Goal: Information Seeking & Learning: Check status

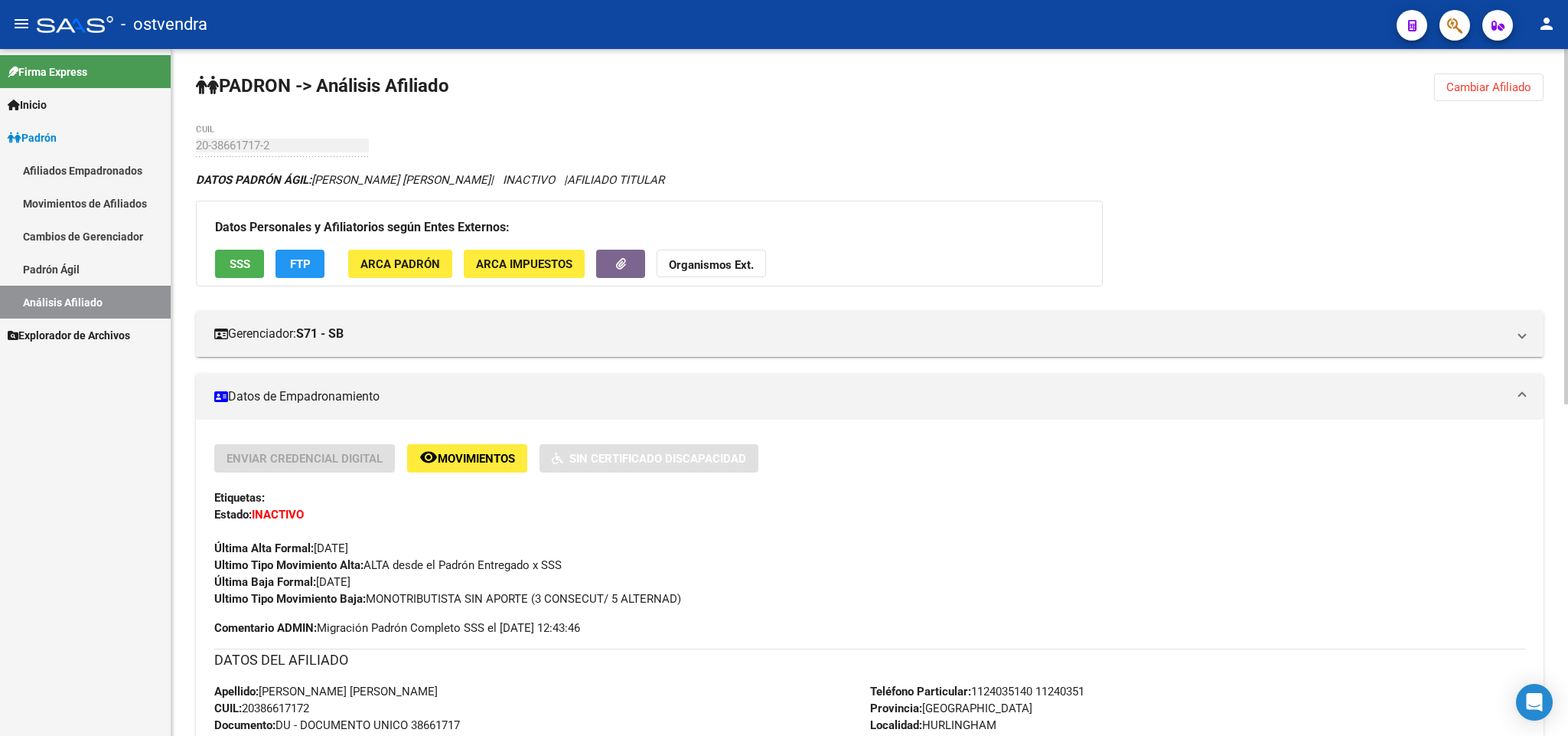
drag, startPoint x: 1081, startPoint y: 213, endPoint x: 1116, endPoint y: 57, distance: 159.9
click at [1082, 209] on div "Datos Personales y Afiliatorios según Entes Externos: SSS FTP ARCA Padrón ARCA …" at bounding box center [649, 244] width 907 height 86
click at [1006, 547] on div "Última Alta Formal: [DATE]" at bounding box center [869, 539] width 1310 height 34
click at [1481, 85] on span "Cambiar Afiliado" at bounding box center [1488, 88] width 85 height 14
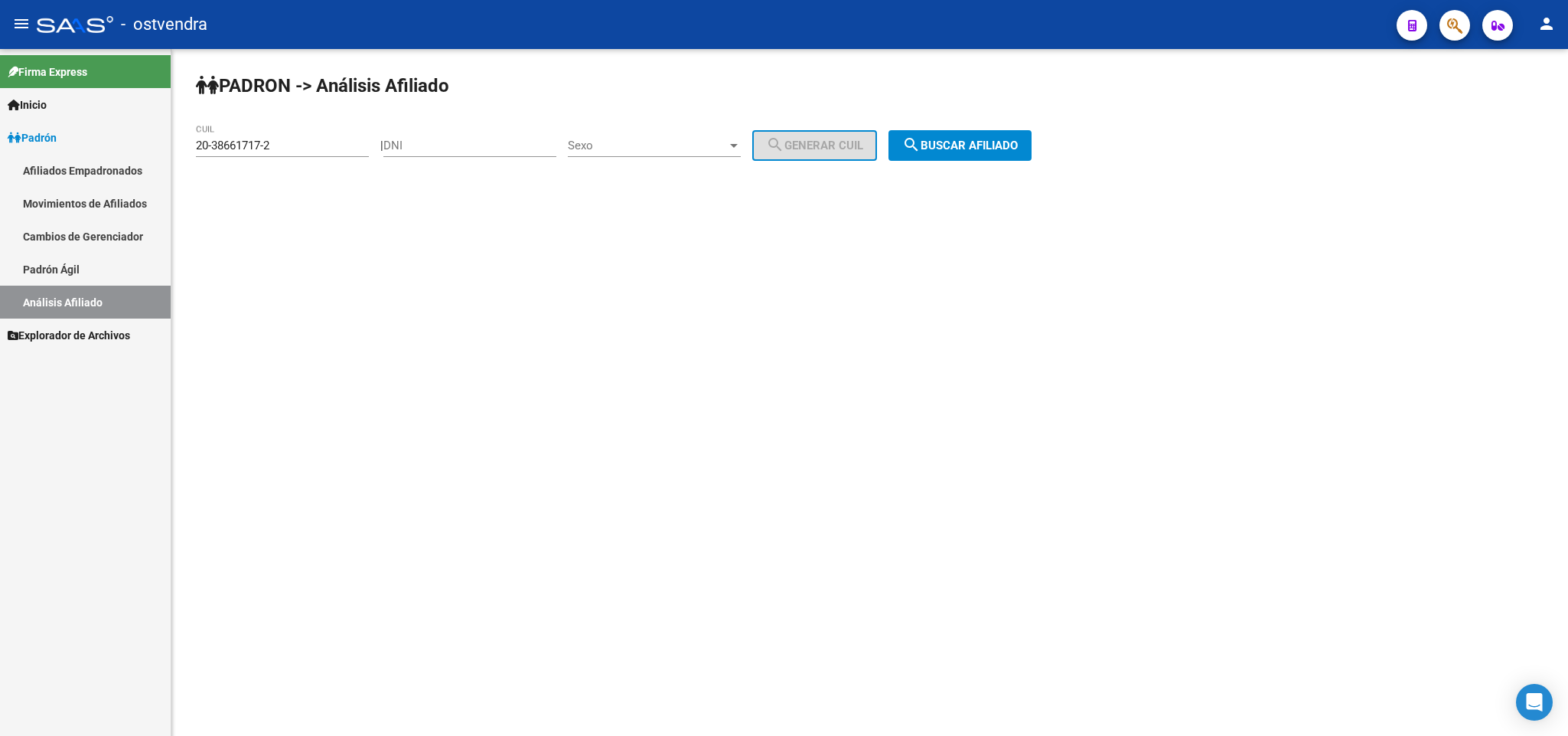
click at [1478, 88] on div "PADRON -> Análisis Afiliado 20-38661717-2 CUIL | DNI Sexo Sexo search Generar C…" at bounding box center [869, 130] width 1396 height 161
drag, startPoint x: 281, startPoint y: 145, endPoint x: 46, endPoint y: 120, distance: 236.3
click at [9, 113] on mat-sidenav-container "Firma Express Inicio Instructivos Contacto OS Padrón Afiliados Empadronados Mov…" at bounding box center [784, 392] width 1568 height 687
paste input "9978554-6"
type input "20-39978554-6"
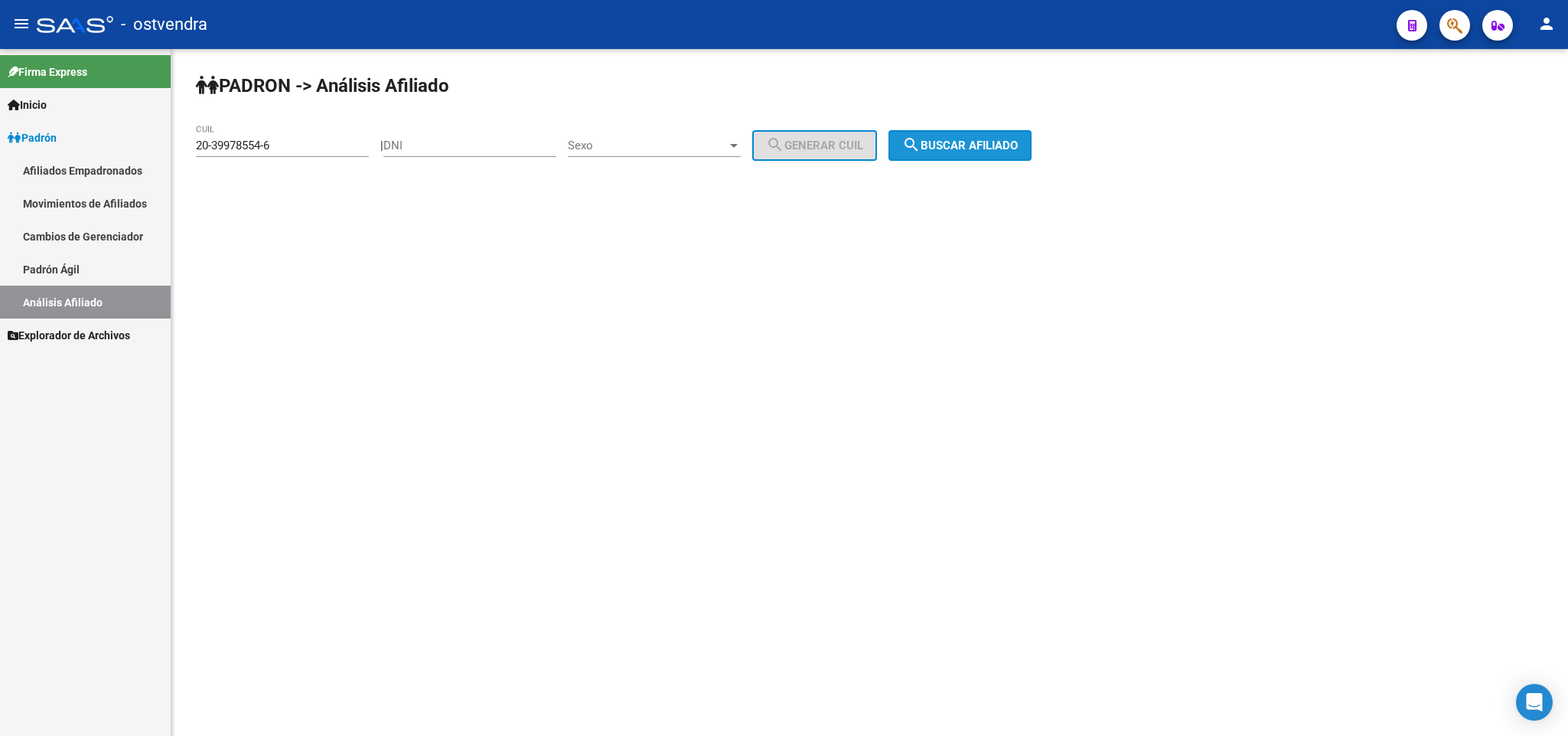
click at [1015, 145] on span "search Buscar afiliado" at bounding box center [960, 145] width 116 height 14
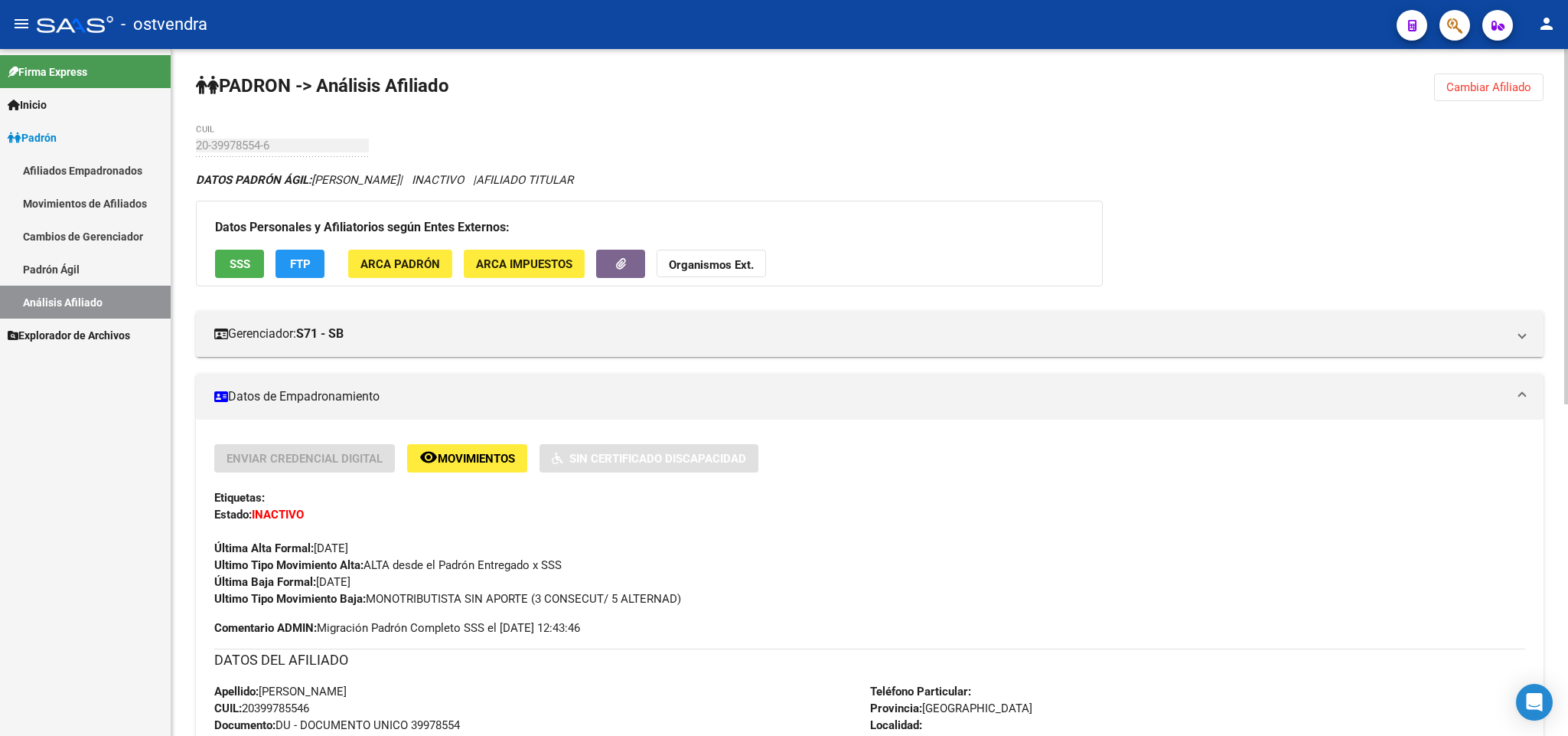
scroll to position [115, 0]
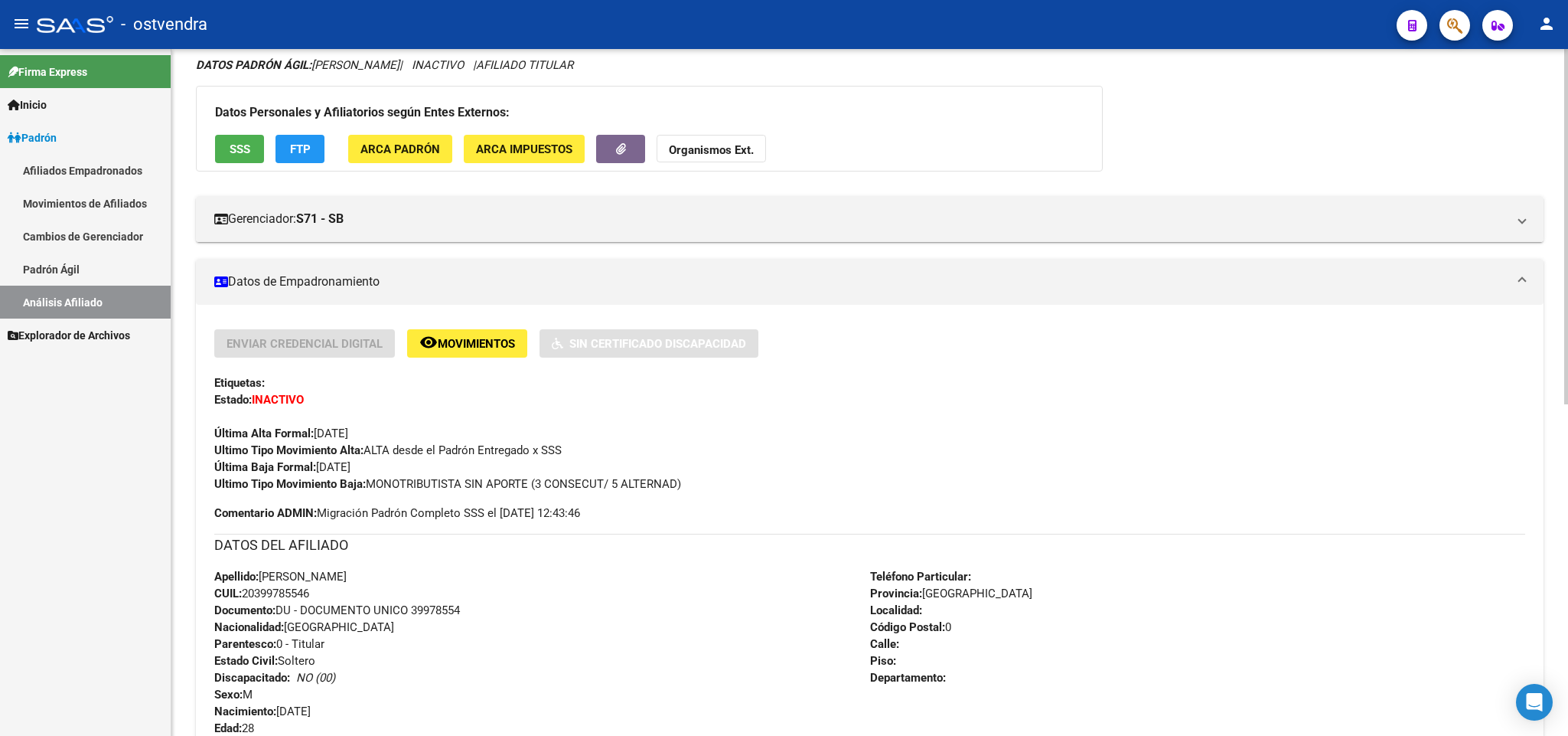
drag, startPoint x: 691, startPoint y: 484, endPoint x: 365, endPoint y: 483, distance: 326.0
click at [365, 483] on div "Ultimo Tipo Movimiento Baja: MONOTRIBUTISTA SIN APORTE (3 CONSECUT/ 5 ALTERNAD)" at bounding box center [869, 484] width 1310 height 17
drag, startPoint x: 623, startPoint y: 551, endPoint x: 665, endPoint y: 506, distance: 61.6
click at [629, 538] on h3 "DATOS DEL AFILIADO" at bounding box center [869, 545] width 1310 height 21
click at [711, 484] on div "Ultimo Tipo Movimiento Baja: MONOTRIBUTISTA SIN APORTE (3 CONSECUT/ 5 ALTERNAD)" at bounding box center [869, 484] width 1310 height 17
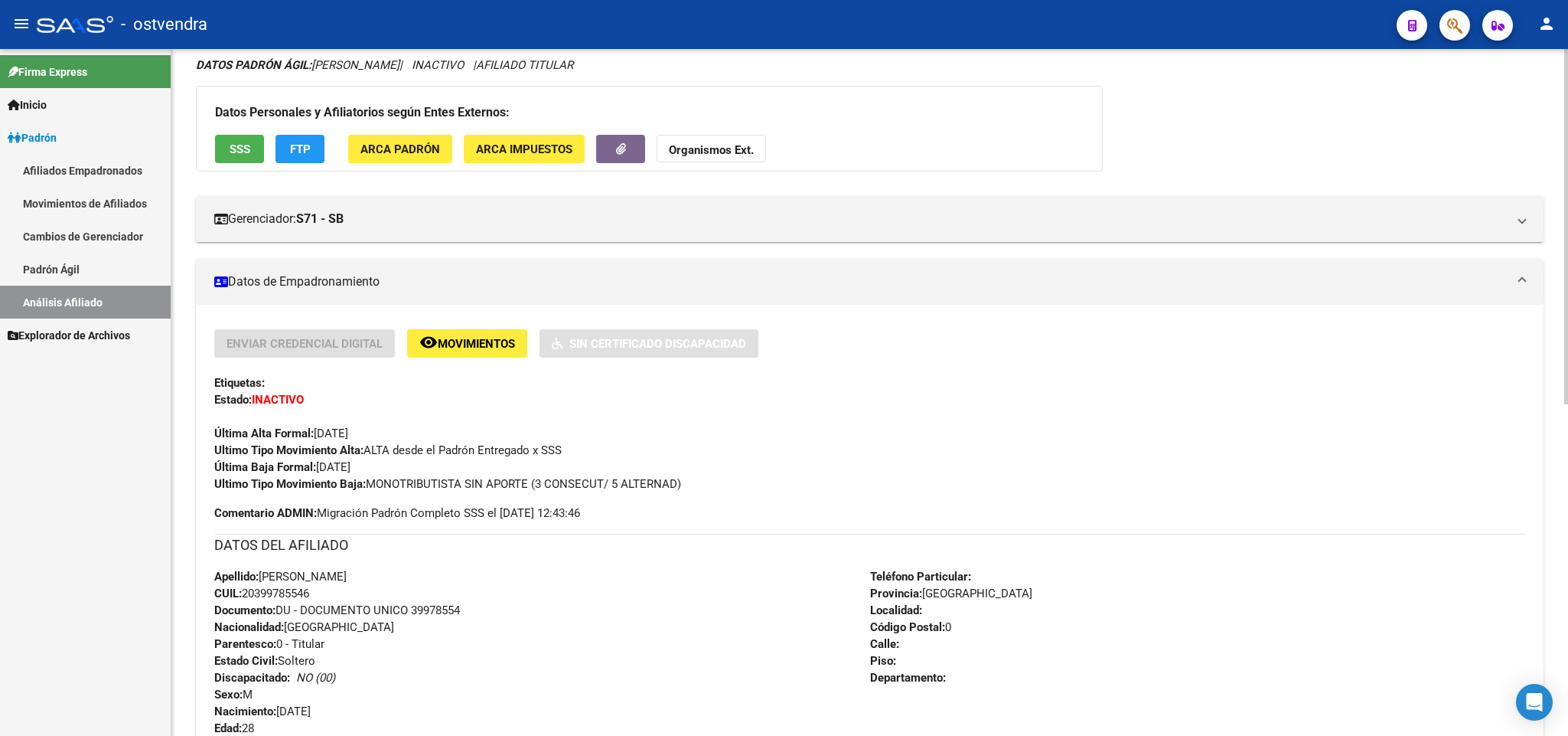
drag, startPoint x: 574, startPoint y: 476, endPoint x: 370, endPoint y: 485, distance: 204.2
click at [370, 485] on div "Ultimo Tipo Movimiento Baja: MONOTRIBUTISTA SIN APORTE (3 CONSECUT/ 5 ALTERNAD)" at bounding box center [869, 484] width 1310 height 17
copy span "MONOTRIBUTISTA SIN APORTE (3 CONSECUT/ 5 ALTERNAD)"
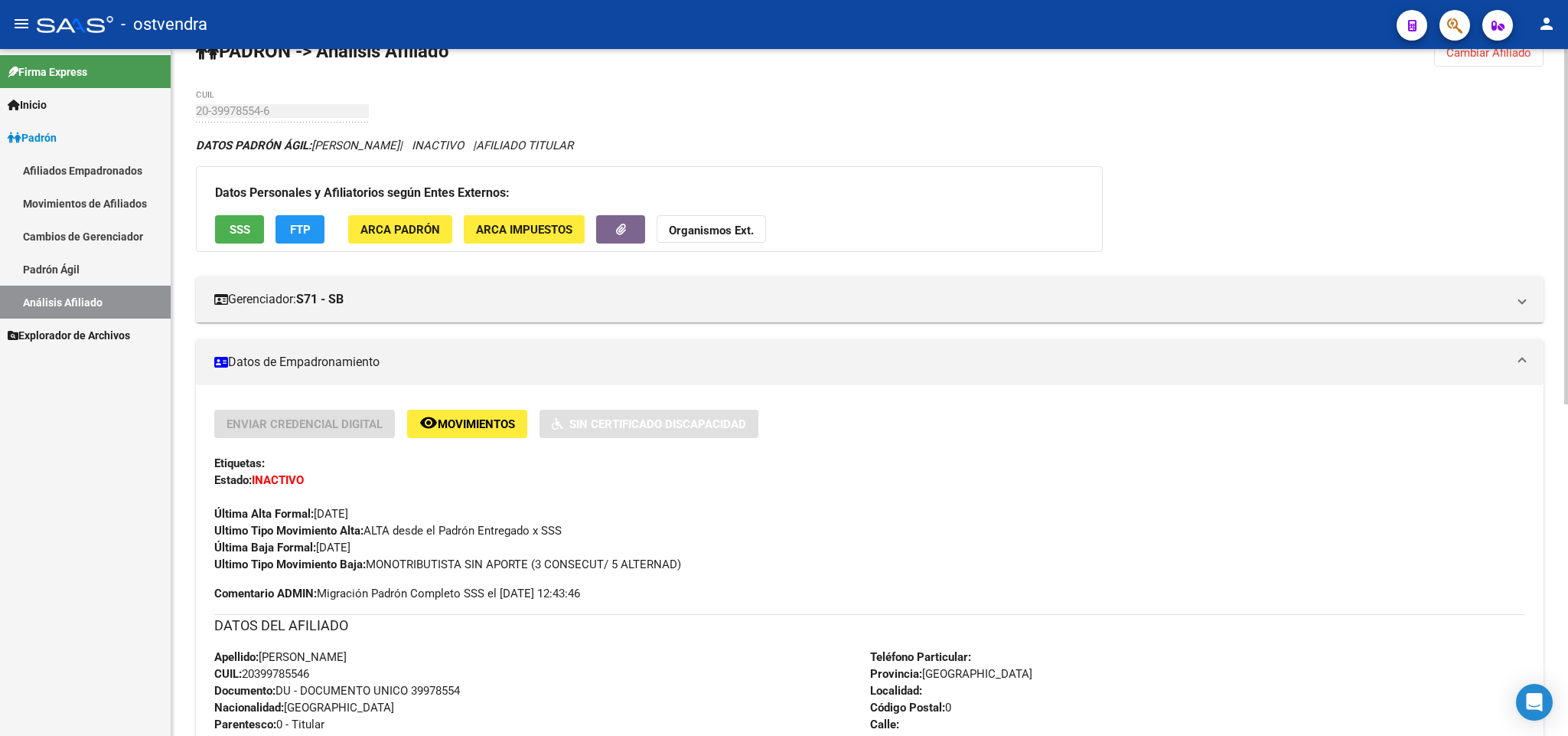
scroll to position [0, 0]
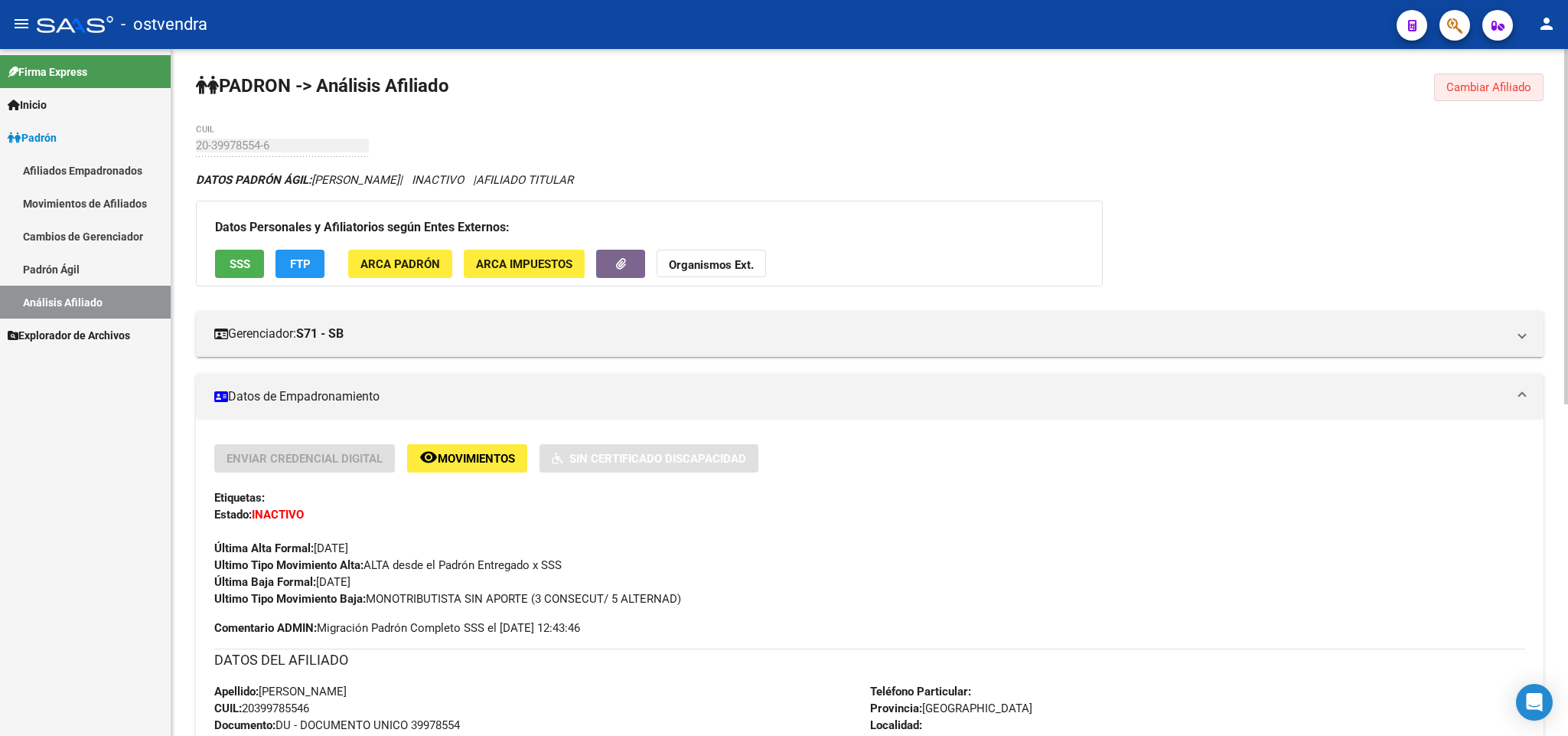
click at [1511, 84] on span "Cambiar Afiliado" at bounding box center [1488, 88] width 85 height 14
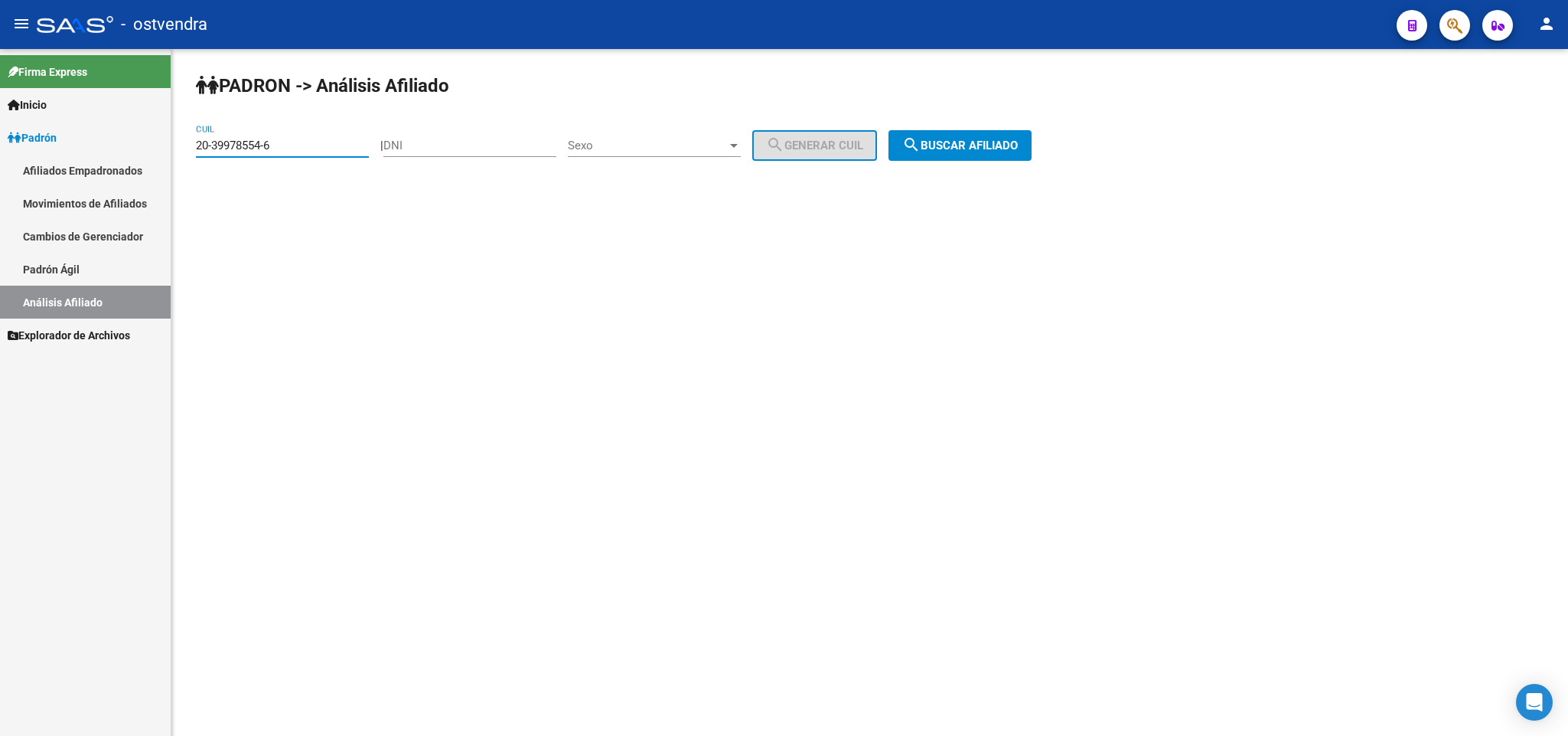
click at [322, 152] on input "20-39978554-6" at bounding box center [282, 145] width 173 height 14
drag, startPoint x: 322, startPoint y: 152, endPoint x: 125, endPoint y: 170, distance: 197.8
click at [125, 170] on mat-sidenav-container "Firma Express Inicio Instructivos Contacto OS Padrón Afiliados Empadronados Mov…" at bounding box center [784, 392] width 1568 height 687
paste input "20-40539401-5"
click at [975, 154] on button "search Buscar afiliado" at bounding box center [960, 145] width 143 height 30
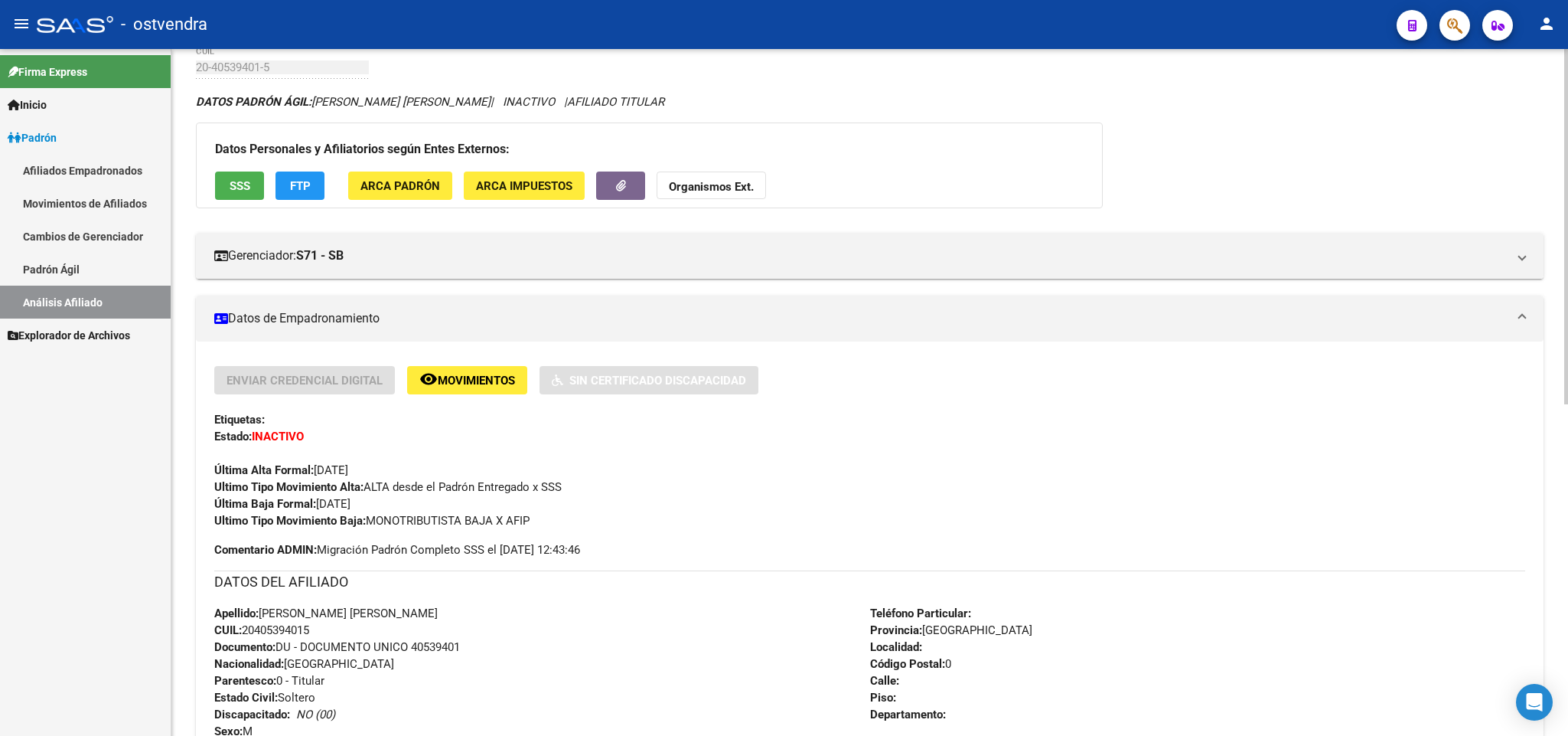
scroll to position [115, 0]
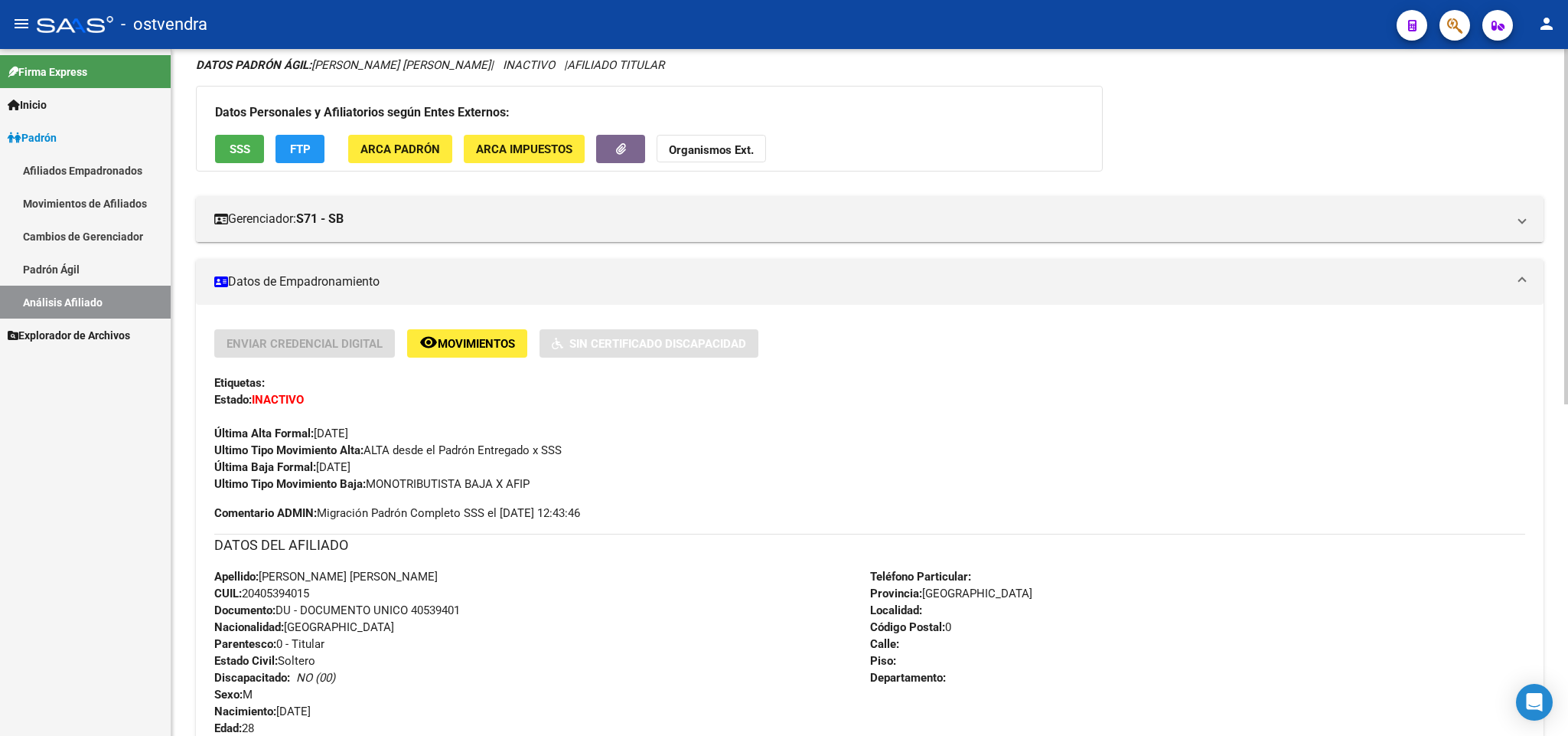
drag, startPoint x: 543, startPoint y: 481, endPoint x: 372, endPoint y: 491, distance: 171.3
click at [372, 491] on div "Ultimo Tipo Movimiento Baja: MONOTRIBUTISTA BAJA X AFIP" at bounding box center [869, 484] width 1310 height 17
copy span "MONOTRIBUTISTA BAJA X AFIP"
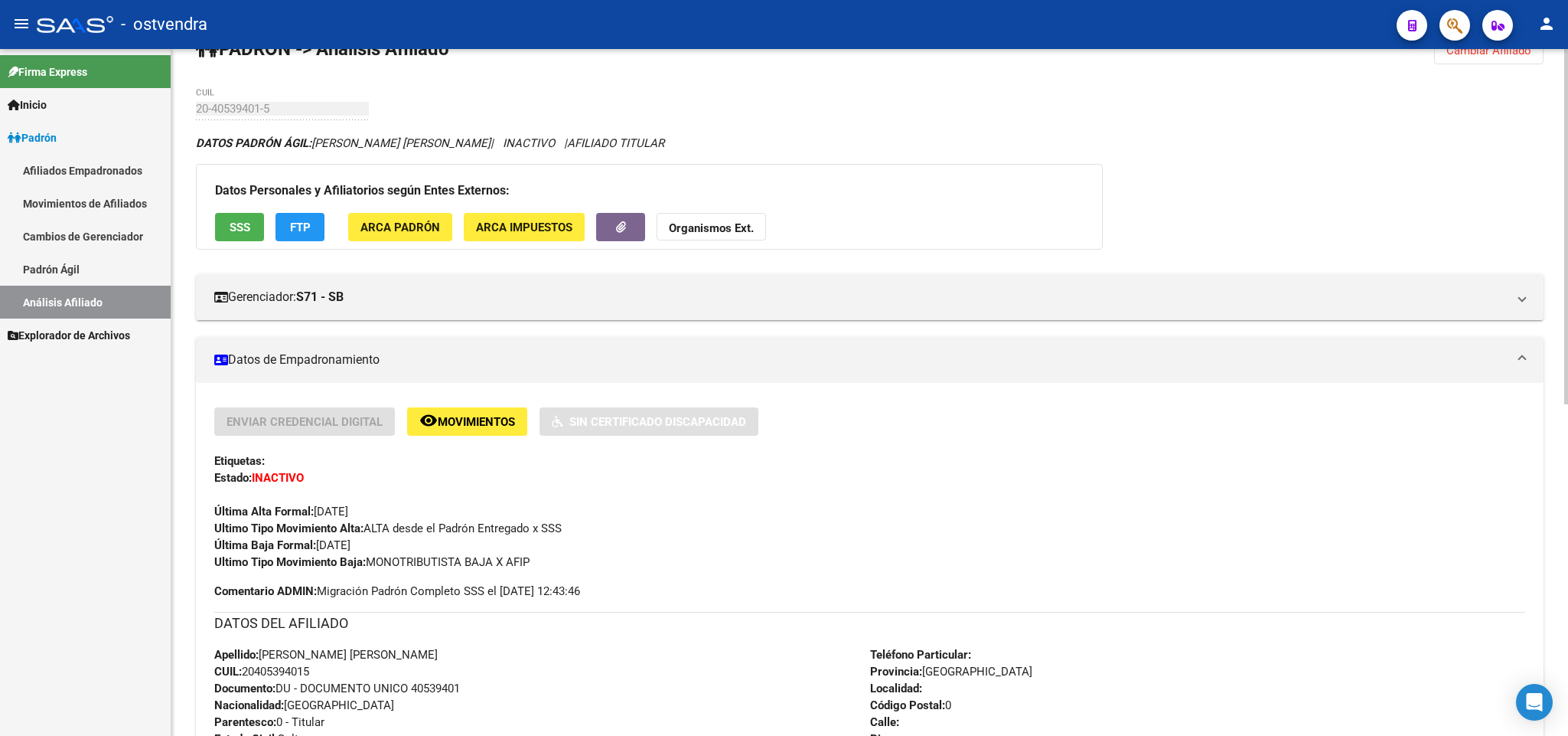
scroll to position [0, 0]
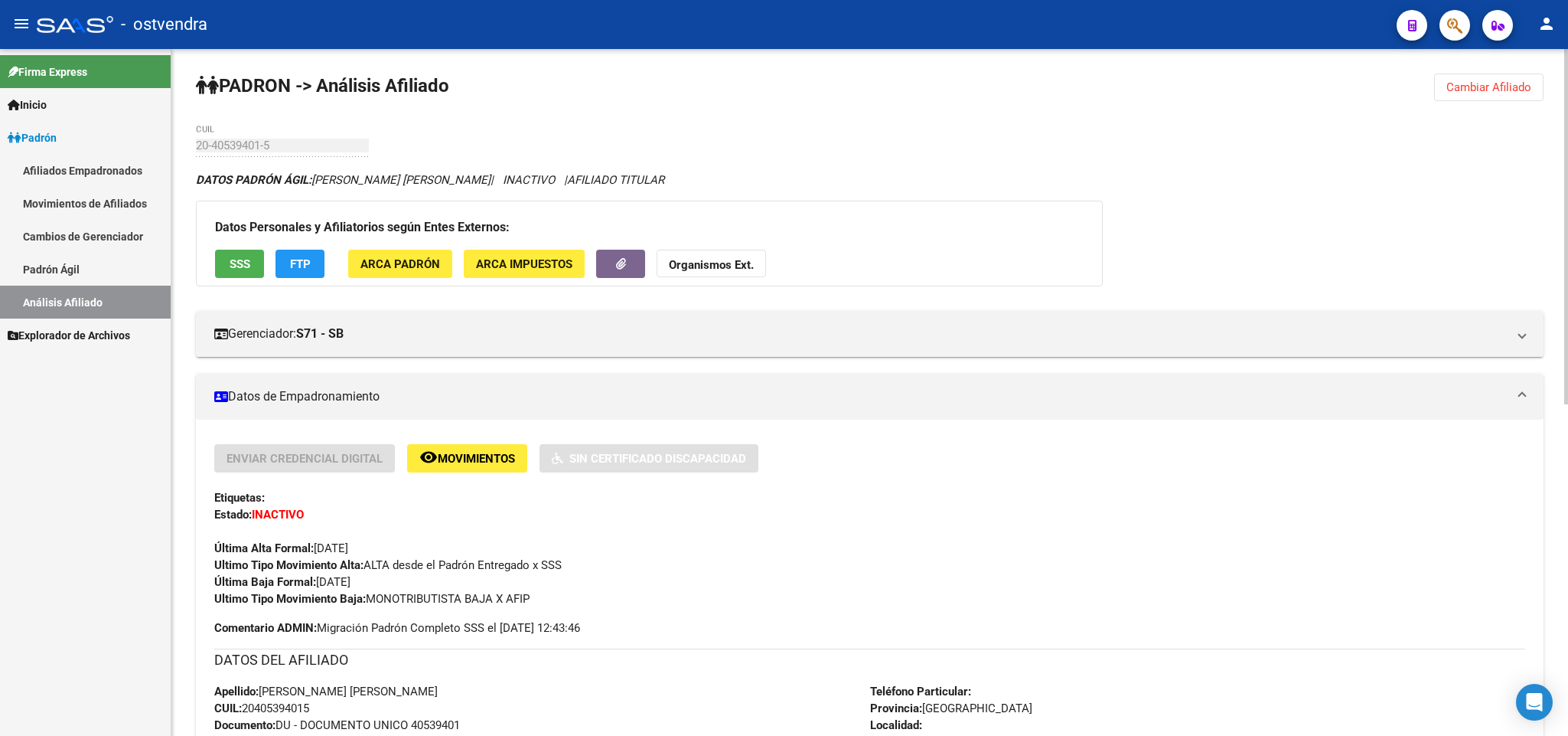
click at [1486, 73] on div "PADRON -> Análisis Afiliado Cambiar Afiliado 20-40539401-5 CUIL DATOS PADRÓN ÁG…" at bounding box center [869, 728] width 1396 height 1358
click at [1490, 76] on button "Cambiar Afiliado" at bounding box center [1488, 87] width 109 height 27
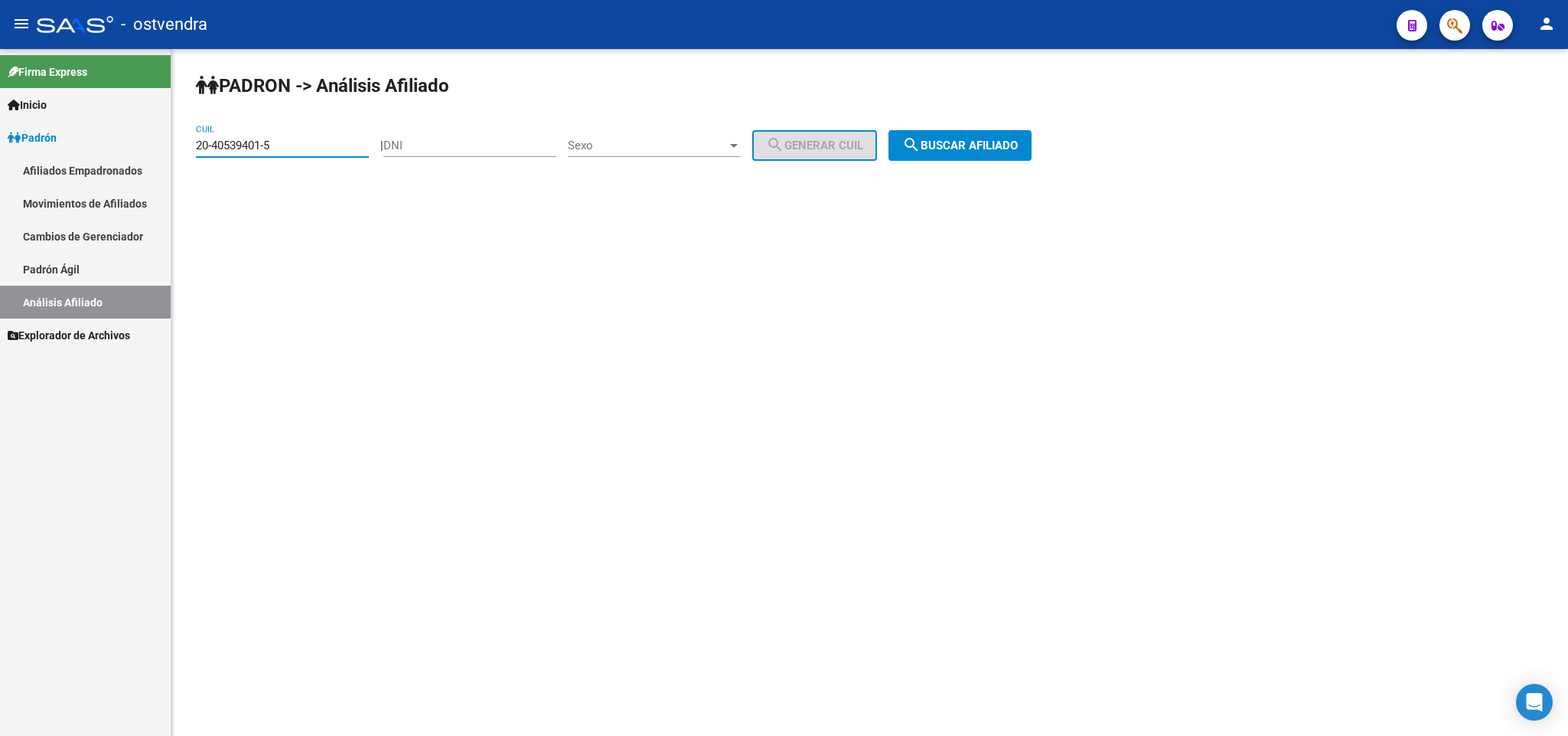
click at [299, 142] on input "20-40539401-5" at bounding box center [282, 145] width 173 height 14
click at [0, 184] on mat-sidenav-container "Firma Express Inicio Instructivos Contacto OS Padrón Afiliados Empadronados Mov…" at bounding box center [784, 392] width 1568 height 687
drag, startPoint x: 289, startPoint y: 157, endPoint x: 296, endPoint y: 147, distance: 12.2
click at [289, 156] on div "20-40539401-5 CUIL" at bounding box center [282, 141] width 173 height 33
drag, startPoint x: 303, startPoint y: 142, endPoint x: 118, endPoint y: 179, distance: 188.7
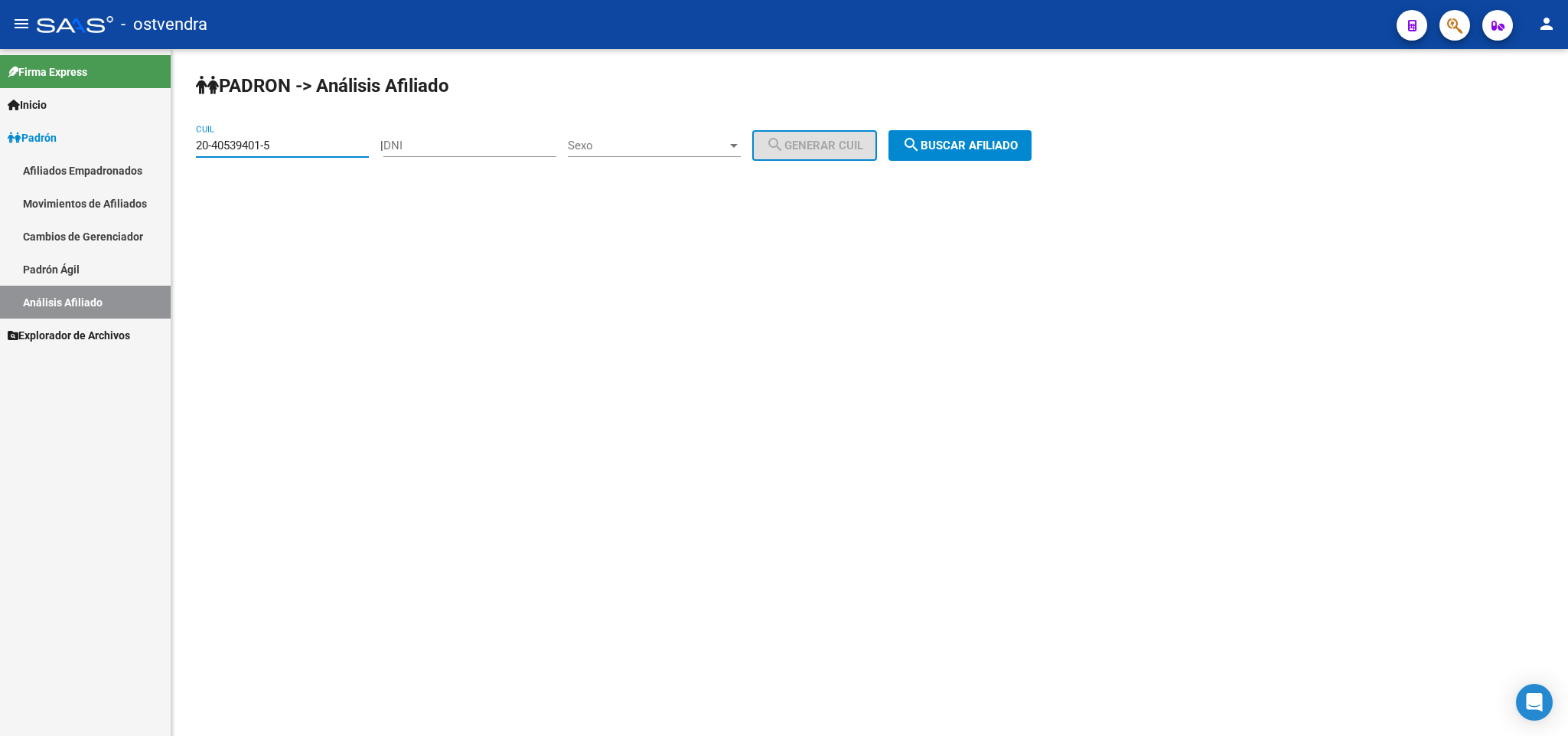
click at [118, 179] on mat-sidenav-container "Firma Express Inicio Instructivos Contacto OS Padrón Afiliados Empadronados Mov…" at bounding box center [784, 392] width 1568 height 687
paste input "4046465-4"
click at [999, 163] on div "PADRON -> Análisis Afiliado 20-44046465-4 CUIL | DNI Sexo Sexo search Generar C…" at bounding box center [869, 130] width 1396 height 161
click at [990, 138] on span "search Buscar afiliado" at bounding box center [960, 145] width 116 height 14
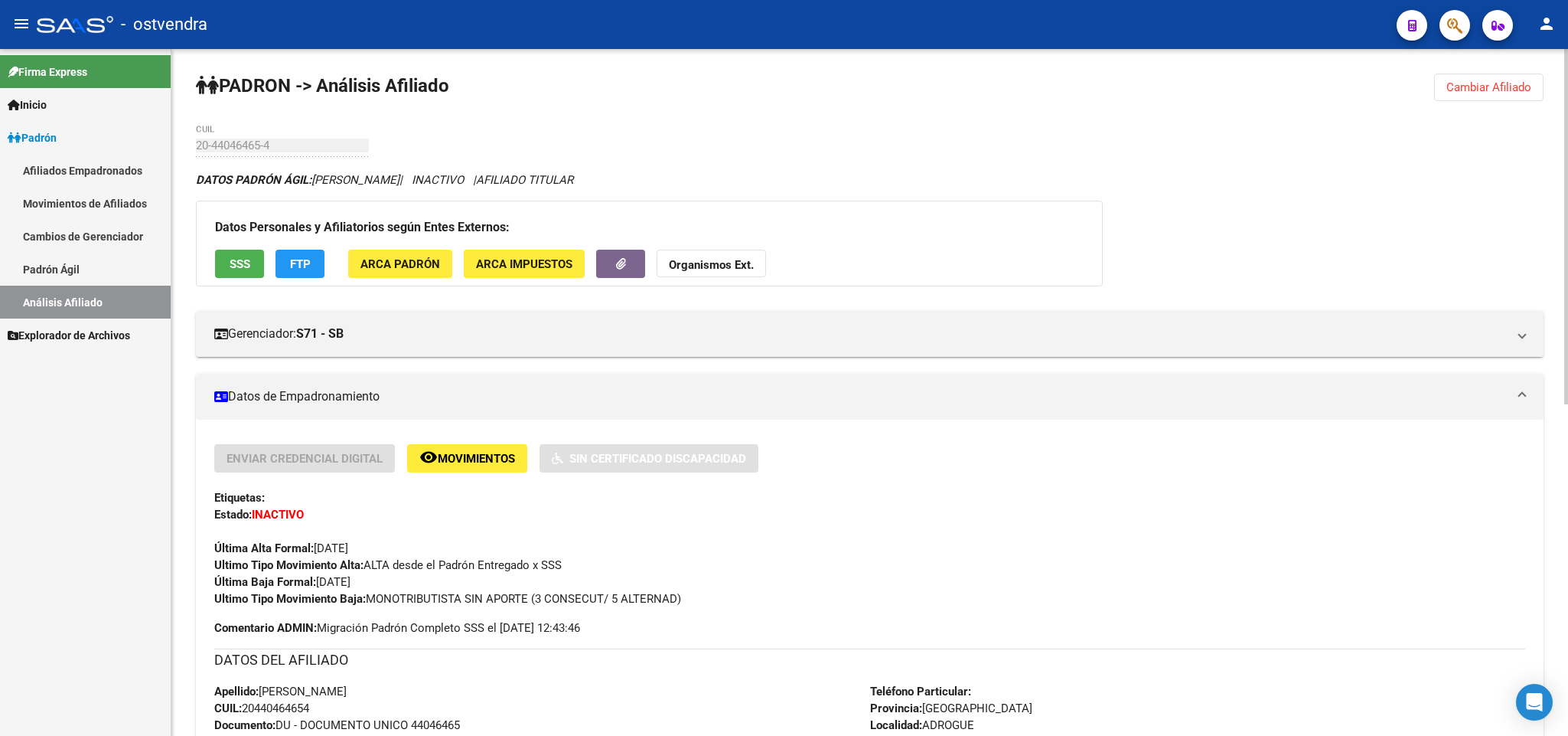
click at [641, 384] on mat-expansion-panel-header "Datos de Empadronamiento" at bounding box center [869, 396] width 1347 height 46
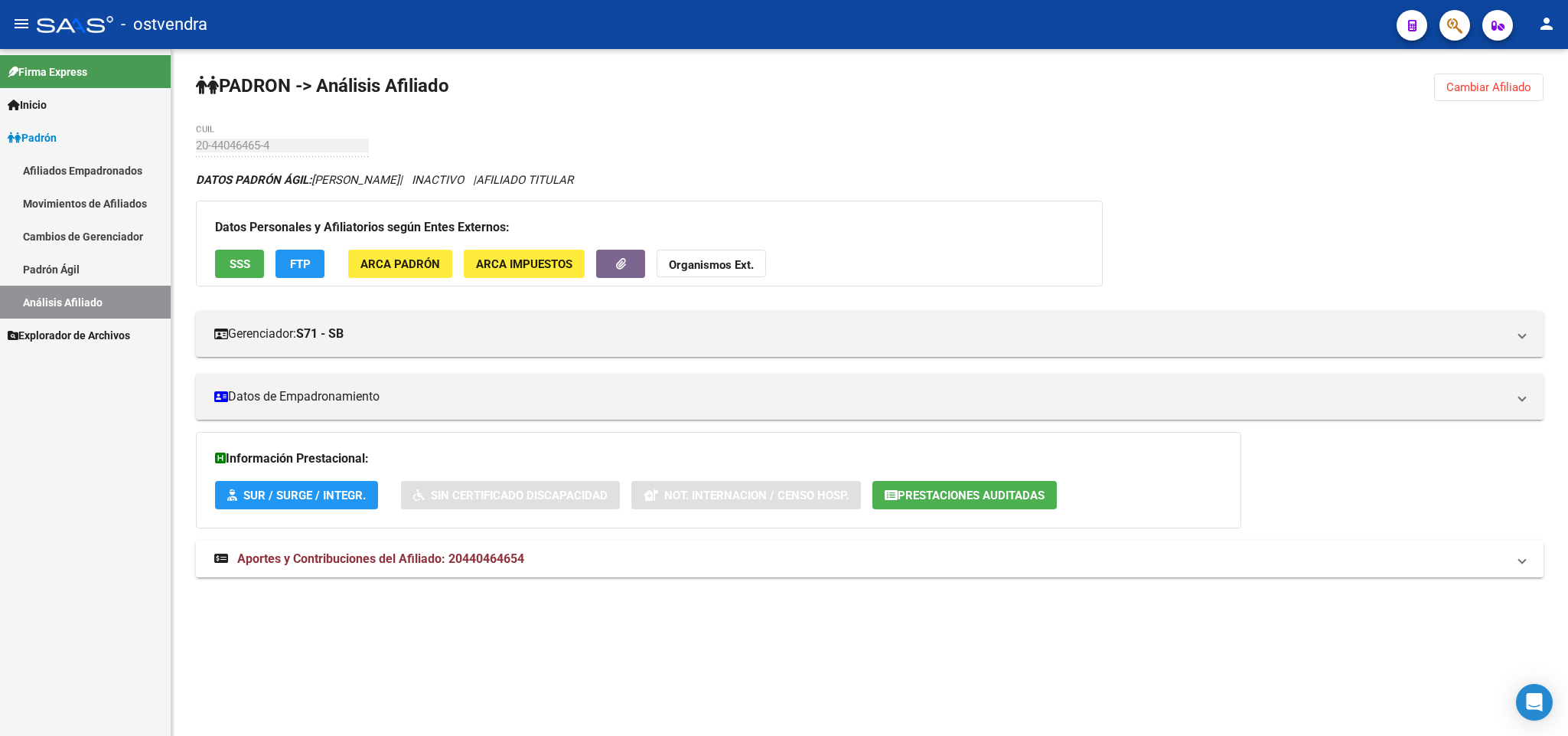
click at [1463, 88] on span "Cambiar Afiliado" at bounding box center [1488, 88] width 85 height 14
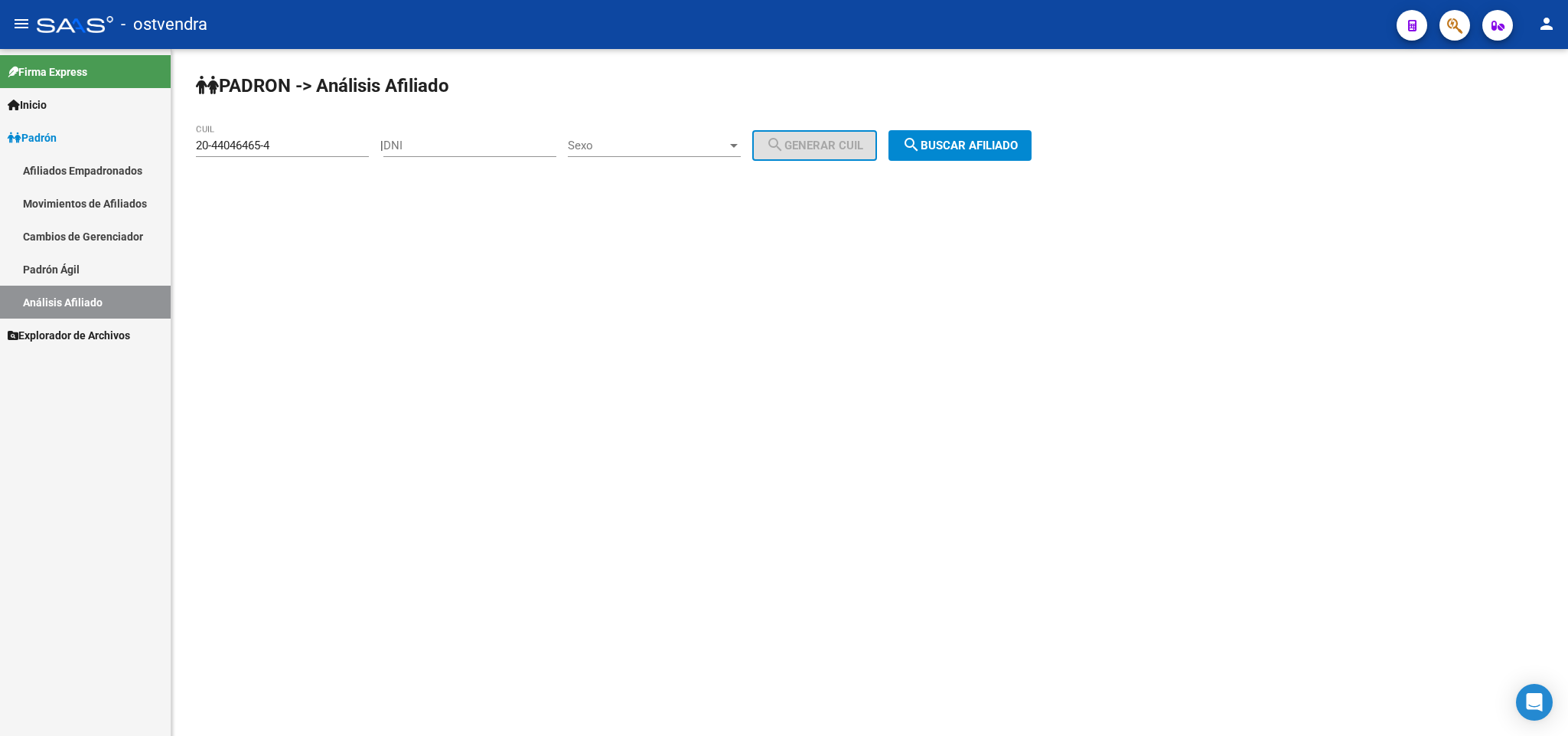
click at [287, 142] on input "20-44046465-4" at bounding box center [282, 145] width 173 height 14
click at [999, 143] on span "search Buscar afiliado" at bounding box center [960, 145] width 116 height 14
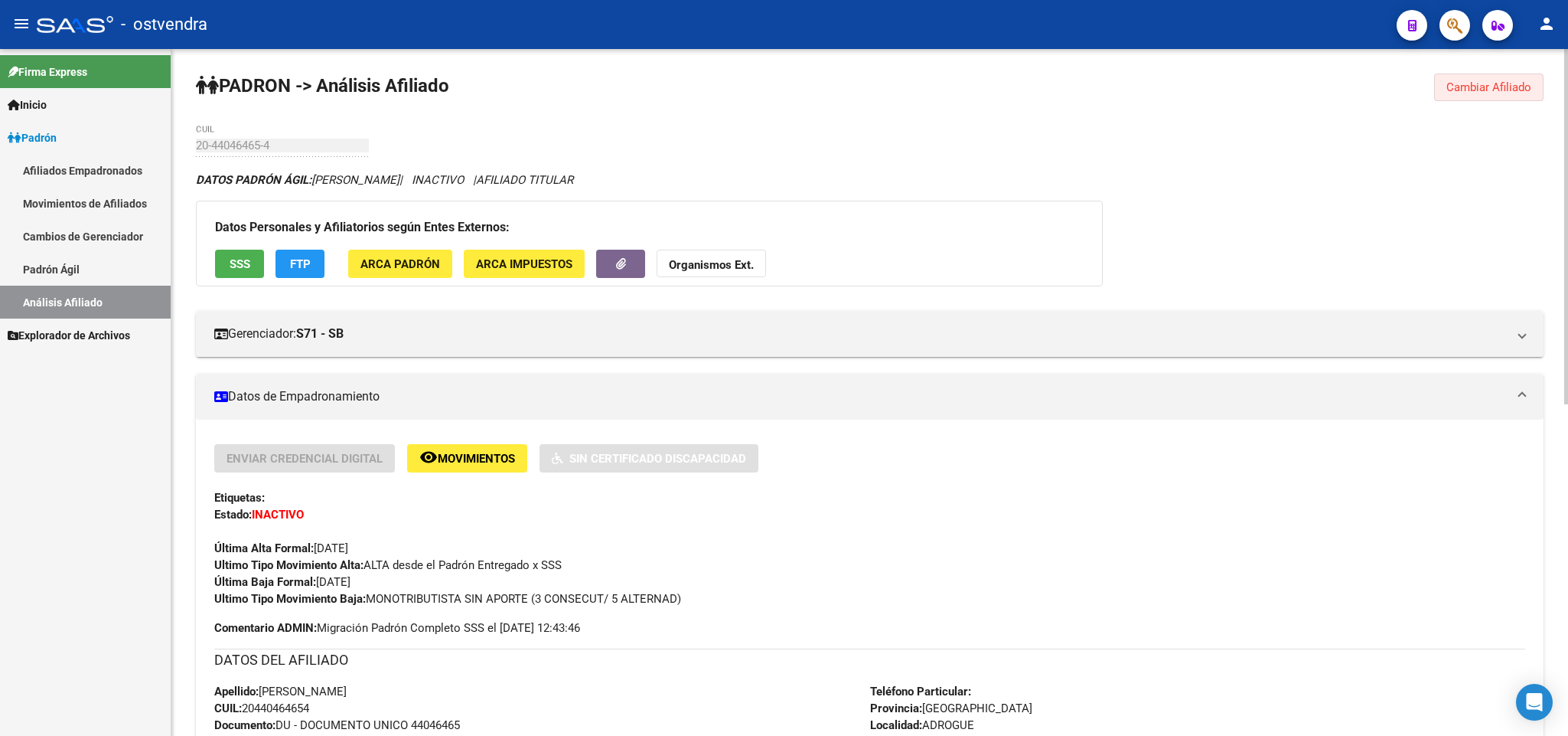
drag, startPoint x: 1503, startPoint y: 97, endPoint x: 1490, endPoint y: 85, distance: 17.7
click at [1495, 90] on button "Cambiar Afiliado" at bounding box center [1488, 87] width 109 height 27
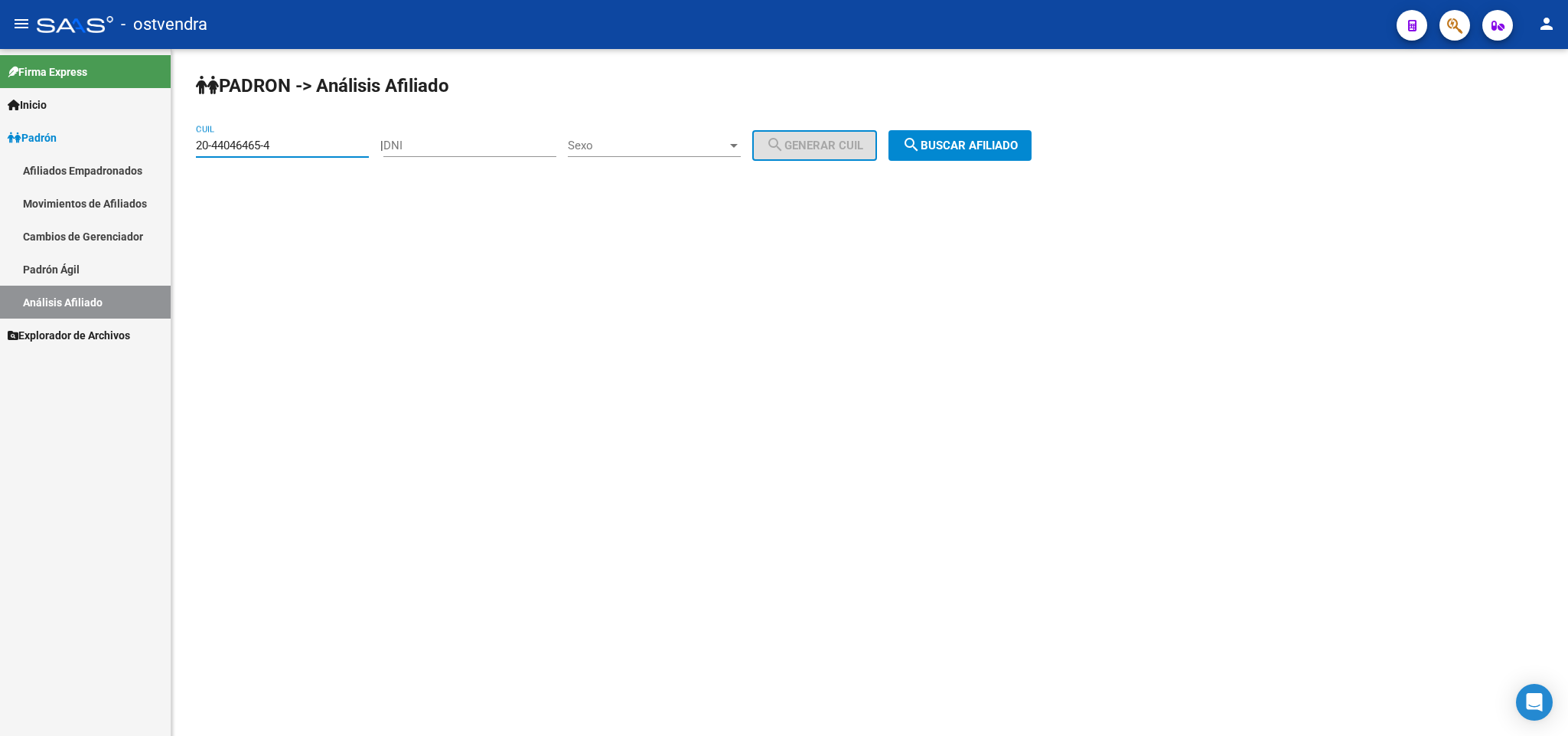
click at [301, 145] on input "20-44046465-4" at bounding box center [282, 145] width 173 height 14
drag, startPoint x: 301, startPoint y: 145, endPoint x: 14, endPoint y: 138, distance: 287.1
click at [8, 140] on mat-sidenav-container "Firma Express Inicio Instructivos Contacto OS Padrón Afiliados Empadronados Mov…" at bounding box center [784, 392] width 1568 height 687
paste input "93970694-2"
click at [973, 152] on span "search Buscar afiliado" at bounding box center [960, 145] width 116 height 14
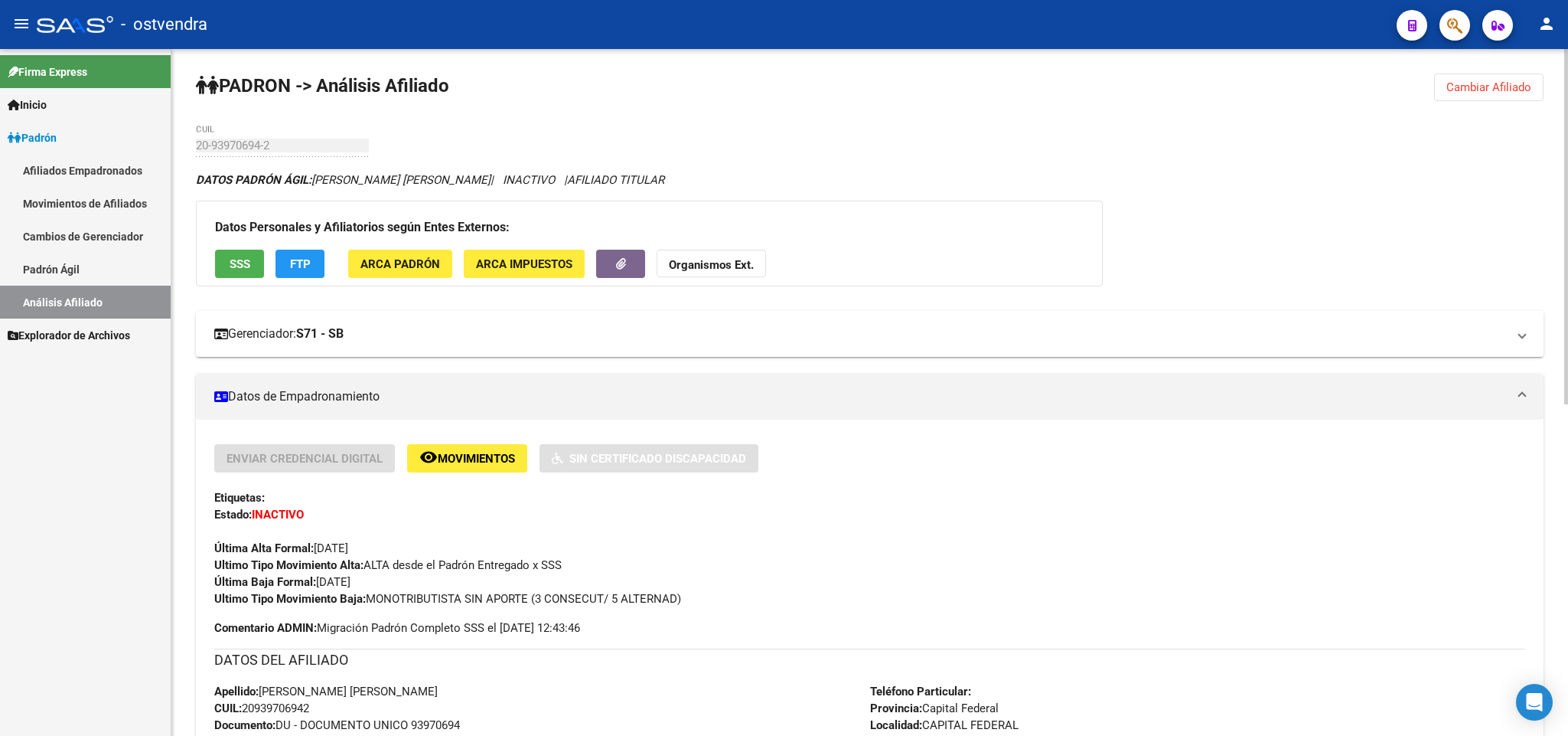
click at [907, 323] on mat-expansion-panel-header "Gerenciador: S71 - SB" at bounding box center [869, 334] width 1347 height 46
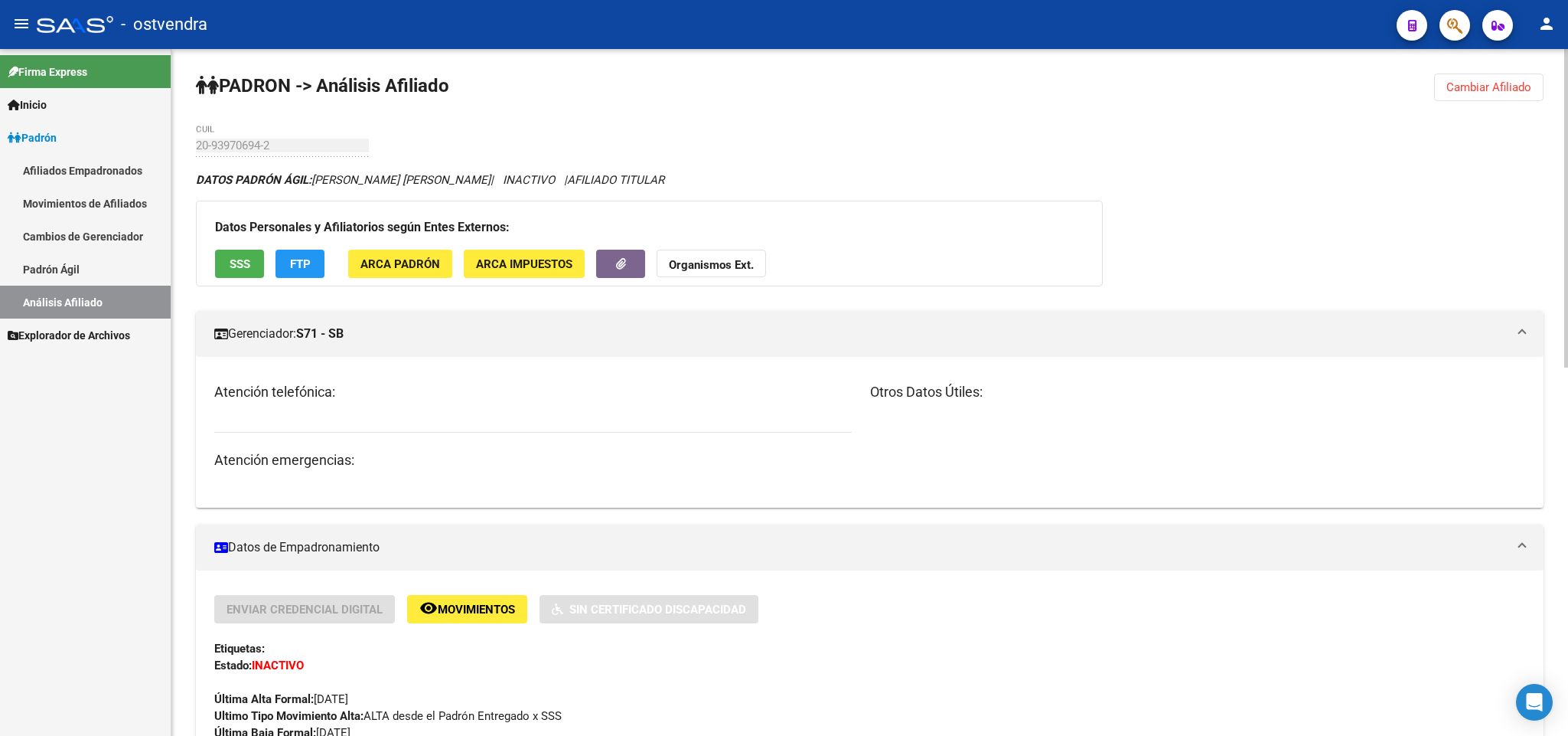
click at [1462, 96] on button "Cambiar Afiliado" at bounding box center [1488, 87] width 109 height 27
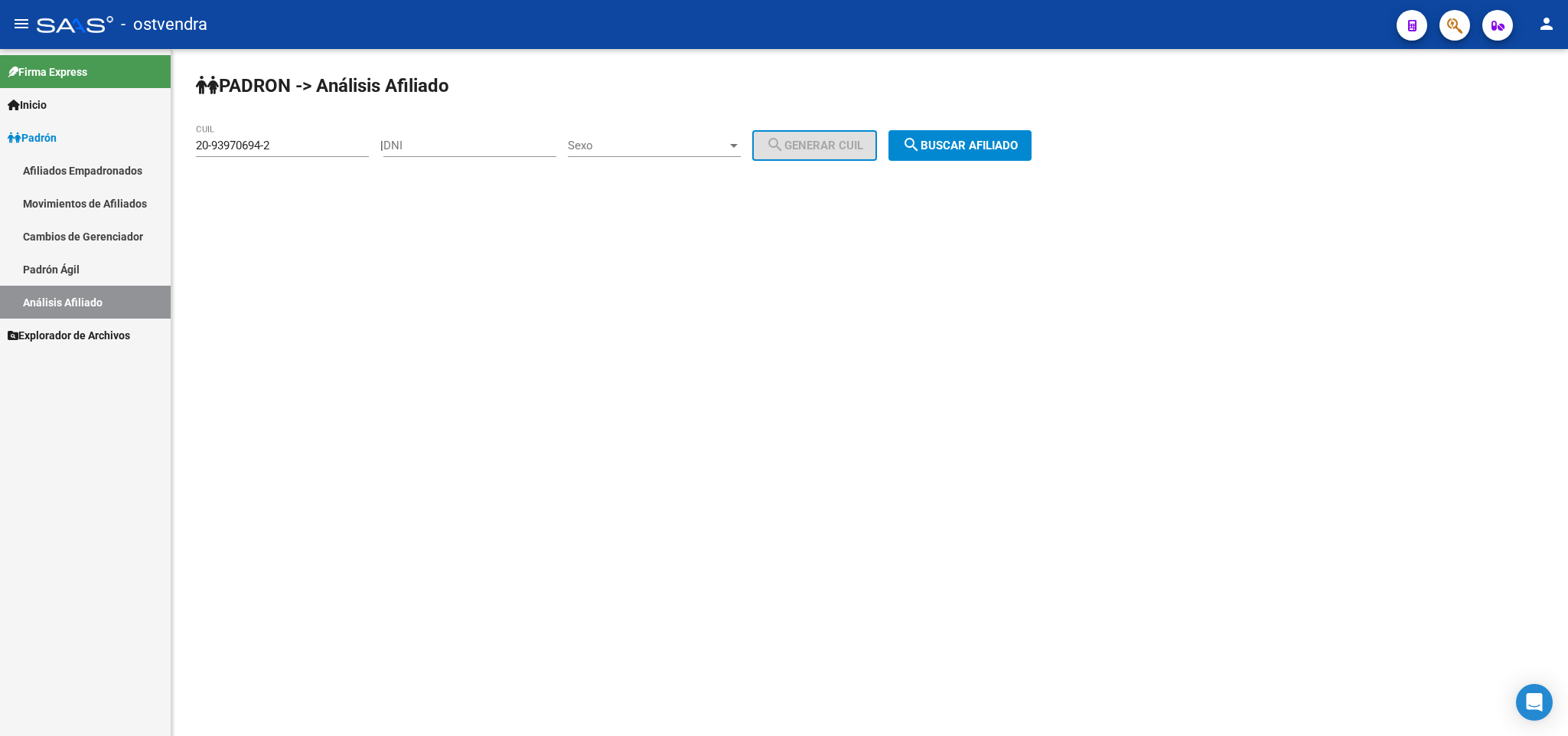
click at [294, 143] on input "20-93970694-2" at bounding box center [282, 145] width 173 height 14
drag, startPoint x: 294, startPoint y: 143, endPoint x: 0, endPoint y: 172, distance: 295.4
click at [0, 172] on mat-sidenav-container "Firma Express Inicio Instructivos Contacto OS Padrón Afiliados Empadronados Mov…" at bounding box center [784, 392] width 1568 height 687
paste input "4601531-9"
click at [1017, 148] on span "search Buscar afiliado" at bounding box center [960, 145] width 116 height 14
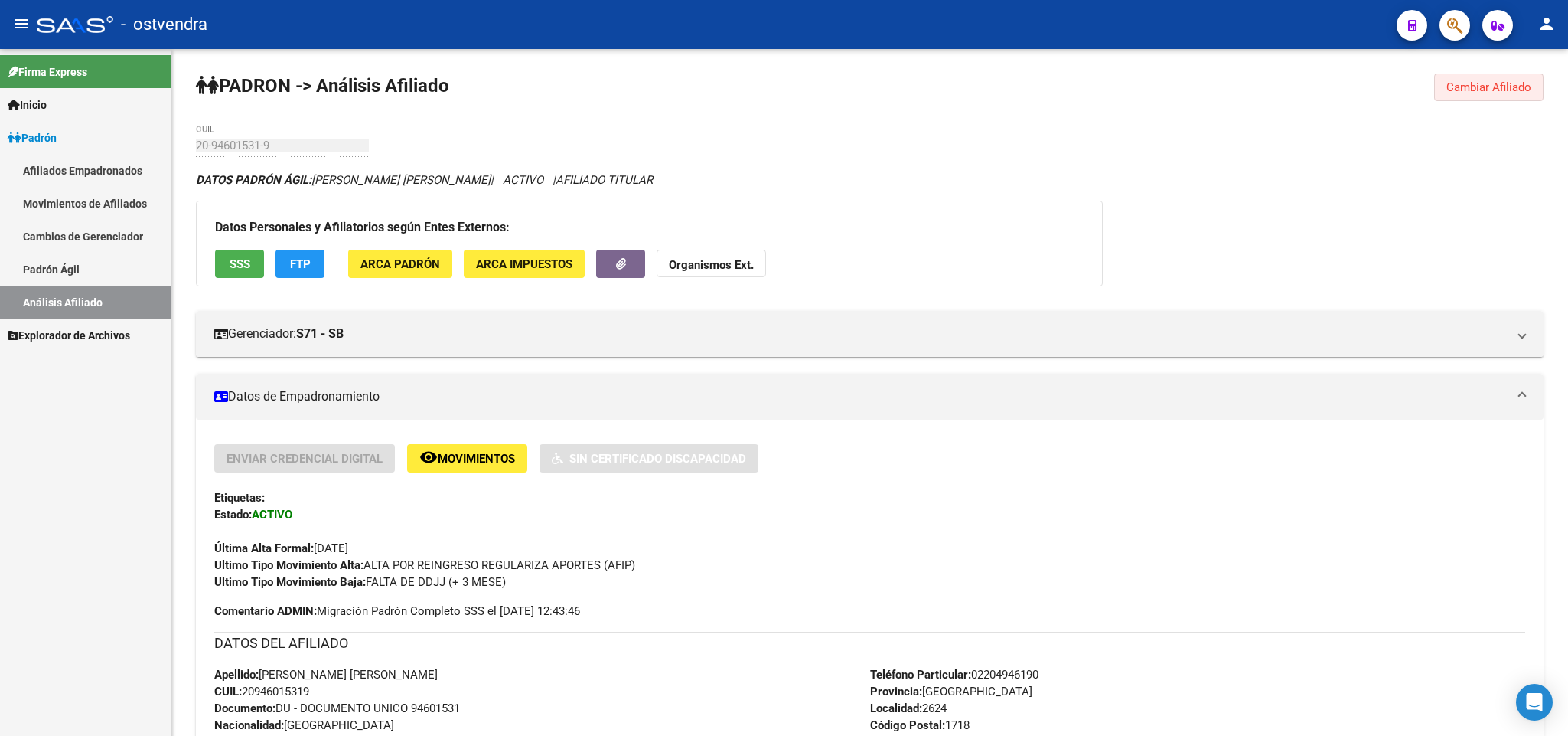
click at [1499, 83] on span "Cambiar Afiliado" at bounding box center [1488, 88] width 85 height 14
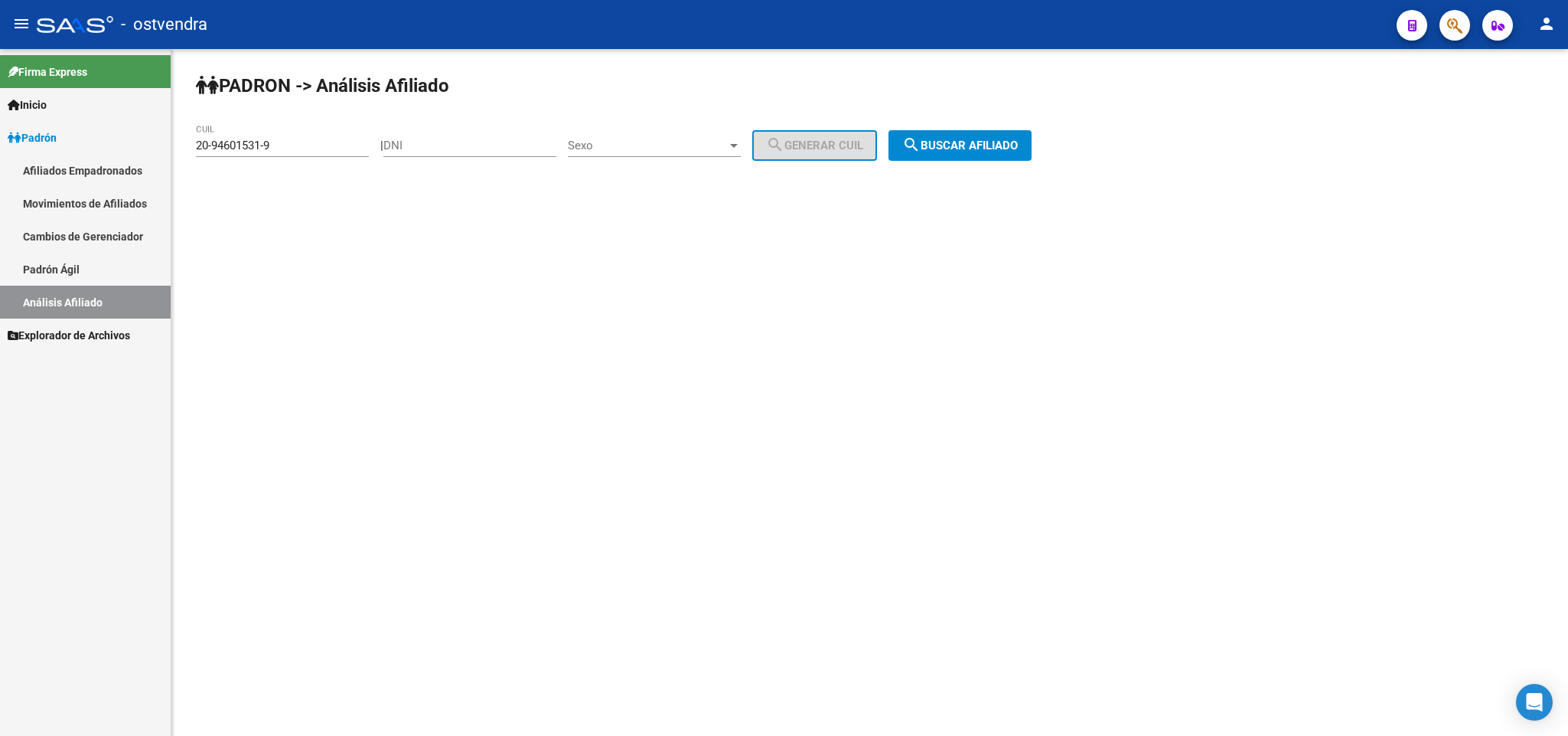
click at [319, 138] on div "20-94601531-9 CUIL" at bounding box center [282, 141] width 173 height 33
drag, startPoint x: 319, startPoint y: 138, endPoint x: 148, endPoint y: 142, distance: 171.0
click at [34, 159] on mat-sidenav-container "Firma Express Inicio Instructivos Contacto OS Padrón Afiliados Empadronados Mov…" at bounding box center [784, 392] width 1568 height 687
paste input "62970-8"
click at [985, 133] on button "search Buscar afiliado" at bounding box center [960, 145] width 143 height 30
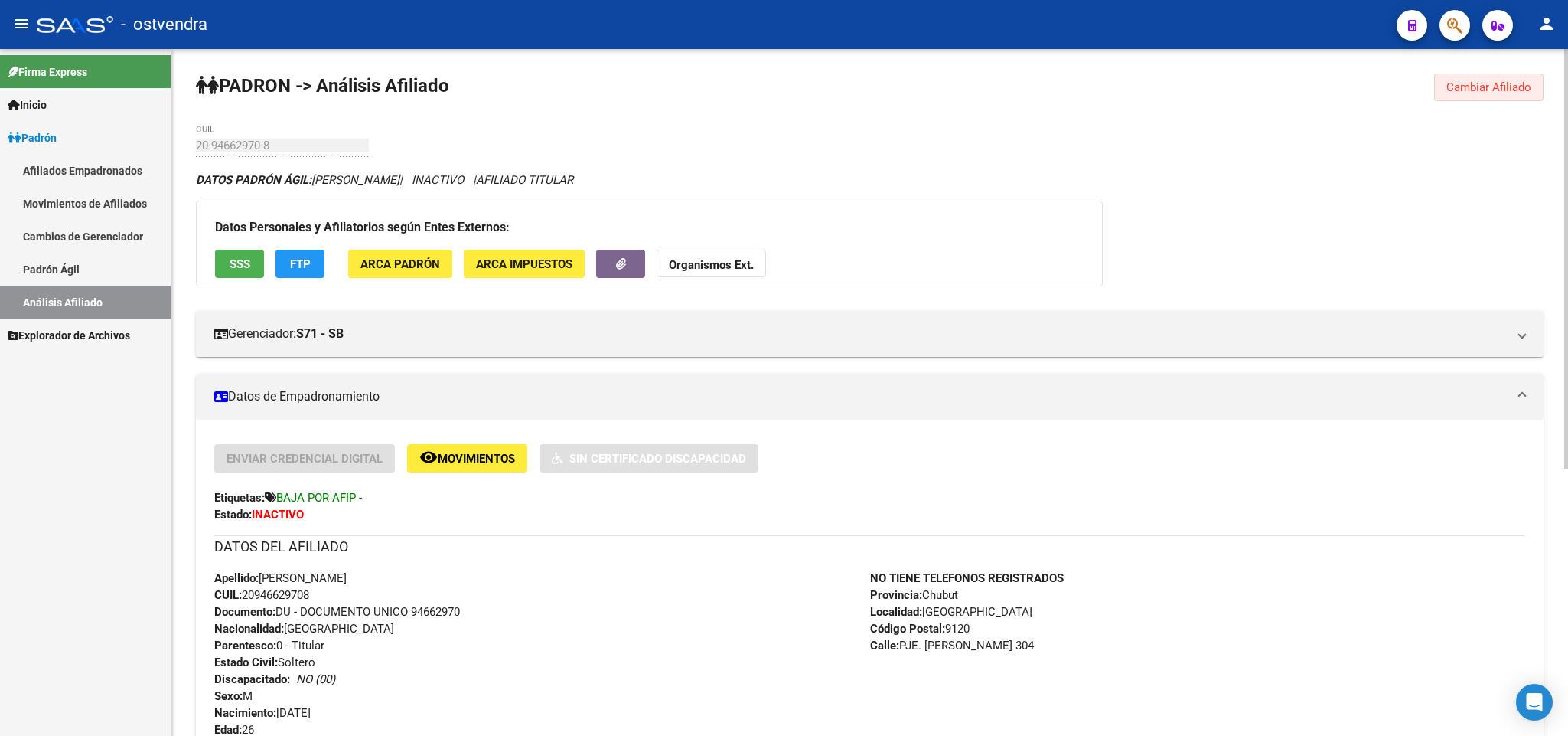
click at [1496, 85] on span "Cambiar Afiliado" at bounding box center [1488, 88] width 85 height 14
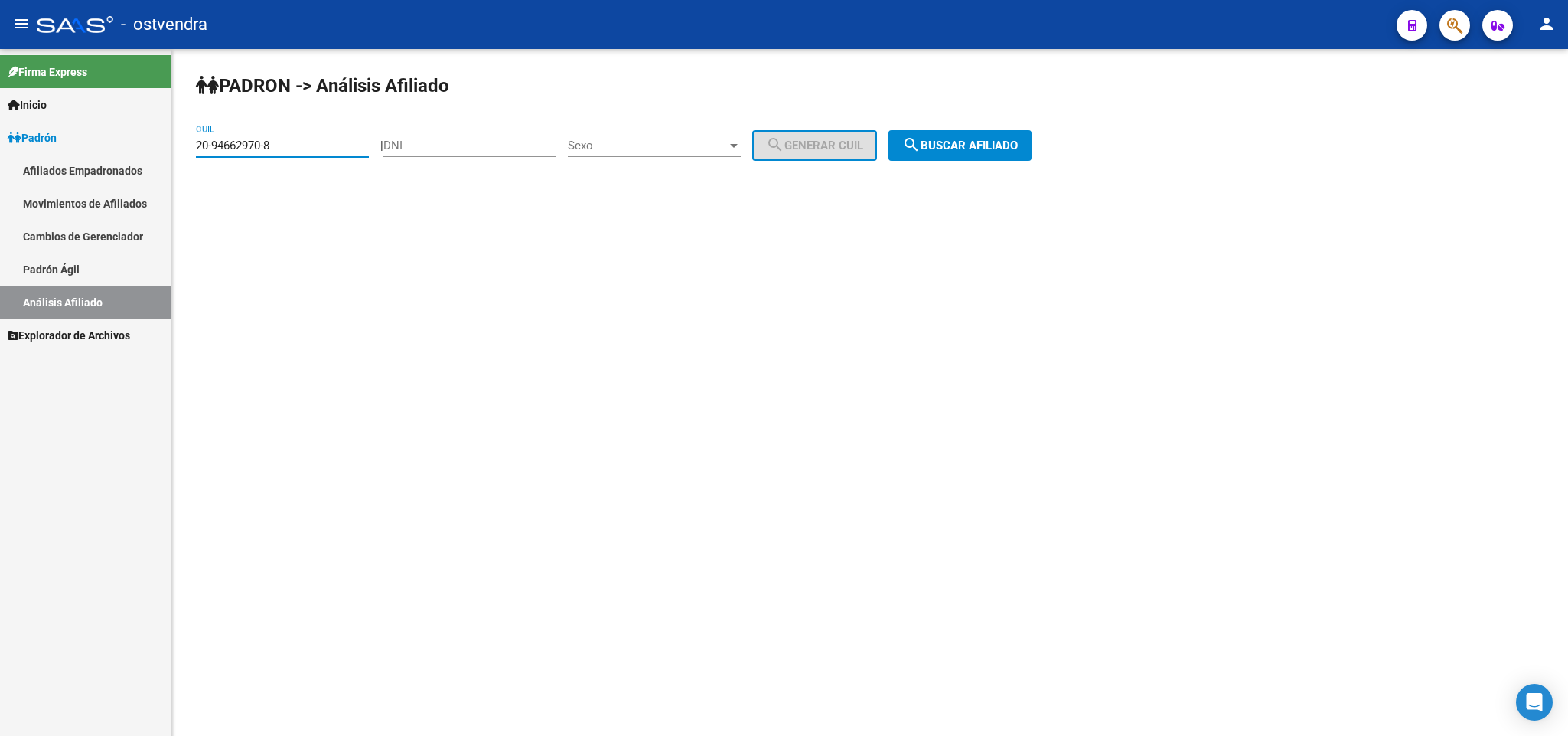
drag, startPoint x: 109, startPoint y: 147, endPoint x: 0, endPoint y: 147, distance: 109.0
click at [0, 147] on mat-sidenav-container "Firma Express Inicio Instructivos Contacto OS Padrón Afiliados Empadronados Mov…" at bounding box center [784, 392] width 1568 height 687
paste input "5931251-7"
click at [988, 148] on span "search Buscar afiliado" at bounding box center [960, 145] width 116 height 14
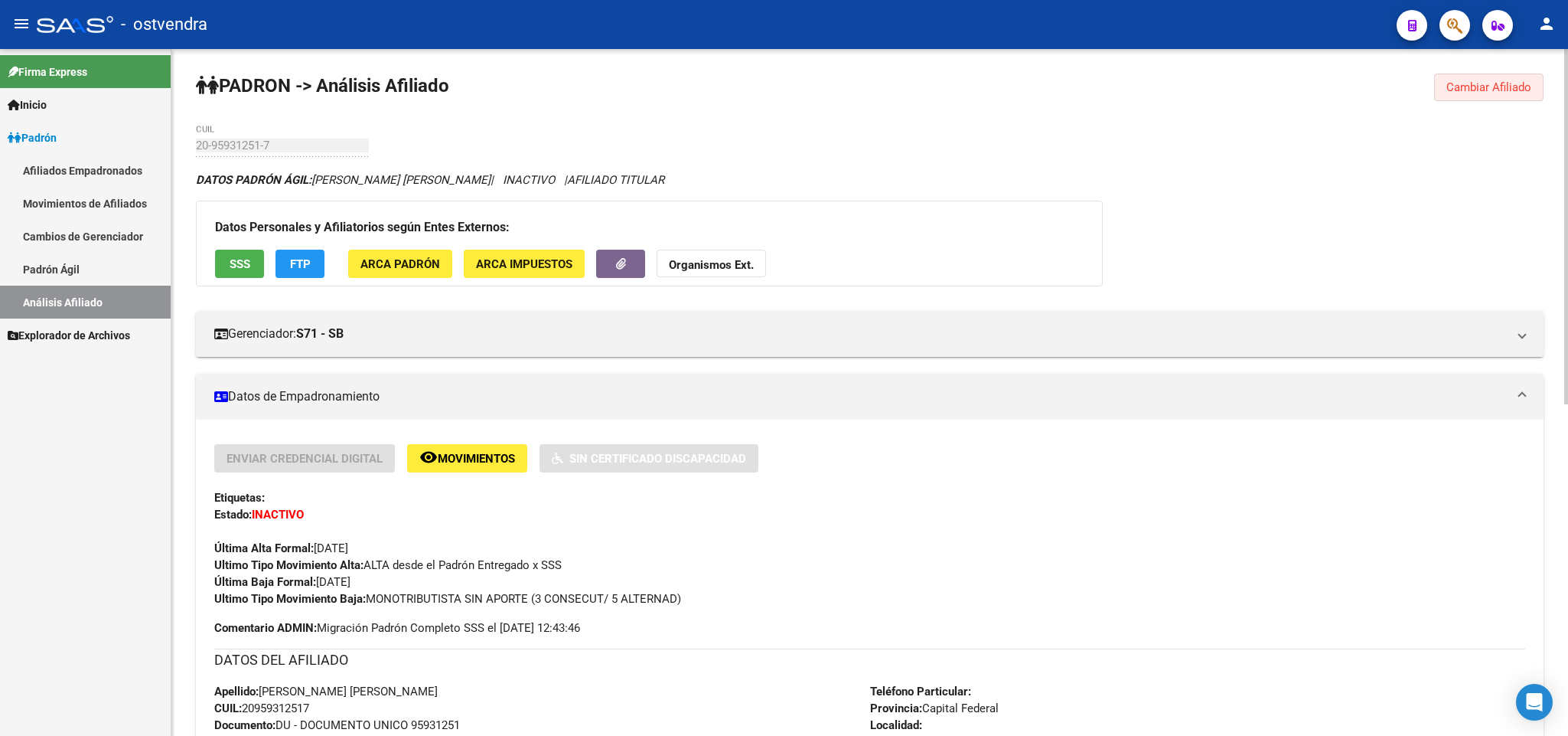
click at [1499, 91] on span "Cambiar Afiliado" at bounding box center [1488, 88] width 85 height 14
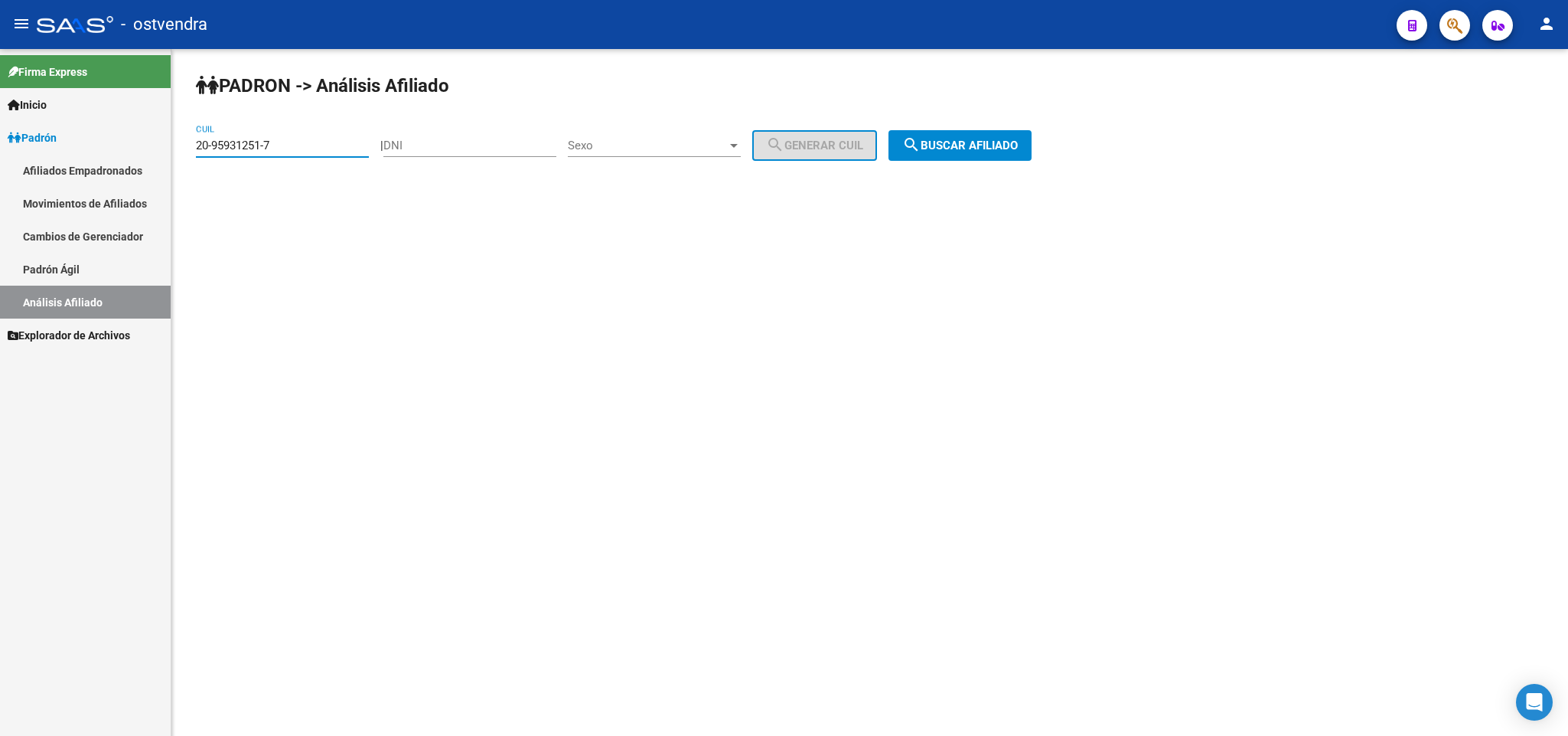
drag, startPoint x: 326, startPoint y: 149, endPoint x: 0, endPoint y: 148, distance: 326.0
click at [0, 148] on mat-sidenav-container "Firma Express Inicio Instructivos Contacto OS Padrón Afiliados Empadronados Mov…" at bounding box center [784, 392] width 1568 height 687
paste input "73283-4"
click at [1042, 145] on app-analisis-afiliado "PADRON -> Análisis Afiliado 20-95973283-4 CUIL | DNI Sexo Sexo search Generar C…" at bounding box center [619, 145] width 847 height 14
click at [1005, 136] on button "search Buscar afiliado" at bounding box center [960, 145] width 143 height 30
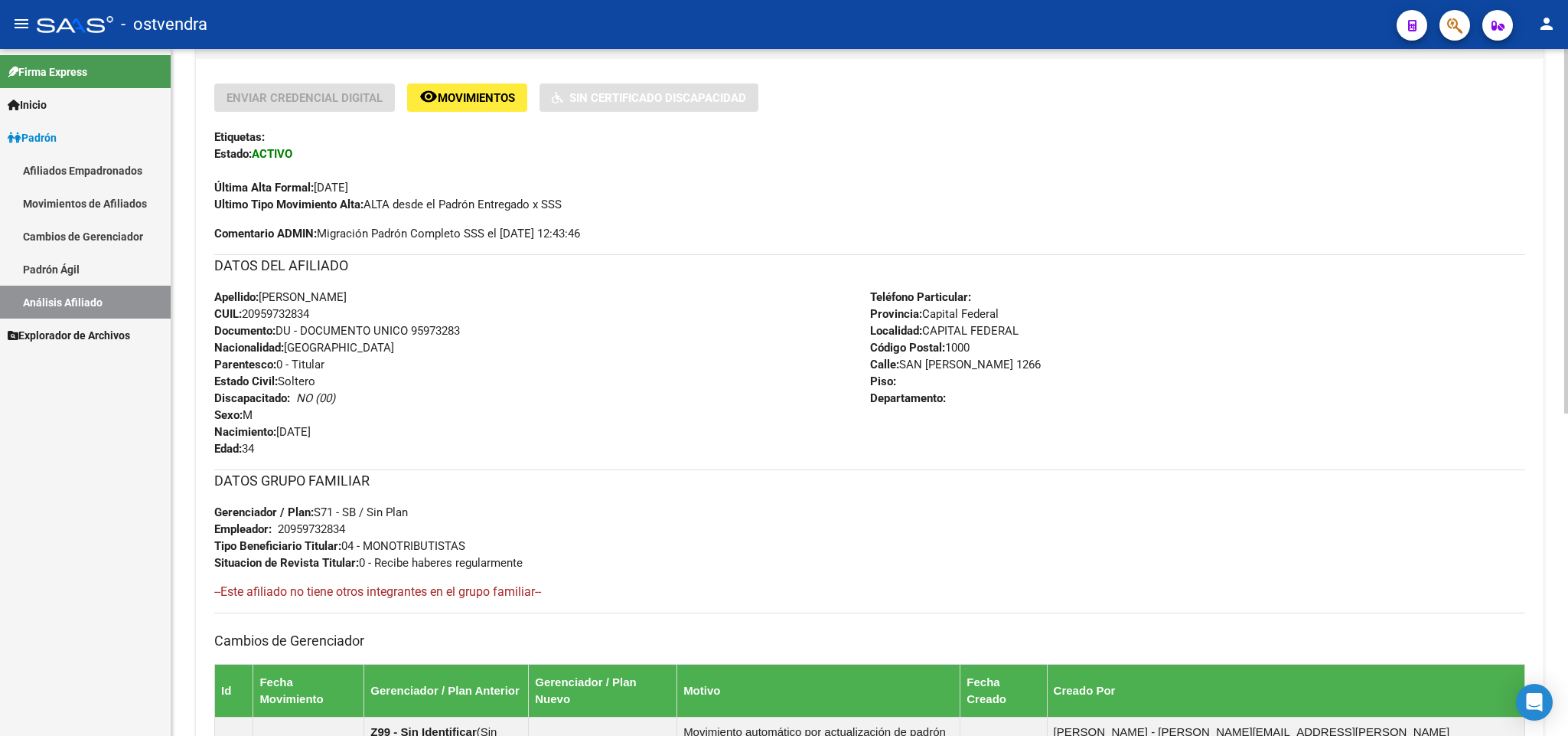
scroll to position [115, 0]
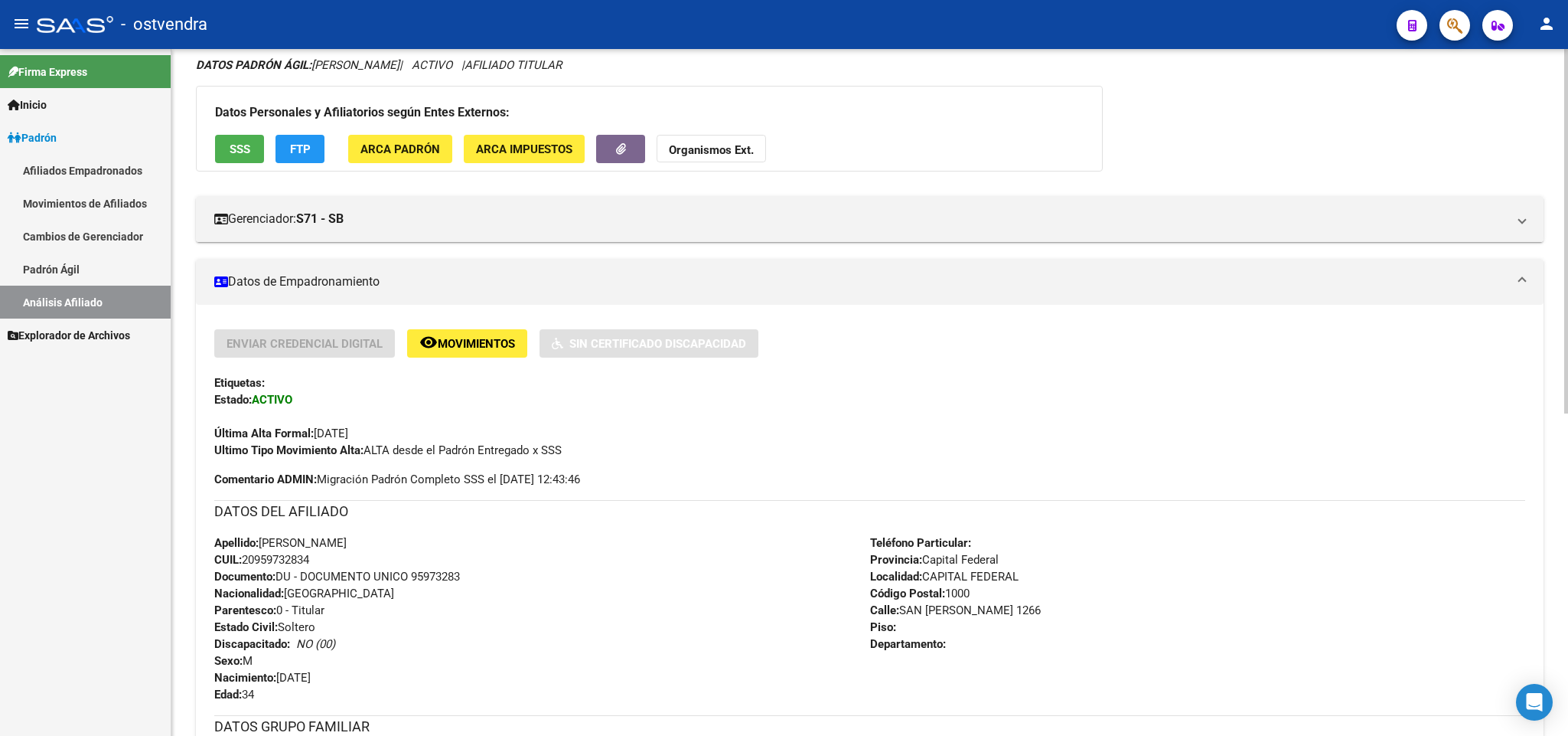
drag, startPoint x: 426, startPoint y: 548, endPoint x: 433, endPoint y: 540, distance: 10.6
click at [430, 545] on div "Apellido: [PERSON_NAME] CUIL: 20959732834 Documento: DU - DOCUMENTO UNICO 95973…" at bounding box center [542, 619] width 656 height 169
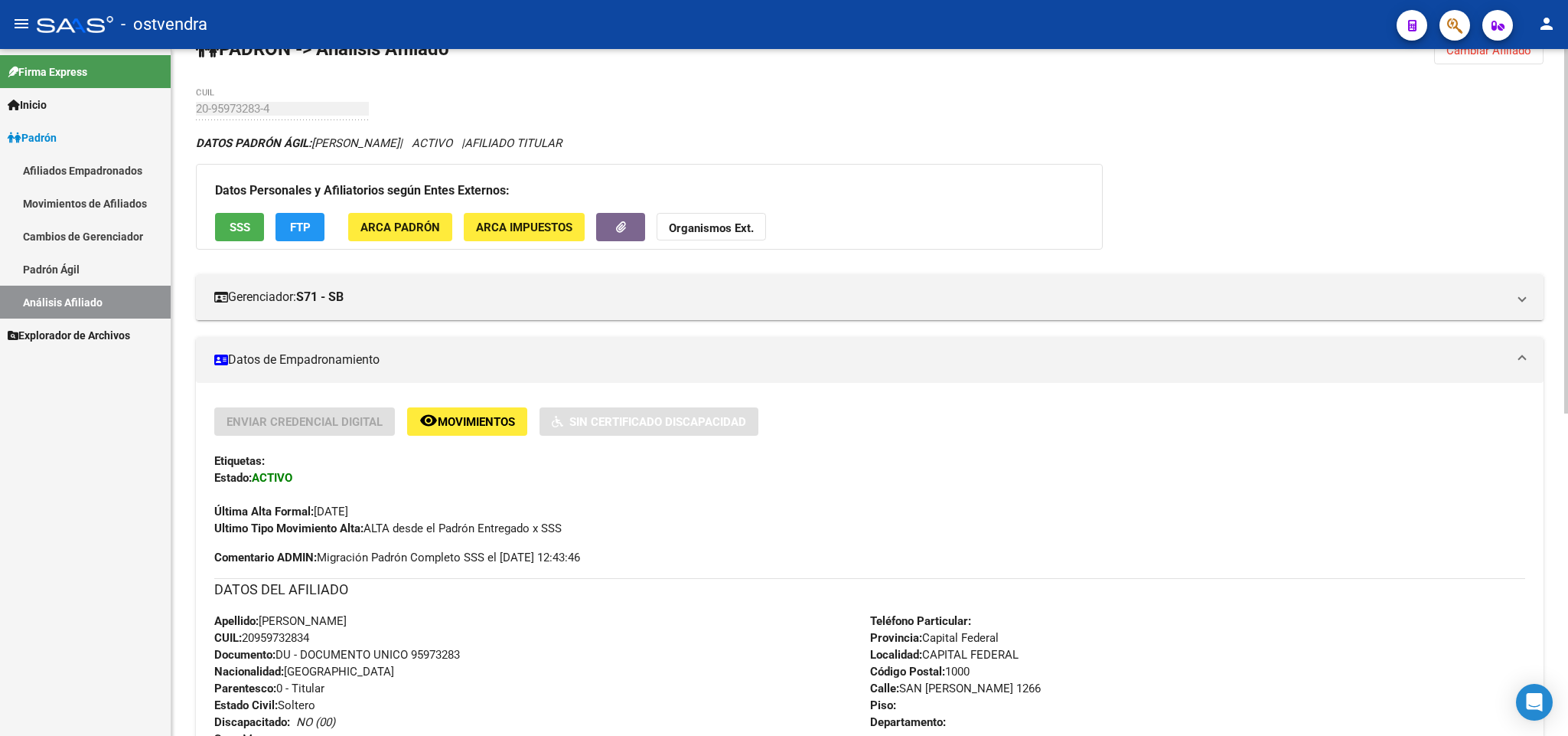
scroll to position [0, 0]
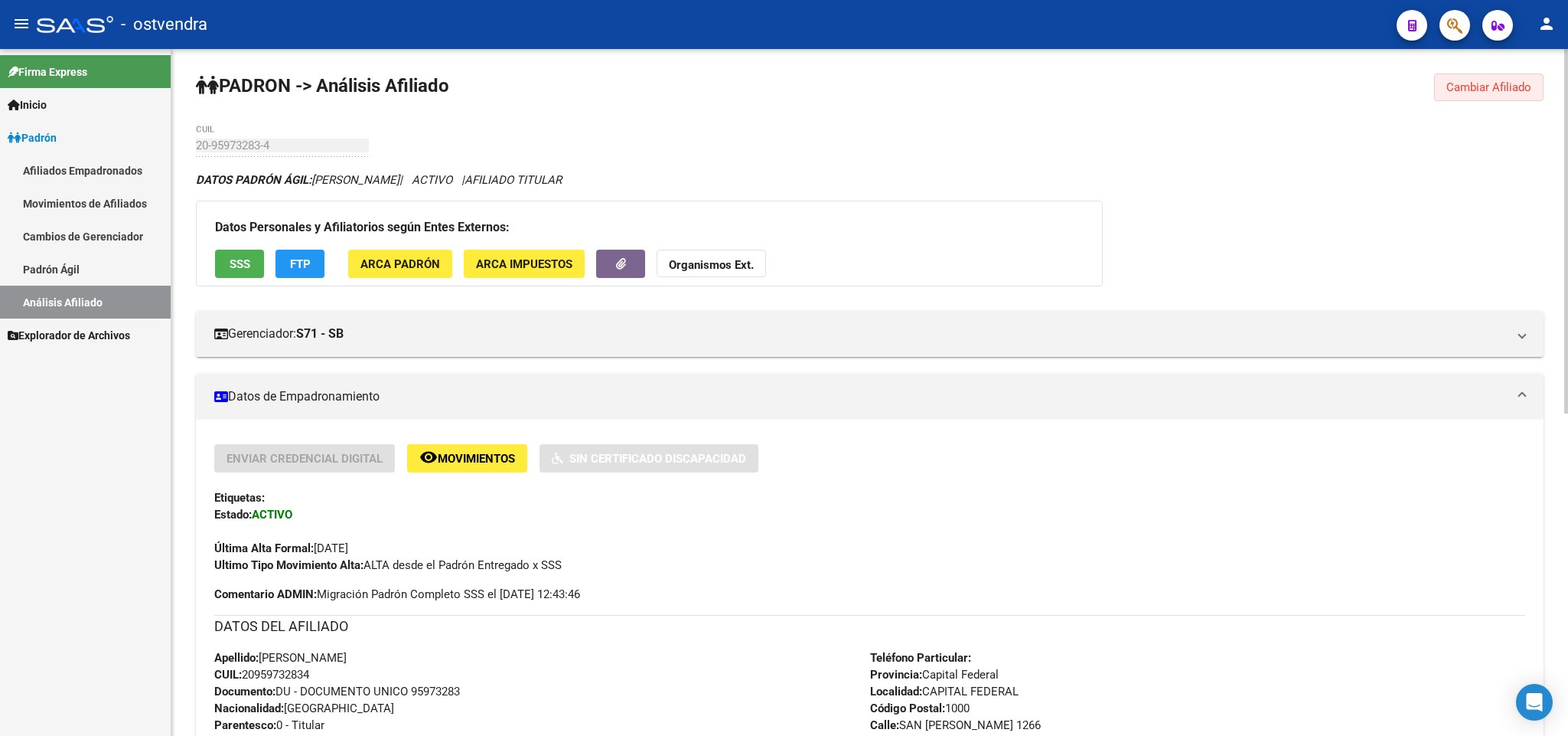
click at [1488, 96] on button "Cambiar Afiliado" at bounding box center [1488, 87] width 109 height 27
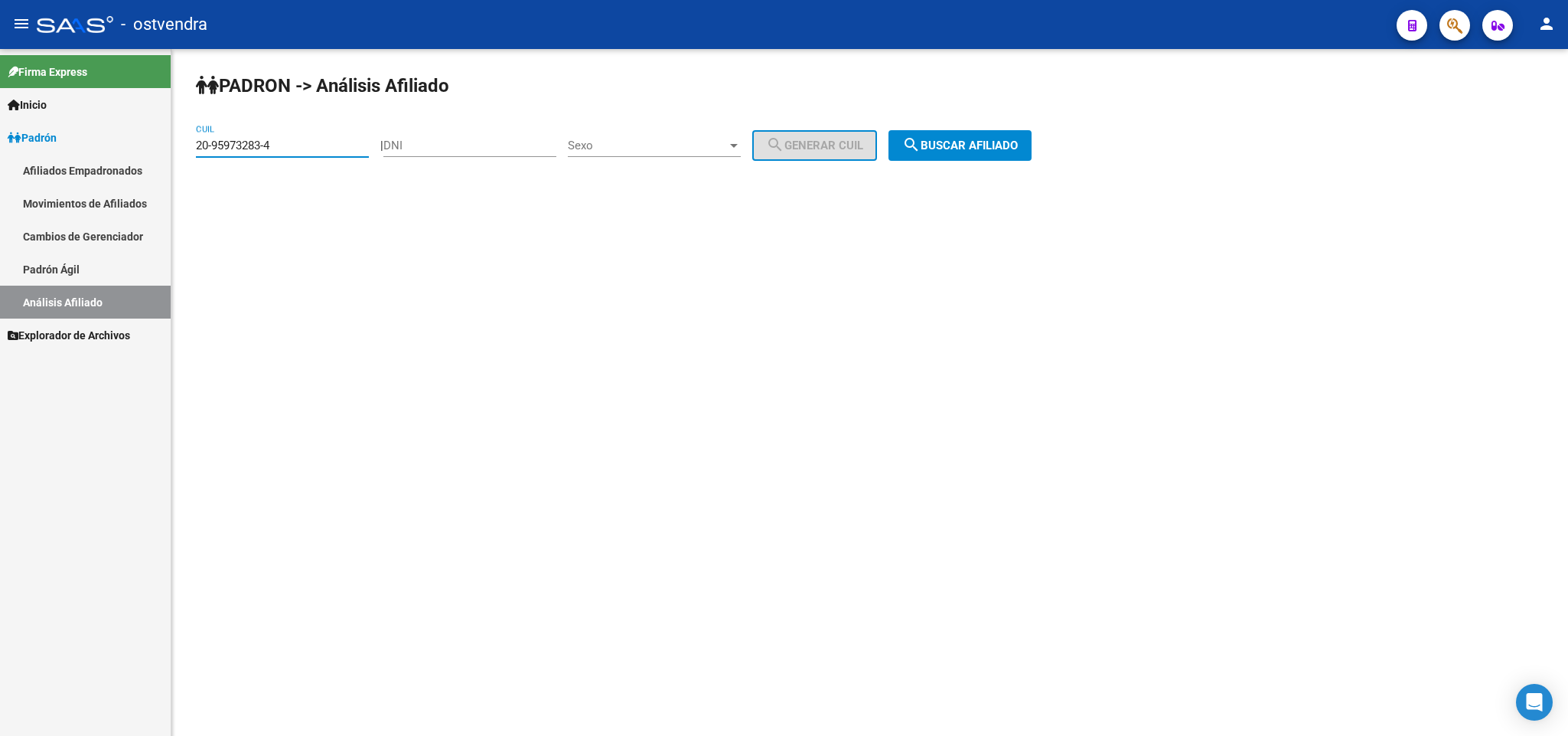
click at [349, 140] on input "20-95973283-4" at bounding box center [282, 145] width 173 height 14
drag, startPoint x: 168, startPoint y: 140, endPoint x: 25, endPoint y: 138, distance: 143.0
click at [1, 140] on mat-sidenav-container "Firma Express Inicio Instructivos Contacto OS Padrón Afiliados Empadronados Mov…" at bounding box center [784, 392] width 1568 height 687
paste input "3-20664833-3"
click at [981, 133] on button "search Buscar afiliado" at bounding box center [960, 145] width 143 height 30
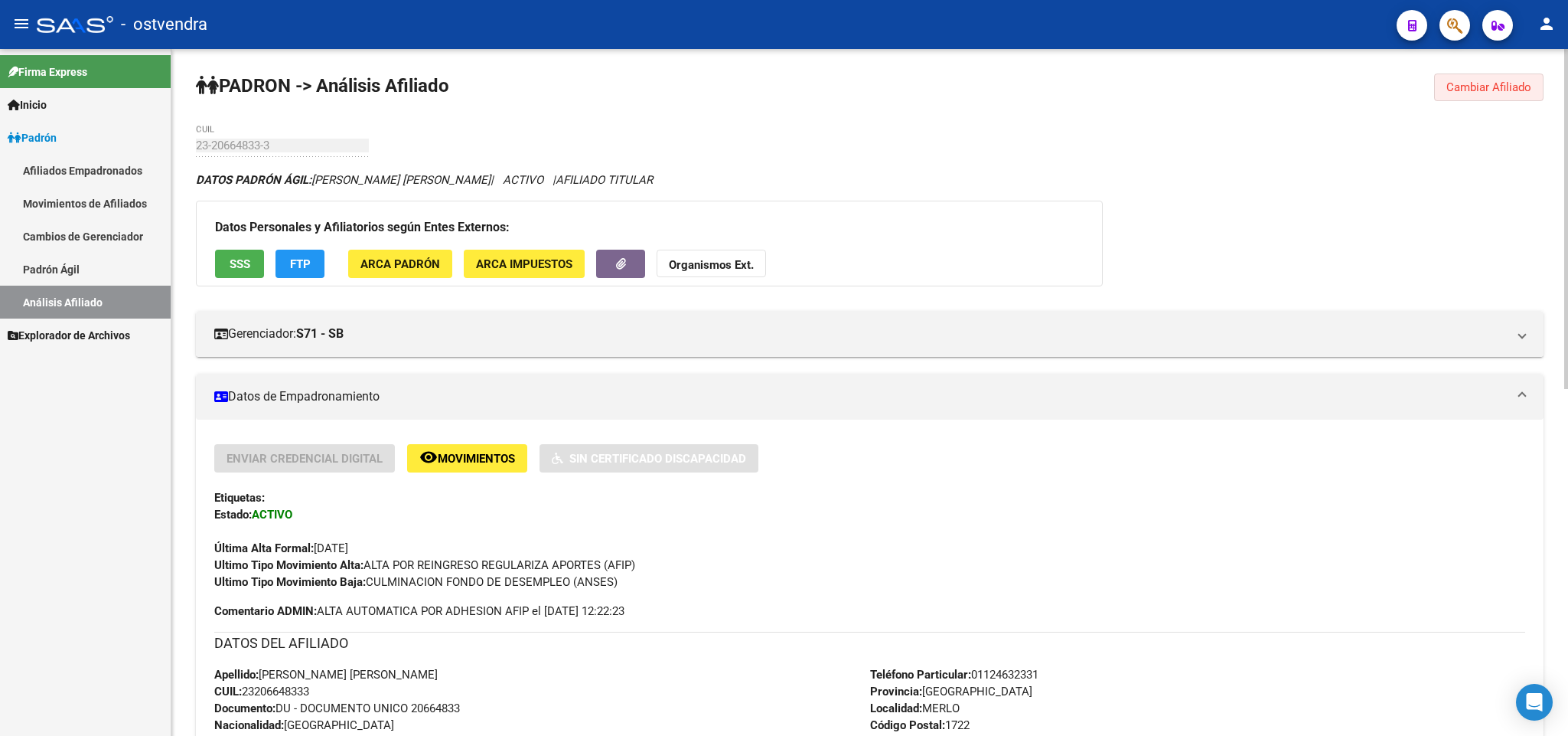
click at [1467, 96] on button "Cambiar Afiliado" at bounding box center [1488, 87] width 109 height 27
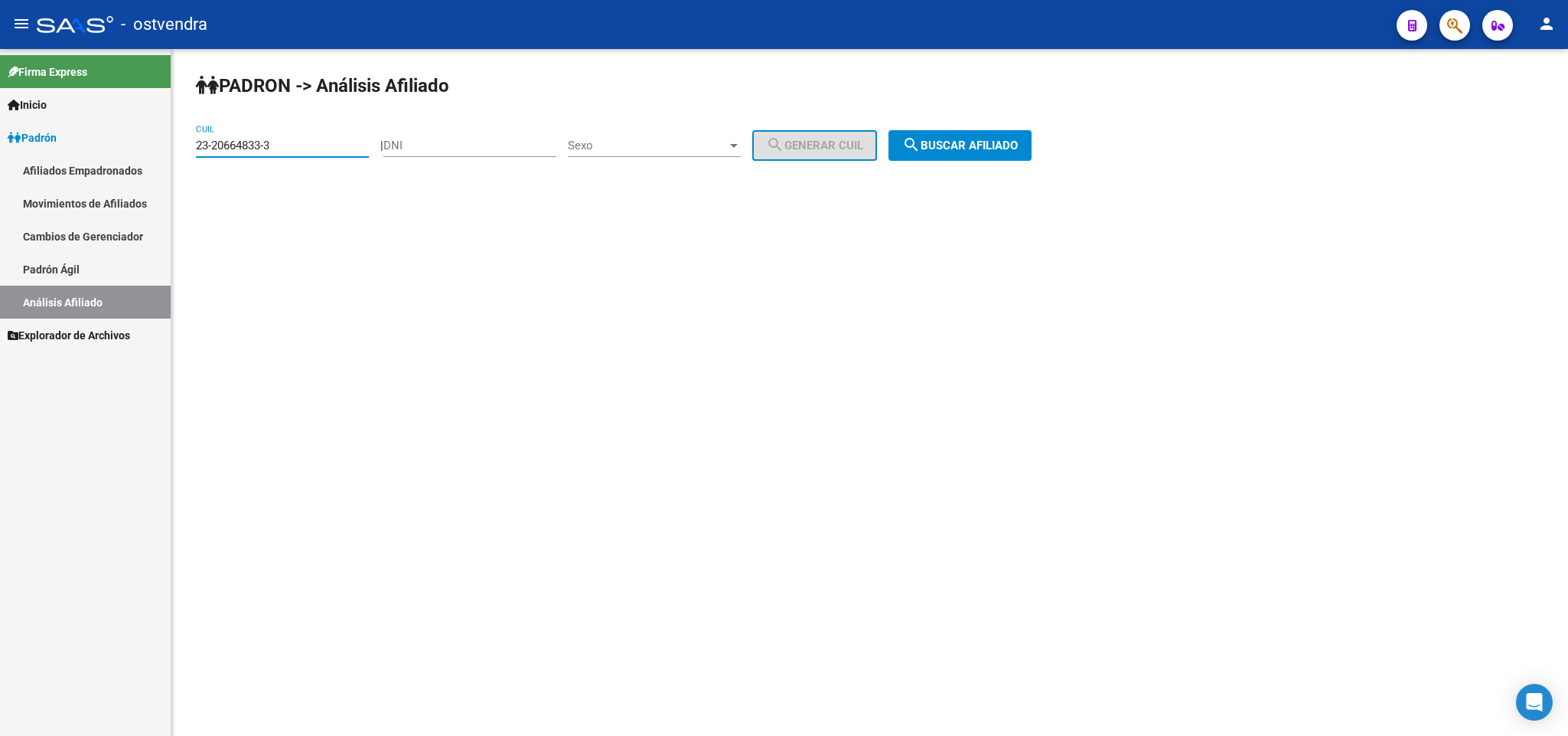
click at [352, 148] on input "23-20664833-3" at bounding box center [282, 145] width 173 height 14
drag, startPoint x: 0, startPoint y: 131, endPoint x: 14, endPoint y: 123, distance: 16.1
click at [5, 125] on mat-sidenav-container "Firma Express Inicio Instructivos Contacto OS Padrón Afiliados Empadronados Mov…" at bounding box center [784, 392] width 1568 height 687
paste input "5783888-9"
click at [1017, 147] on span "search Buscar afiliado" at bounding box center [960, 145] width 116 height 14
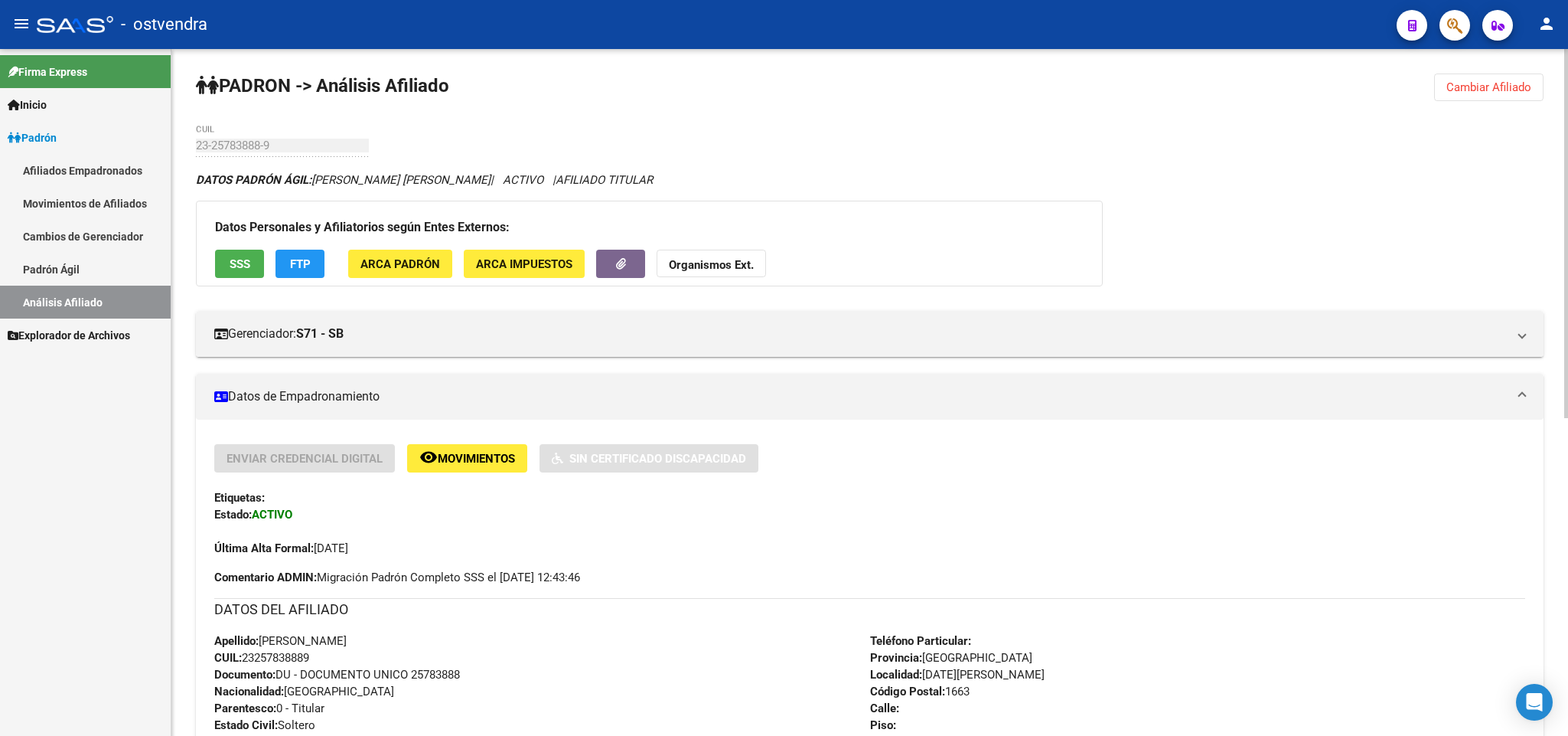
click at [1520, 85] on span "Cambiar Afiliado" at bounding box center [1488, 88] width 85 height 14
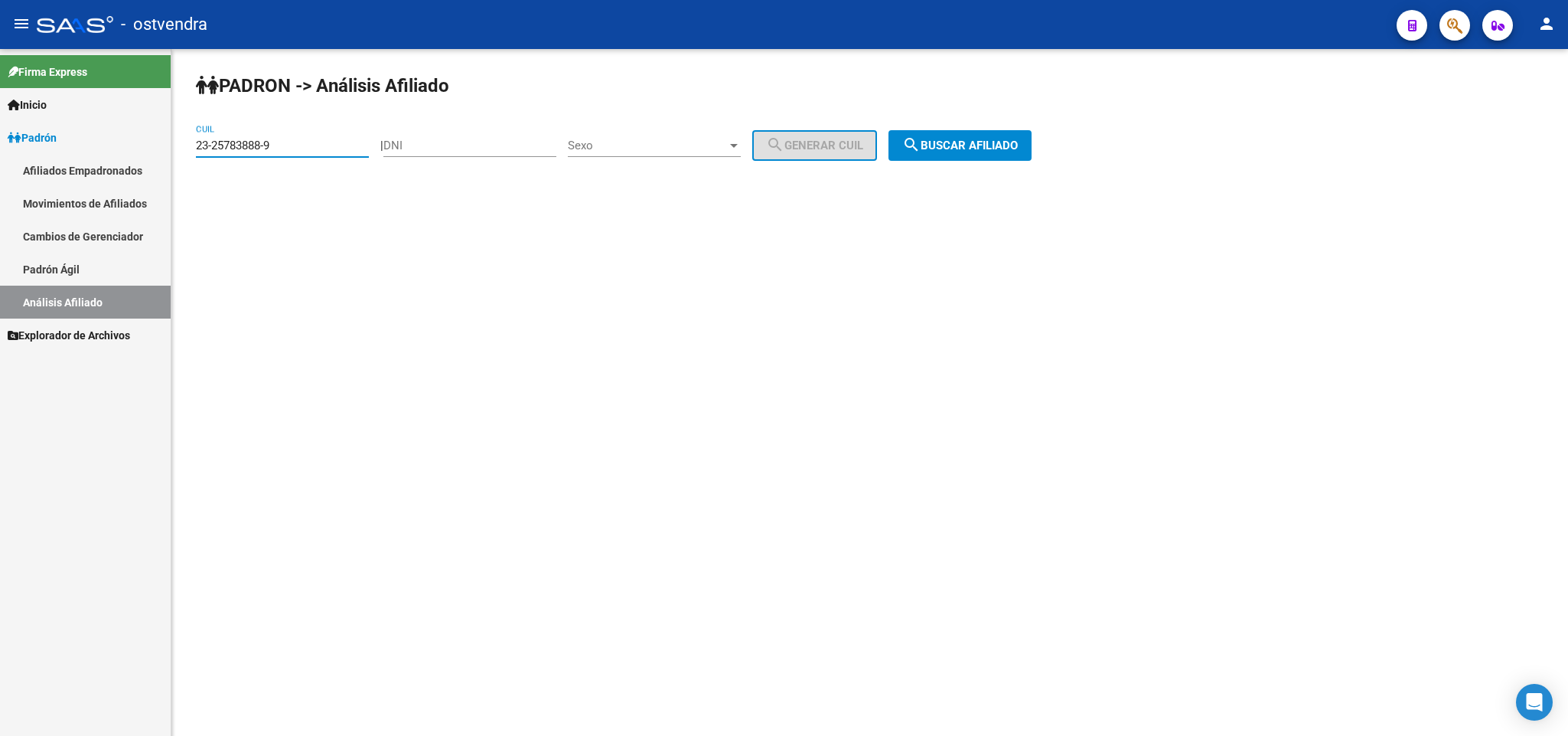
drag, startPoint x: 329, startPoint y: 148, endPoint x: 0, endPoint y: 120, distance: 330.2
click at [0, 120] on mat-sidenav-container "Firma Express Inicio Instructivos Contacto OS Padrón Afiliados Empadronados Mov…" at bounding box center [784, 392] width 1568 height 687
paste input "8554817"
click at [957, 150] on span "search Buscar afiliado" at bounding box center [960, 145] width 116 height 14
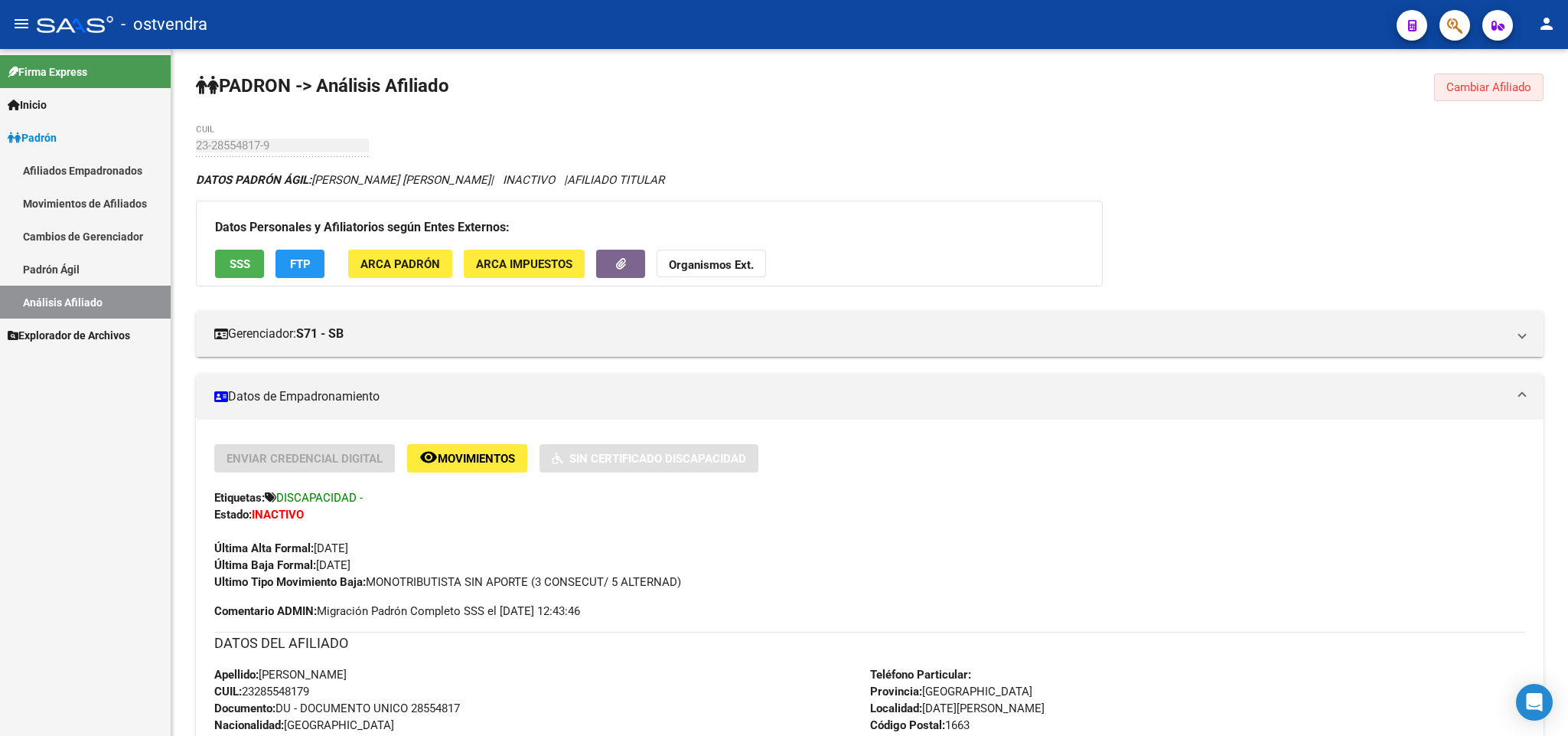
click at [1506, 80] on span "Cambiar Afiliado" at bounding box center [1488, 88] width 85 height 14
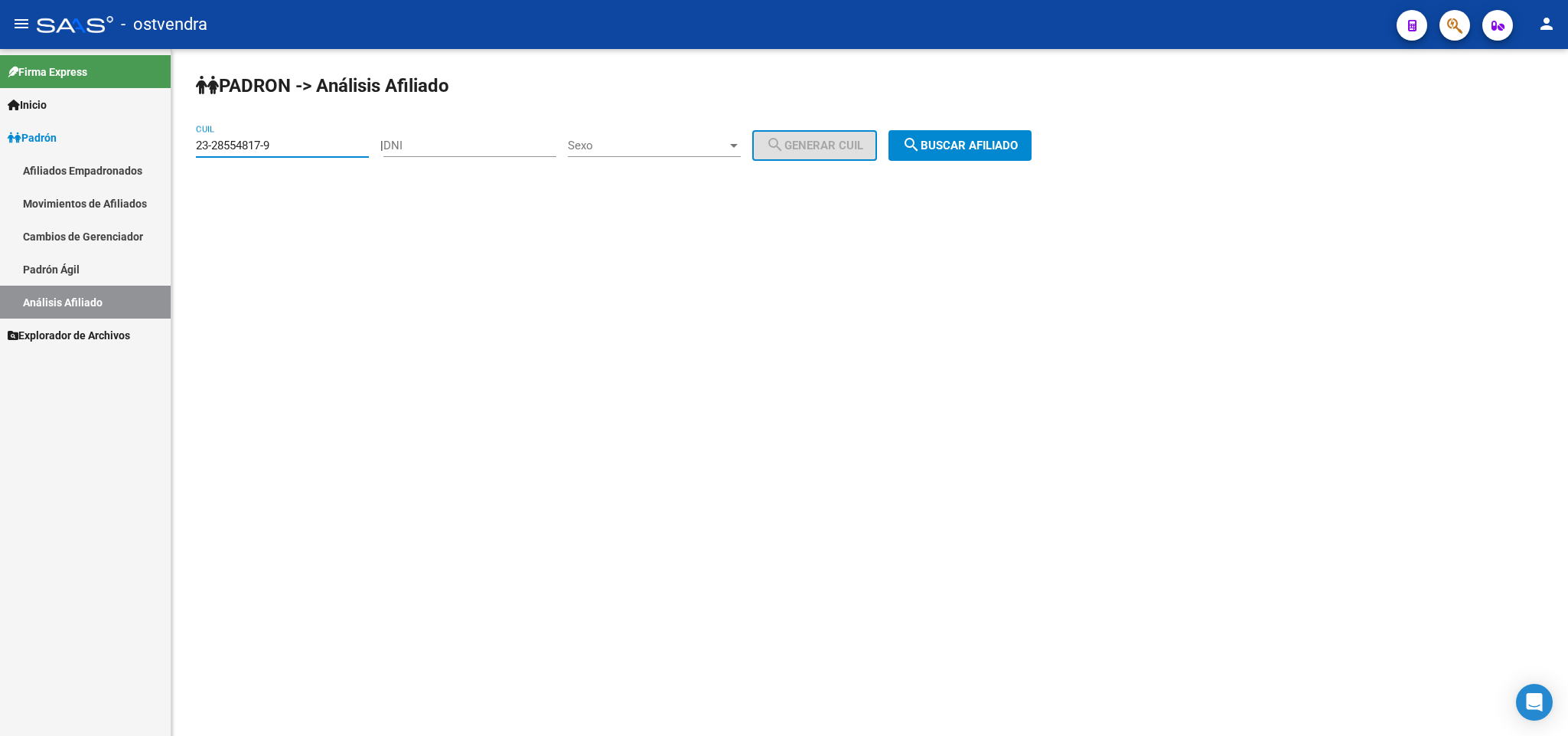
click at [292, 142] on input "23-28554817-9" at bounding box center [282, 145] width 173 height 14
drag, startPoint x: 292, startPoint y: 142, endPoint x: 77, endPoint y: 172, distance: 217.1
click at [77, 172] on mat-sidenav-container "Firma Express Inicio Instructivos Contacto OS Padrón Afiliados Empadronados Mov…" at bounding box center [784, 392] width 1568 height 687
paste input "30667099"
click at [988, 129] on div "PADRON -> Análisis Afiliado 23-30667099-9 CUIL | DNI Sexo Sexo search Generar C…" at bounding box center [869, 130] width 1396 height 161
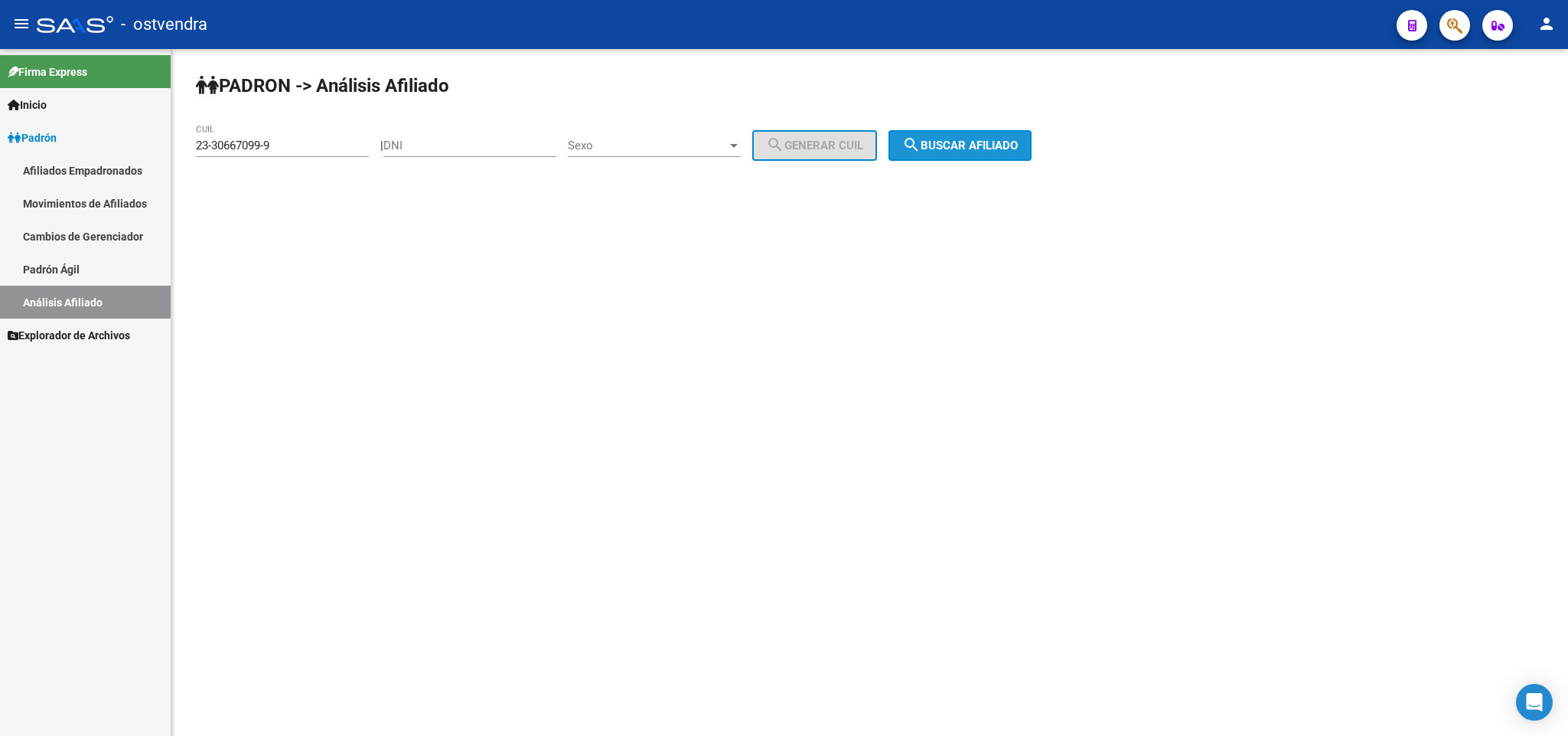
click at [994, 155] on button "search Buscar afiliado" at bounding box center [960, 145] width 143 height 30
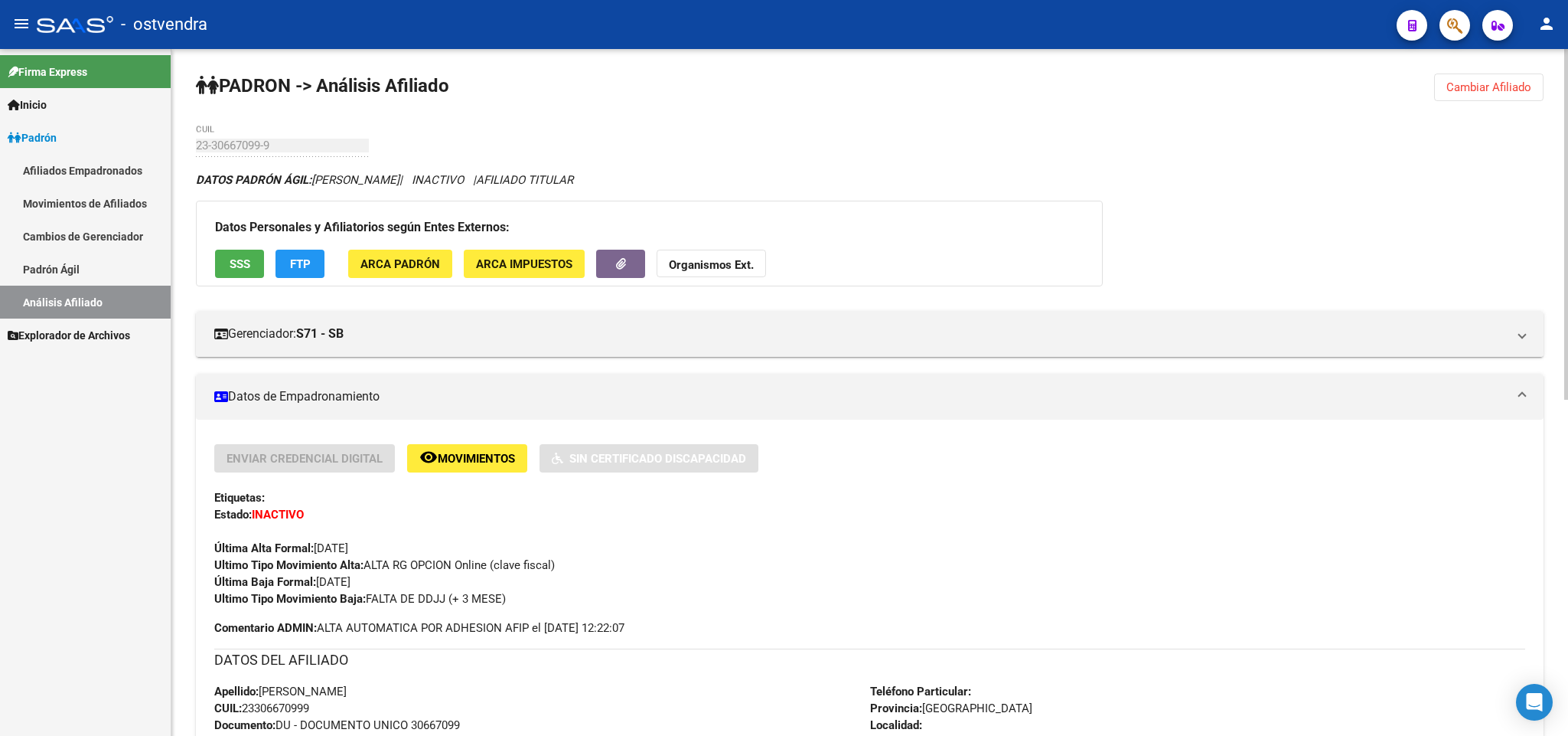
click at [1495, 92] on span "Cambiar Afiliado" at bounding box center [1488, 88] width 85 height 14
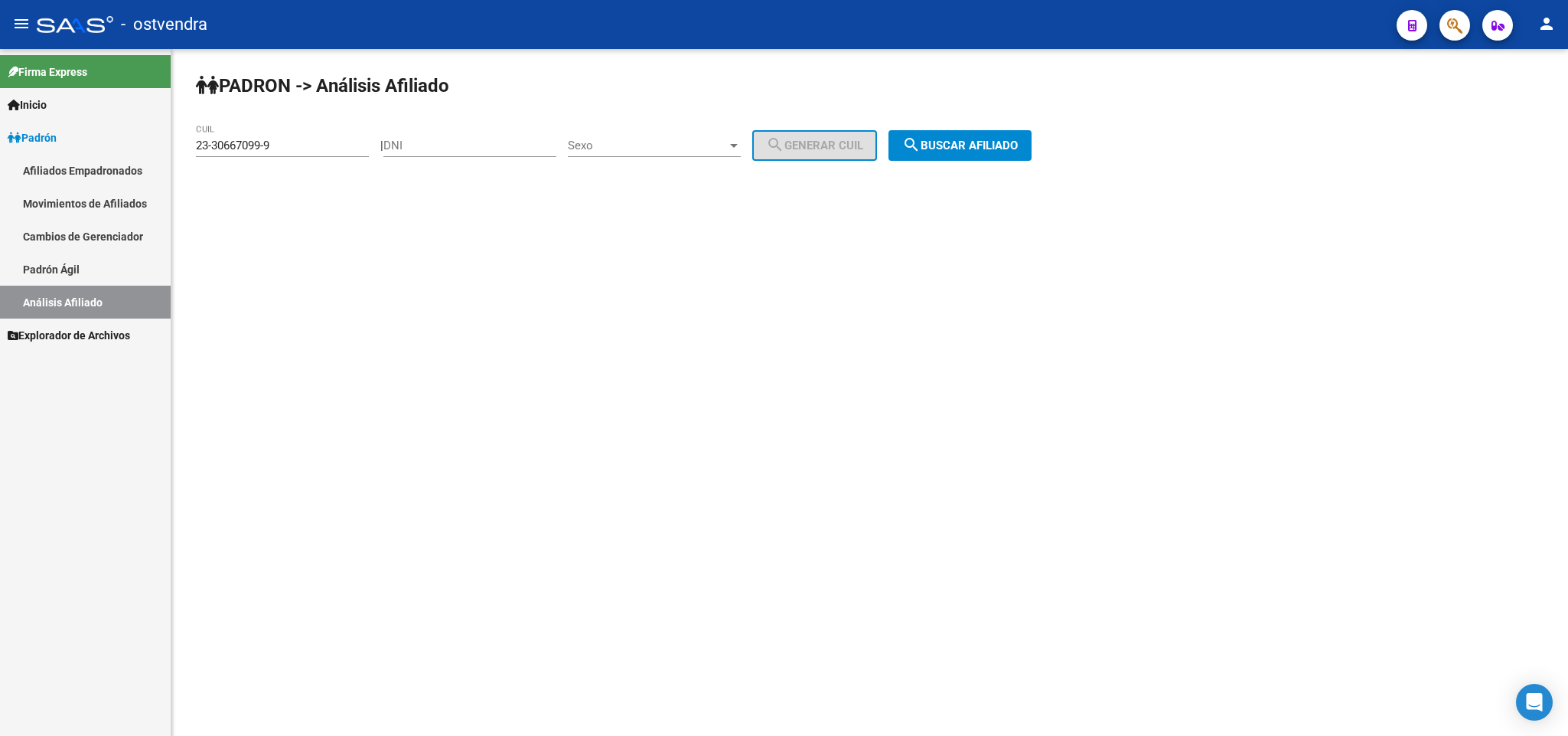
click at [323, 132] on div "23-30667099-9 CUIL" at bounding box center [282, 141] width 173 height 33
click at [301, 152] on input "23-30667099-9" at bounding box center [282, 145] width 173 height 14
click at [0, 138] on mat-sidenav-container "Firma Express Inicio Instructivos Contacto OS Padrón Afiliados Empadronados Mov…" at bounding box center [784, 392] width 1568 height 687
paste input "3307144-4"
click at [968, 152] on span "search Buscar afiliado" at bounding box center [960, 145] width 116 height 14
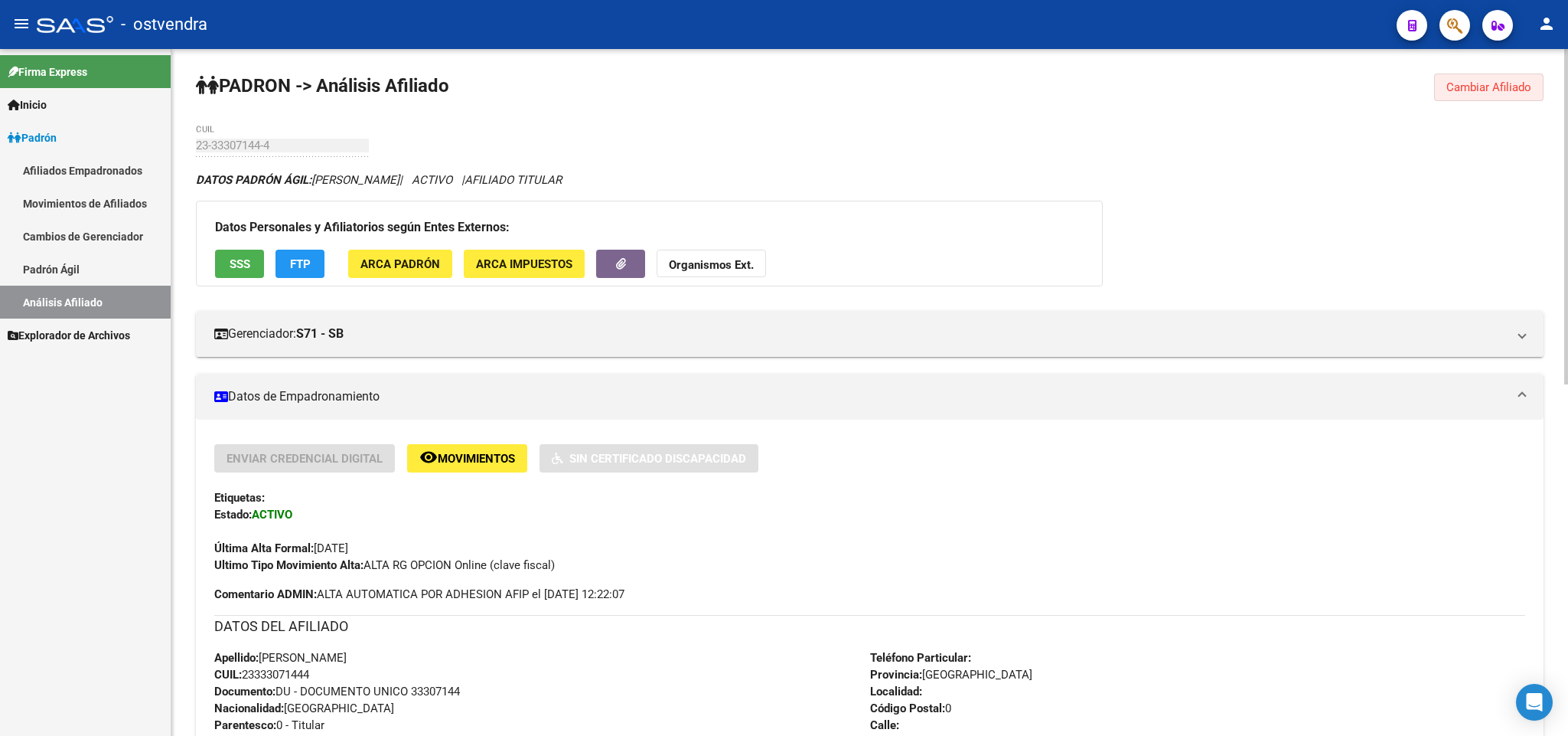
click at [1527, 83] on span "Cambiar Afiliado" at bounding box center [1488, 88] width 85 height 14
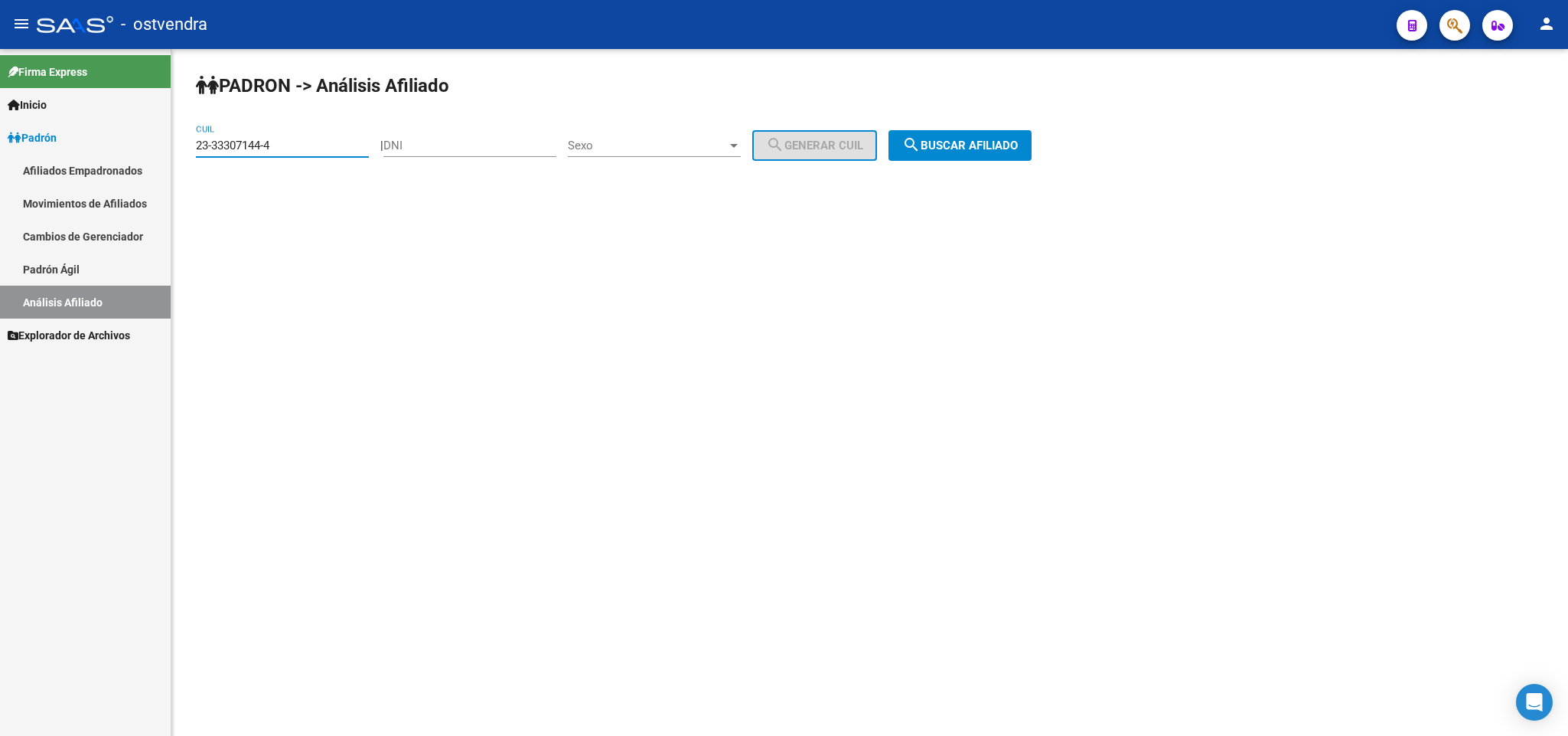
drag, startPoint x: 294, startPoint y: 147, endPoint x: 0, endPoint y: 123, distance: 295.0
click at [0, 123] on mat-sidenav-container "Firma Express Inicio Instructivos Contacto OS Padrón Afiliados Empadronados Mov…" at bounding box center [784, 392] width 1568 height 687
paste input "9171643-9"
click at [992, 147] on span "search Buscar afiliado" at bounding box center [960, 145] width 116 height 14
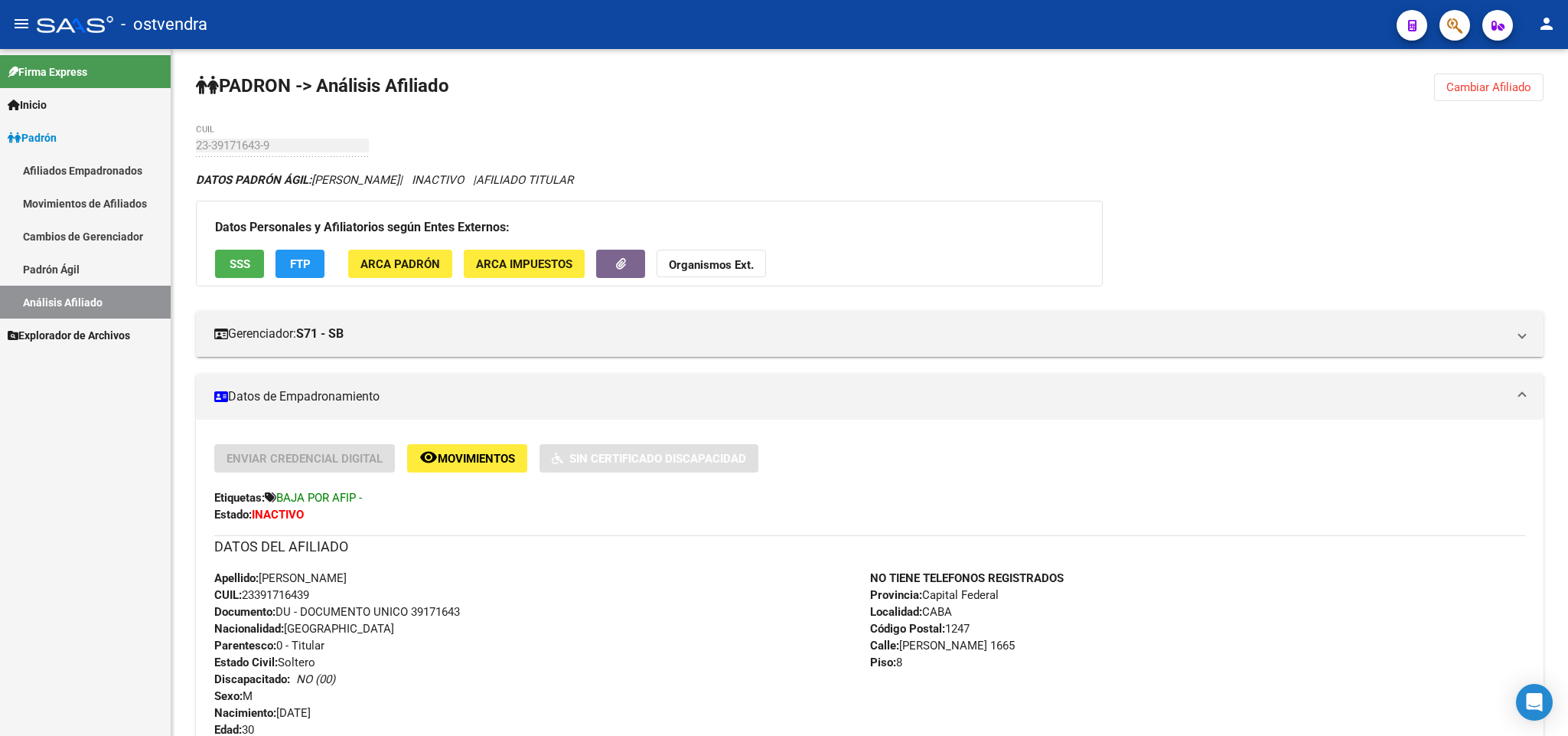
click at [1491, 92] on span "Cambiar Afiliado" at bounding box center [1488, 88] width 85 height 14
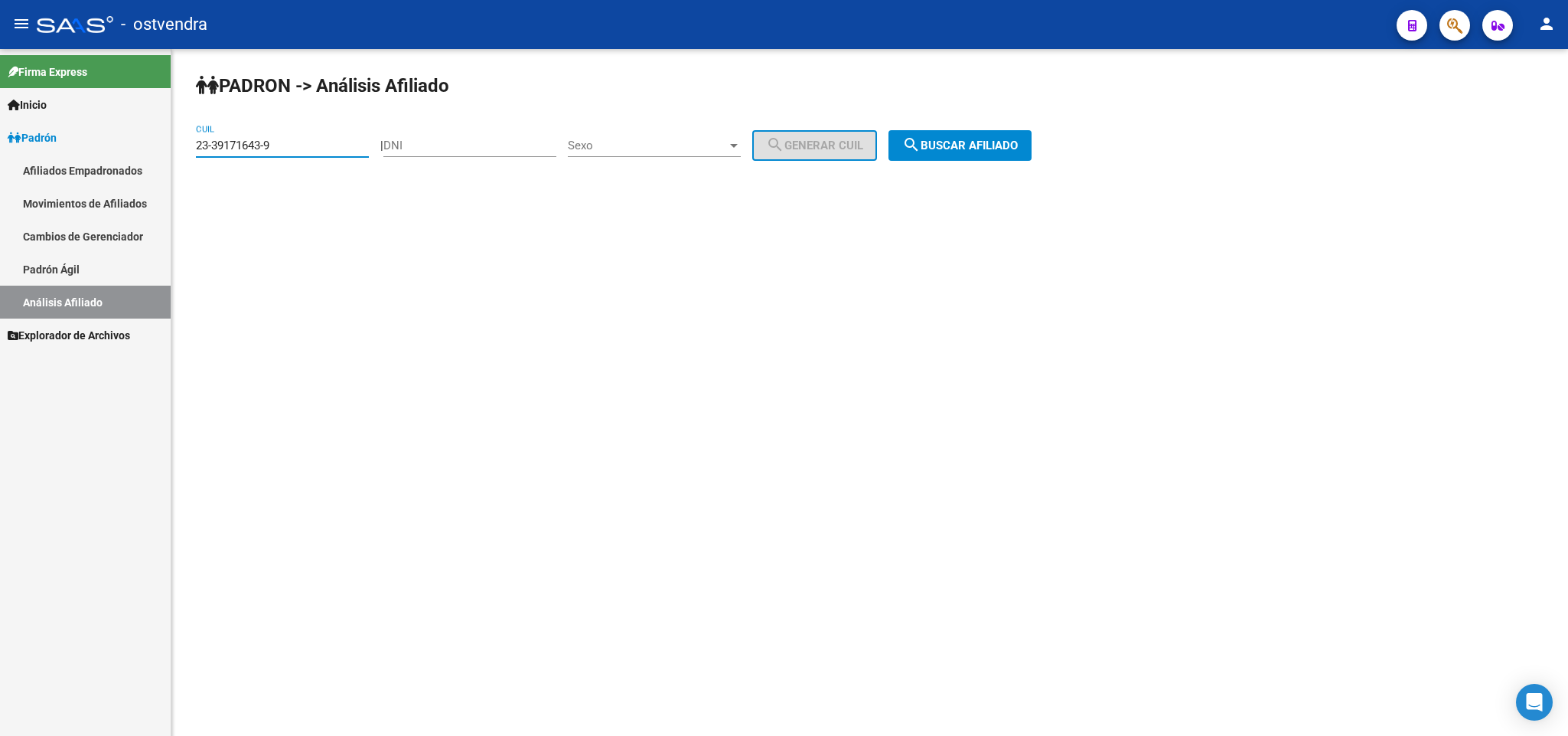
drag, startPoint x: 315, startPoint y: 147, endPoint x: 0, endPoint y: 147, distance: 315.0
click at [0, 147] on mat-sidenav-container "Firma Express Inicio Instructivos Contacto OS Padrón Afiliados Empadronados Mov…" at bounding box center [784, 392] width 1568 height 687
paste input "94065134-4"
drag, startPoint x: 964, startPoint y: 154, endPoint x: 951, endPoint y: 161, distance: 14.8
click at [960, 155] on button "search Buscar afiliado" at bounding box center [960, 145] width 143 height 30
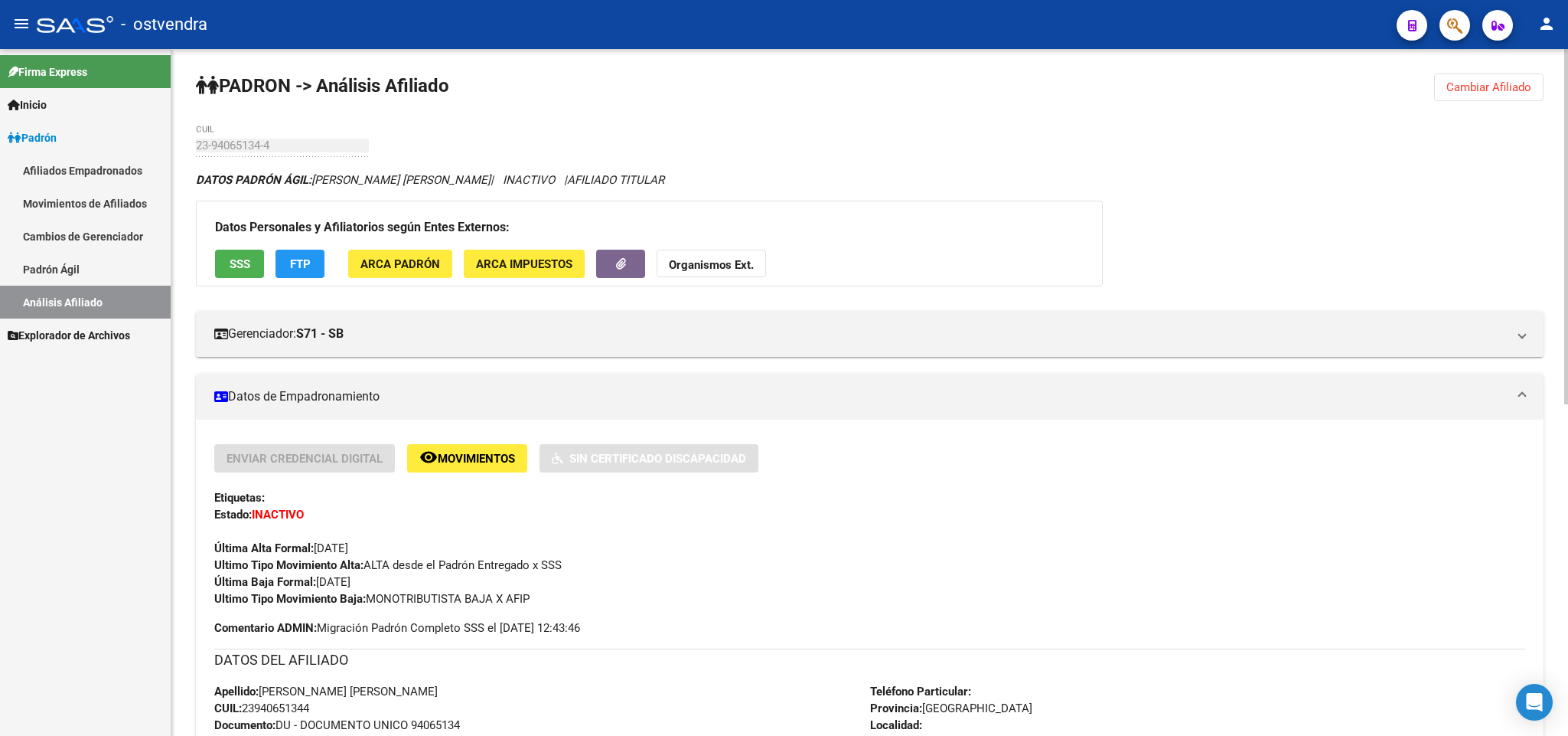
drag, startPoint x: 1486, startPoint y: 97, endPoint x: 1415, endPoint y: 97, distance: 71.0
click at [1477, 97] on button "Cambiar Afiliado" at bounding box center [1488, 87] width 109 height 27
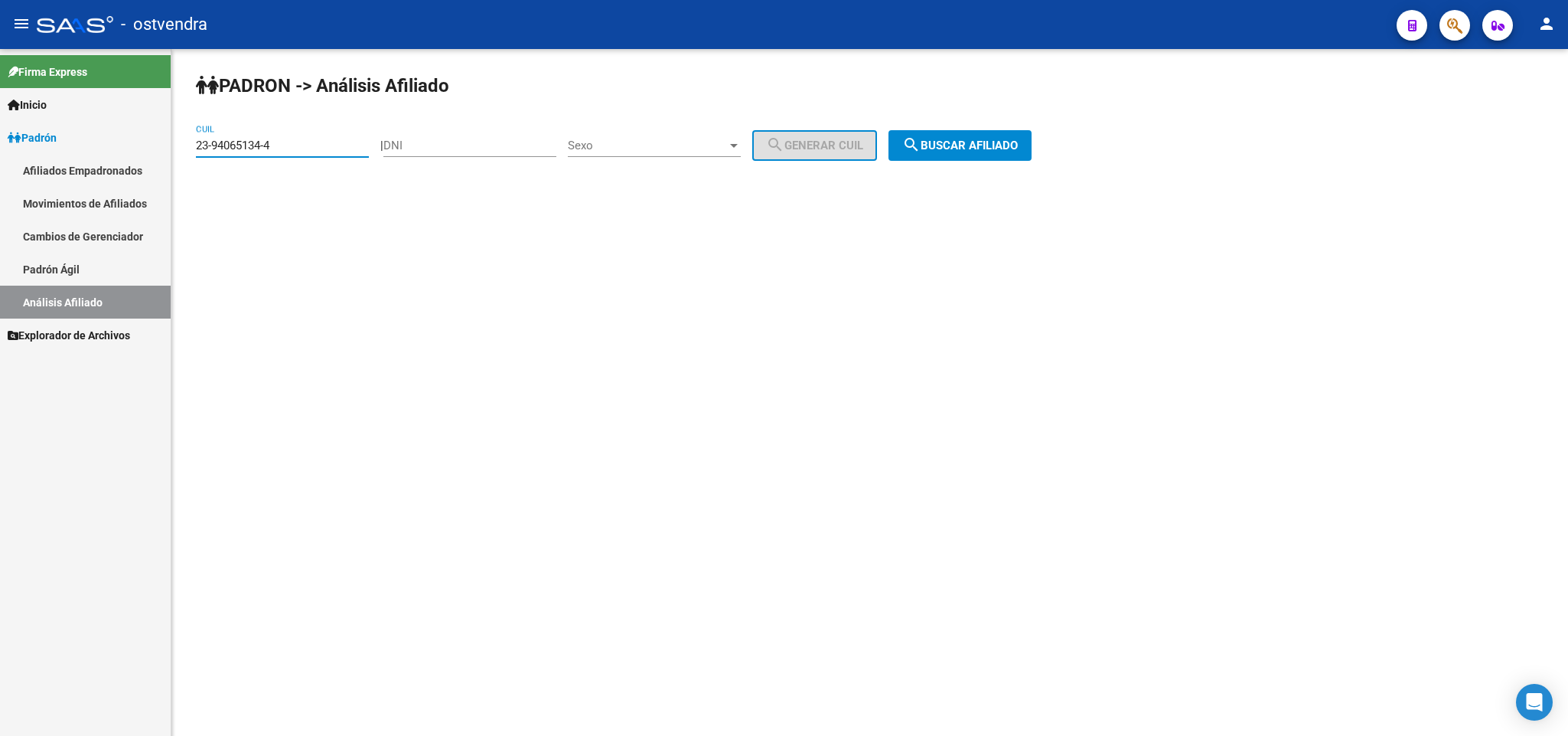
drag, startPoint x: 333, startPoint y: 145, endPoint x: 159, endPoint y: 110, distance: 177.5
click at [1, 140] on mat-sidenav-container "Firma Express Inicio Instructivos Contacto OS Padrón Afiliados Empadronados Mov…" at bounding box center [784, 392] width 1568 height 687
paste input "481379-9"
click at [968, 147] on span "search Buscar afiliado" at bounding box center [960, 145] width 116 height 14
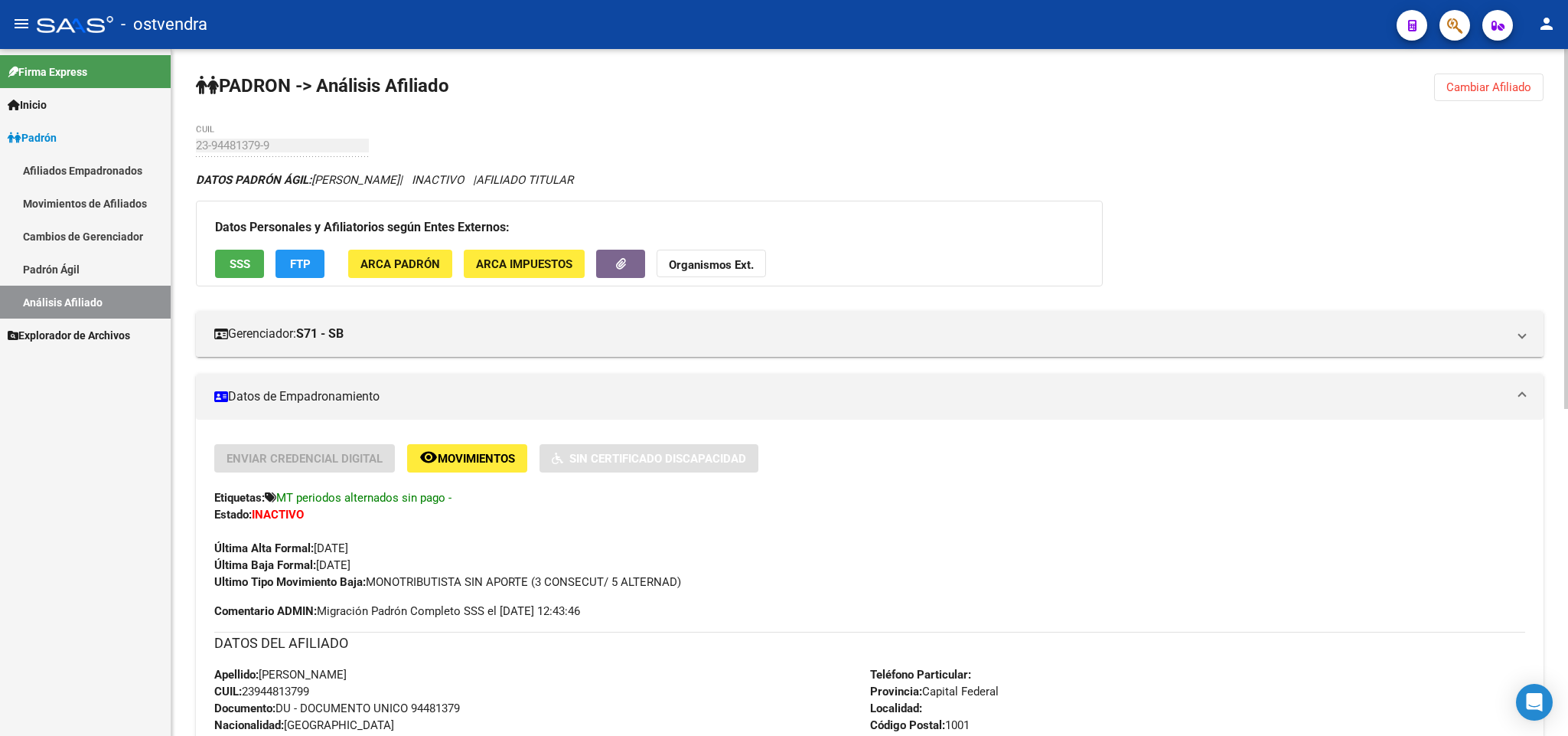
click at [1495, 86] on span "Cambiar Afiliado" at bounding box center [1488, 88] width 85 height 14
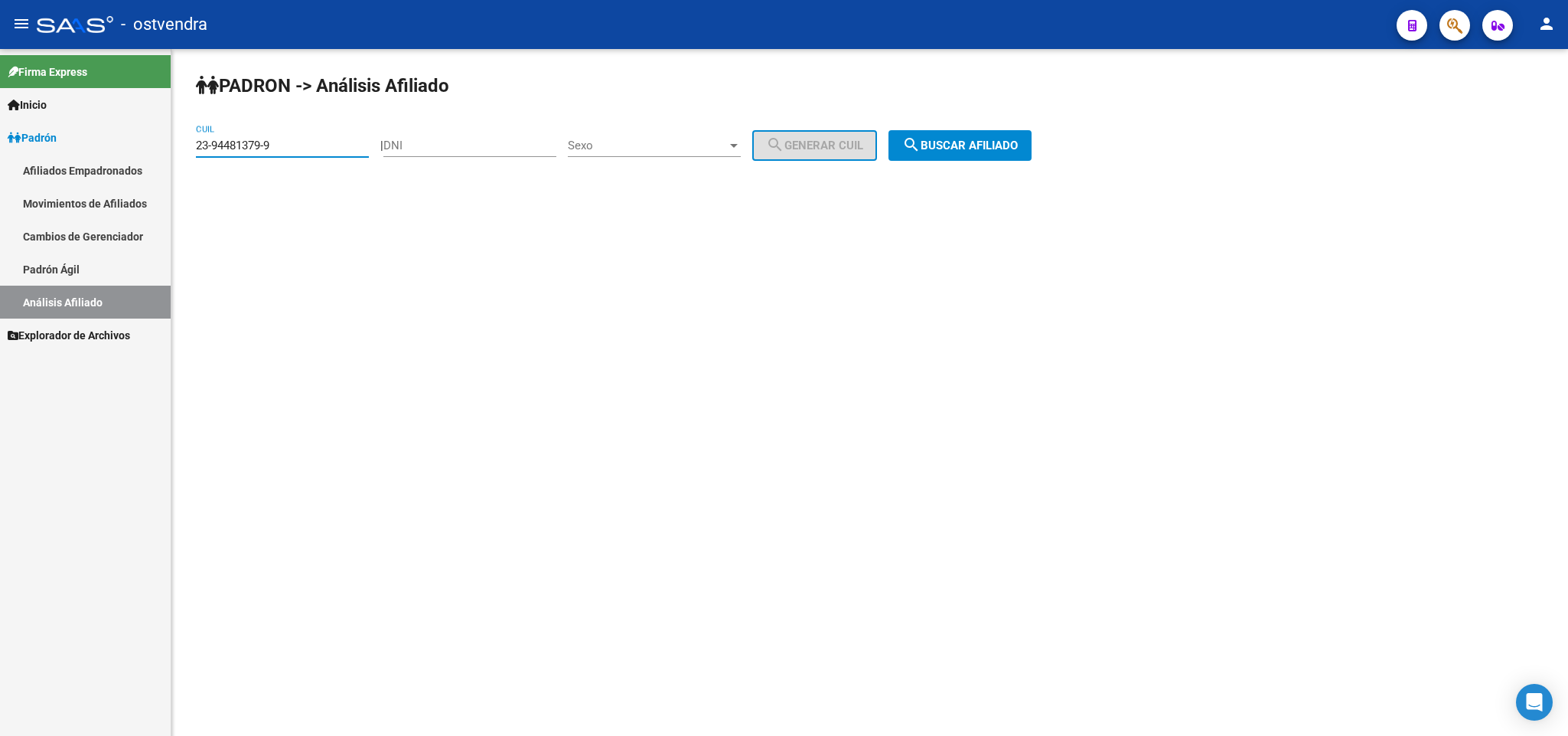
click at [281, 147] on input "23-94481379-9" at bounding box center [282, 145] width 173 height 14
drag, startPoint x: 298, startPoint y: 142, endPoint x: 0, endPoint y: 155, distance: 298.3
click at [0, 155] on mat-sidenav-container "Firma Express Inicio Instructivos Contacto OS Padrón Afiliados Empadronados Mov…" at bounding box center [784, 392] width 1568 height 687
paste input "7-16903773-1"
click at [999, 131] on button "search Buscar afiliado" at bounding box center [960, 145] width 143 height 30
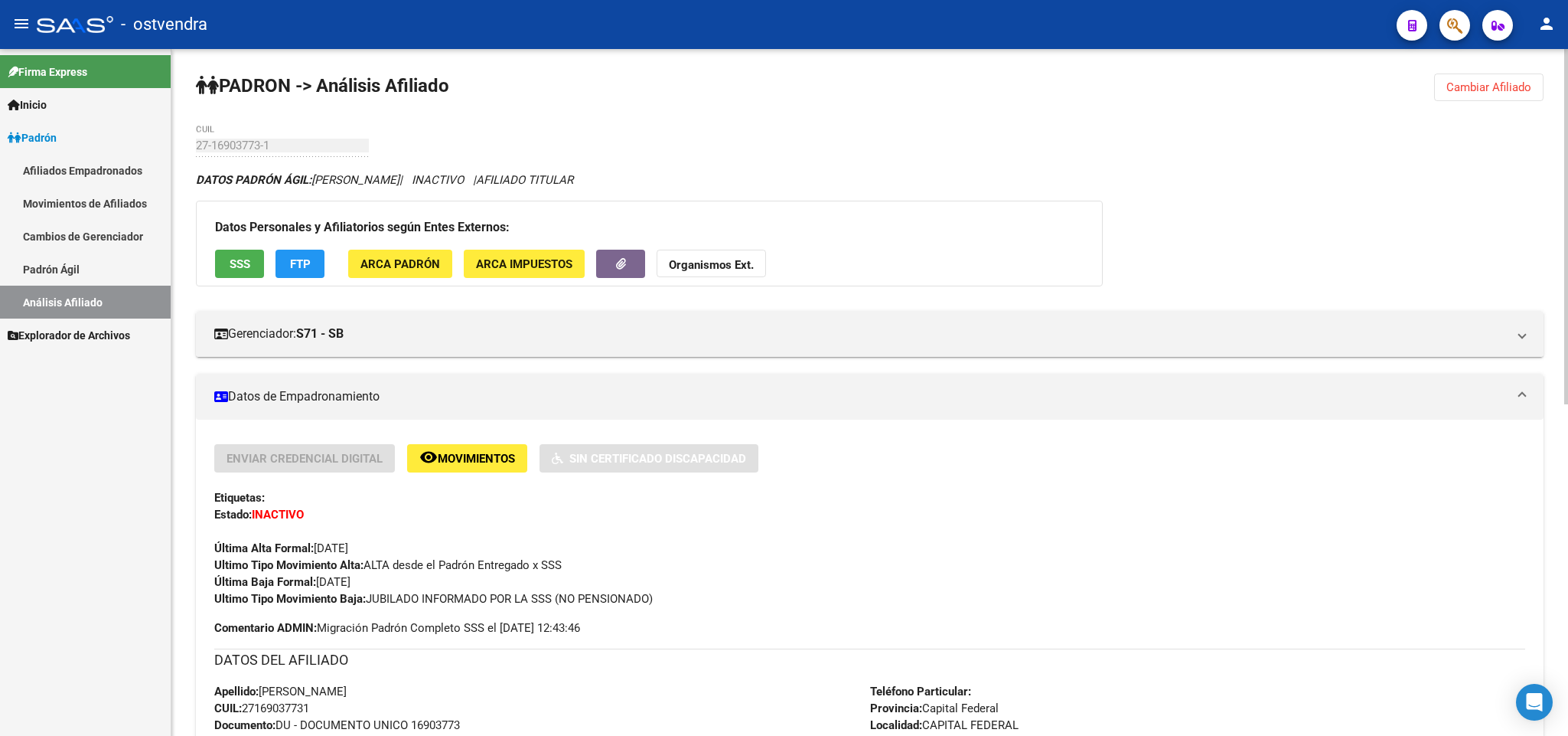
scroll to position [230, 0]
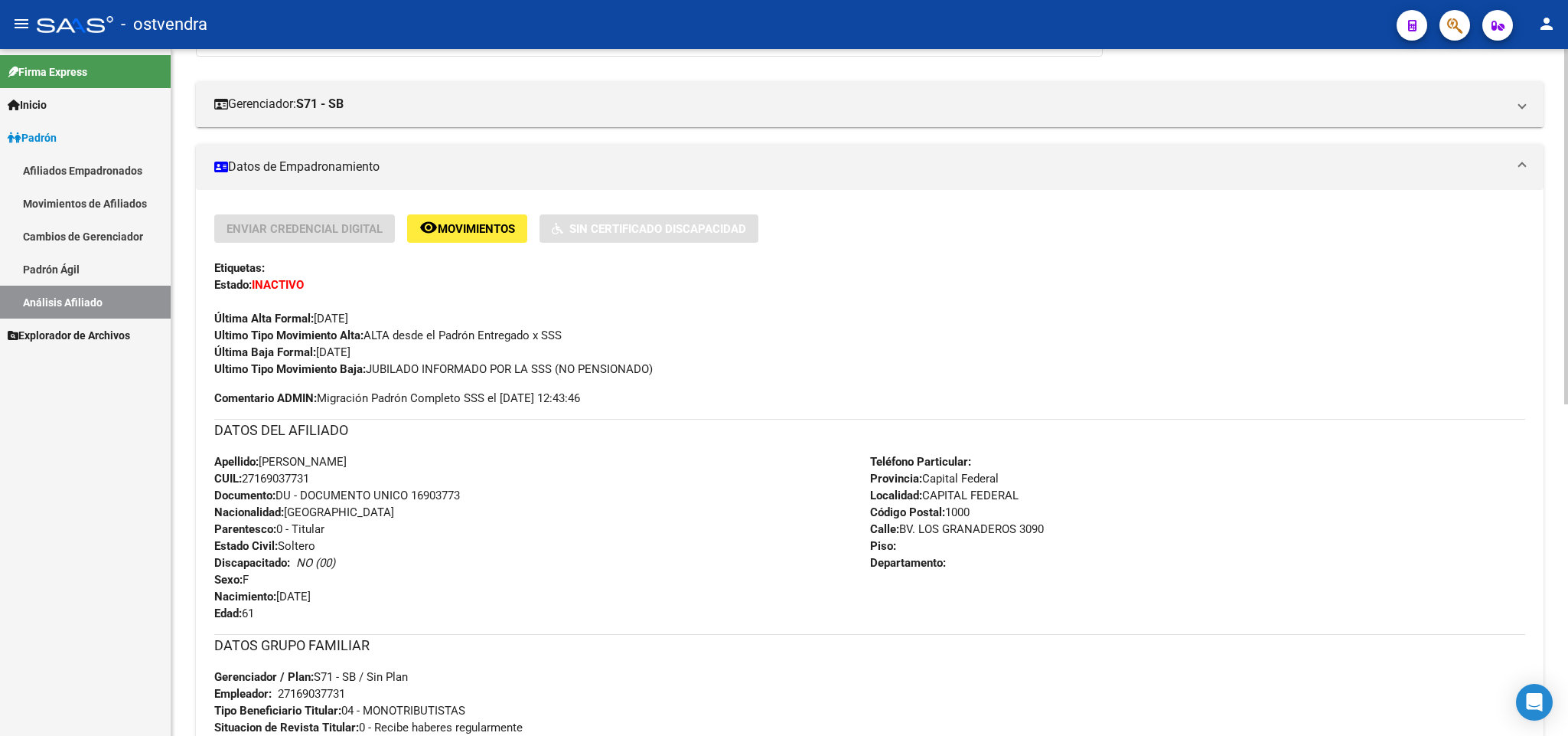
click at [655, 388] on div "Enviar Credencial Digital remove_red_eye Movimientos Sin Certificado Discapacid…" at bounding box center [869, 310] width 1310 height 192
click at [697, 370] on div "Ultimo Tipo Movimiento Baja: JUBILADO INFORMADO POR LA SSS (NO PENSIONADO)" at bounding box center [869, 369] width 1310 height 17
click at [632, 381] on div "Enviar Credencial Digital remove_red_eye Movimientos Sin Certificado Discapacid…" at bounding box center [869, 310] width 1310 height 192
drag, startPoint x: 668, startPoint y: 370, endPoint x: 368, endPoint y: 368, distance: 300.0
click at [368, 368] on div "Ultimo Tipo Movimiento Baja: JUBILADO INFORMADO POR LA SSS (NO PENSIONADO)" at bounding box center [869, 369] width 1310 height 17
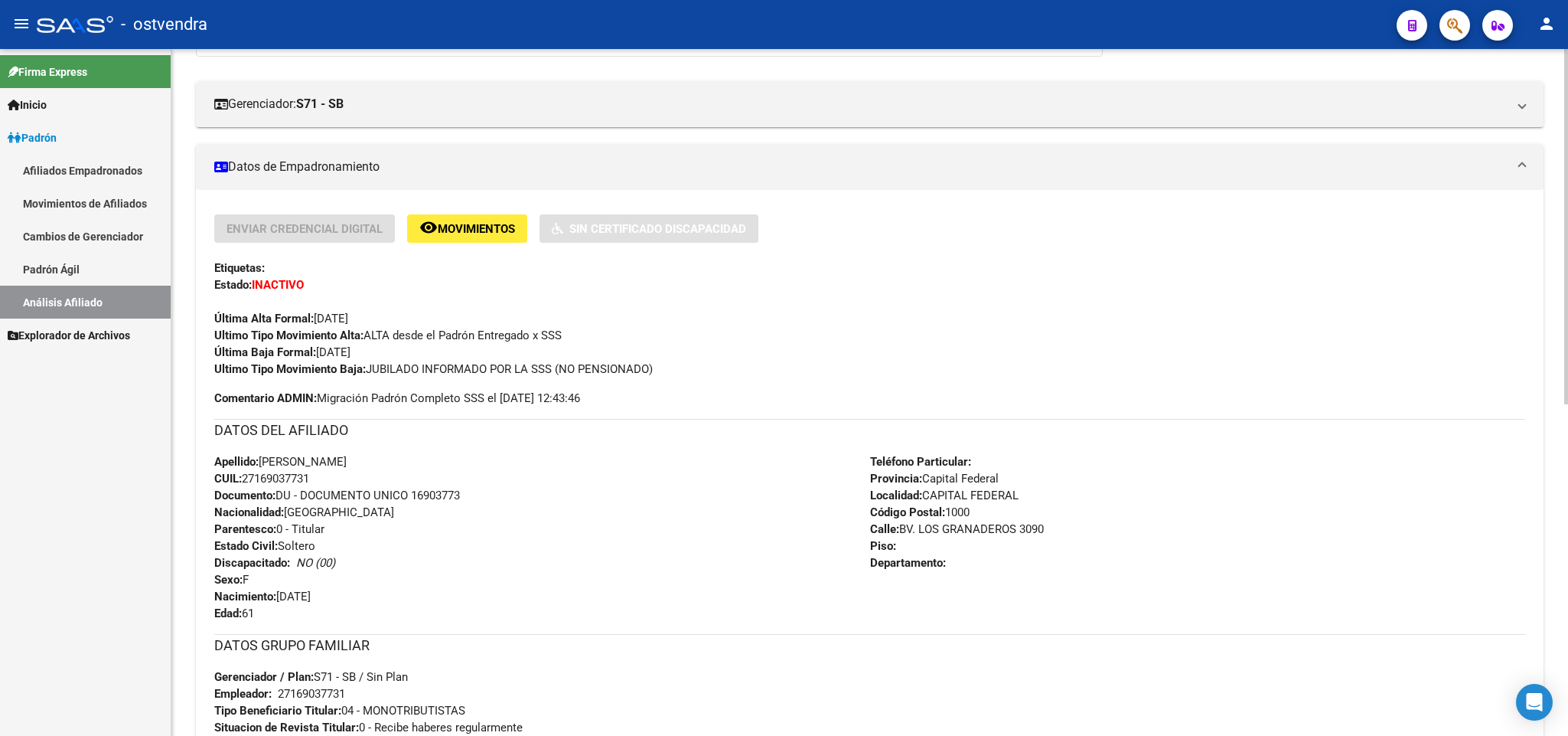
copy span "JUBILADO INFORMADO POR LA SSS (NO PENSIONADO)"
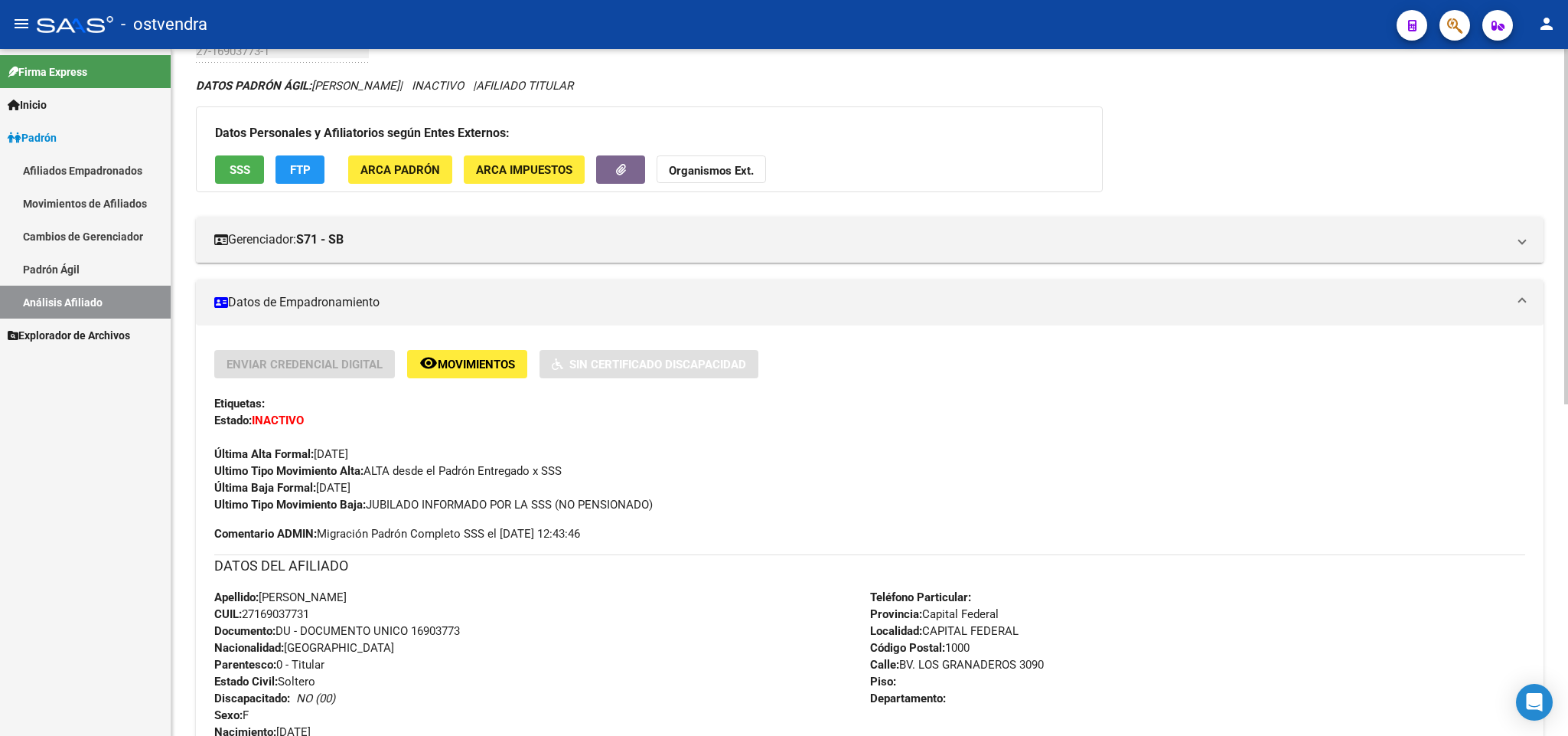
scroll to position [0, 0]
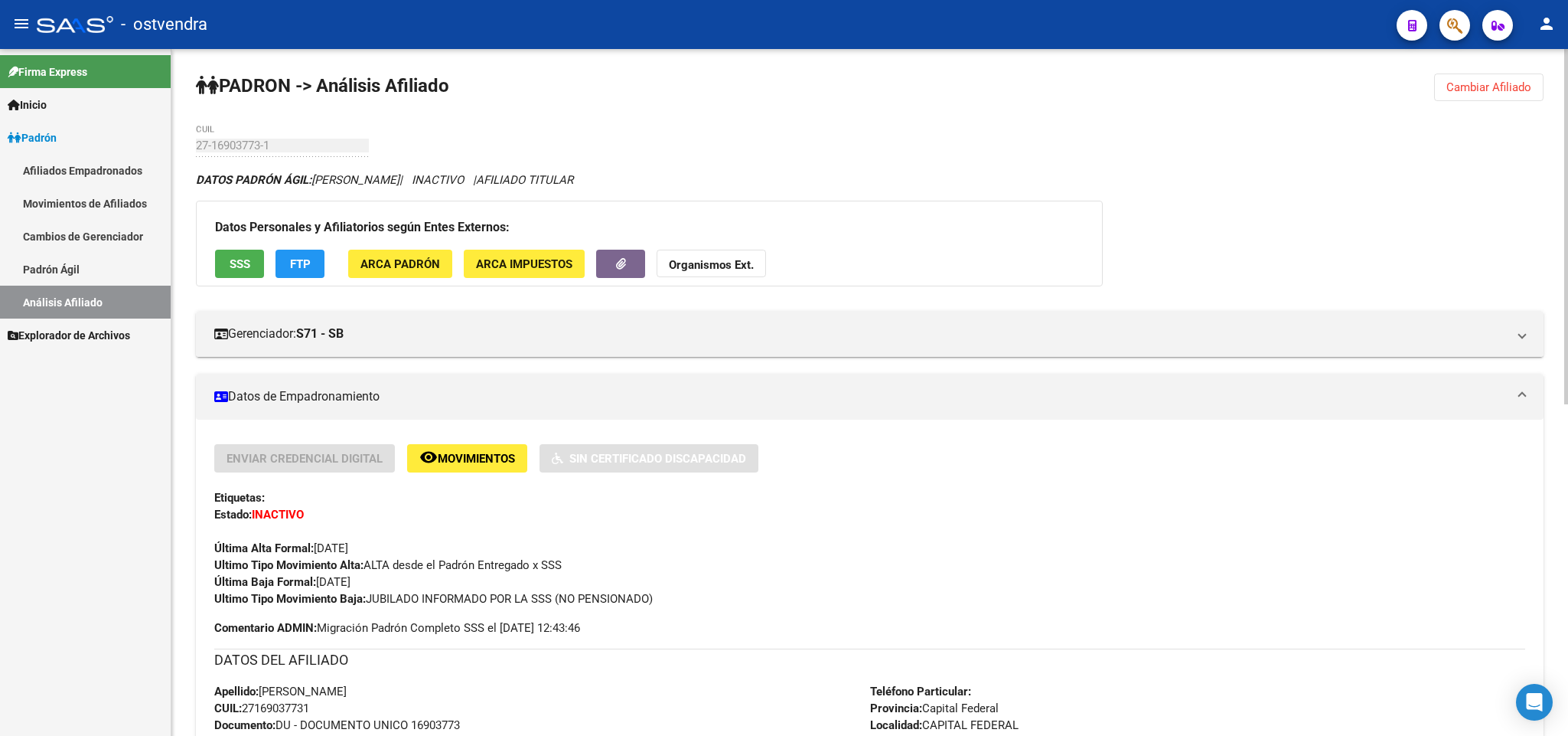
drag, startPoint x: 1467, startPoint y: 91, endPoint x: 1220, endPoint y: 157, distance: 255.7
click at [1466, 91] on span "Cambiar Afiliado" at bounding box center [1488, 88] width 85 height 14
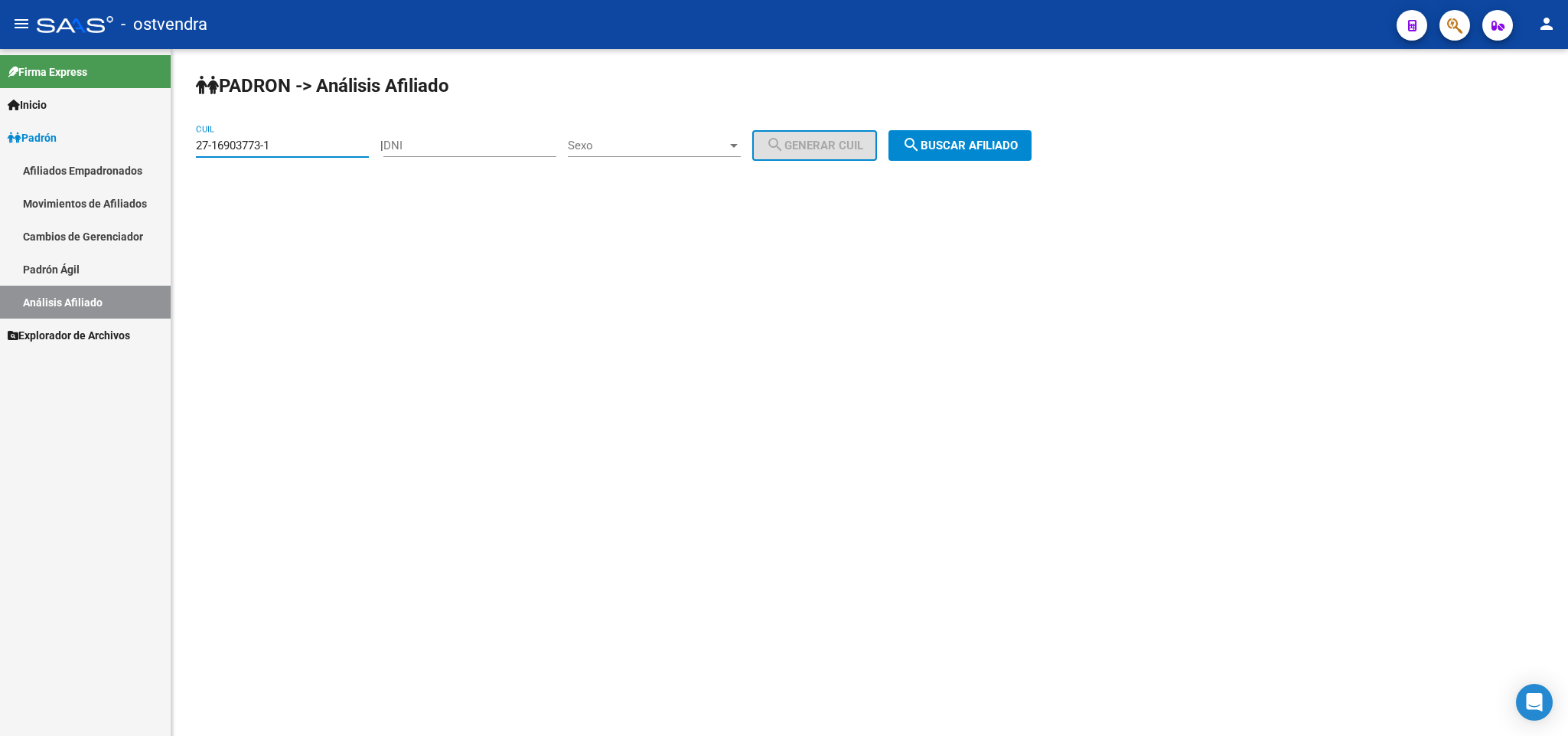
drag, startPoint x: 312, startPoint y: 147, endPoint x: 0, endPoint y: 147, distance: 312.0
click at [0, 147] on mat-sidenav-container "Firma Express Inicio Instructivos Contacto OS Padrón Afiliados Empadronados Mov…" at bounding box center [784, 392] width 1568 height 687
paste input "7030131-0"
click at [969, 159] on button "search Buscar afiliado" at bounding box center [960, 145] width 143 height 30
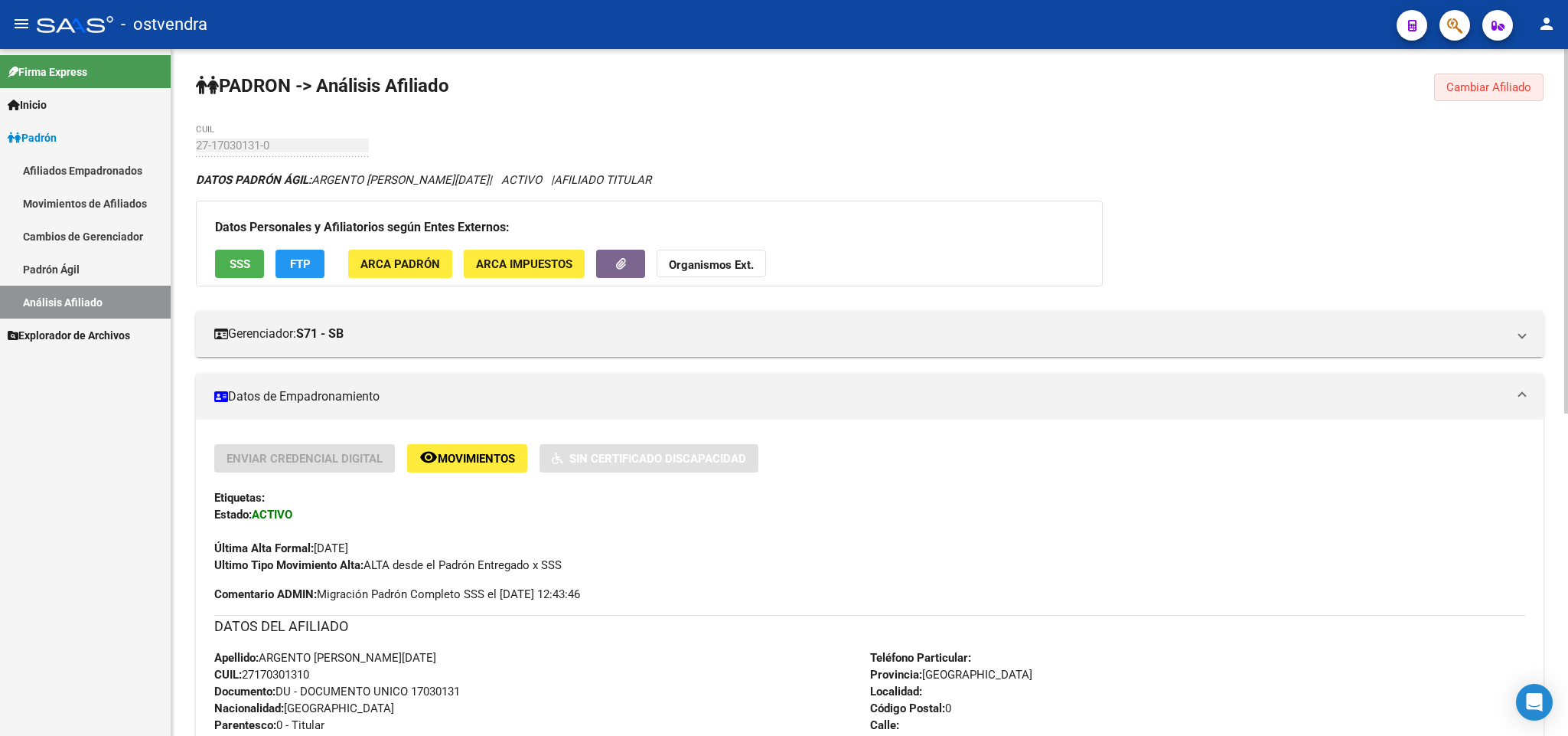
click at [1481, 84] on span "Cambiar Afiliado" at bounding box center [1488, 88] width 85 height 14
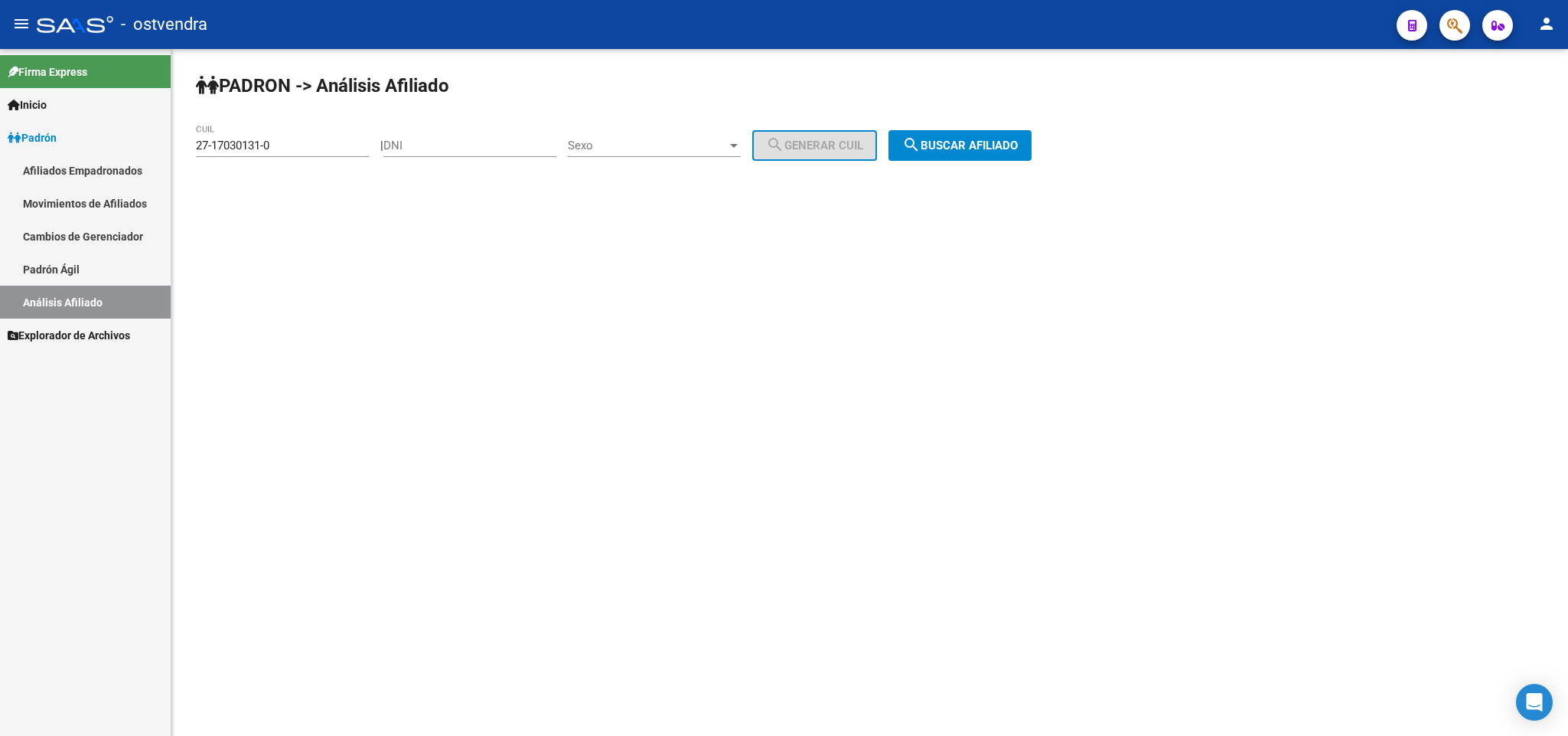
click at [343, 138] on div "27-17030131-0 CUIL" at bounding box center [282, 141] width 173 height 33
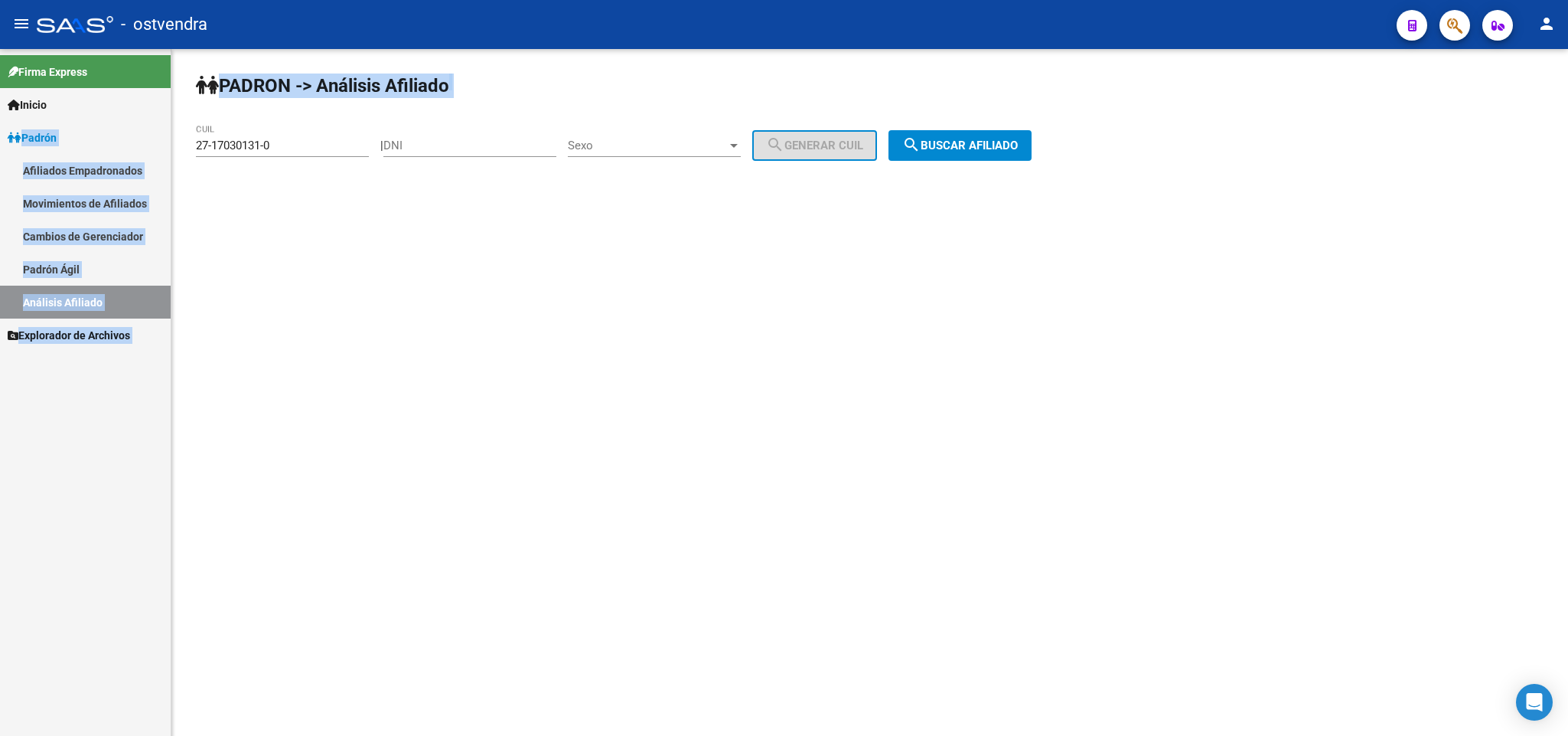
drag, startPoint x: 343, startPoint y: 138, endPoint x: 132, endPoint y: 110, distance: 212.8
click at [21, 127] on mat-sidenav-container "Firma Express Inicio Instructivos Contacto OS Padrón Afiliados Empadronados Mov…" at bounding box center [784, 392] width 1568 height 687
click at [308, 135] on div "27-17030131-0 CUIL" at bounding box center [282, 141] width 173 height 33
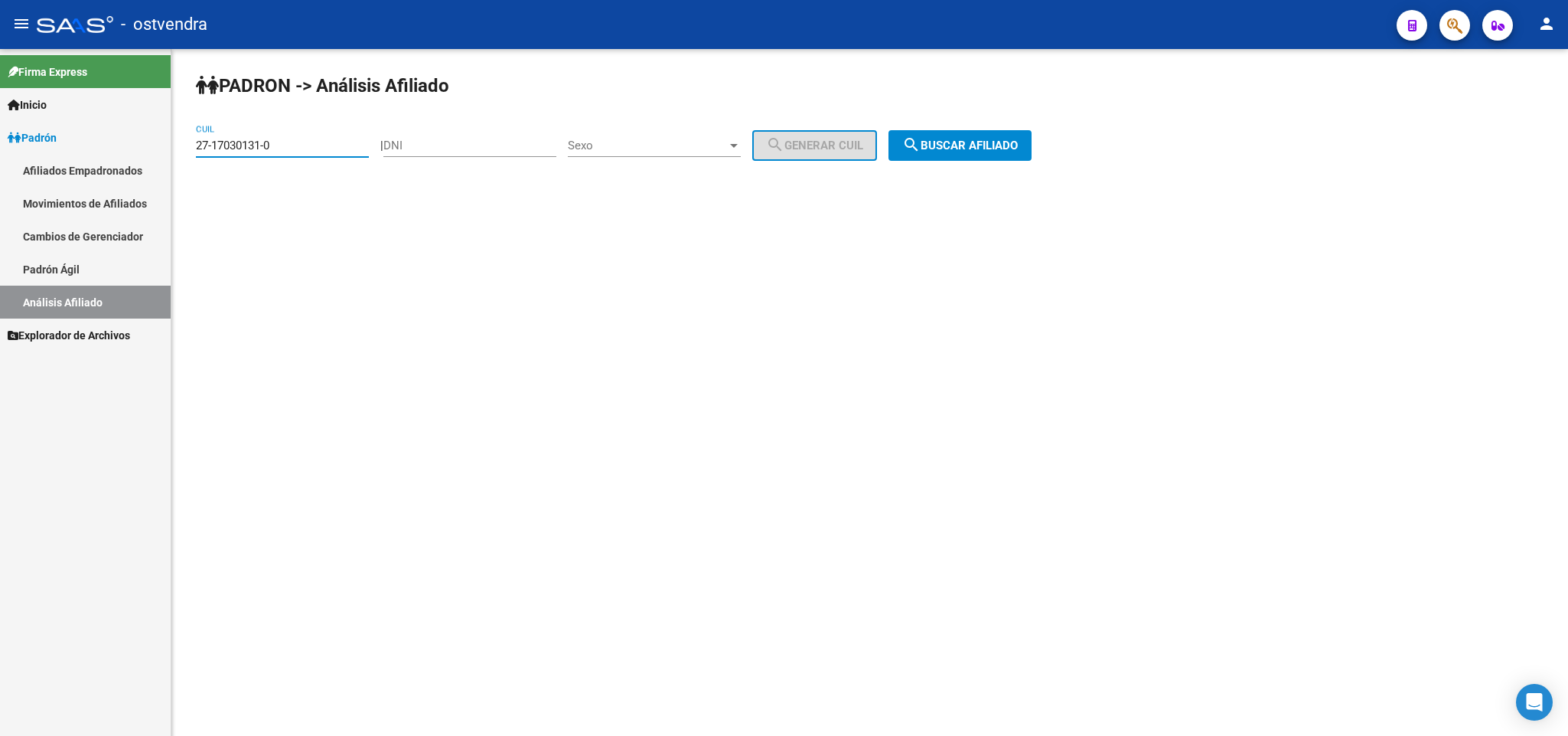
click at [304, 143] on input "27-17030131-0" at bounding box center [282, 145] width 173 height 14
paste input "21838305-5"
click at [976, 141] on span "search Buscar afiliado" at bounding box center [960, 145] width 116 height 14
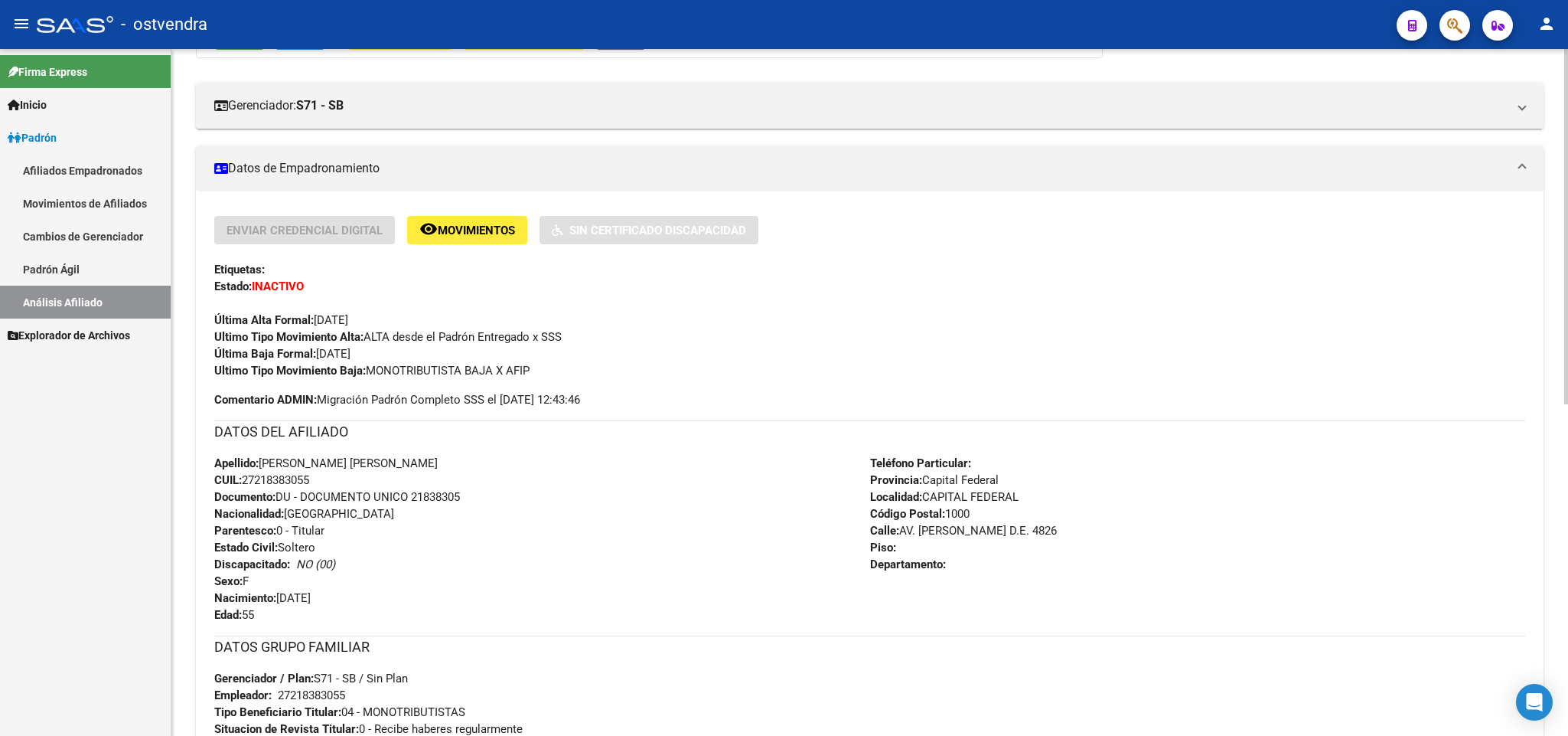
scroll to position [230, 0]
drag, startPoint x: 538, startPoint y: 370, endPoint x: 370, endPoint y: 375, distance: 168.1
click at [370, 375] on div "Ultimo Tipo Movimiento Baja: MONOTRIBUTISTA BAJA X AFIP" at bounding box center [869, 369] width 1310 height 17
copy span "MONOTRIBUTISTA BAJA X AFIP"
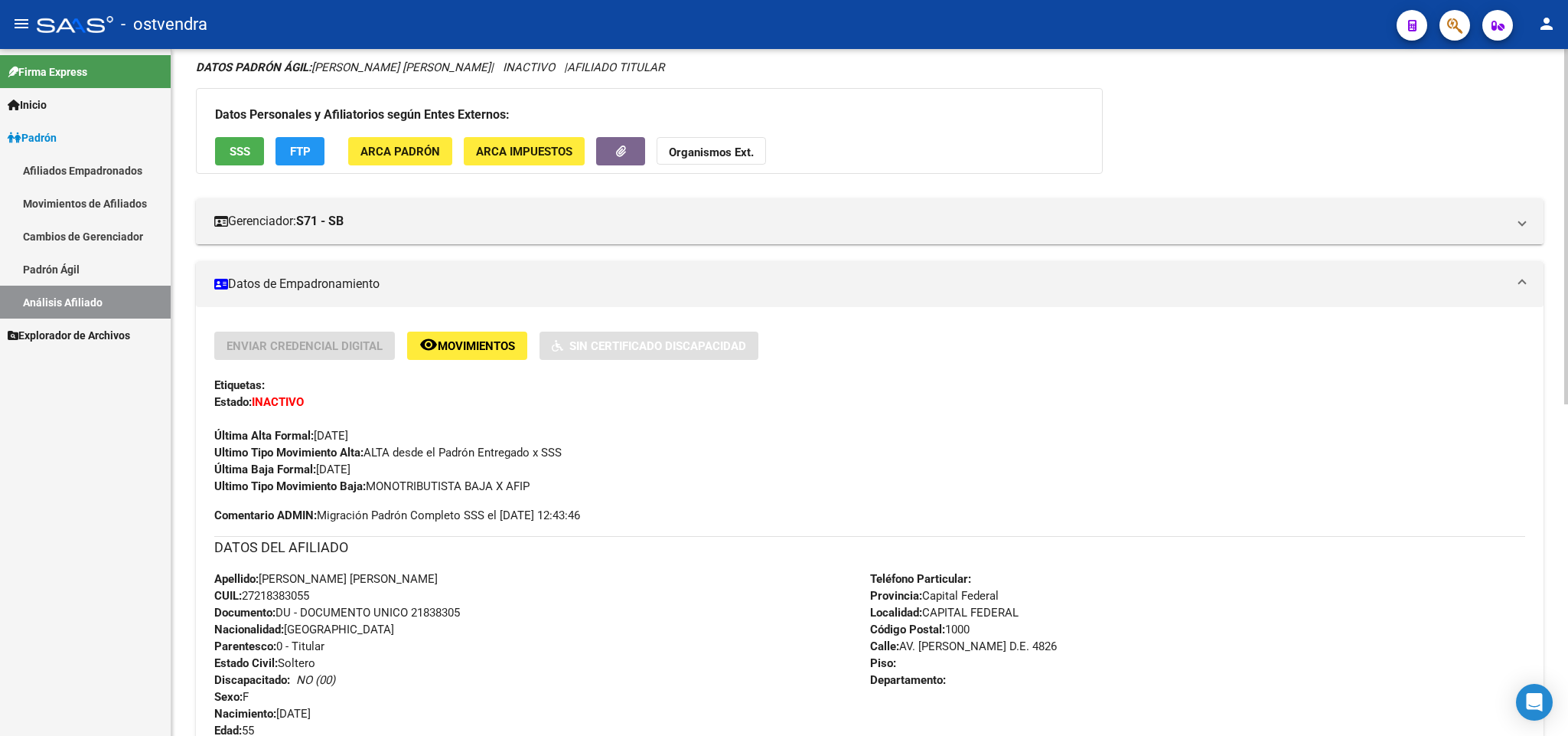
scroll to position [0, 0]
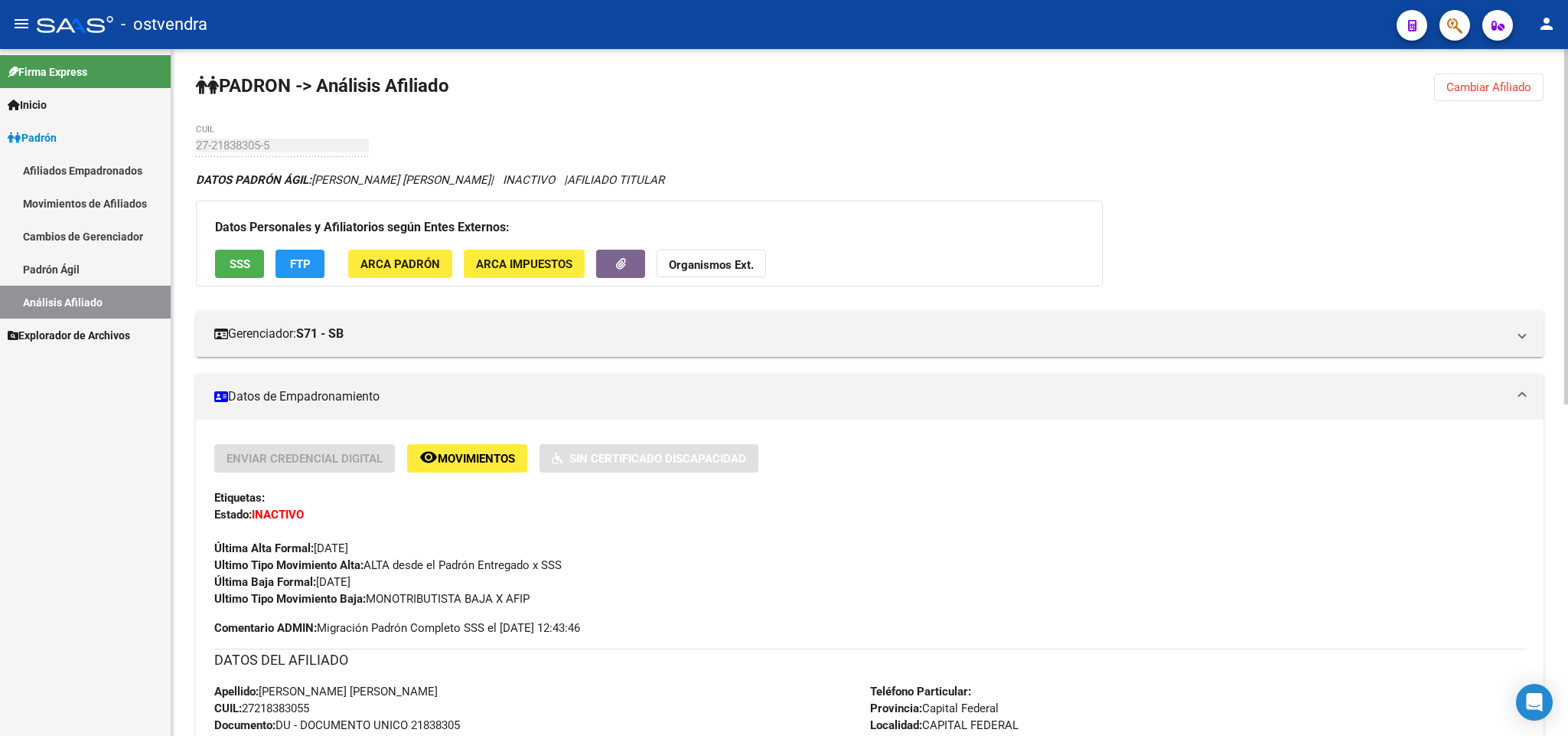
click at [1451, 91] on span "Cambiar Afiliado" at bounding box center [1488, 88] width 85 height 14
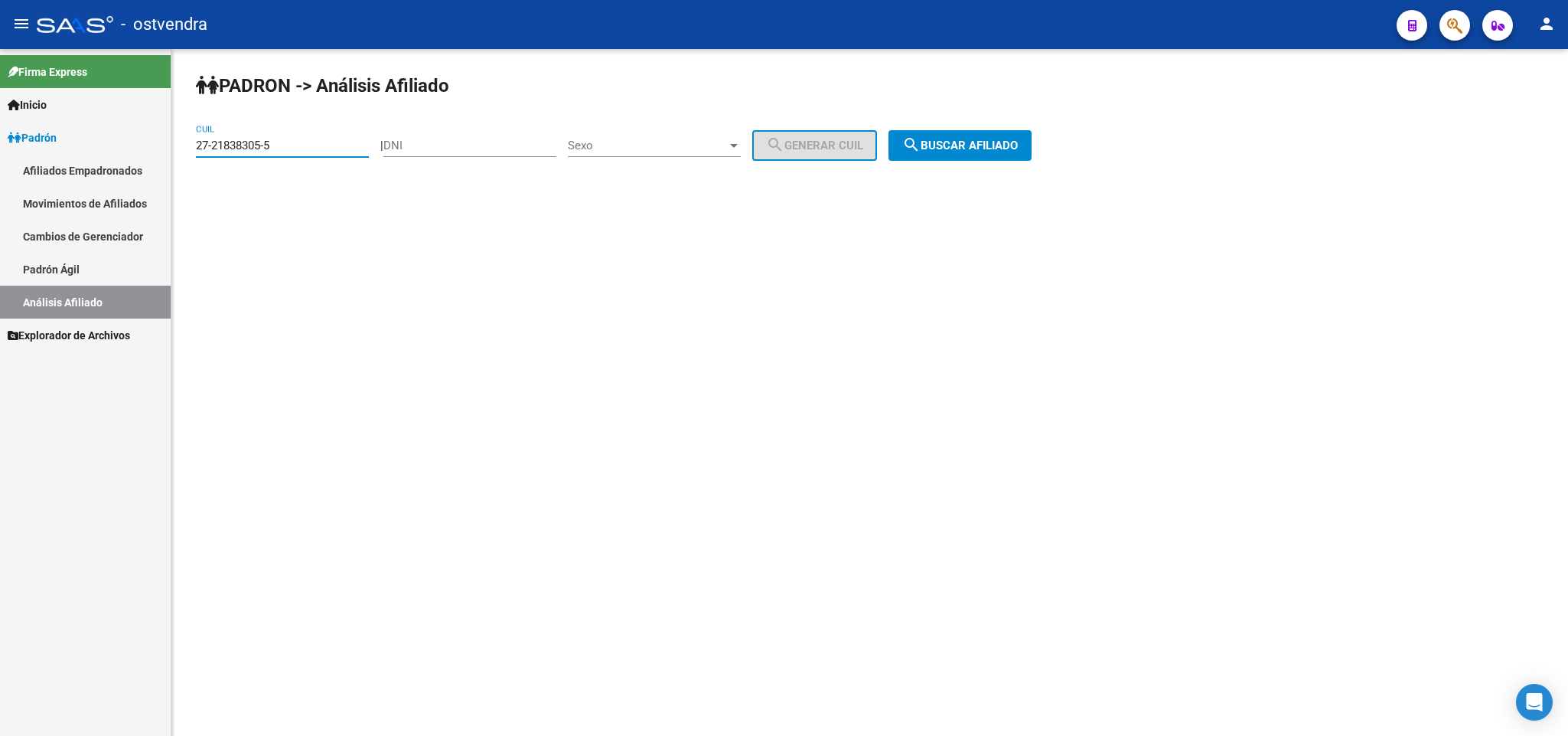
click at [287, 145] on input "27-21838305-5" at bounding box center [282, 145] width 173 height 14
drag, startPoint x: 287, startPoint y: 145, endPoint x: 0, endPoint y: 145, distance: 287.0
click at [0, 145] on mat-sidenav-container "Firma Express Inicio Instructivos Contacto OS Padrón Afiliados Empadronados Mov…" at bounding box center [784, 392] width 1568 height 687
paste input "61593-2"
click at [971, 156] on button "search Buscar afiliado" at bounding box center [960, 145] width 143 height 30
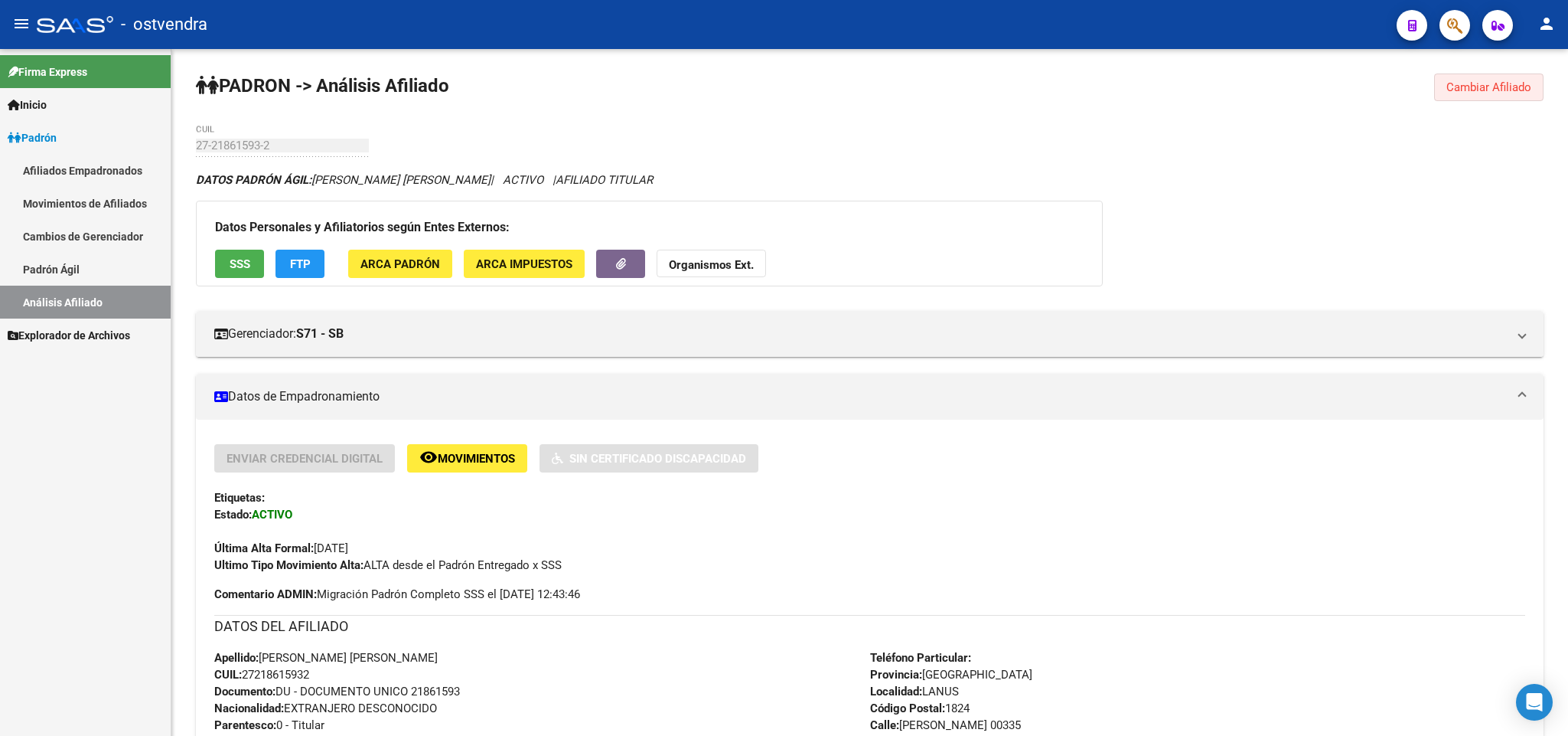
click at [1483, 76] on button "Cambiar Afiliado" at bounding box center [1488, 87] width 109 height 27
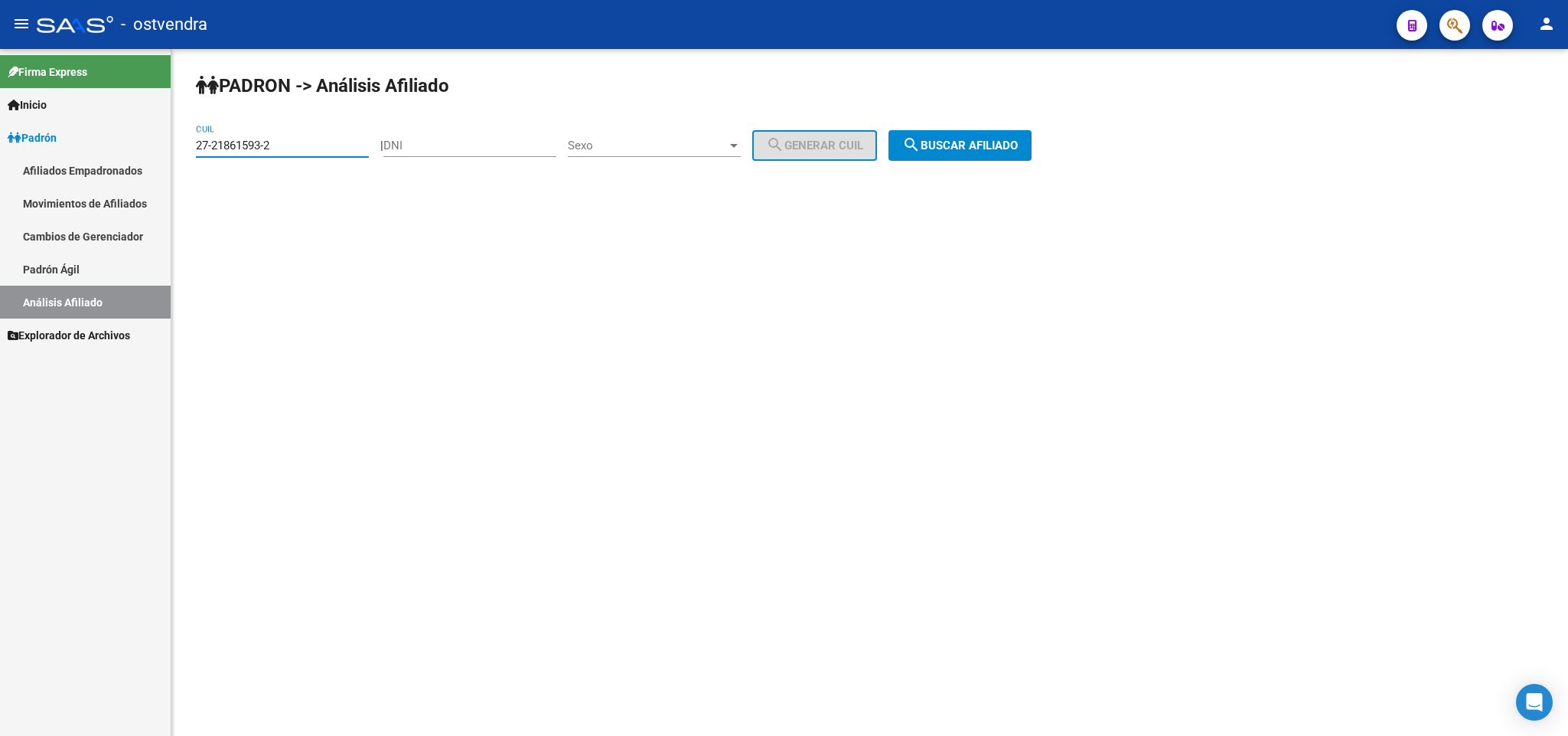
drag, startPoint x: 311, startPoint y: 145, endPoint x: 55, endPoint y: 154, distance: 256.2
click at [55, 154] on mat-sidenav-container "Firma Express Inicio Instructivos Contacto OS Padrón Afiliados Empadronados Mov…" at bounding box center [784, 392] width 1568 height 687
paste input "2297408-4"
click at [988, 138] on span "search Buscar afiliado" at bounding box center [960, 145] width 116 height 14
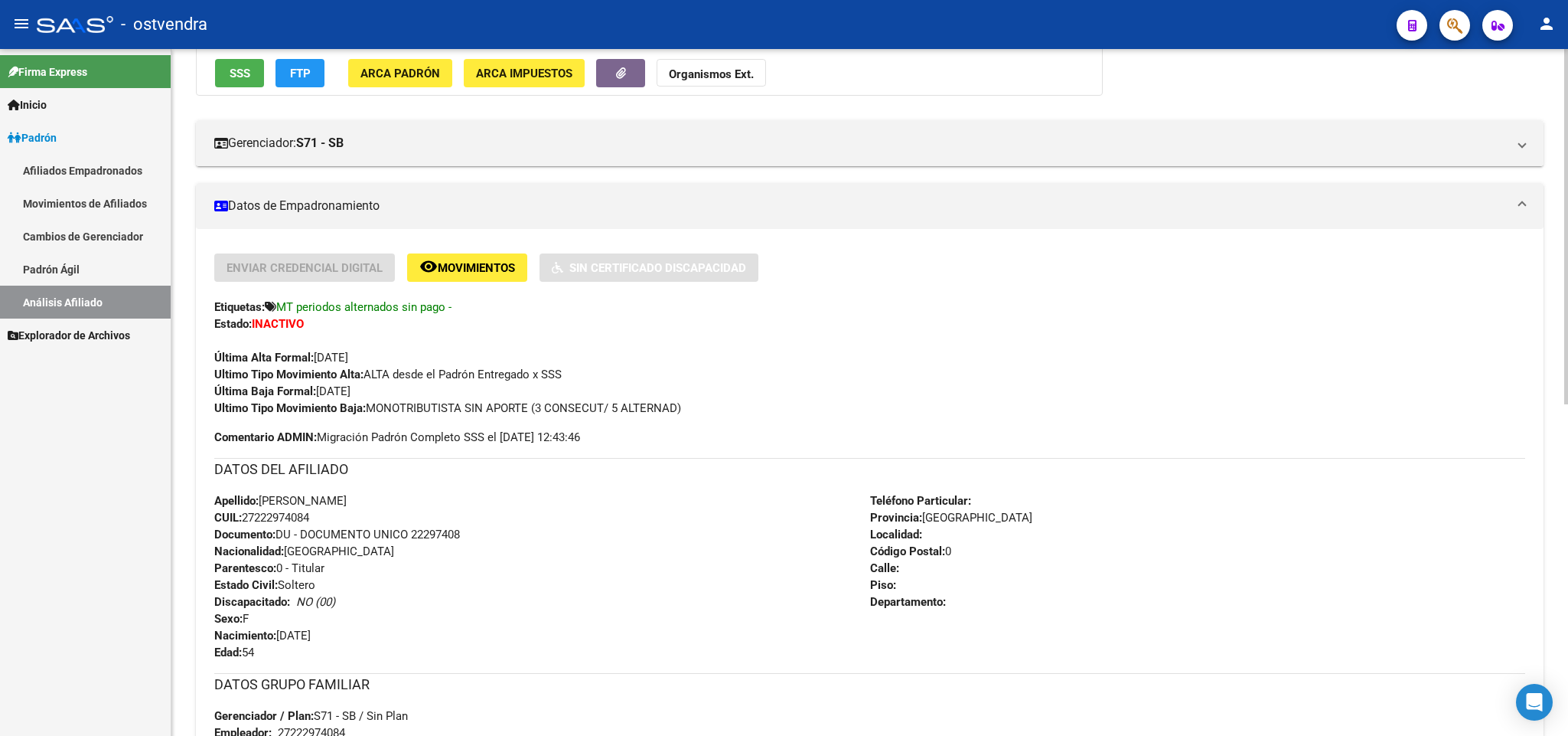
scroll to position [230, 0]
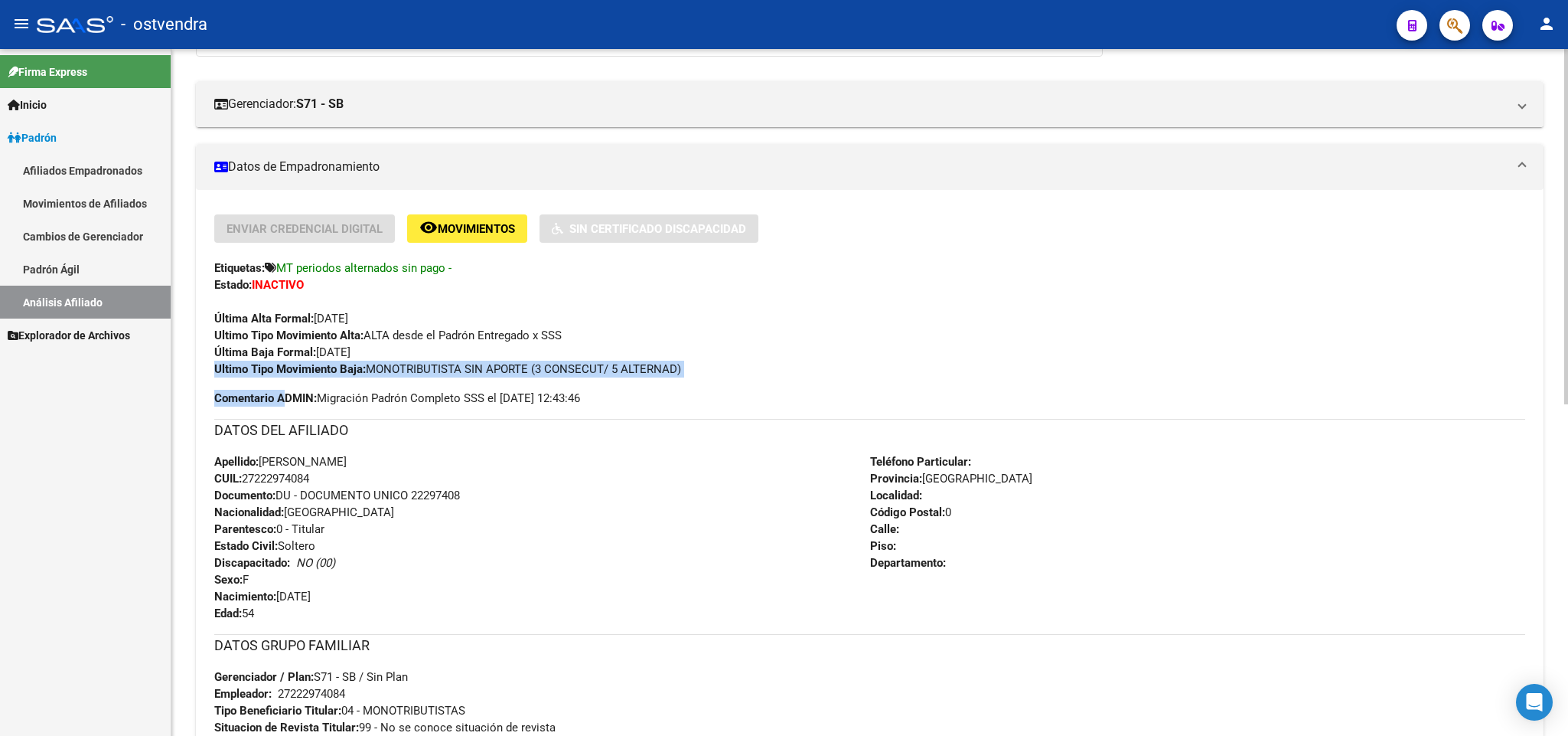
drag, startPoint x: 731, startPoint y: 370, endPoint x: 283, endPoint y: 395, distance: 448.7
click at [283, 395] on div "Enviar Credencial Digital remove_red_eye Movimientos Sin Certificado Discapacid…" at bounding box center [869, 310] width 1310 height 192
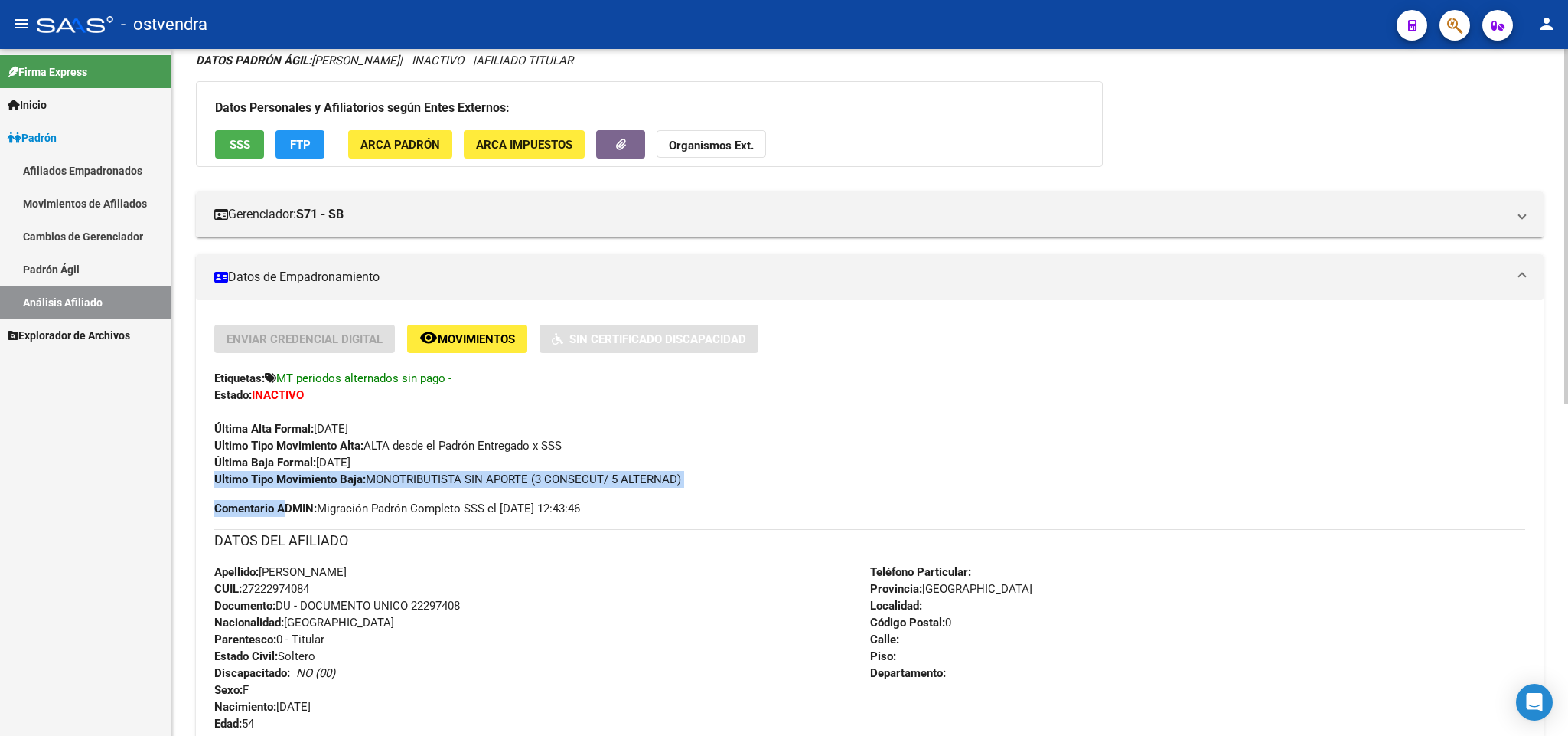
scroll to position [0, 0]
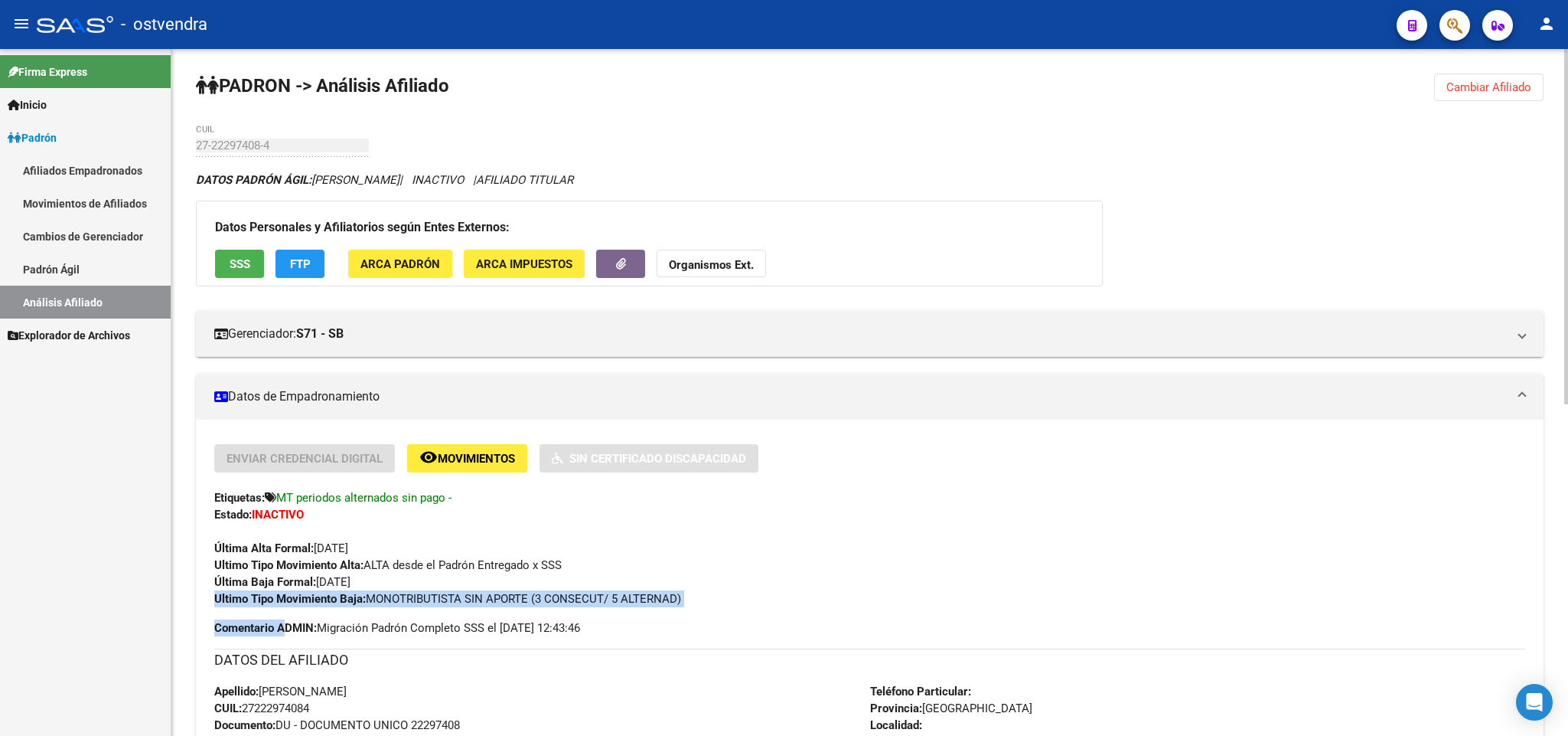
click at [1490, 95] on span "Cambiar Afiliado" at bounding box center [1488, 88] width 85 height 14
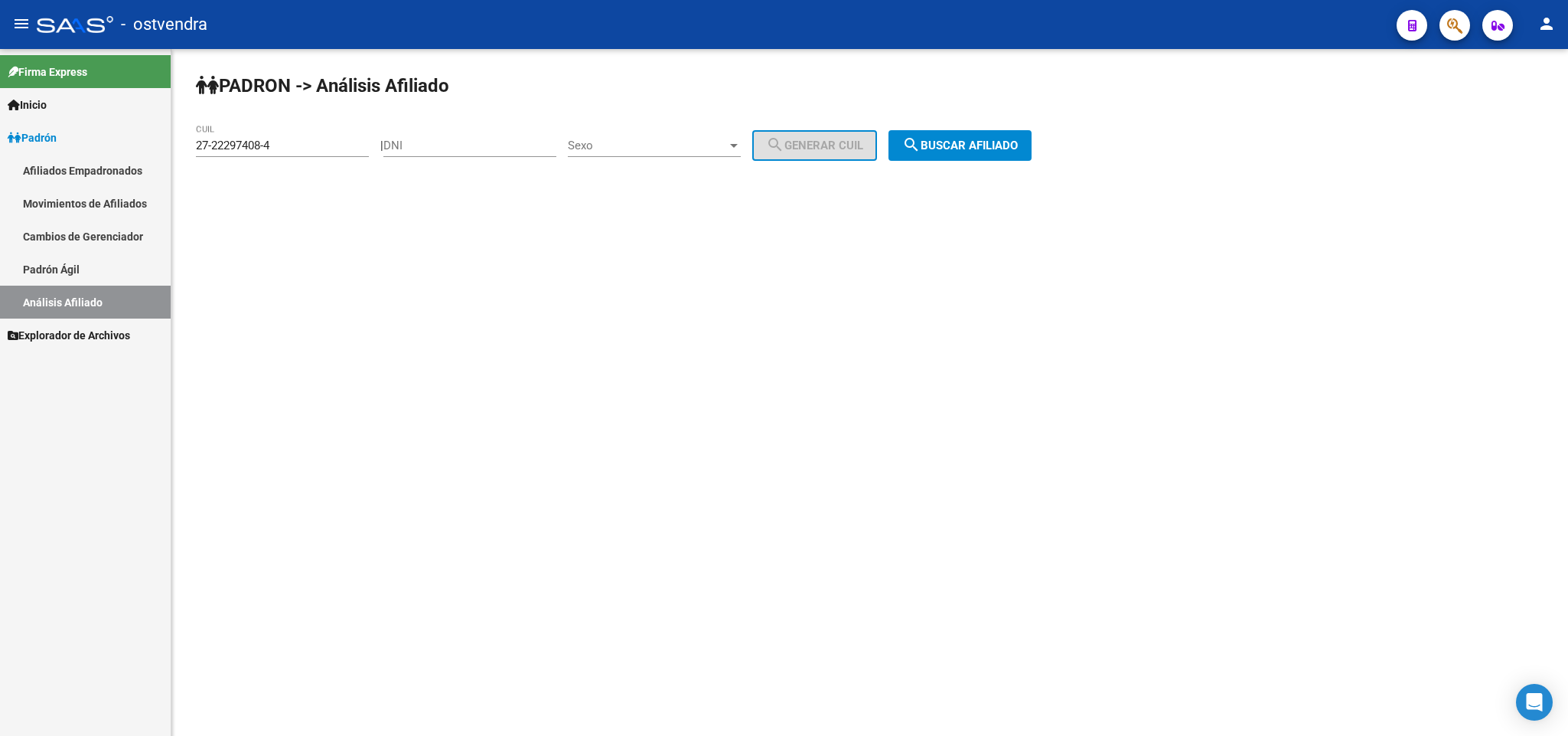
click at [310, 138] on input "27-22297408-4" at bounding box center [282, 145] width 173 height 14
drag, startPoint x: 310, startPoint y: 149, endPoint x: 25, endPoint y: 138, distance: 285.2
click at [3, 143] on mat-sidenav-container "Firma Express Inicio Instructivos Contacto OS Padrón Afiliados Empadronados Mov…" at bounding box center [784, 392] width 1568 height 687
paste input "6060690-0"
click at [992, 138] on span "search Buscar afiliado" at bounding box center [960, 145] width 116 height 14
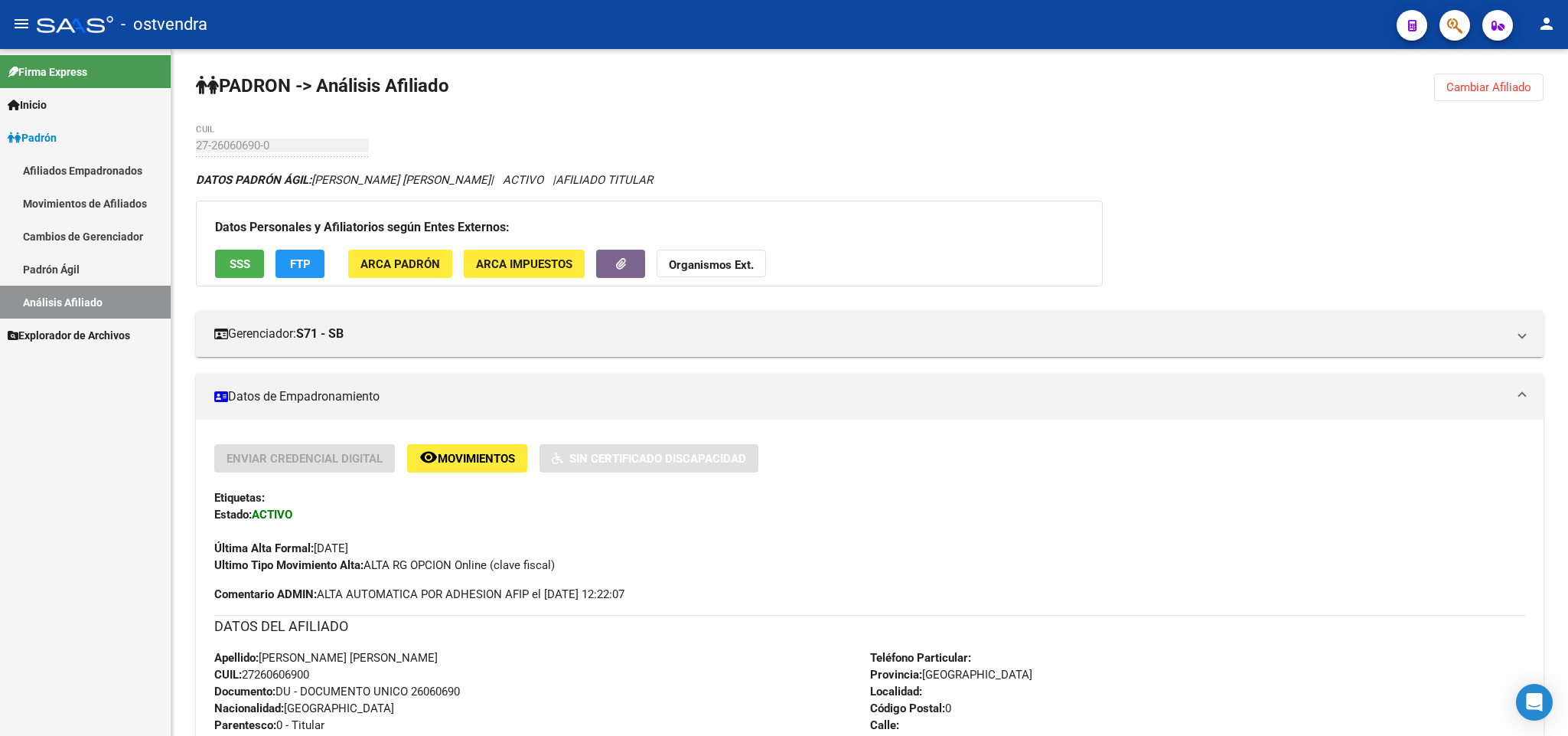
click at [1484, 80] on span "Cambiar Afiliado" at bounding box center [1488, 88] width 85 height 14
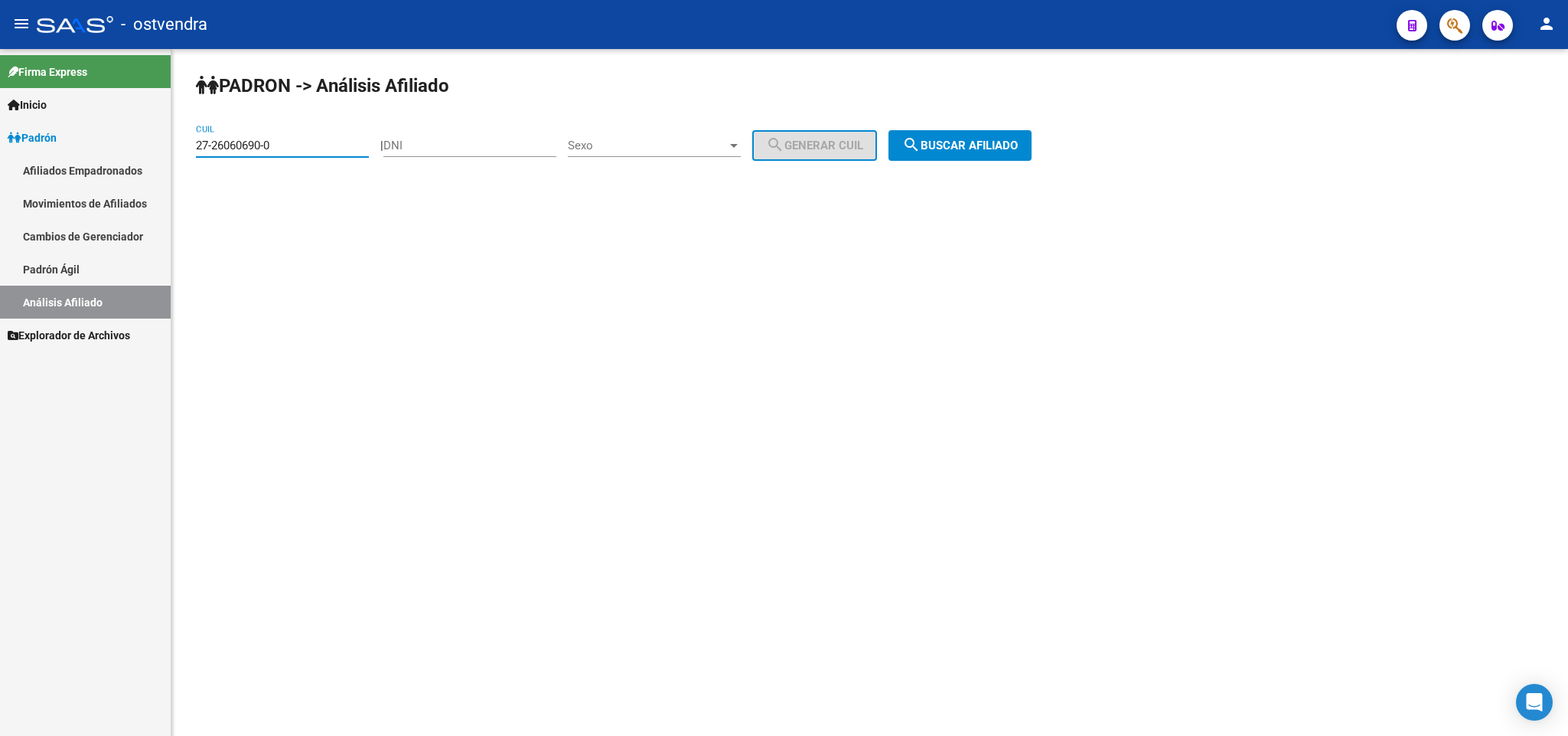
click at [297, 145] on input "27-26060690-0" at bounding box center [282, 145] width 173 height 14
click at [150, 145] on mat-sidenav-container "Firma Express Inicio Instructivos Contacto OS Padrón Afiliados Empadronados Mov…" at bounding box center [784, 392] width 1568 height 687
paste input "9783174-2"
click at [921, 135] on mat-icon "search" at bounding box center [911, 145] width 19 height 19
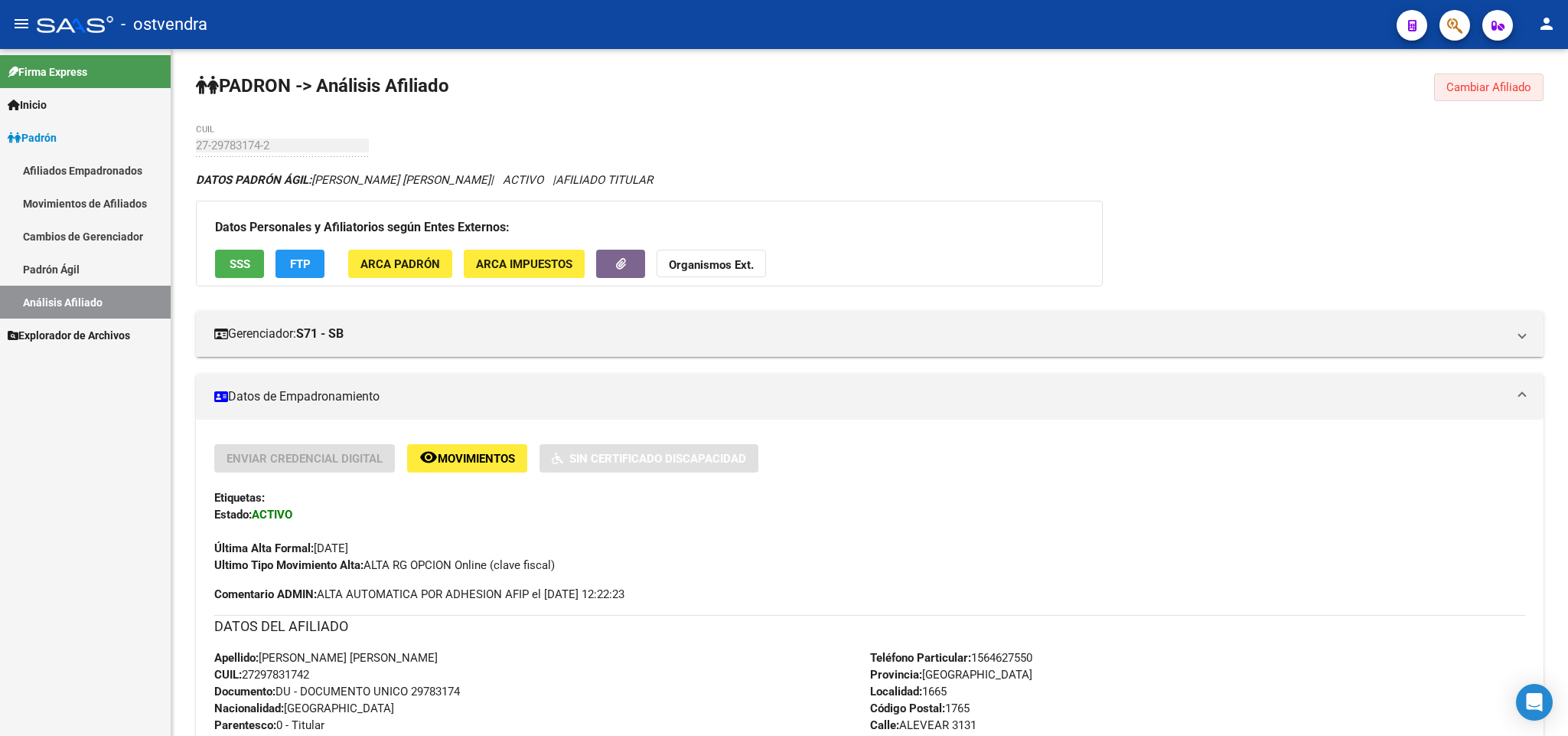
drag, startPoint x: 1459, startPoint y: 92, endPoint x: 1253, endPoint y: 136, distance: 210.6
click at [1454, 96] on button "Cambiar Afiliado" at bounding box center [1488, 87] width 109 height 27
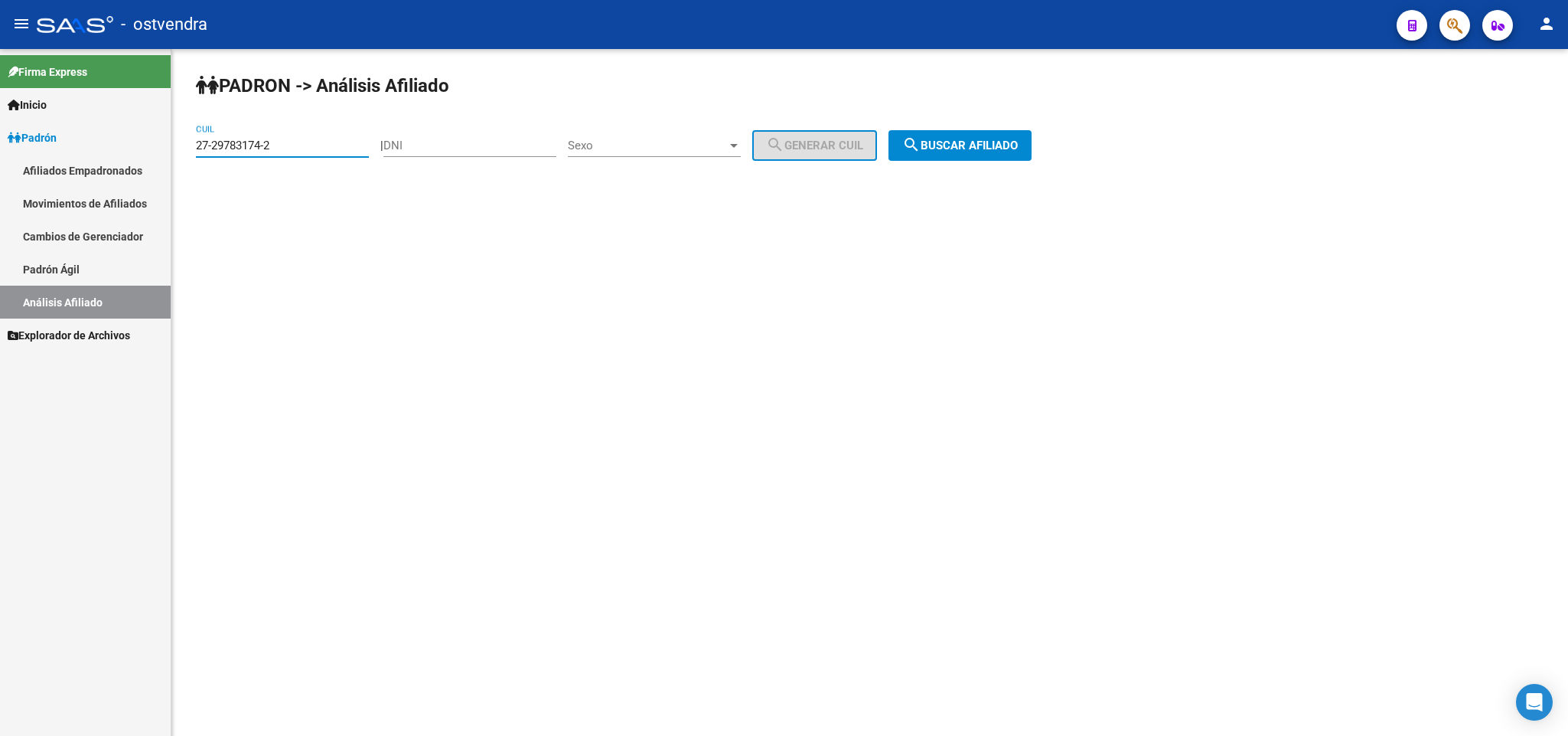
click at [298, 150] on input "27-29783174-2" at bounding box center [282, 145] width 173 height 14
drag, startPoint x: 298, startPoint y: 150, endPoint x: 0, endPoint y: 181, distance: 299.6
click at [0, 181] on mat-sidenav-container "Firma Express Inicio Instructivos Contacto OS Padrón Afiliados Empadronados Mov…" at bounding box center [784, 392] width 1568 height 687
paste input "30934726-4"
click at [1010, 138] on span "search Buscar afiliado" at bounding box center [960, 145] width 116 height 14
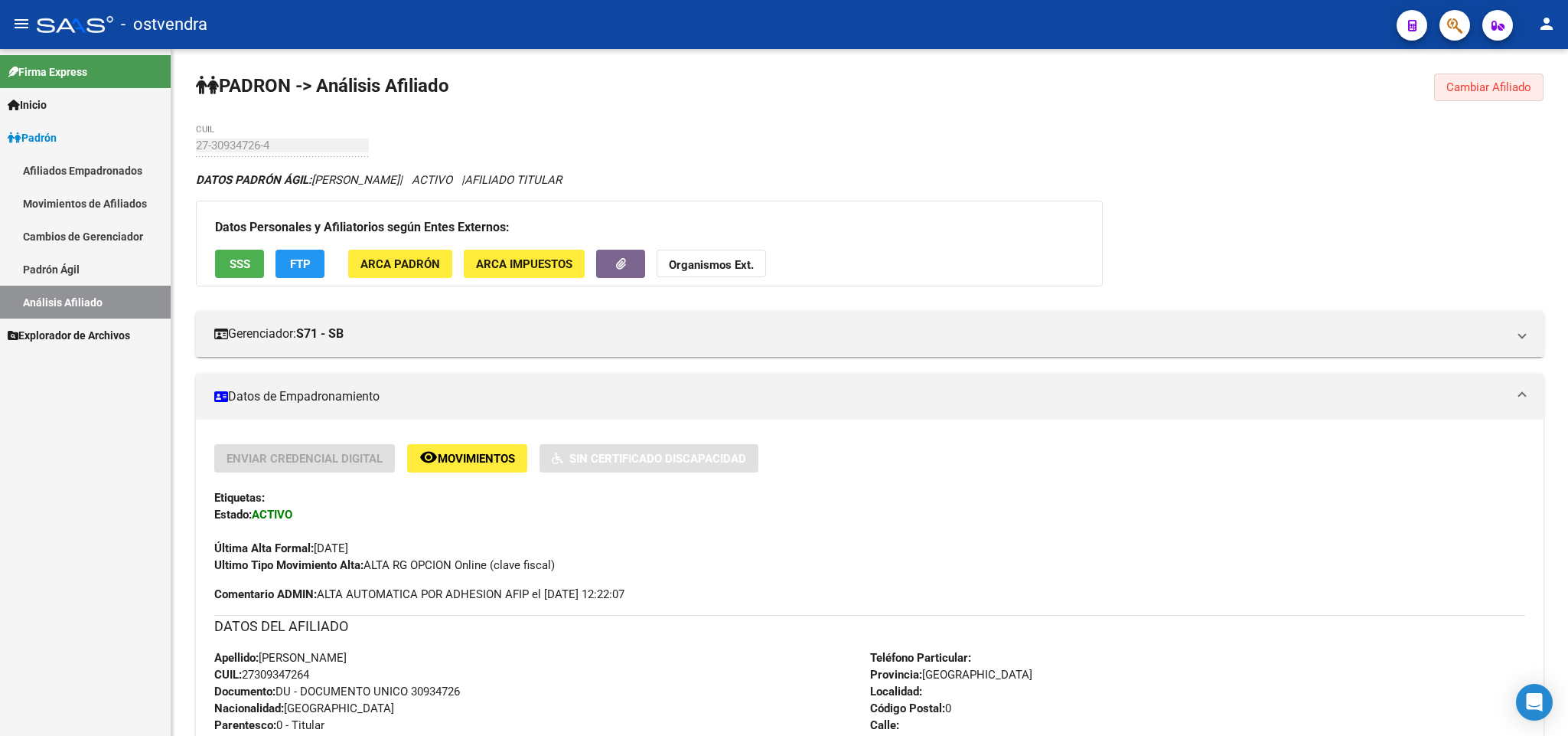
click at [1474, 92] on span "Cambiar Afiliado" at bounding box center [1488, 88] width 85 height 14
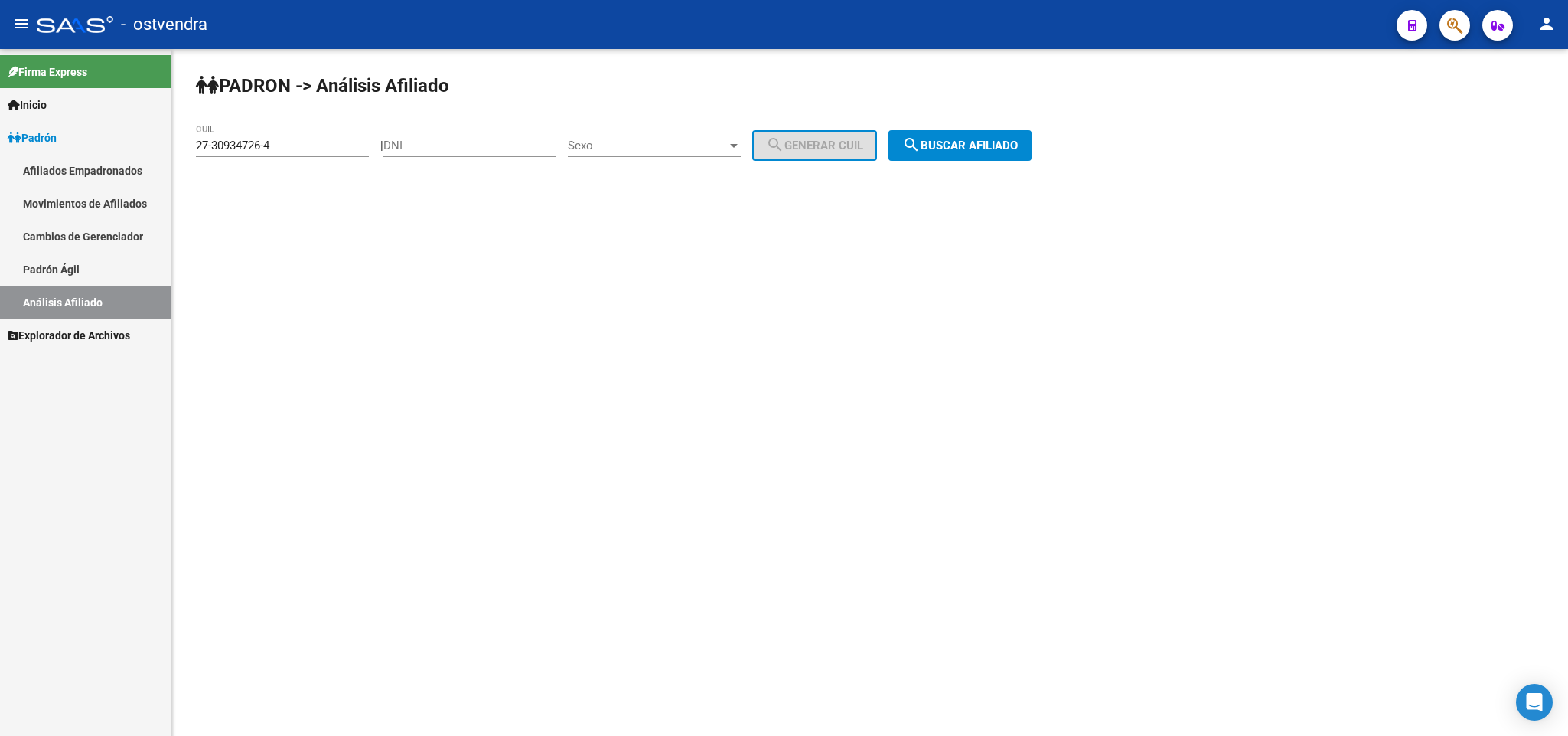
click at [294, 132] on div "27-30934726-4 CUIL" at bounding box center [282, 141] width 173 height 33
click at [287, 147] on input "27-30934726-4" at bounding box center [282, 145] width 173 height 14
drag, startPoint x: 294, startPoint y: 145, endPoint x: 0, endPoint y: 143, distance: 294.0
click at [0, 143] on mat-sidenav-container "Firma Express Inicio Instructivos Contacto OS Padrón Afiliados Empadronados Mov…" at bounding box center [784, 392] width 1568 height 687
paste input "1282848-6"
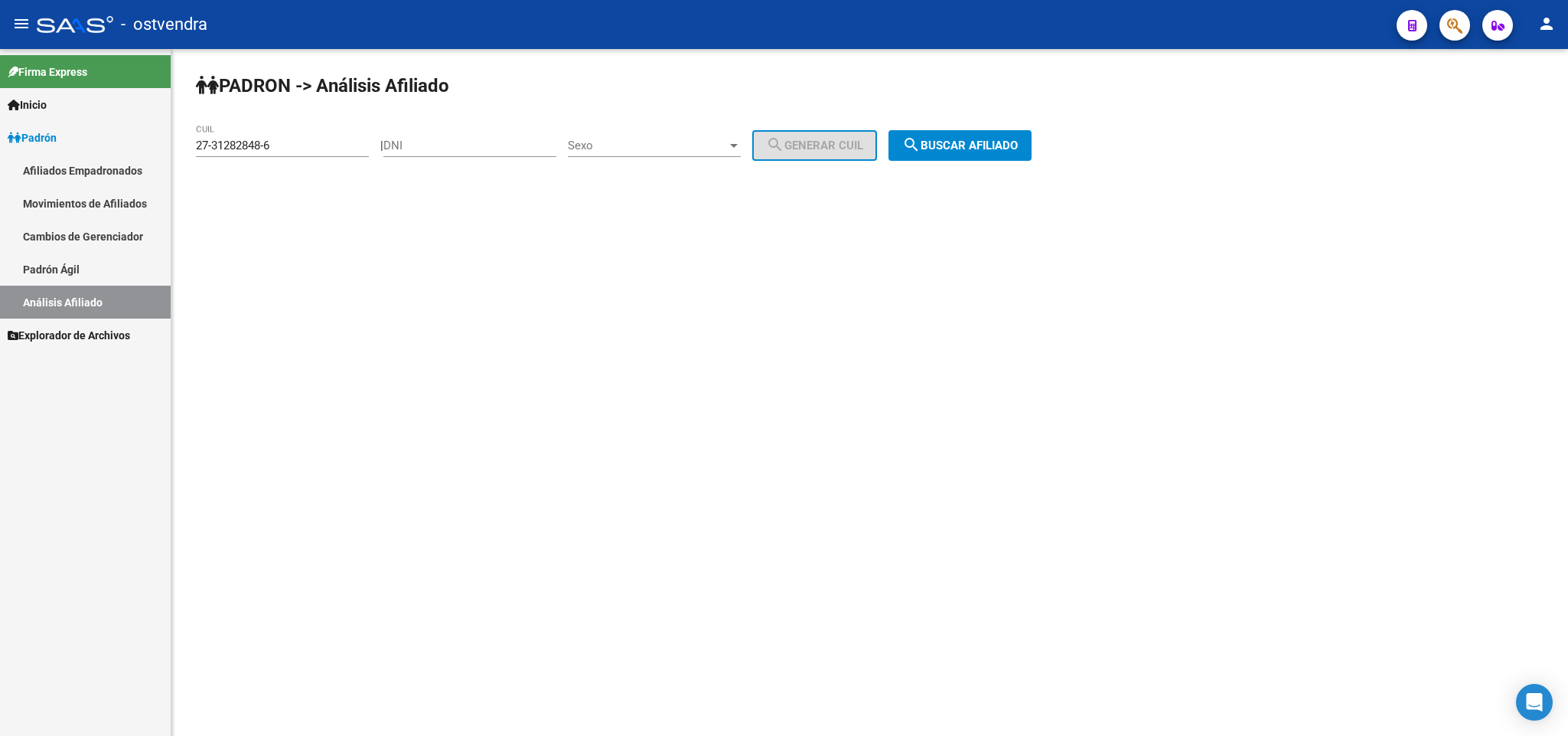
click at [1003, 127] on div "PADRON -> Análisis Afiliado 27-31282848-6 CUIL | DNI Sexo Sexo search Generar C…" at bounding box center [869, 130] width 1396 height 161
click at [995, 145] on span "search Buscar afiliado" at bounding box center [960, 145] width 116 height 14
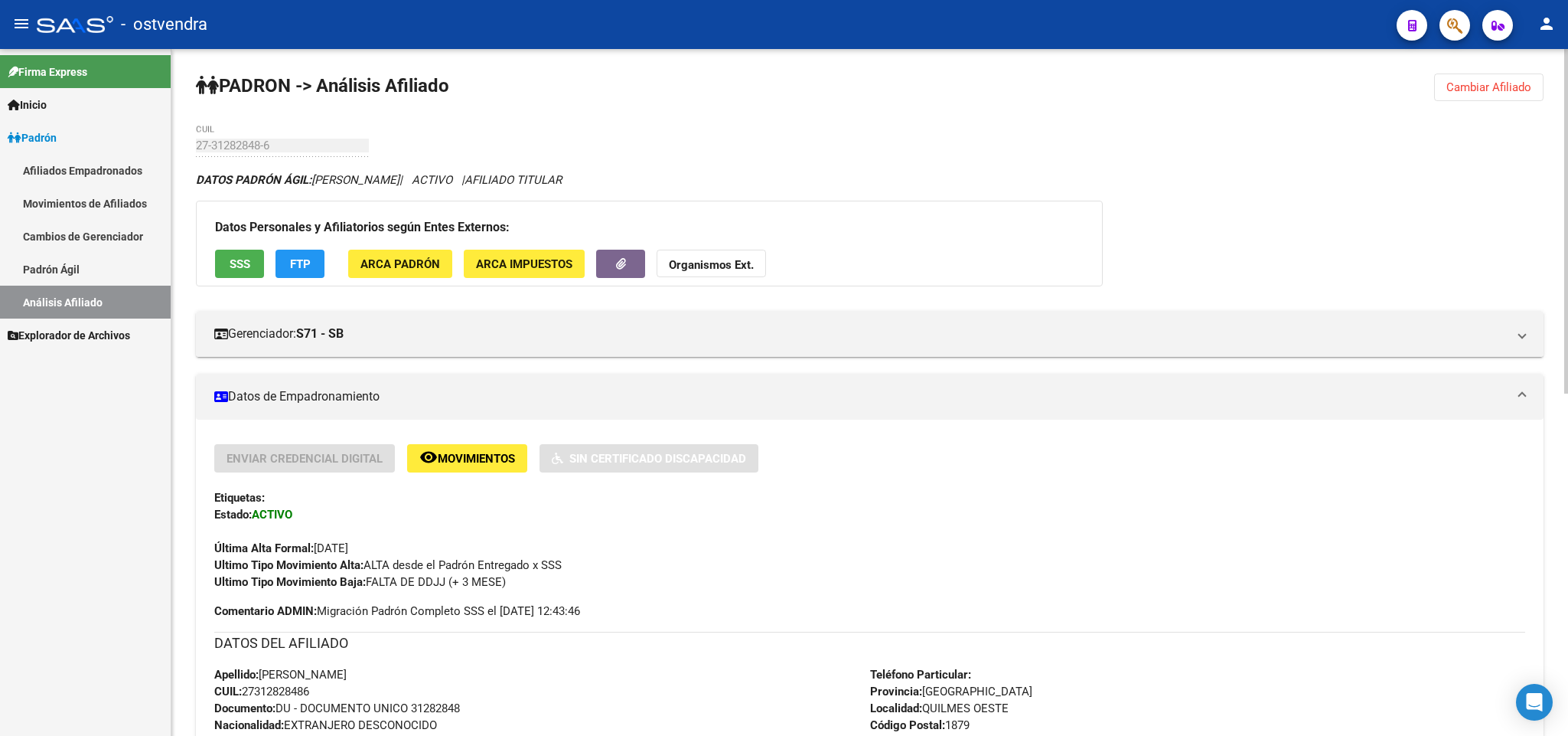
click at [1493, 96] on button "Cambiar Afiliado" at bounding box center [1488, 87] width 109 height 27
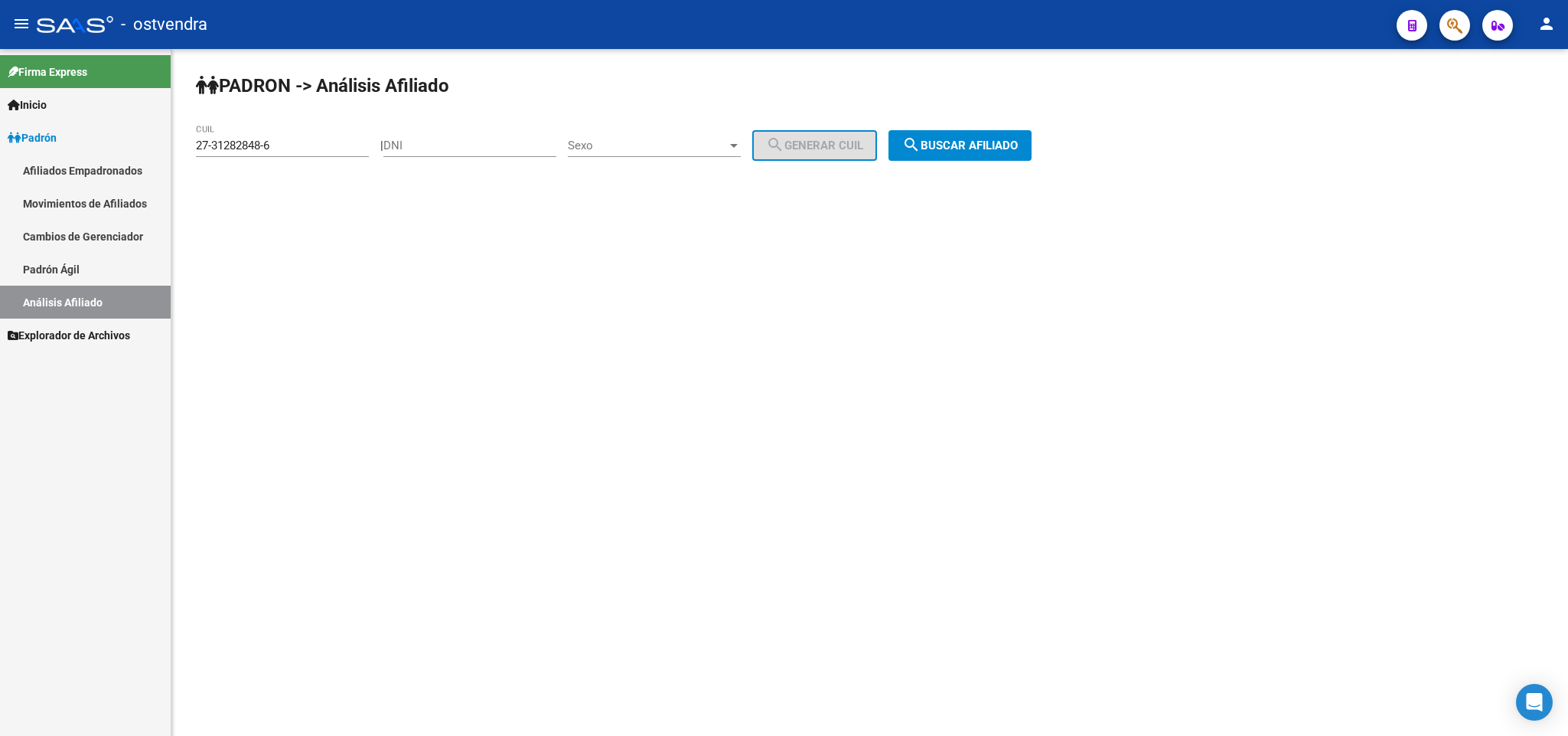
click at [301, 136] on div "27-31282848-6 CUIL" at bounding box center [282, 141] width 173 height 33
click at [296, 142] on input "27-31282848-6" at bounding box center [282, 145] width 173 height 14
drag, startPoint x: 292, startPoint y: 142, endPoint x: 0, endPoint y: 152, distance: 292.2
click at [0, 152] on mat-sidenav-container "Firma Express Inicio Instructivos Contacto OS Padrón Afiliados Empadronados Mov…" at bounding box center [784, 392] width 1568 height 687
paste input "822475-2"
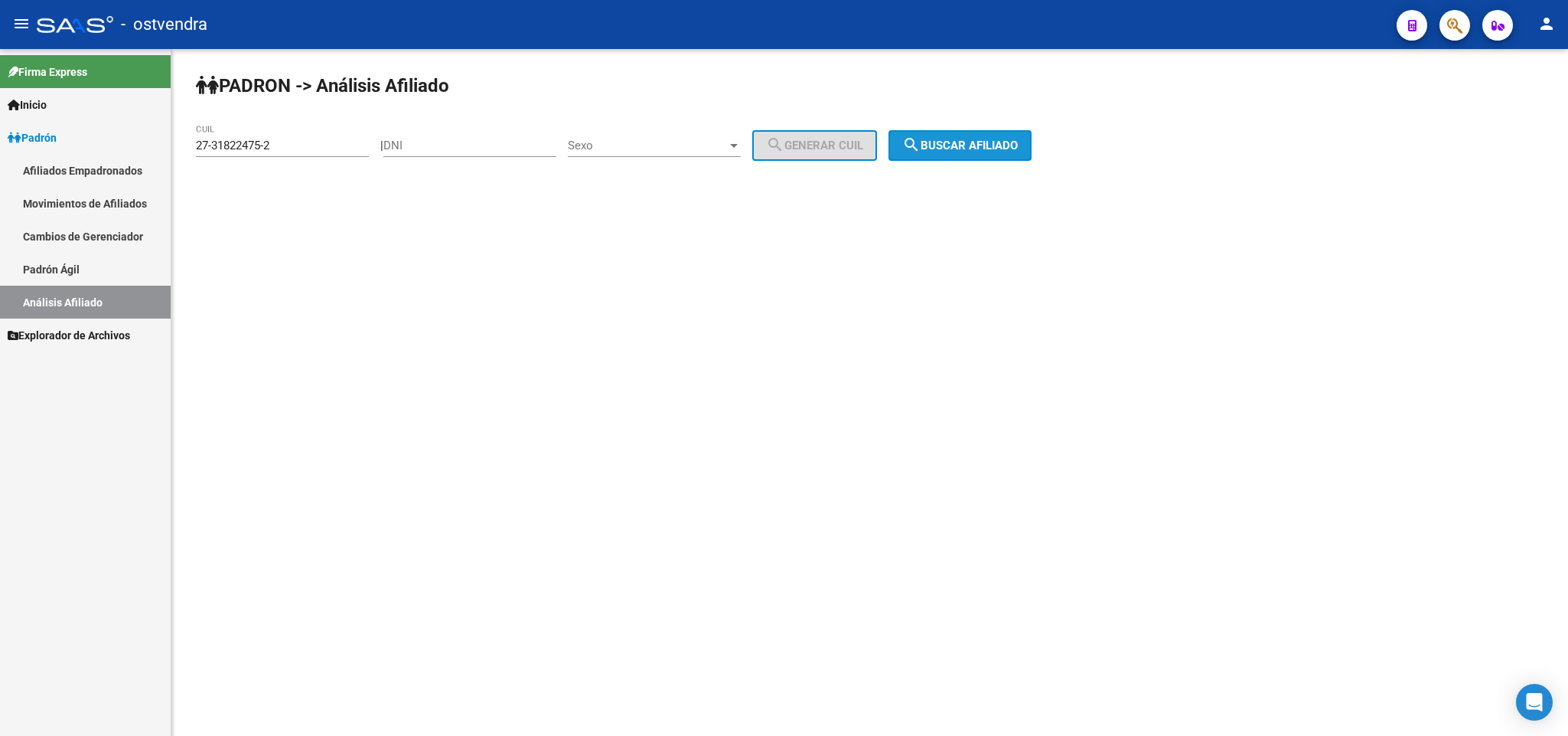
click at [992, 138] on span "search Buscar afiliado" at bounding box center [960, 145] width 116 height 14
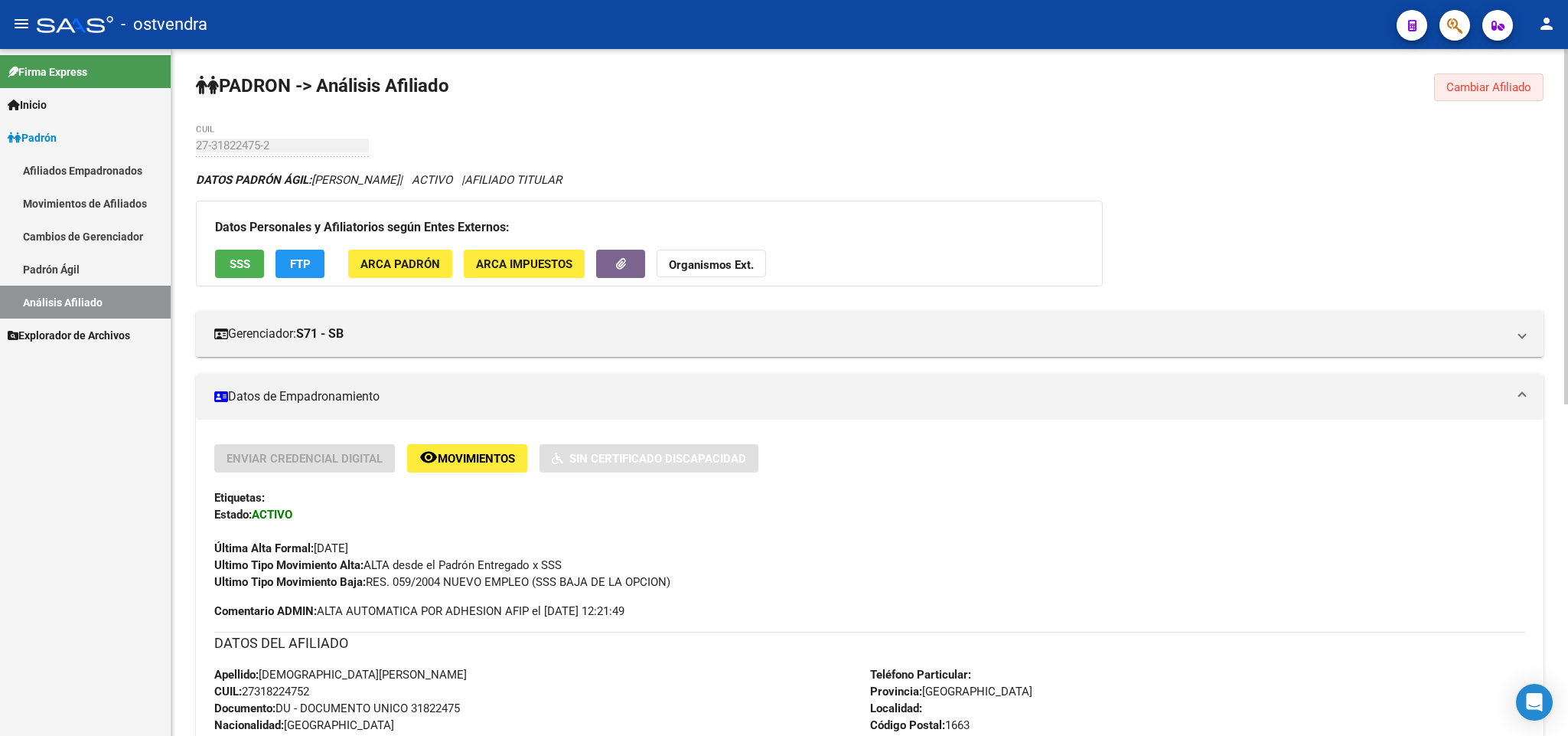
click at [1495, 95] on button "Cambiar Afiliado" at bounding box center [1488, 87] width 109 height 27
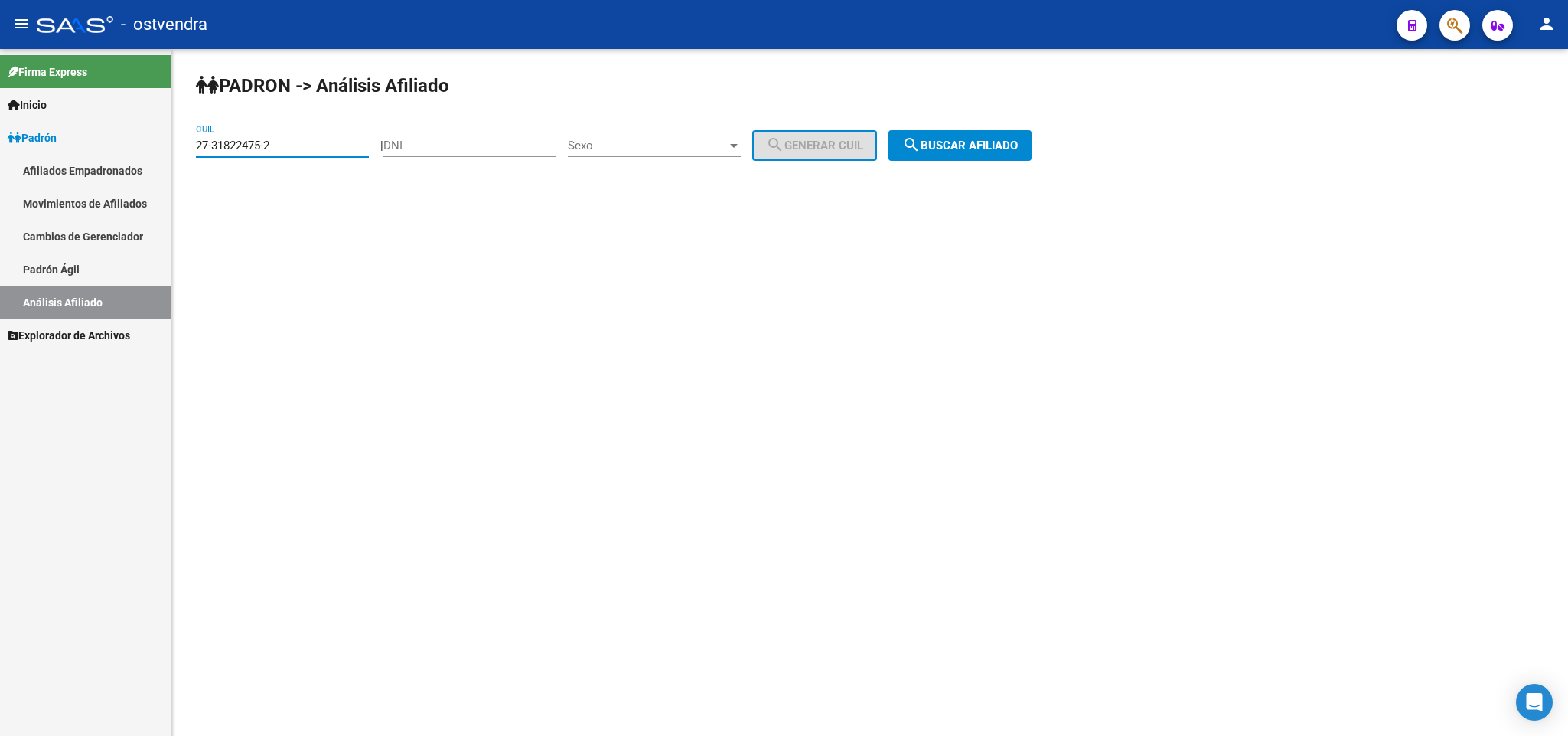
click at [294, 148] on input "27-31822475-2" at bounding box center [282, 145] width 173 height 14
drag, startPoint x: 294, startPoint y: 148, endPoint x: 0, endPoint y: 170, distance: 294.8
click at [0, 170] on mat-sidenav-container "Firma Express Inicio Instructivos Contacto OS Padrón Afiliados Empadronados Mov…" at bounding box center [784, 392] width 1568 height 687
paste input "4713895-4"
click at [958, 157] on button "search Buscar afiliado" at bounding box center [960, 145] width 143 height 30
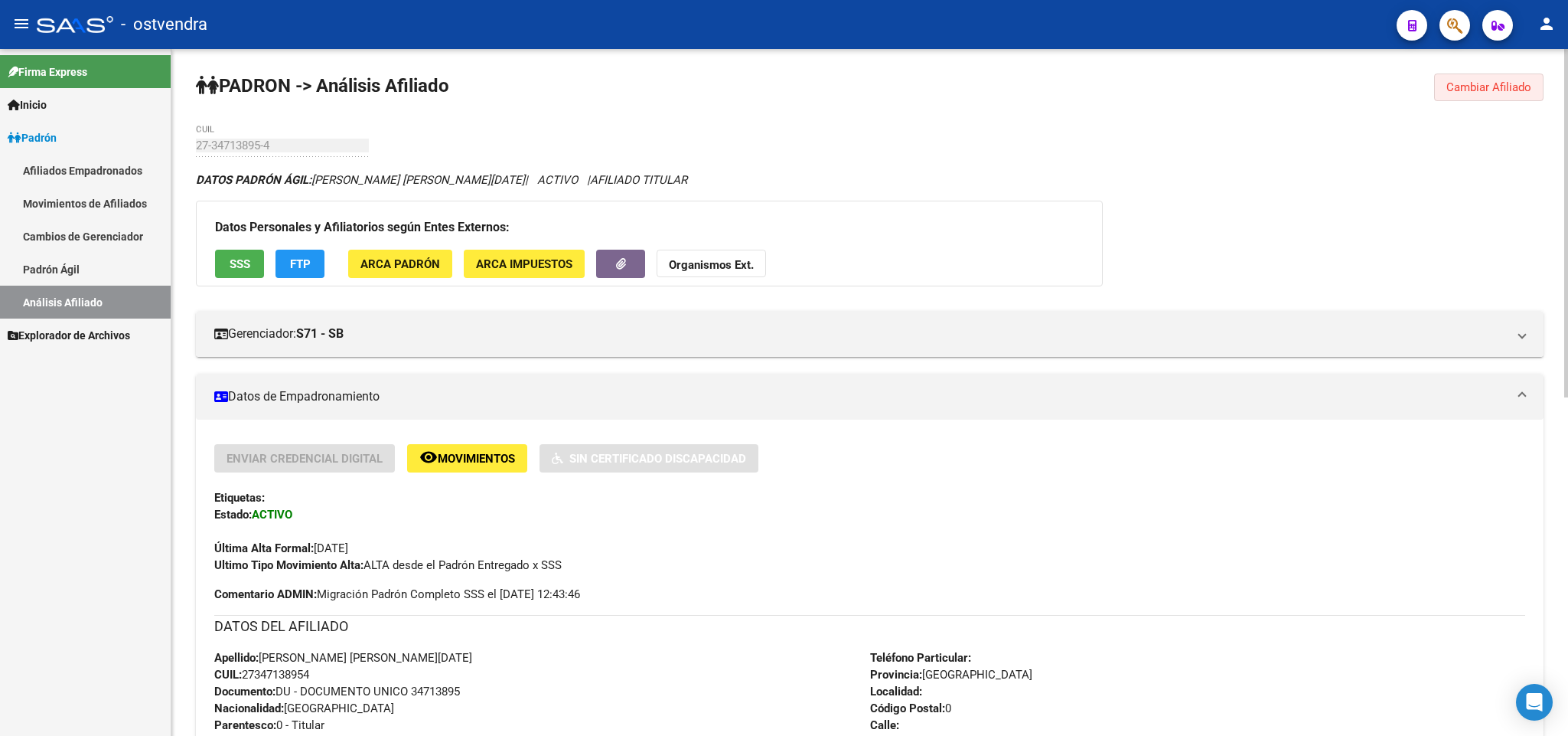
click at [1479, 88] on span "Cambiar Afiliado" at bounding box center [1488, 88] width 85 height 14
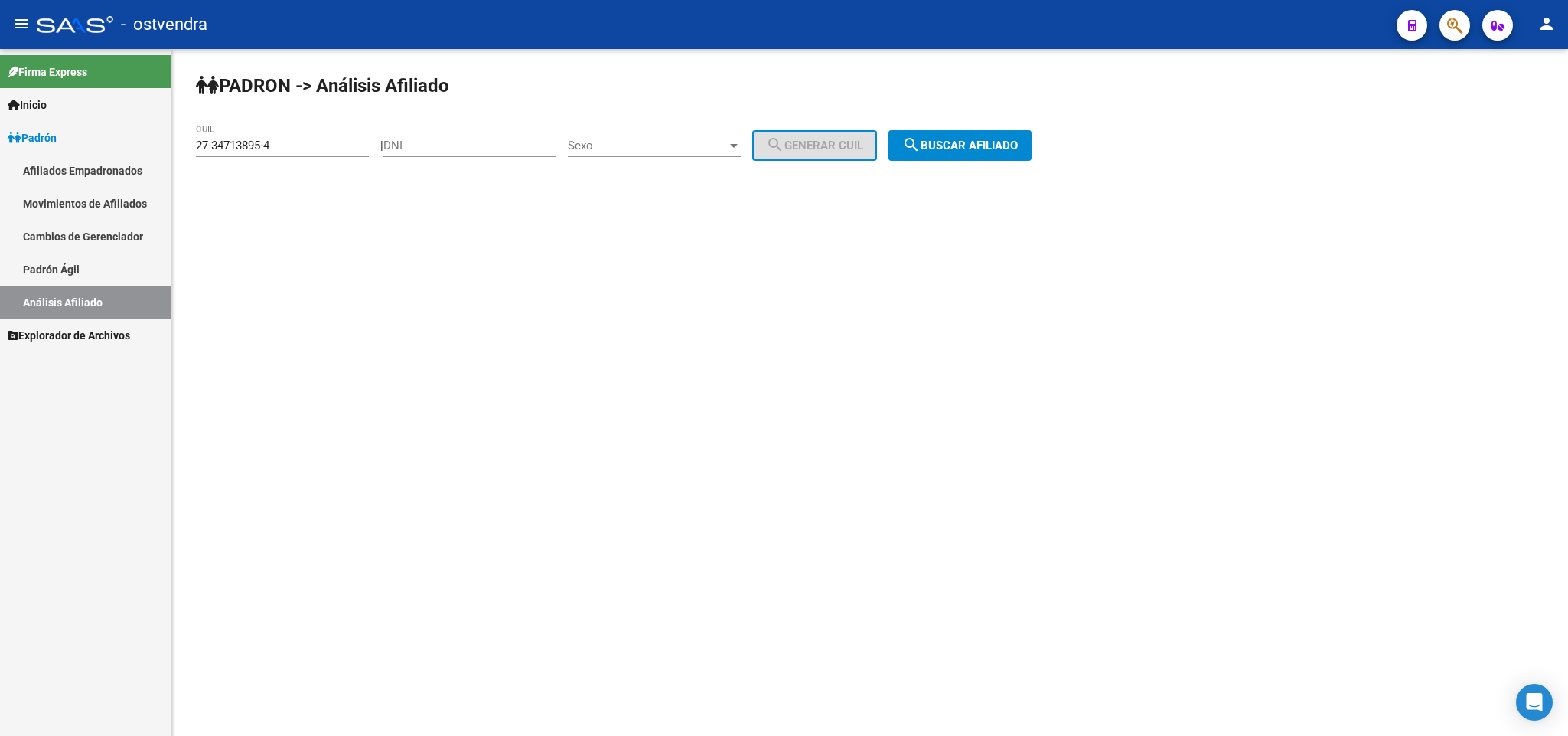
click at [281, 150] on input "27-34713895-4" at bounding box center [282, 145] width 173 height 14
drag, startPoint x: 287, startPoint y: 147, endPoint x: 0, endPoint y: 166, distance: 287.6
click at [0, 166] on mat-sidenav-container "Firma Express Inicio Instructivos Contacto OS Padrón Afiliados Empadronados Mov…" at bounding box center [784, 392] width 1568 height 687
paste input "5428872"
click at [950, 154] on button "search Buscar afiliado" at bounding box center [960, 145] width 143 height 30
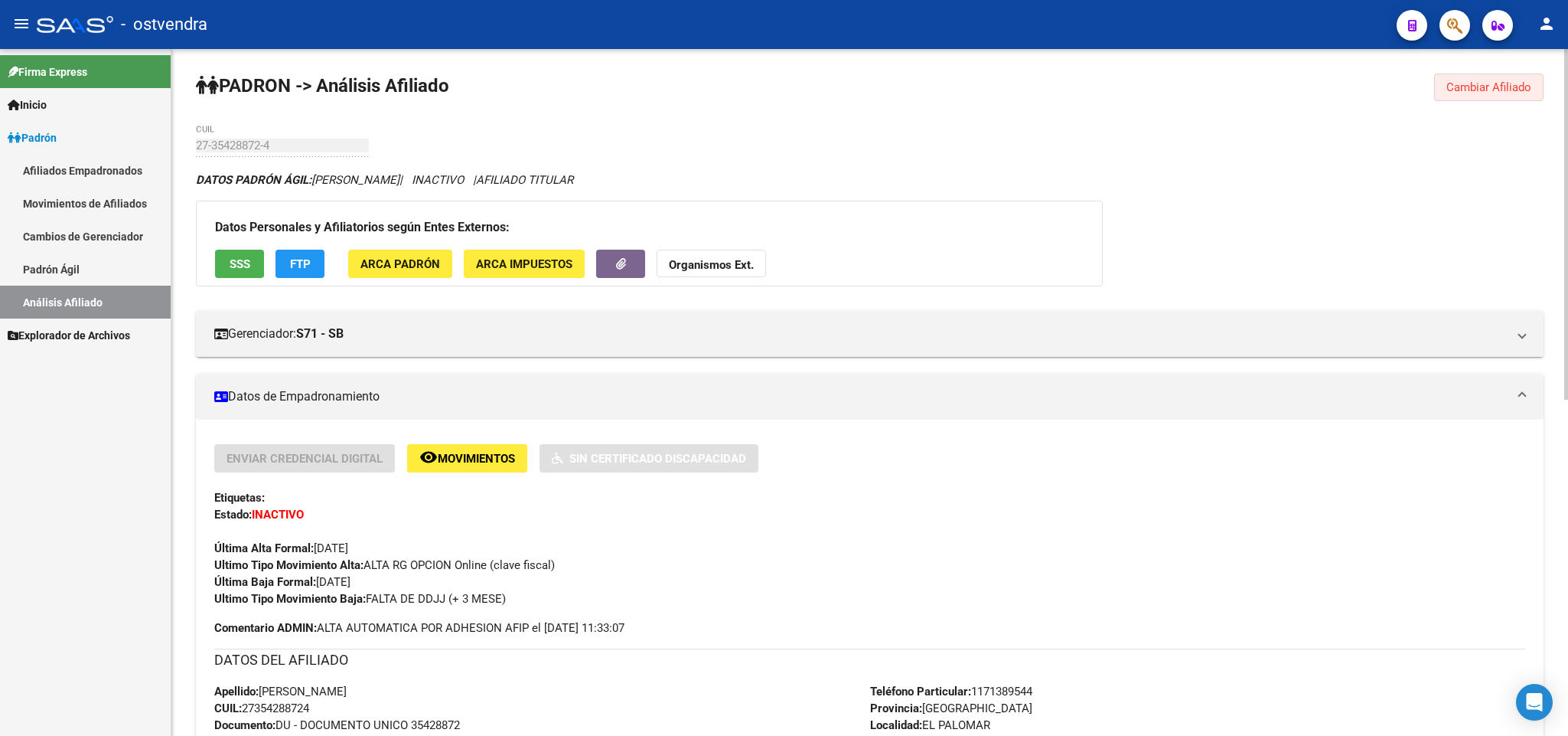
drag, startPoint x: 1484, startPoint y: 90, endPoint x: 1114, endPoint y: 193, distance: 384.1
click at [1484, 92] on span "Cambiar Afiliado" at bounding box center [1488, 88] width 85 height 14
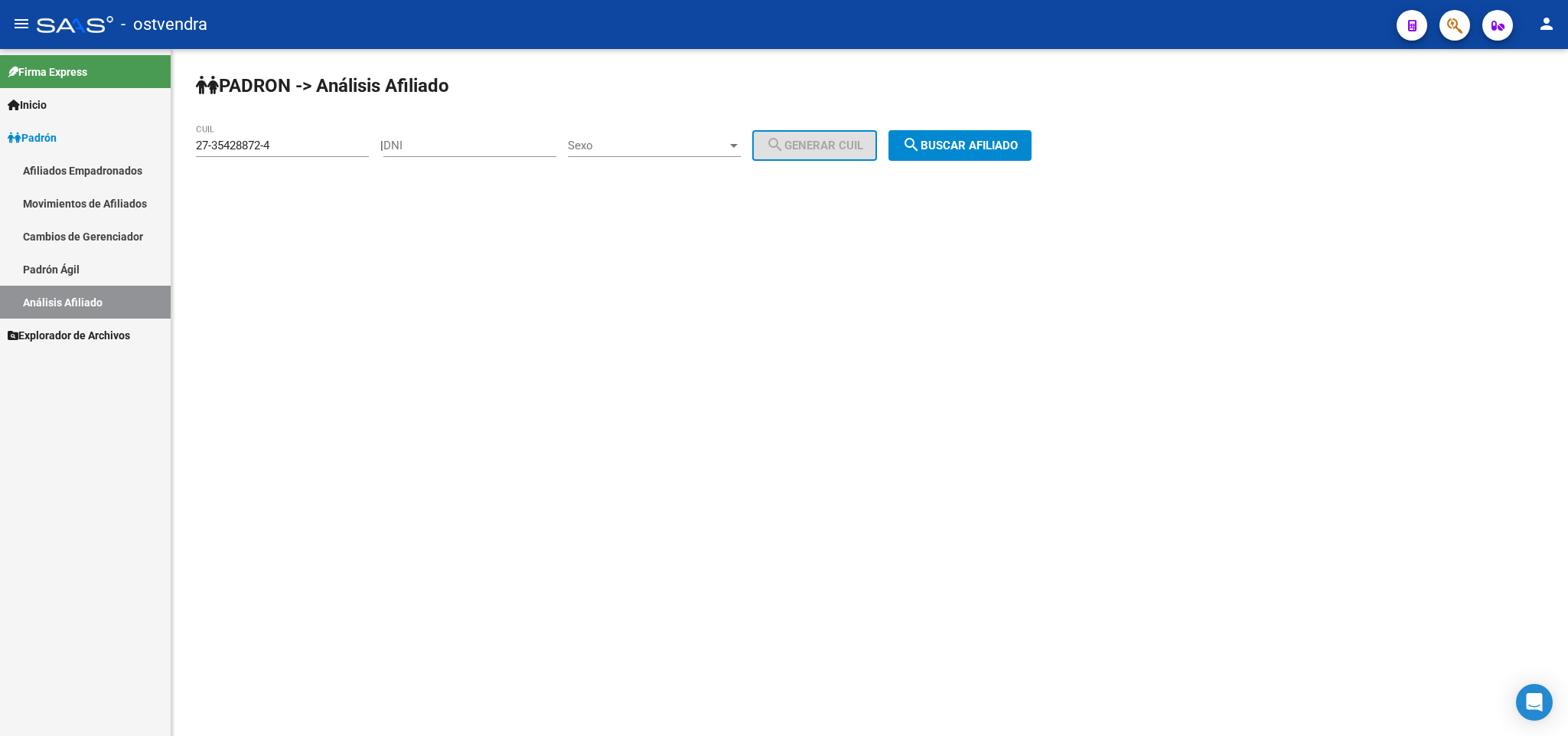
click at [313, 152] on input "27-35428872-4" at bounding box center [282, 145] width 173 height 14
drag, startPoint x: 317, startPoint y: 142, endPoint x: 10, endPoint y: 159, distance: 307.5
click at [5, 163] on mat-sidenav-container "Firma Express Inicio Instructivos Contacto OS Padrón Afiliados Empadronados Mov…" at bounding box center [784, 392] width 1568 height 687
paste input "9484-8"
type input "27-35429484-8"
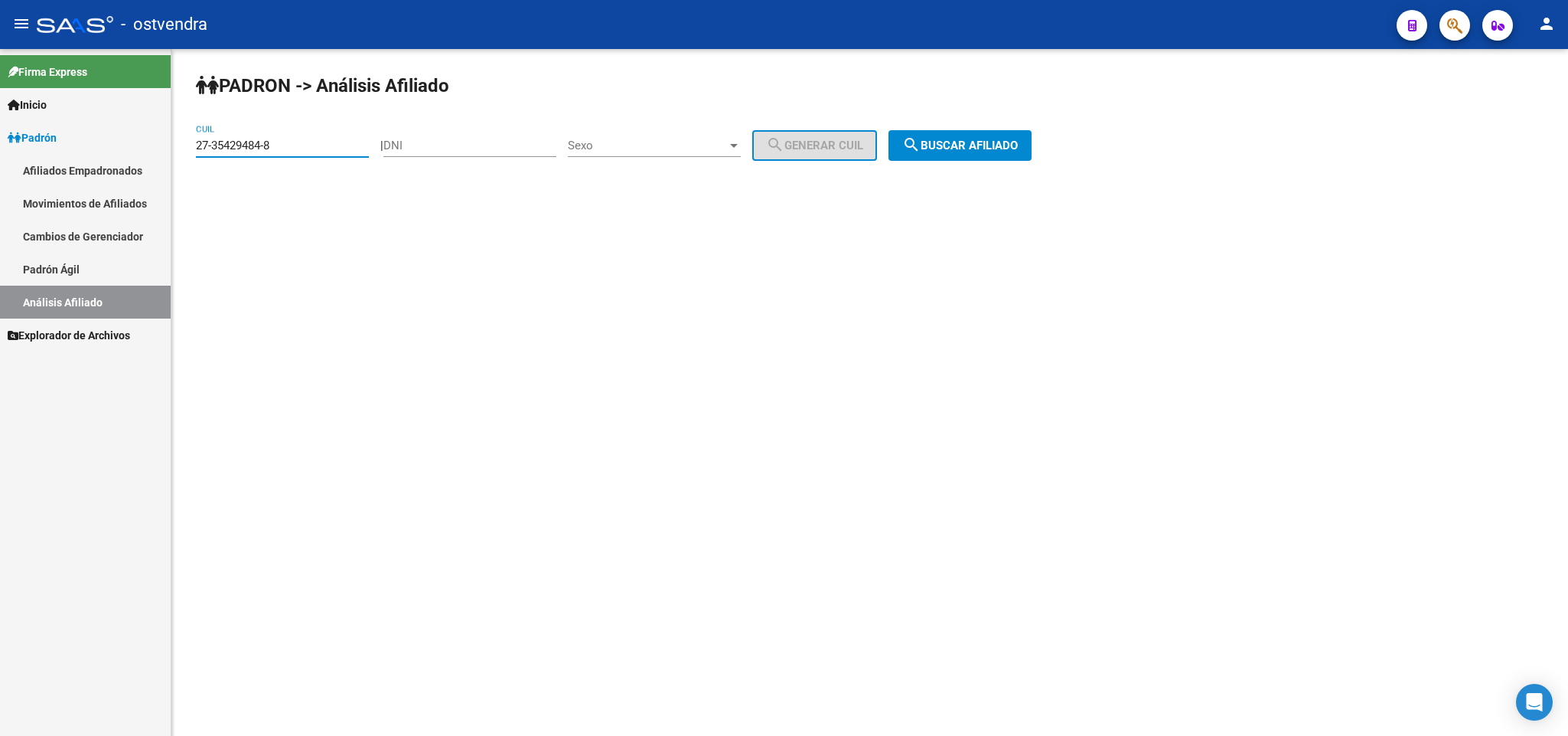
click at [1003, 147] on span "search Buscar afiliado" at bounding box center [960, 145] width 116 height 14
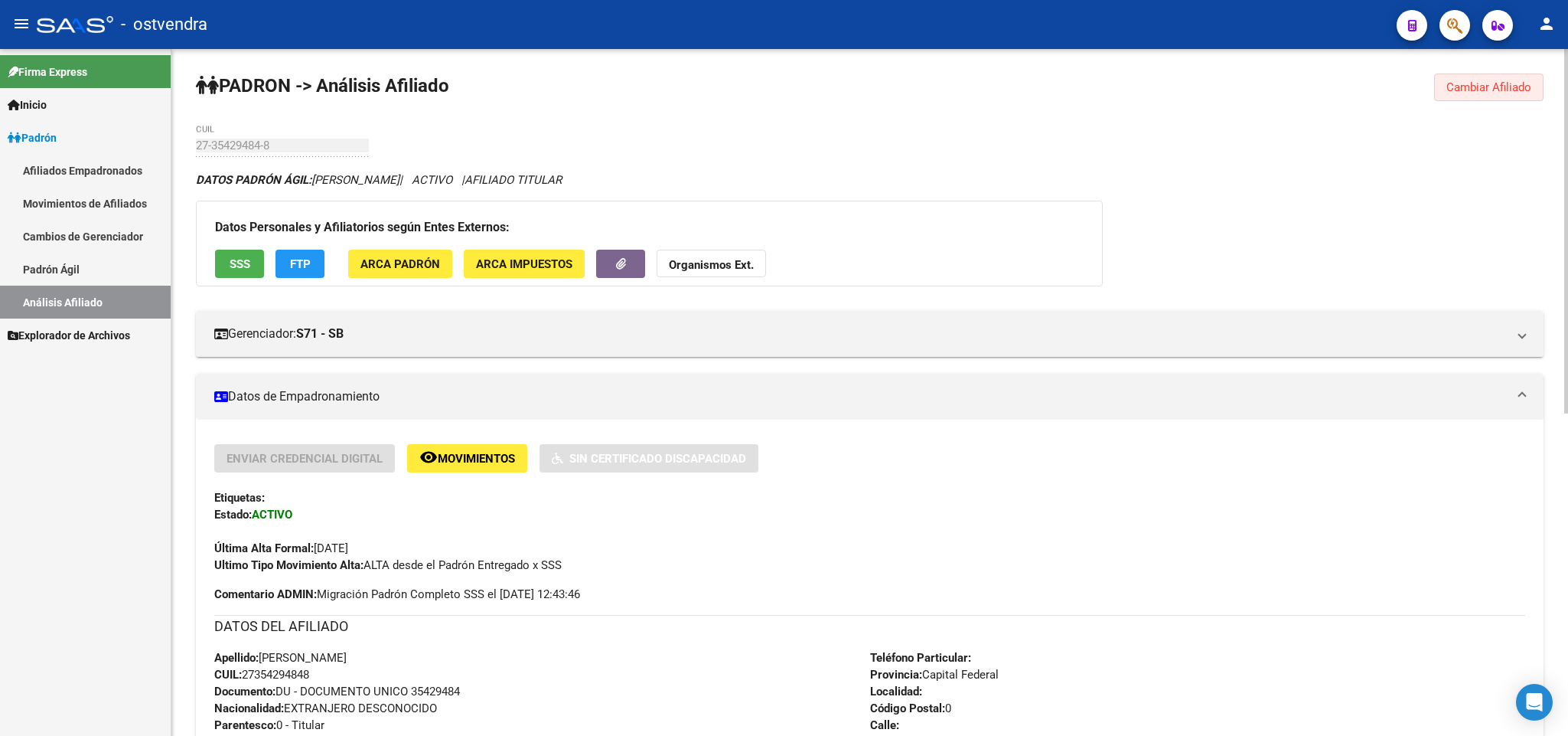
click at [1501, 85] on span "Cambiar Afiliado" at bounding box center [1488, 88] width 85 height 14
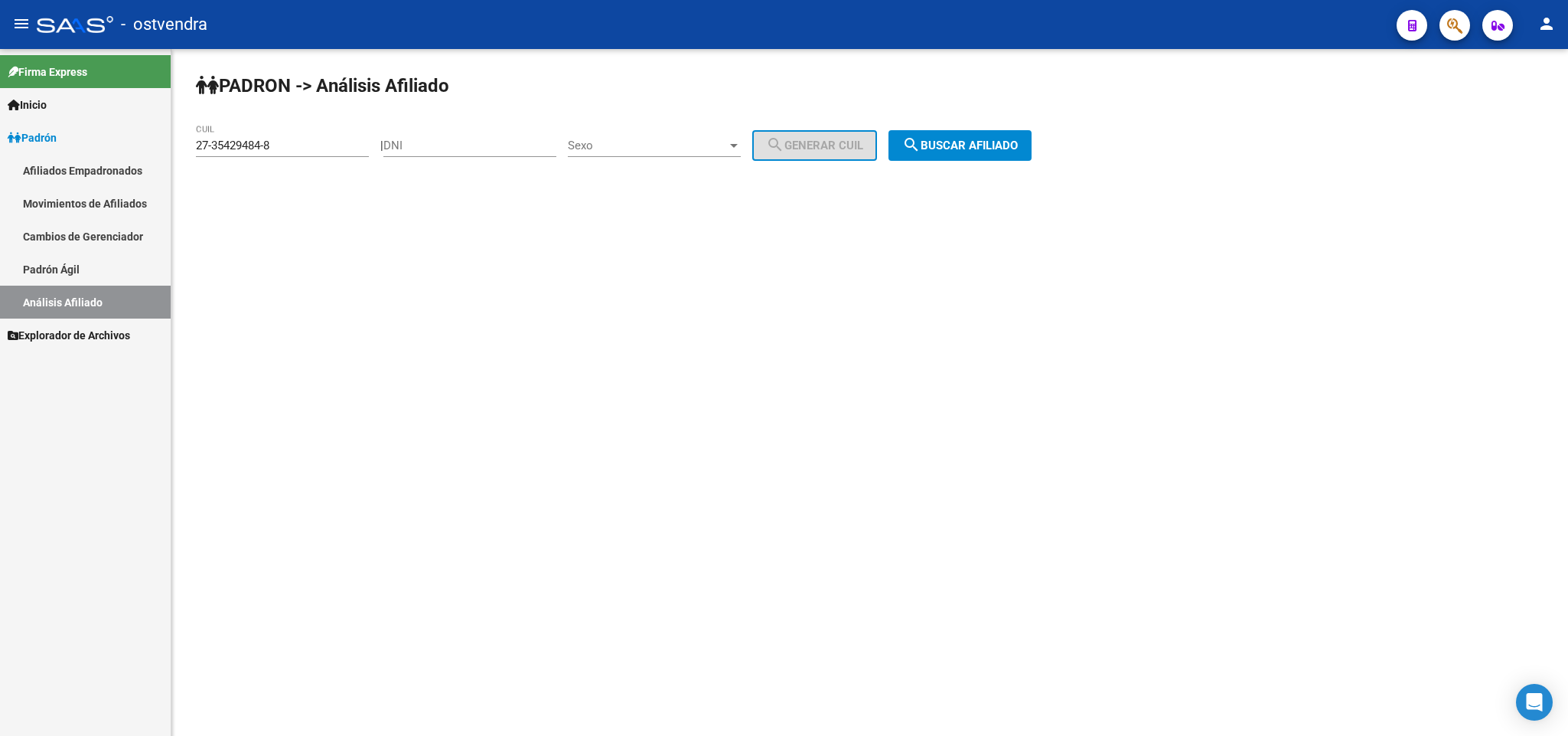
click at [317, 164] on div "27-35429484-8 CUIL" at bounding box center [282, 148] width 173 height 48
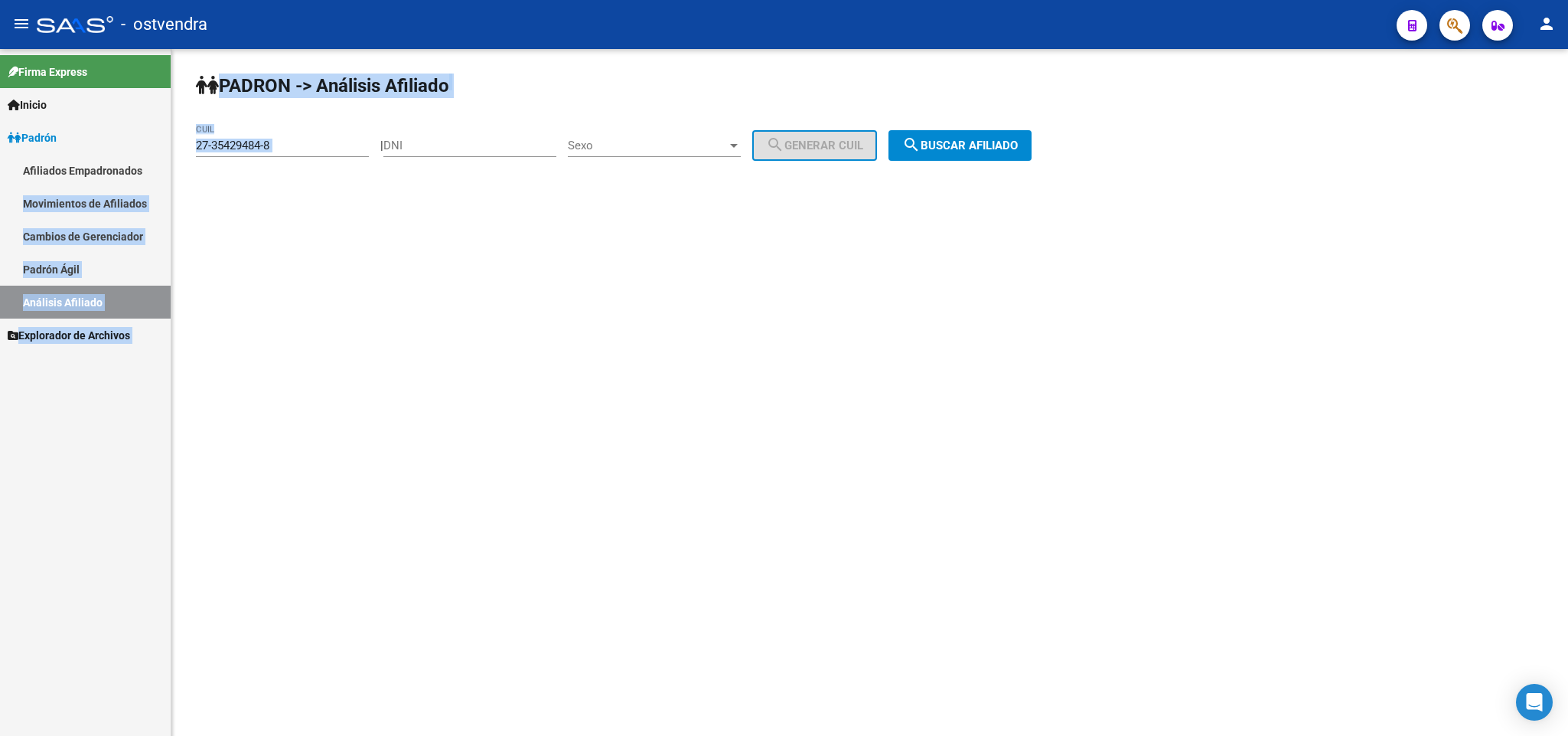
drag, startPoint x: 317, startPoint y: 164, endPoint x: 0, endPoint y: 205, distance: 319.6
click at [0, 205] on mat-sidenav-container "Firma Express Inicio Instructivos Contacto OS Padrón Afiliados Empadronados Mov…" at bounding box center [784, 392] width 1568 height 687
click at [336, 138] on input "27-35429484-8" at bounding box center [282, 145] width 173 height 14
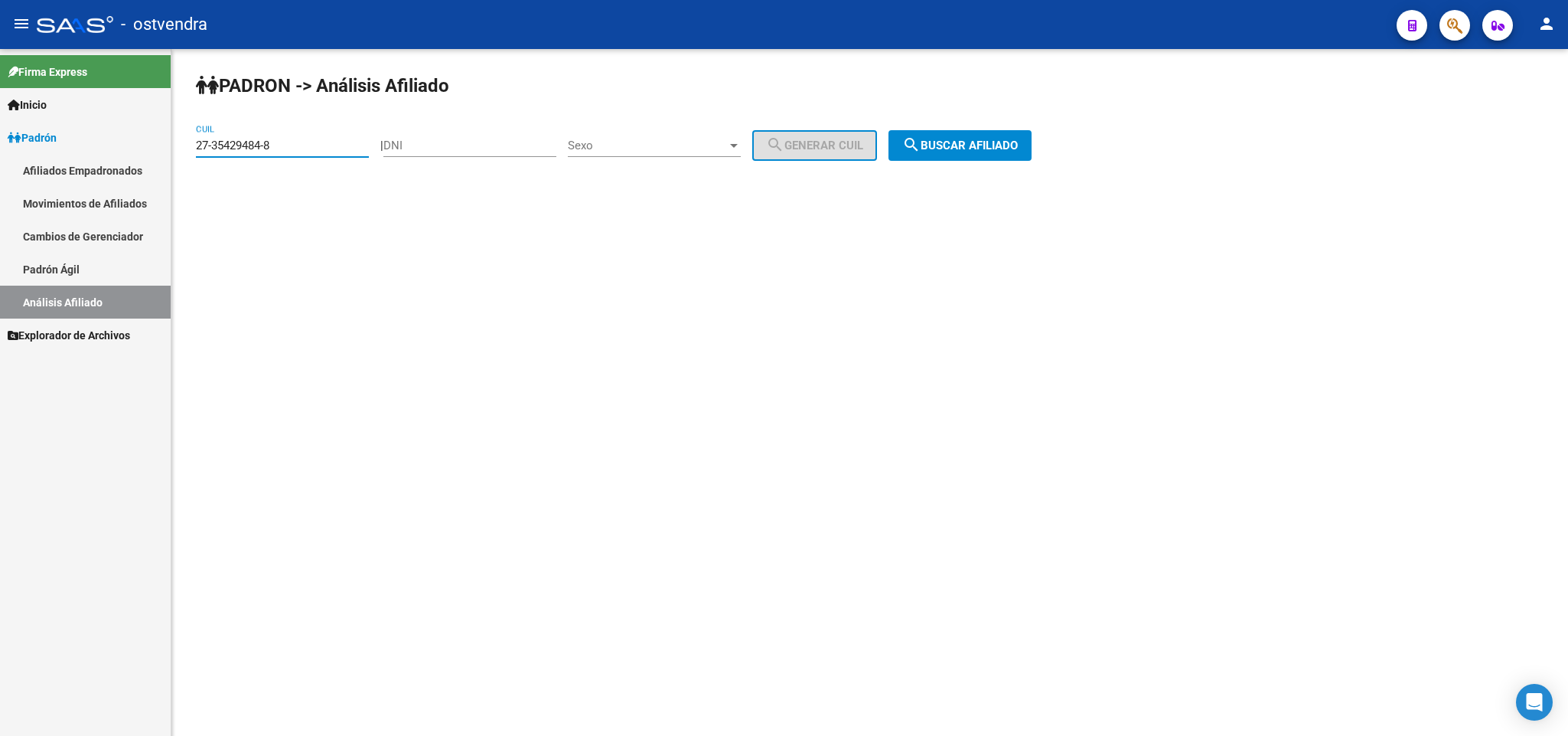
click at [333, 138] on div "27-35429484-8 CUIL" at bounding box center [282, 141] width 173 height 33
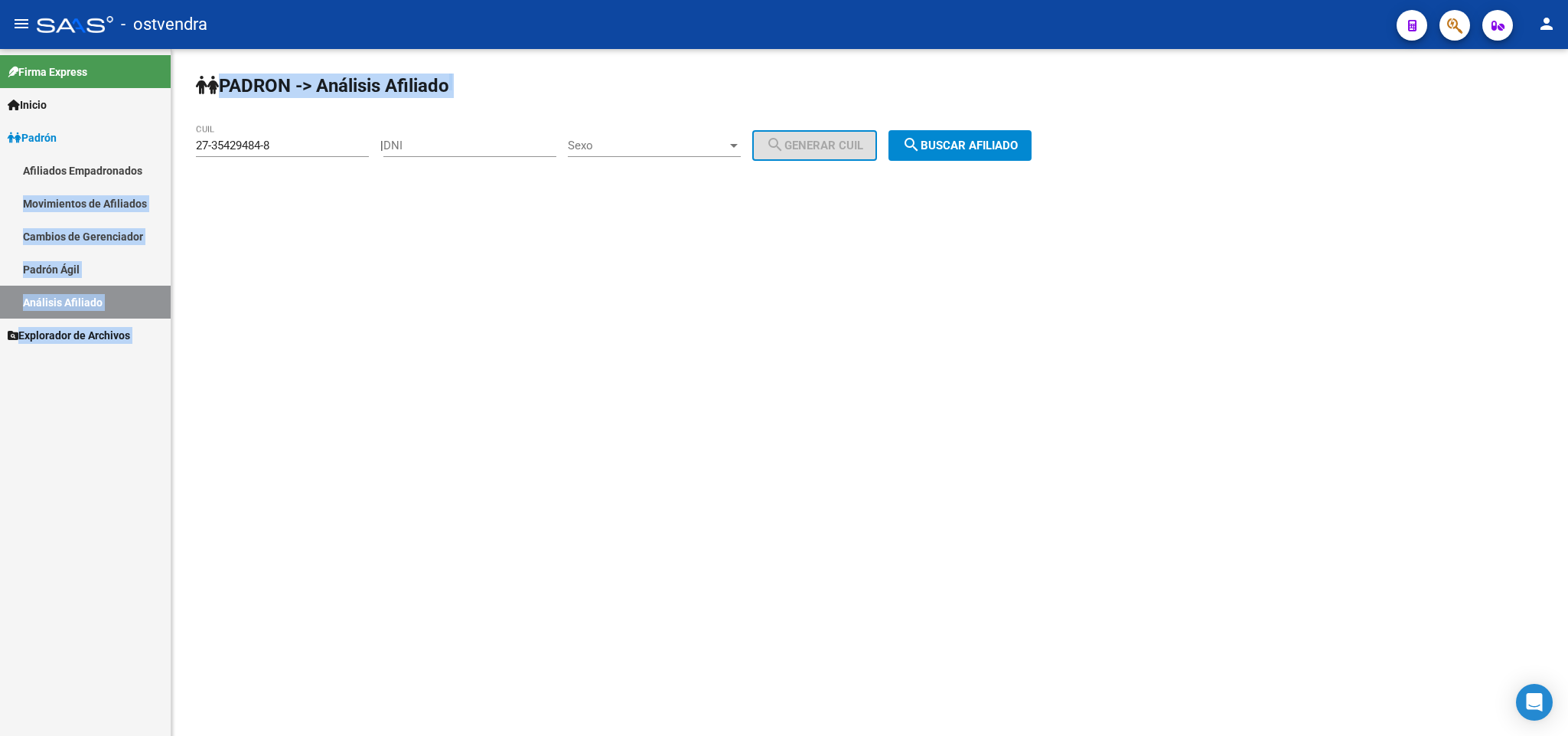
drag, startPoint x: 333, startPoint y: 138, endPoint x: 169, endPoint y: 177, distance: 168.6
click at [169, 177] on mat-sidenav-container "Firma Express Inicio Instructivos Contacto OS Padrón Afiliados Empadronados Mov…" at bounding box center [784, 392] width 1568 height 687
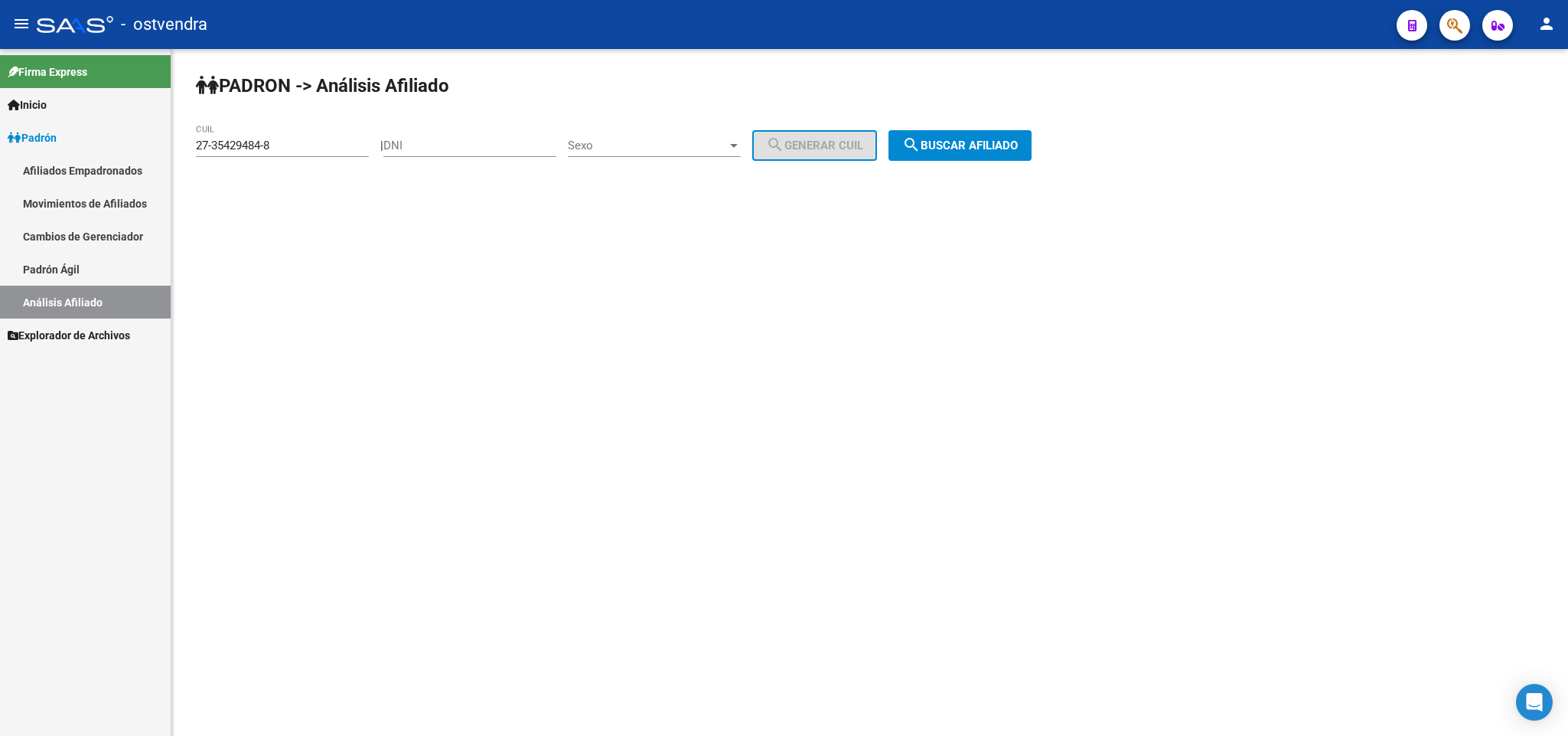
drag, startPoint x: 262, startPoint y: 145, endPoint x: 284, endPoint y: 145, distance: 22.0
click at [269, 145] on input "27-35429484-8" at bounding box center [282, 145] width 173 height 14
drag, startPoint x: 284, startPoint y: 145, endPoint x: 147, endPoint y: 143, distance: 137.0
click at [147, 143] on mat-sidenav-container "Firma Express Inicio Instructivos Contacto OS Padrón Afiliados Empadronados Mov…" at bounding box center [784, 392] width 1568 height 687
paste input "27-38230598-7"
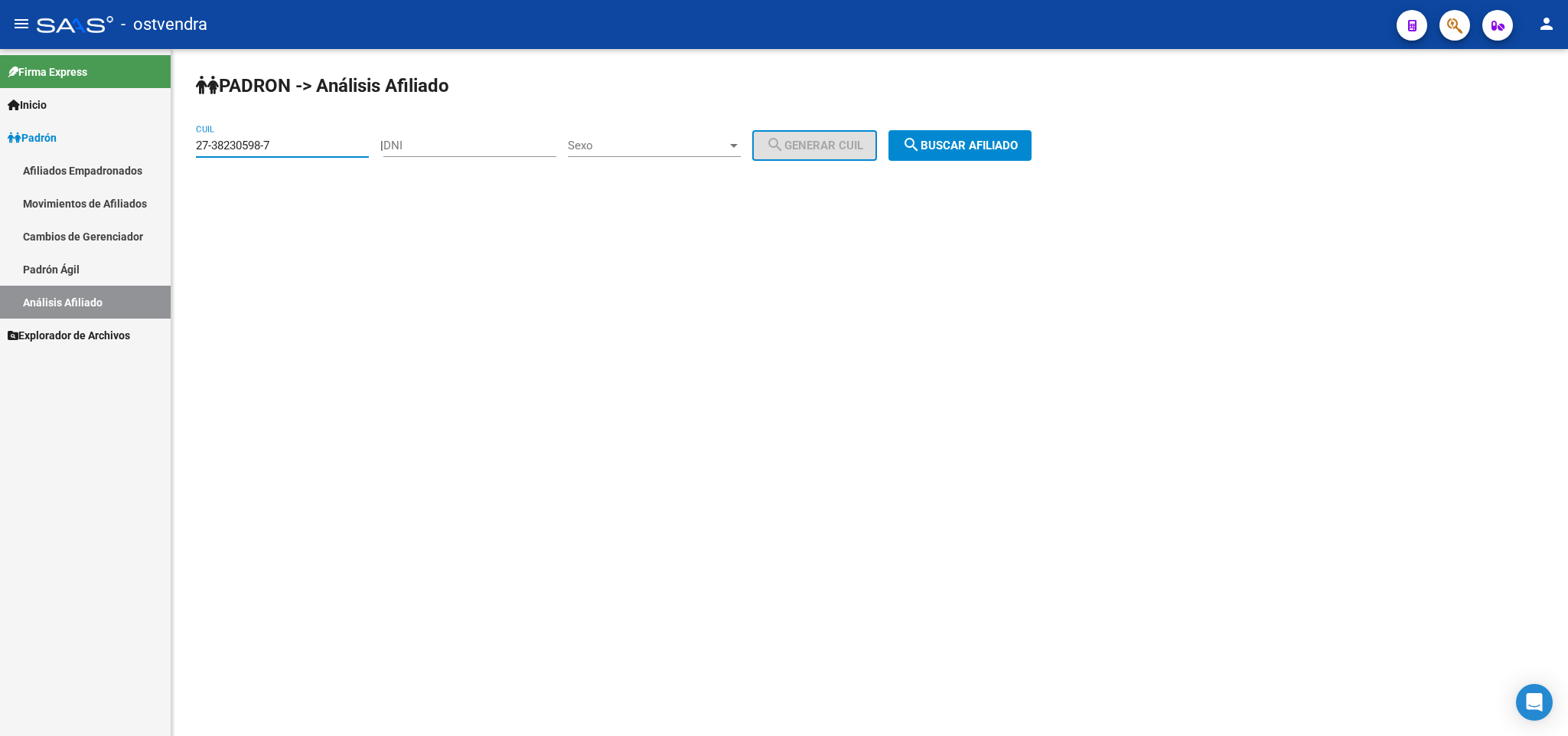
type input "27-38230598-7"
click at [990, 150] on span "search Buscar afiliado" at bounding box center [960, 145] width 116 height 14
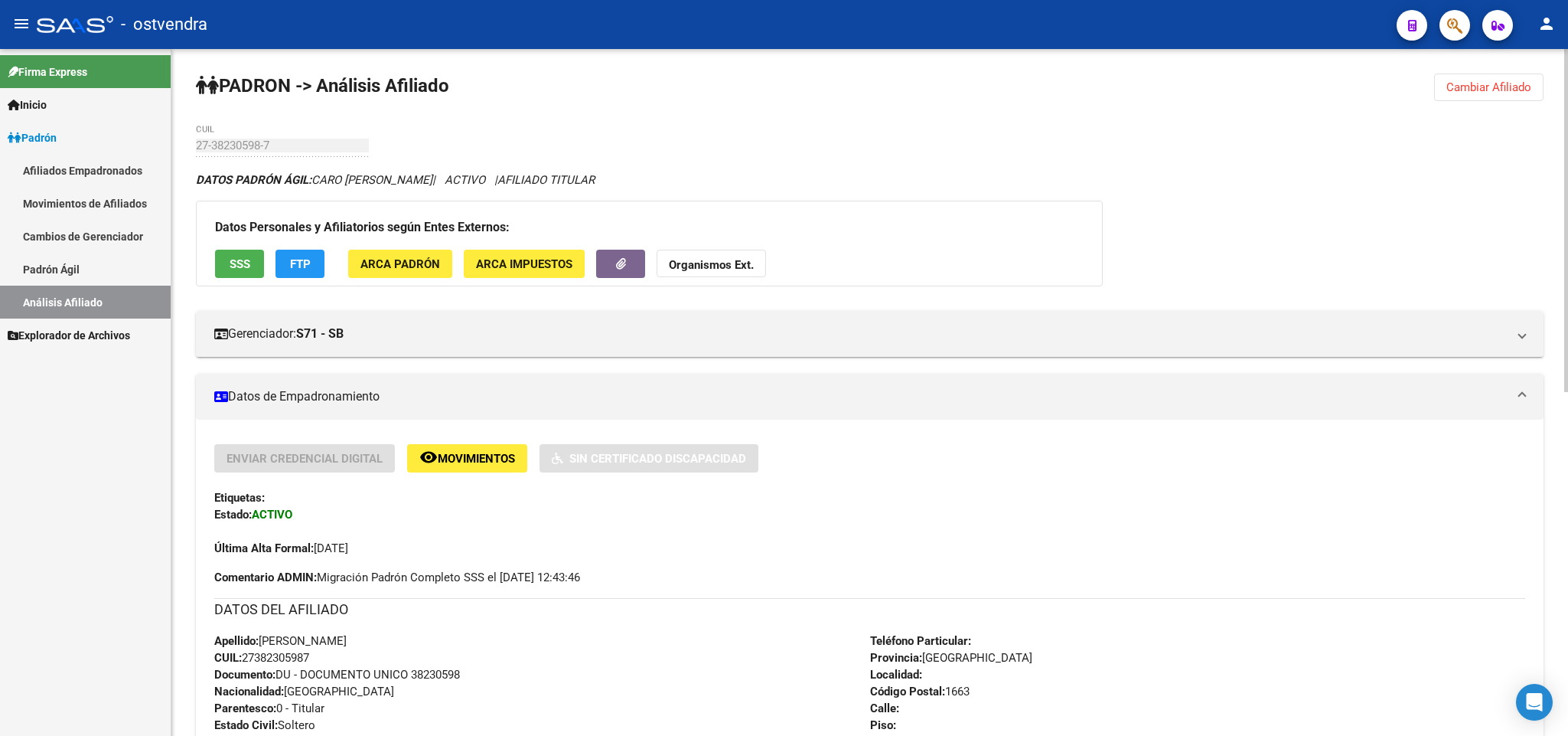
drag, startPoint x: 1497, startPoint y: 86, endPoint x: 1027, endPoint y: 88, distance: 470.0
click at [1490, 86] on span "Cambiar Afiliado" at bounding box center [1488, 88] width 85 height 14
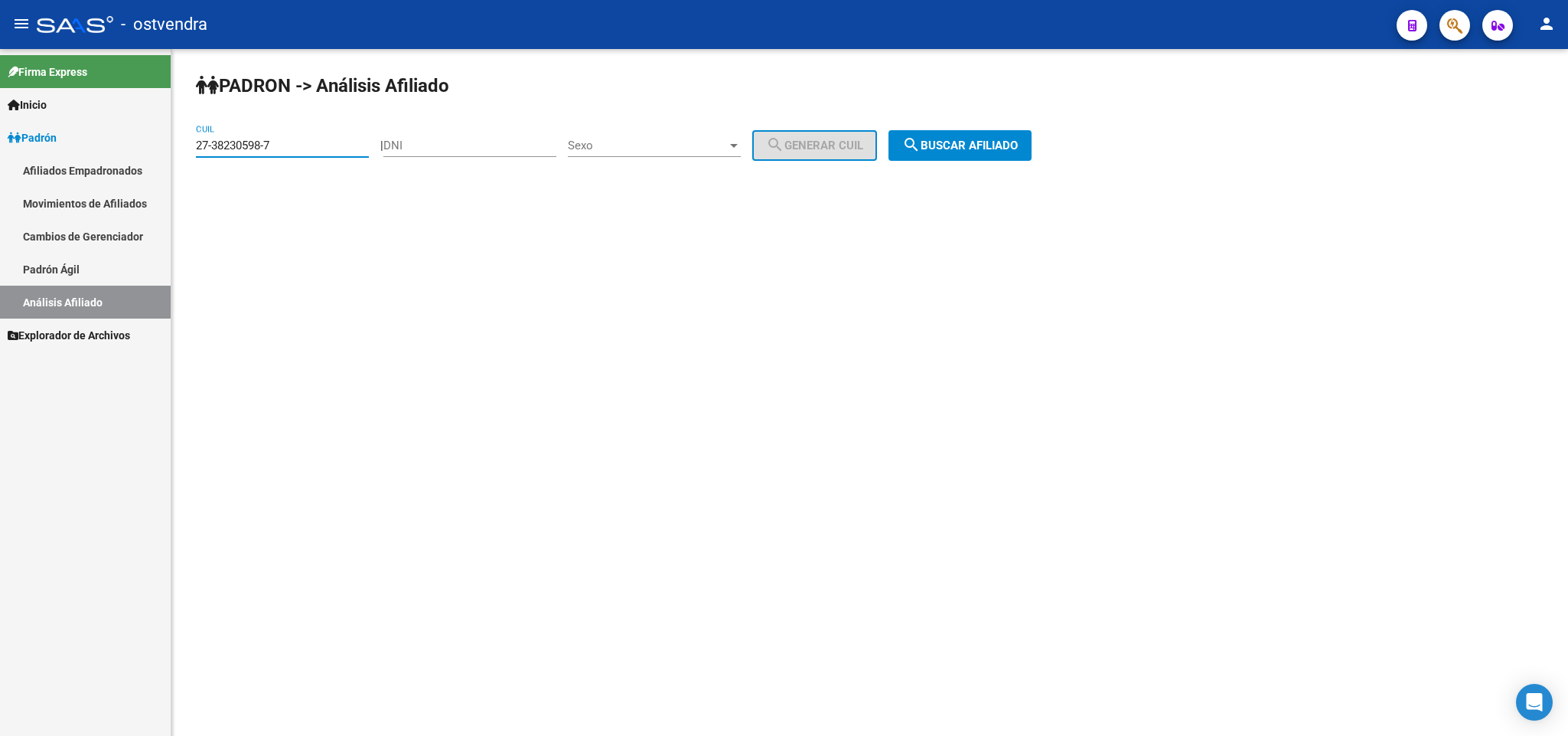
drag, startPoint x: 337, startPoint y: 152, endPoint x: 49, endPoint y: 156, distance: 288.0
click at [49, 156] on mat-sidenav-container "Firma Express Inicio Instructivos Contacto OS Padrón Afiliados Empadronados Mov…" at bounding box center [784, 392] width 1568 height 687
paste input "27-42284334-0"
click at [980, 138] on button "search Buscar afiliado" at bounding box center [960, 145] width 143 height 30
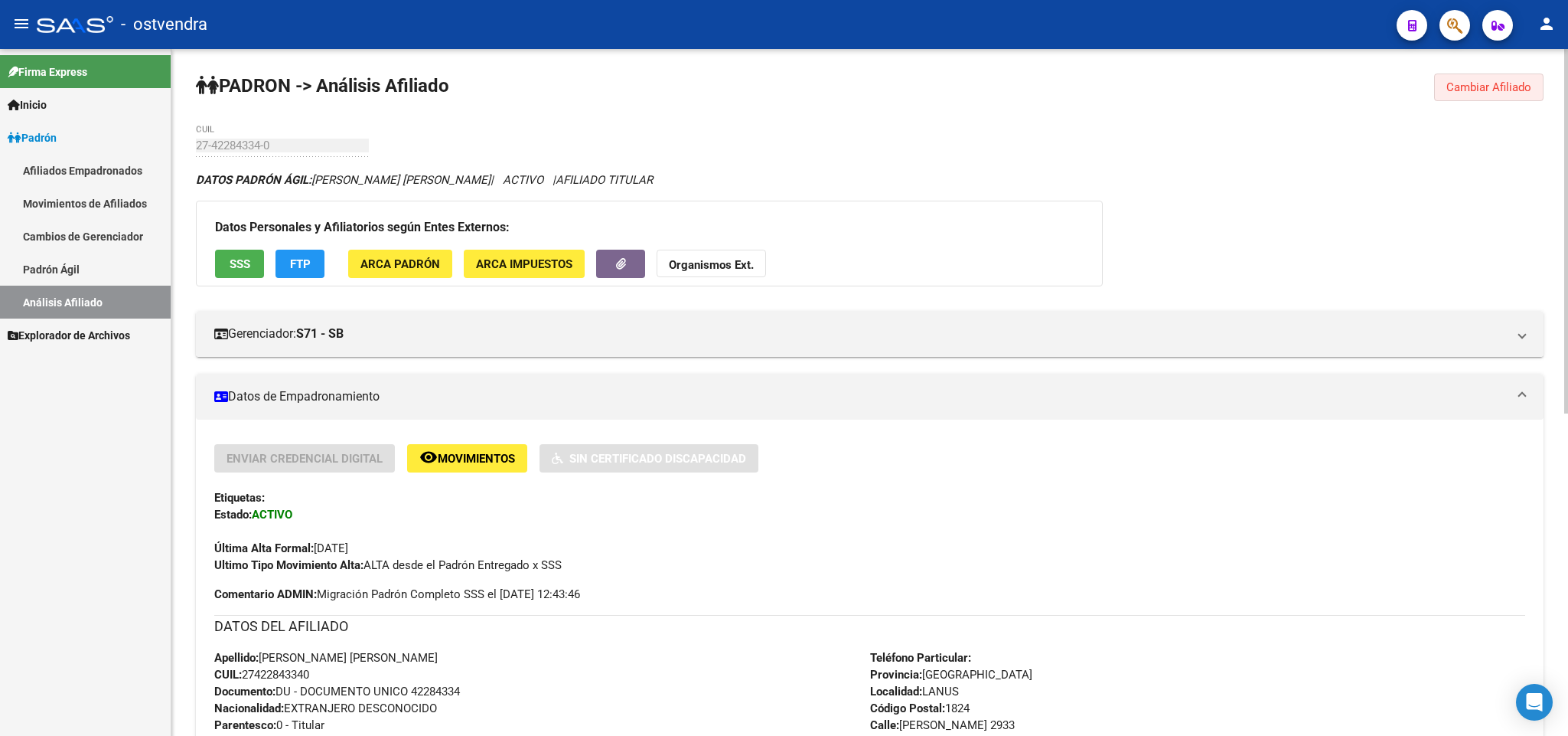
click at [1527, 92] on span "Cambiar Afiliado" at bounding box center [1488, 88] width 85 height 14
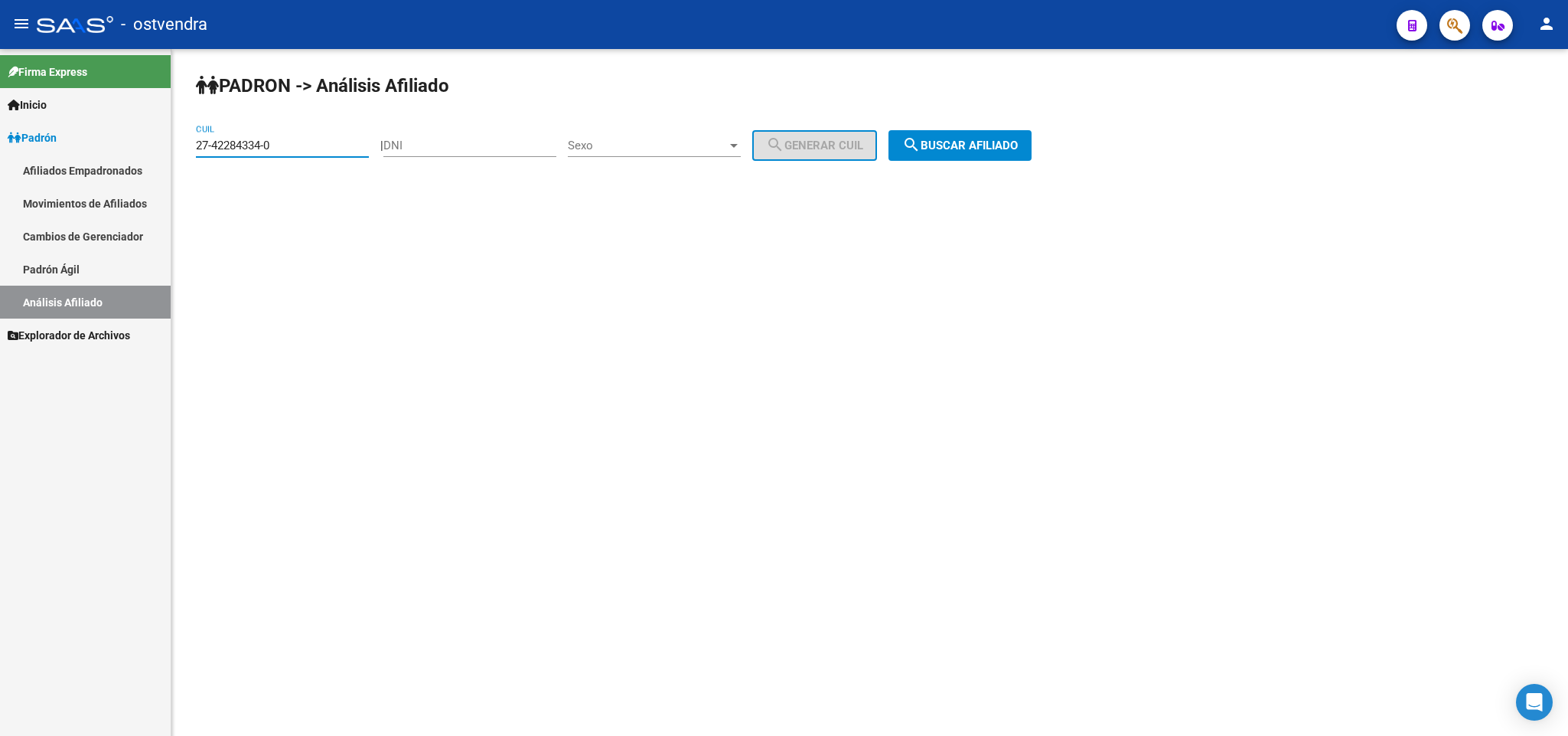
click at [297, 142] on input "27-42284334-0" at bounding box center [282, 145] width 173 height 14
drag, startPoint x: 297, startPoint y: 142, endPoint x: 0, endPoint y: 98, distance: 300.2
click at [0, 98] on mat-sidenav-container "Firma Express Inicio Instructivos Contacto OS Padrón Afiliados Empadronados Mov…" at bounding box center [784, 392] width 1568 height 687
paste input "3218320-9"
click at [975, 154] on button "search Buscar afiliado" at bounding box center [960, 145] width 143 height 30
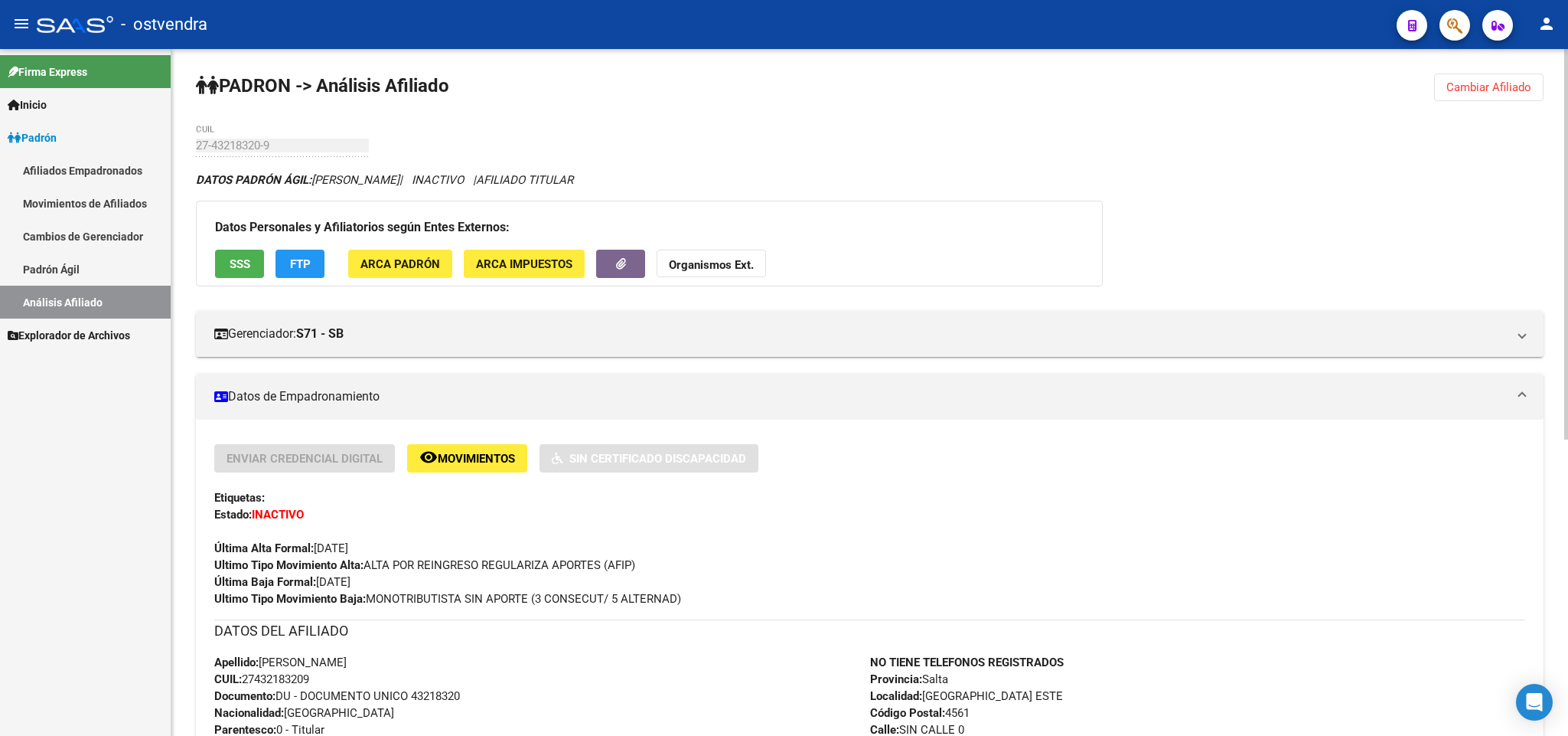
drag, startPoint x: 1493, startPoint y: 74, endPoint x: 932, endPoint y: 86, distance: 561.1
click at [1467, 80] on button "Cambiar Afiliado" at bounding box center [1488, 87] width 109 height 27
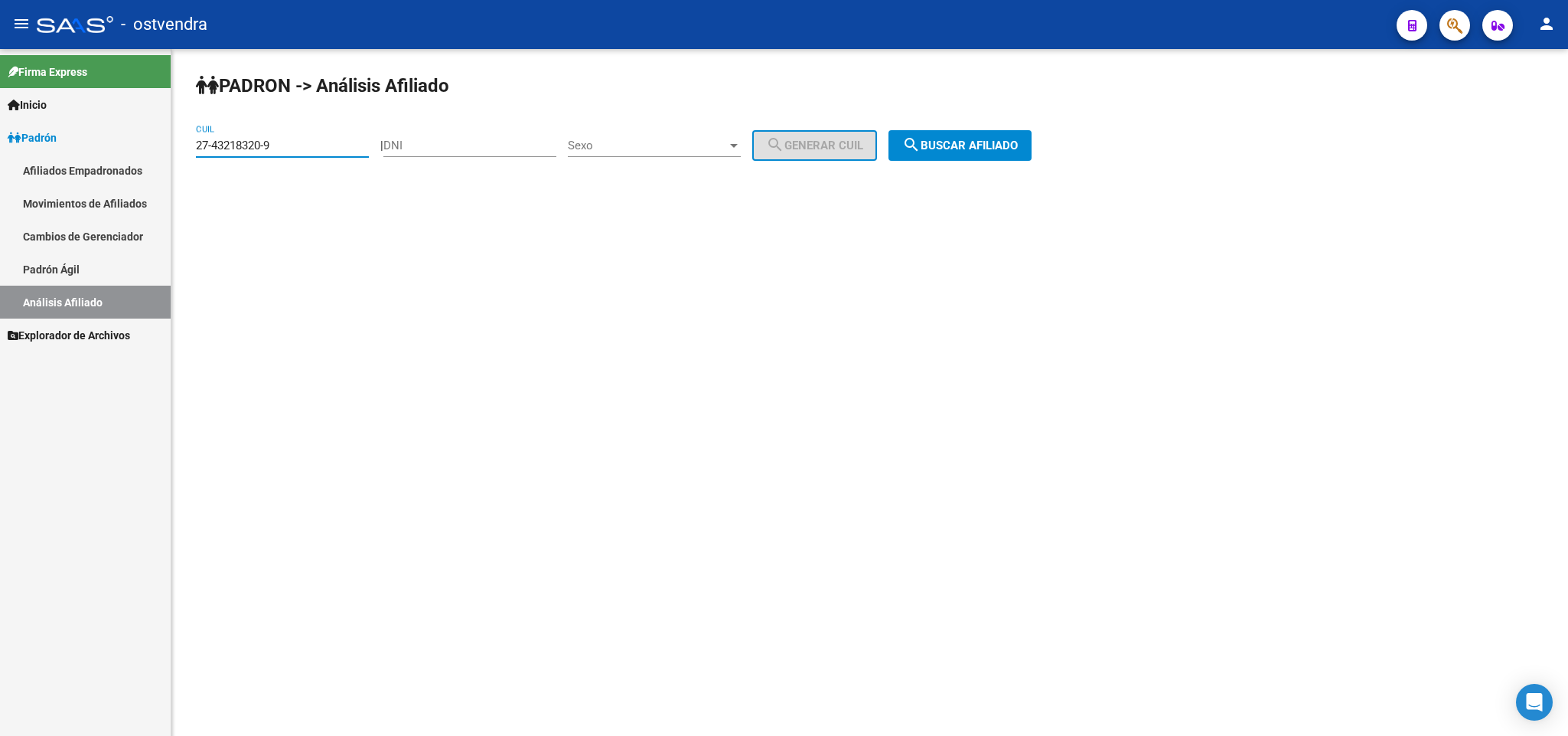
drag, startPoint x: 301, startPoint y: 141, endPoint x: 0, endPoint y: 156, distance: 301.4
click at [0, 156] on mat-sidenav-container "Firma Express Inicio Instructivos Contacto OS Padrón Afiliados Empadronados Mov…" at bounding box center [784, 392] width 1568 height 687
paste input "7113085-6"
click at [983, 145] on span "search Buscar afiliado" at bounding box center [960, 145] width 116 height 14
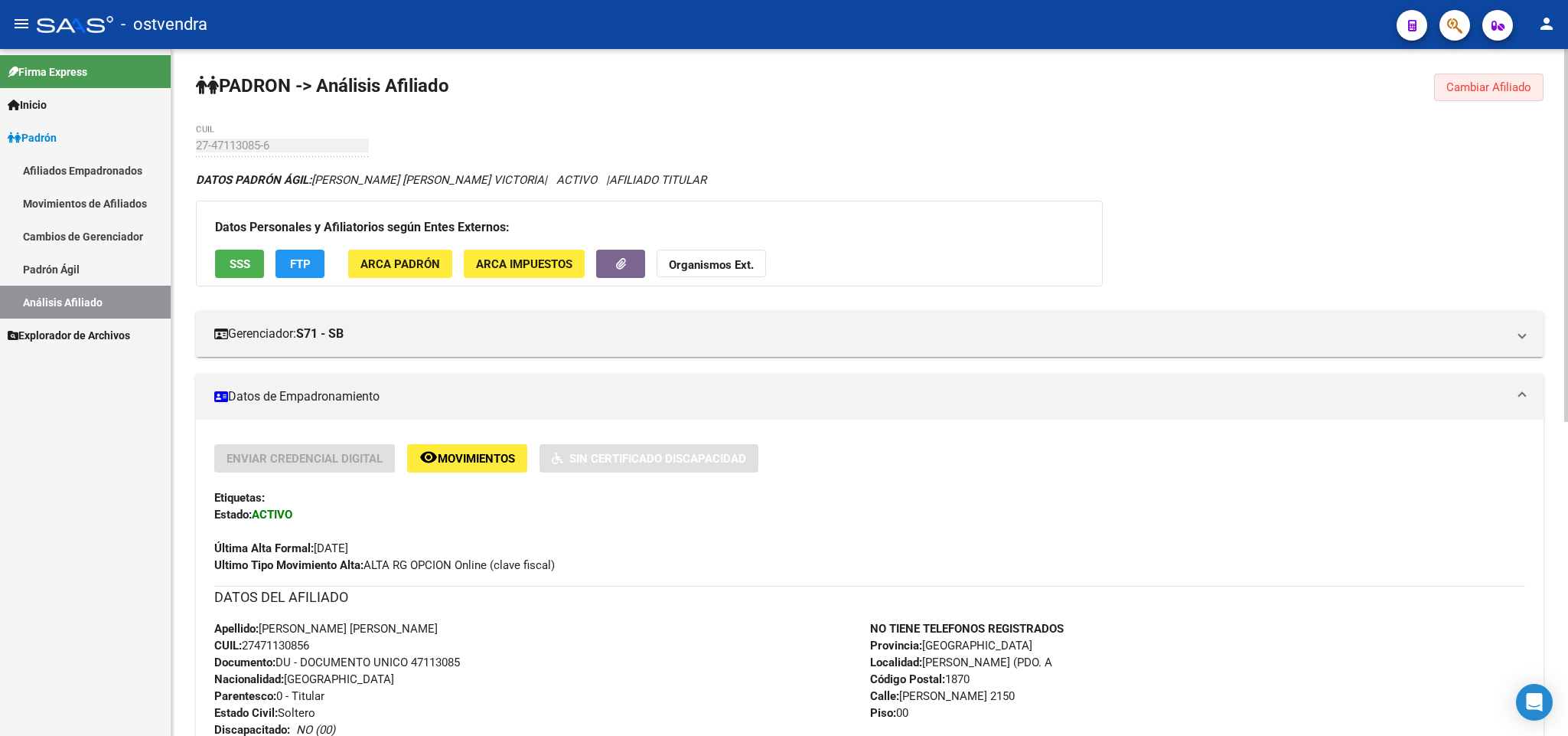
drag, startPoint x: 1485, startPoint y: 91, endPoint x: 1449, endPoint y: 71, distance: 41.2
click at [1485, 90] on span "Cambiar Afiliado" at bounding box center [1488, 88] width 85 height 14
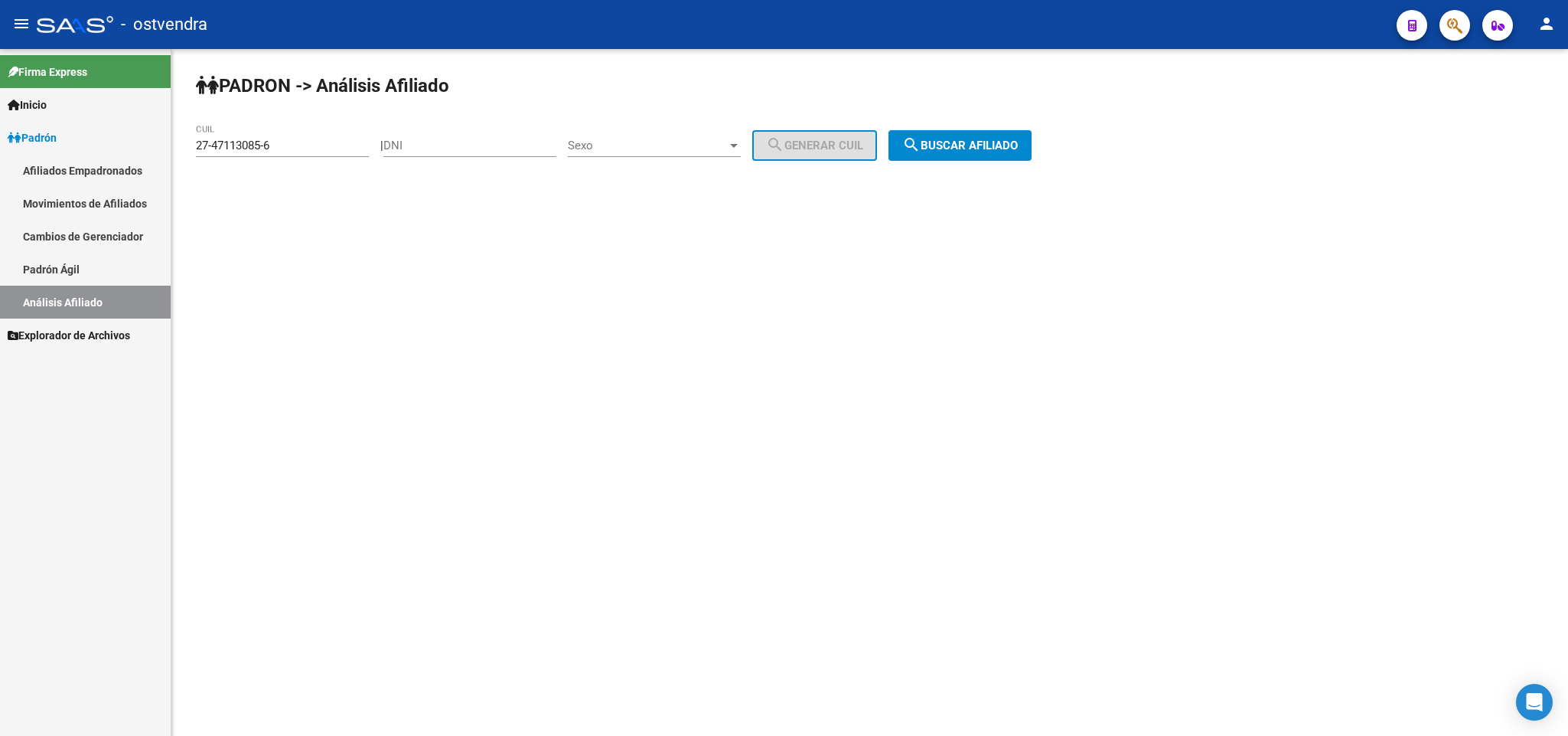
click at [323, 149] on input "27-47113085-6" at bounding box center [282, 145] width 173 height 14
drag, startPoint x: 244, startPoint y: 145, endPoint x: 0, endPoint y: 88, distance: 250.6
click at [0, 88] on mat-sidenav-container "Firma Express Inicio Instructivos Contacto OS Padrón Afiliados Empadronados Mov…" at bounding box center [784, 392] width 1568 height 687
paste input "0-16049027-7"
drag, startPoint x: 1010, startPoint y: 145, endPoint x: 997, endPoint y: 145, distance: 13.0
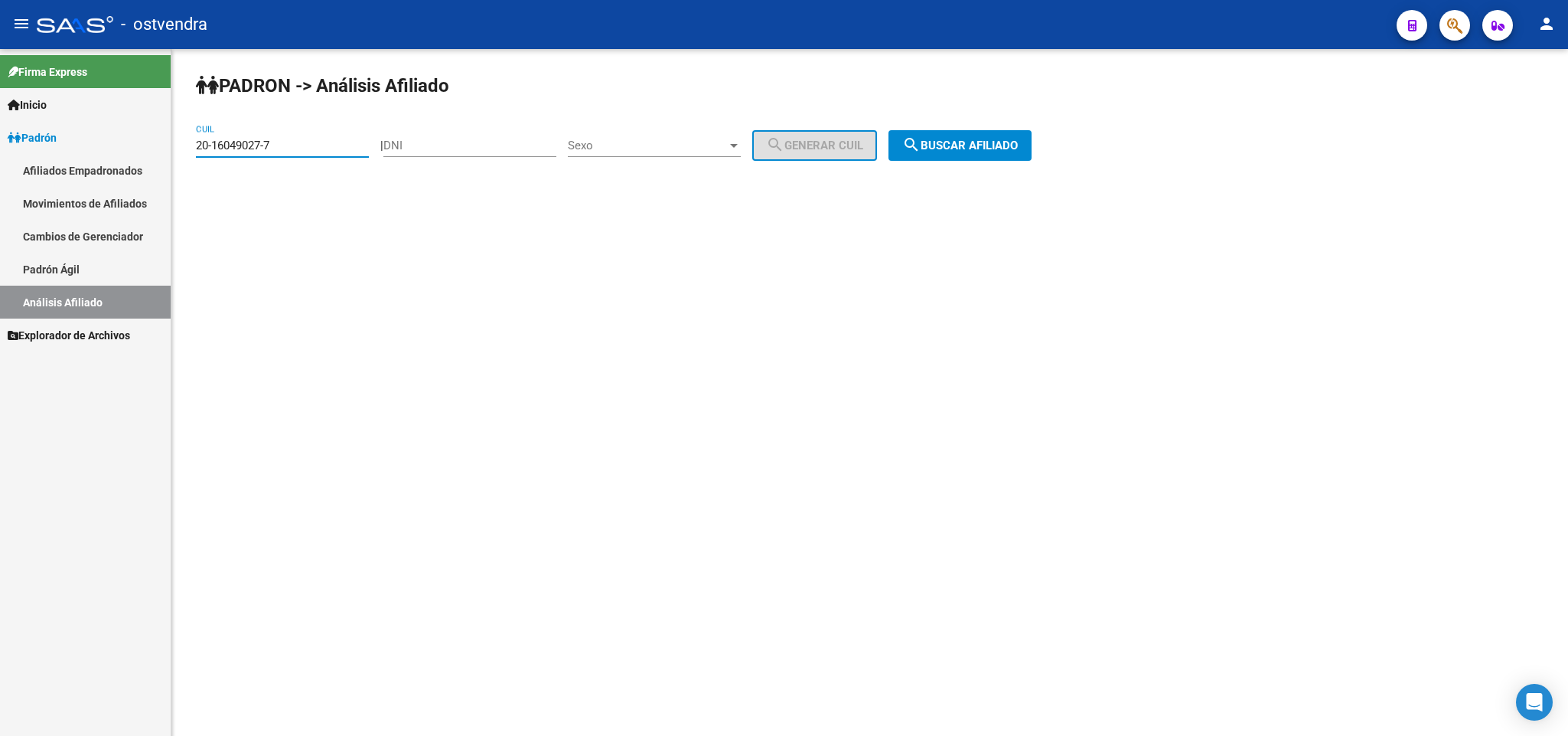
click at [1001, 145] on span "search Buscar afiliado" at bounding box center [960, 145] width 116 height 14
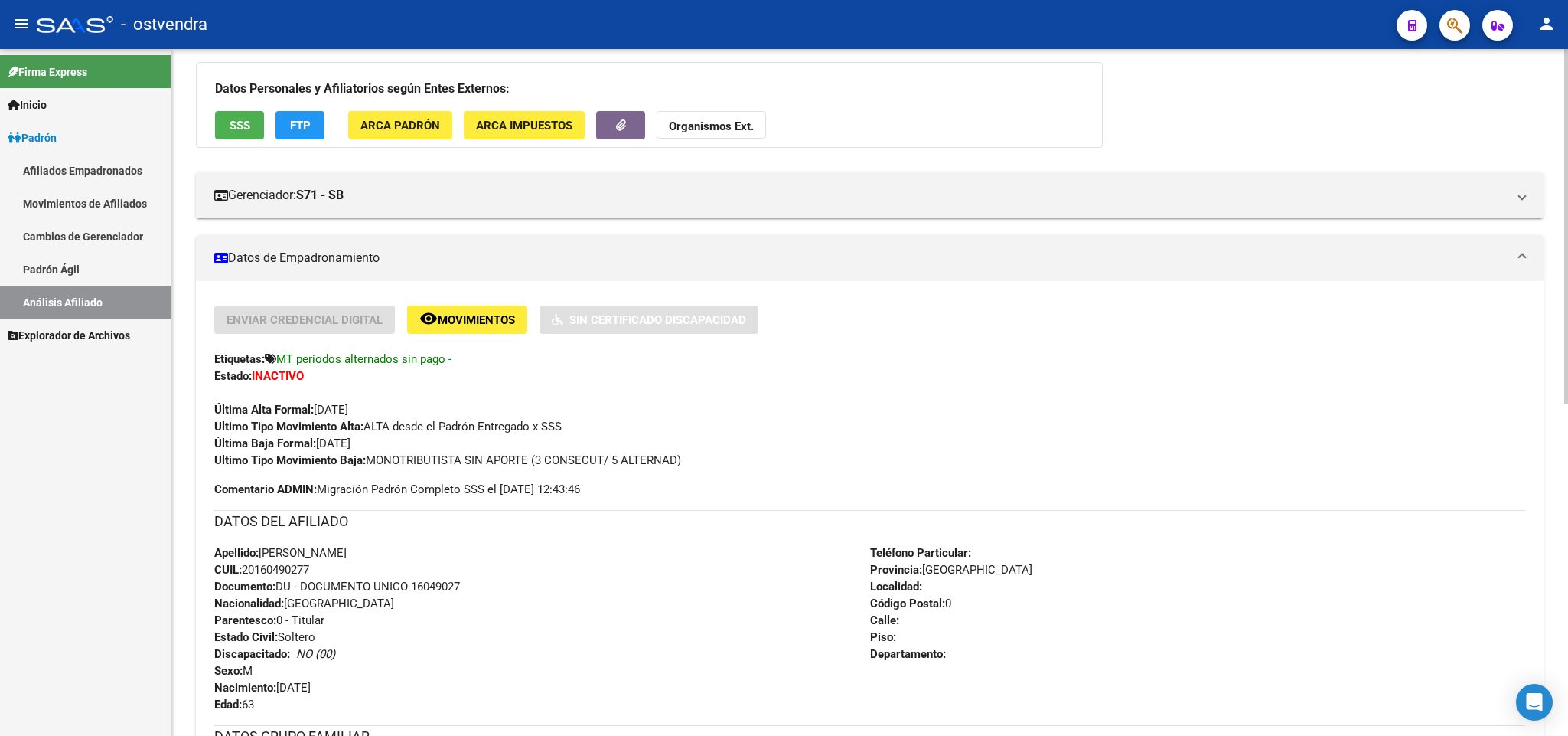
scroll to position [230, 0]
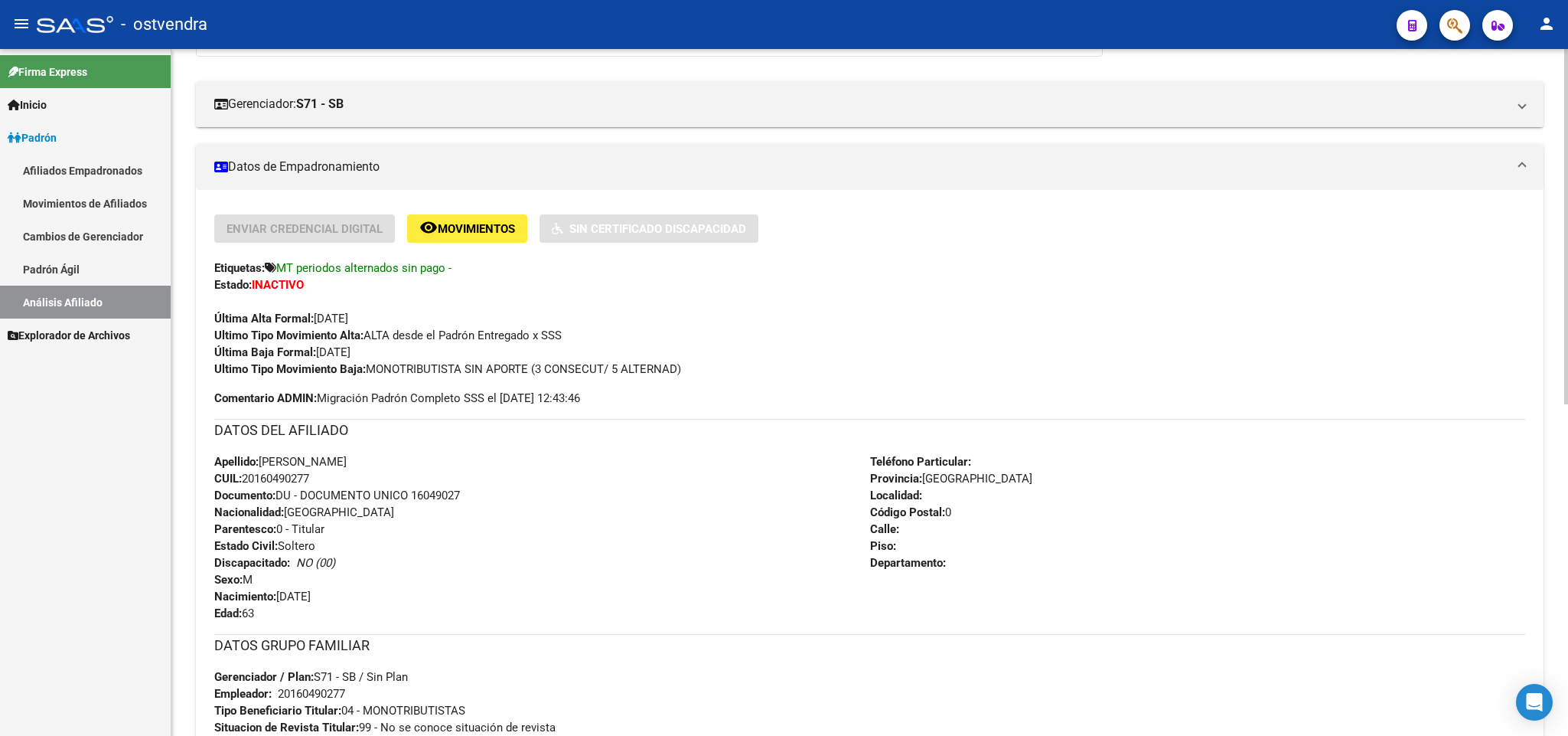
drag, startPoint x: 443, startPoint y: 363, endPoint x: 460, endPoint y: 363, distance: 17.0
click at [446, 363] on span "Ultimo Tipo Movimiento Baja: MONOTRIBUTISTA SIN APORTE (3 CONSECUT/ 5 ALTERNAD)" at bounding box center [447, 369] width 467 height 14
drag, startPoint x: 643, startPoint y: 370, endPoint x: 368, endPoint y: 375, distance: 275.0
click at [368, 375] on div "Ultimo Tipo Movimiento Baja: MONOTRIBUTISTA SIN APORTE (3 CONSECUT/ 5 ALTERNAD)" at bounding box center [869, 369] width 1310 height 17
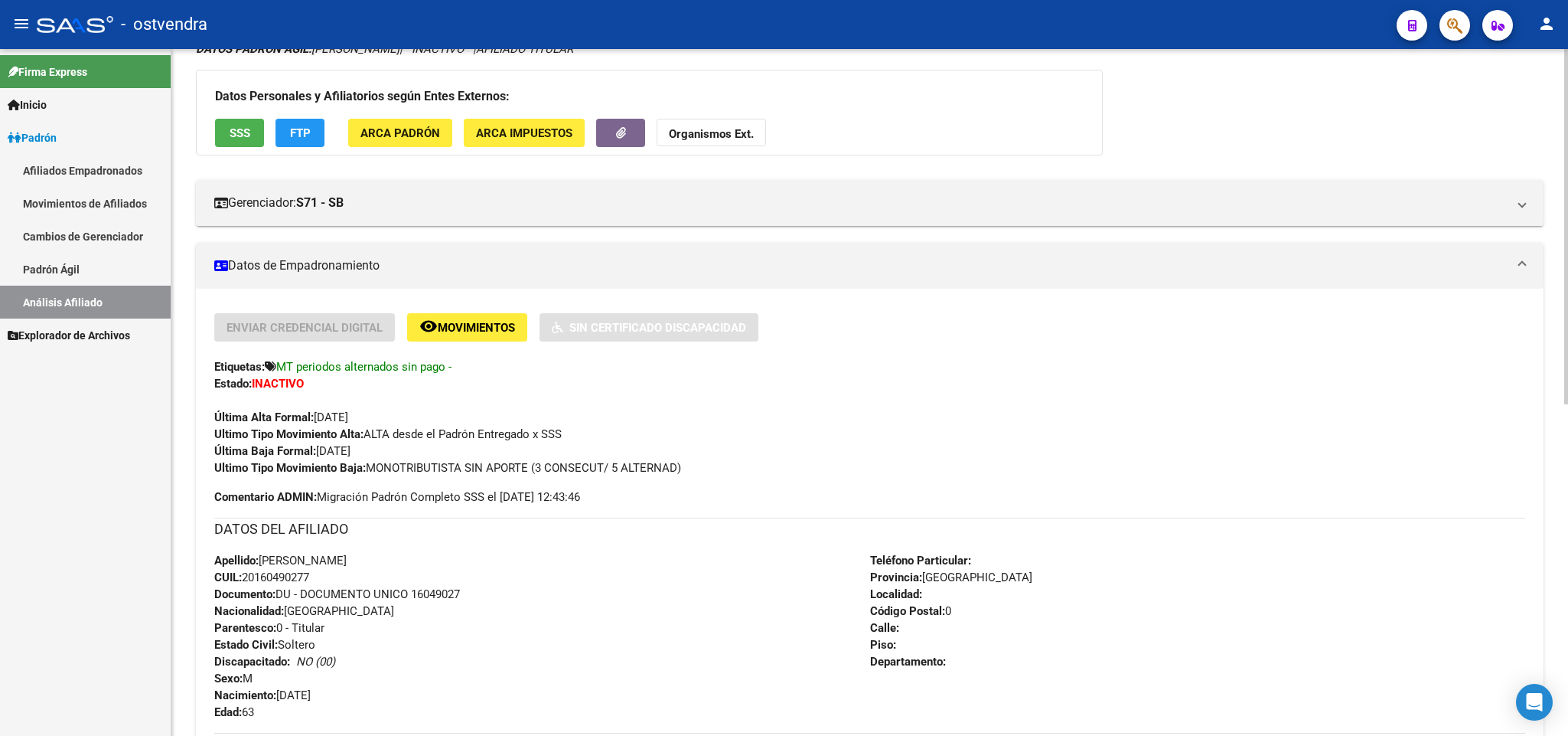
scroll to position [0, 0]
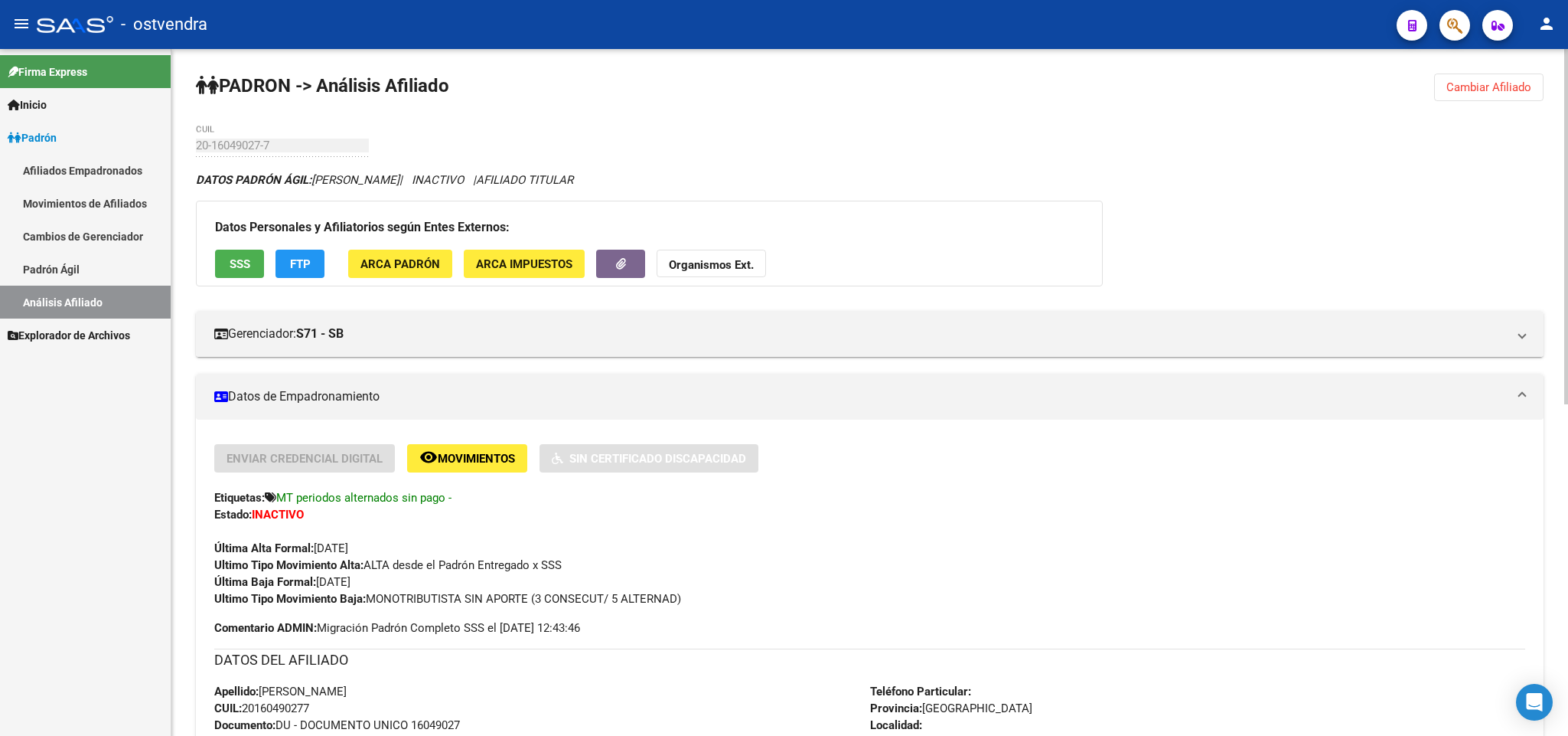
click at [886, 584] on div "Enviar Credencial Digital remove_red_eye Movimientos Sin Certificado Discapacid…" at bounding box center [869, 525] width 1310 height 163
drag, startPoint x: 1472, startPoint y: 84, endPoint x: 1322, endPoint y: 90, distance: 150.1
click at [1434, 88] on button "Cambiar Afiliado" at bounding box center [1488, 87] width 109 height 27
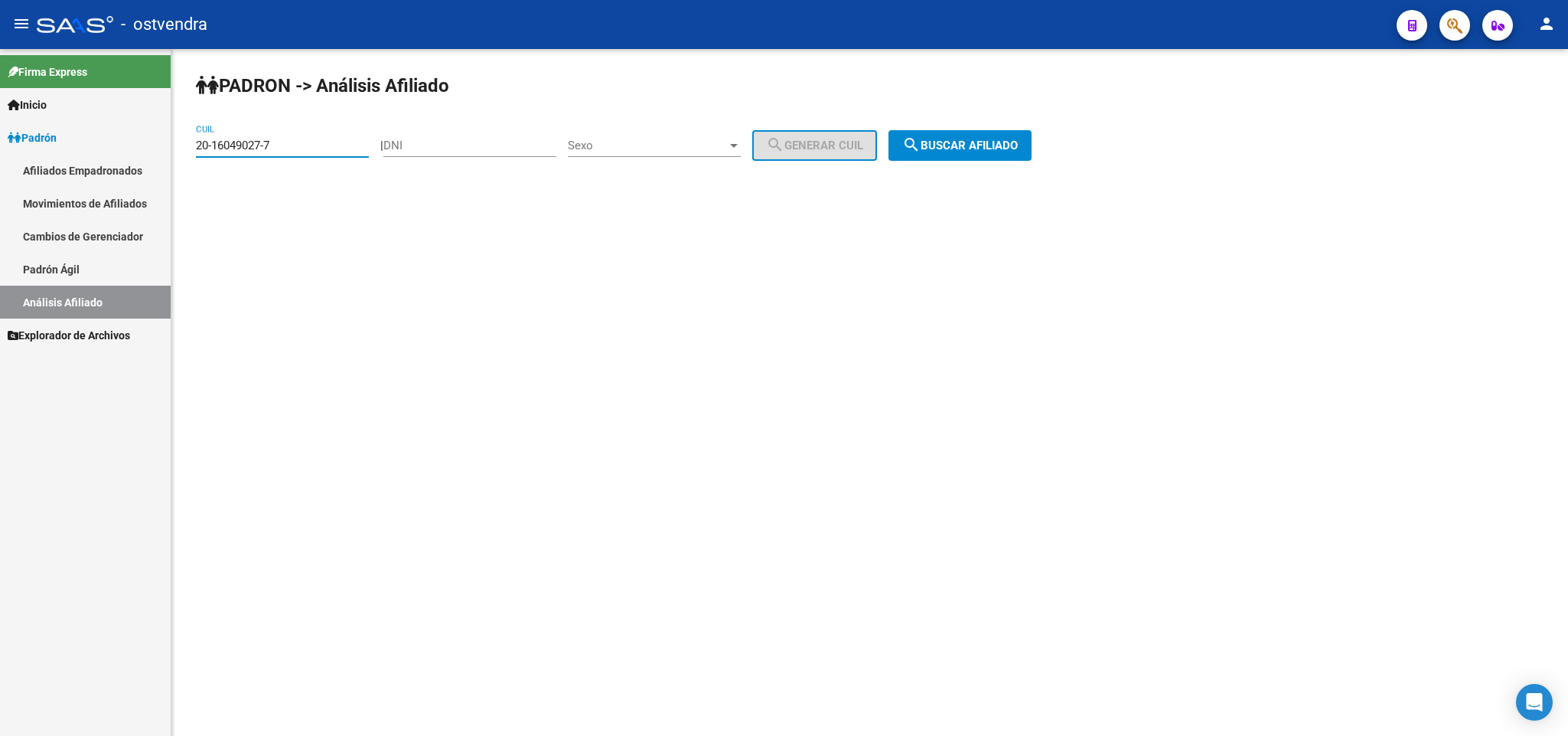
drag, startPoint x: 333, startPoint y: 145, endPoint x: 19, endPoint y: 145, distance: 314.0
click at [19, 145] on mat-sidenav-container "Firma Express Inicio Instructivos Contacto OS Padrón Afiliados Empadronados Mov…" at bounding box center [784, 392] width 1568 height 687
paste input "21467733-5"
click at [950, 145] on span "search Buscar afiliado" at bounding box center [960, 145] width 116 height 14
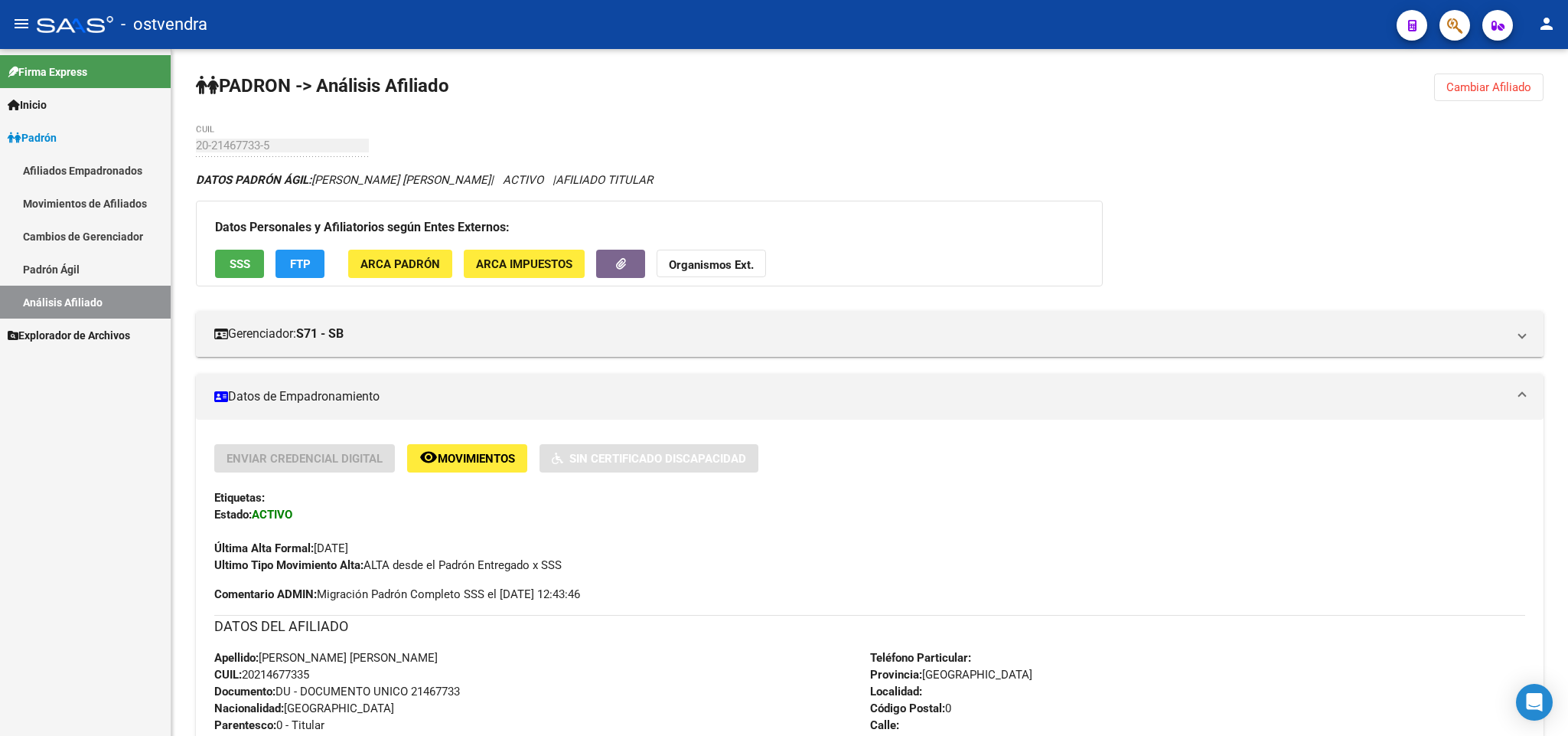
drag, startPoint x: 1459, startPoint y: 91, endPoint x: 1263, endPoint y: 101, distance: 196.3
click at [1405, 95] on div "PADRON -> Análisis Afiliado Cambiar Afiliado 20-21467733-5 CUIL DATOS PADRÓN ÁG…" at bounding box center [869, 711] width 1396 height 1324
drag, startPoint x: 1513, startPoint y: 86, endPoint x: 1249, endPoint y: 95, distance: 264.2
click at [1506, 88] on span "Cambiar Afiliado" at bounding box center [1488, 88] width 85 height 14
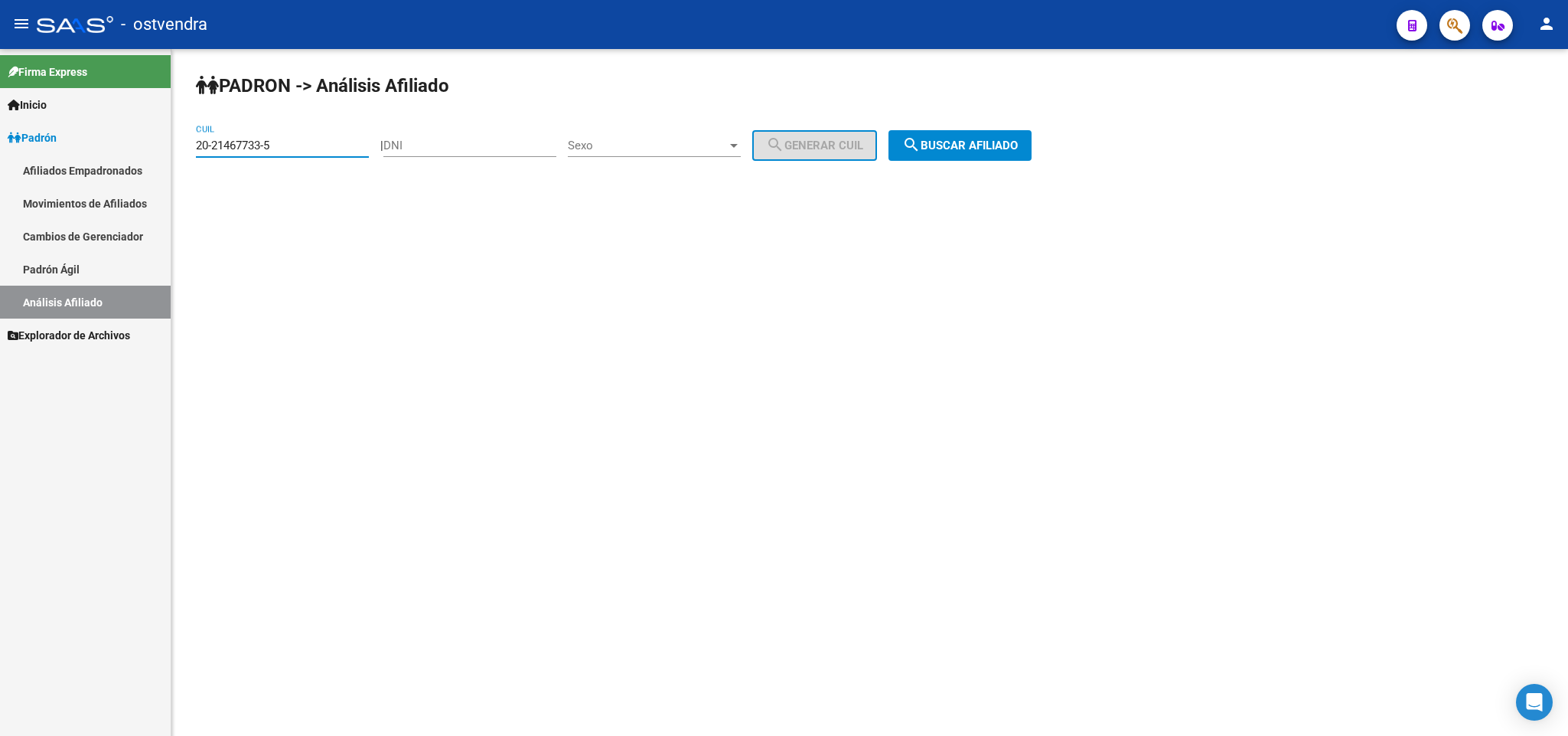
drag, startPoint x: 347, startPoint y: 145, endPoint x: 101, endPoint y: 145, distance: 246.0
click at [101, 145] on mat-sidenav-container "Firma Express Inicio Instructivos Contacto OS Padrón Afiliados Empadronados Mov…" at bounding box center [784, 392] width 1568 height 687
paste input "36296983-3"
click at [999, 148] on span "search Buscar afiliado" at bounding box center [960, 145] width 116 height 14
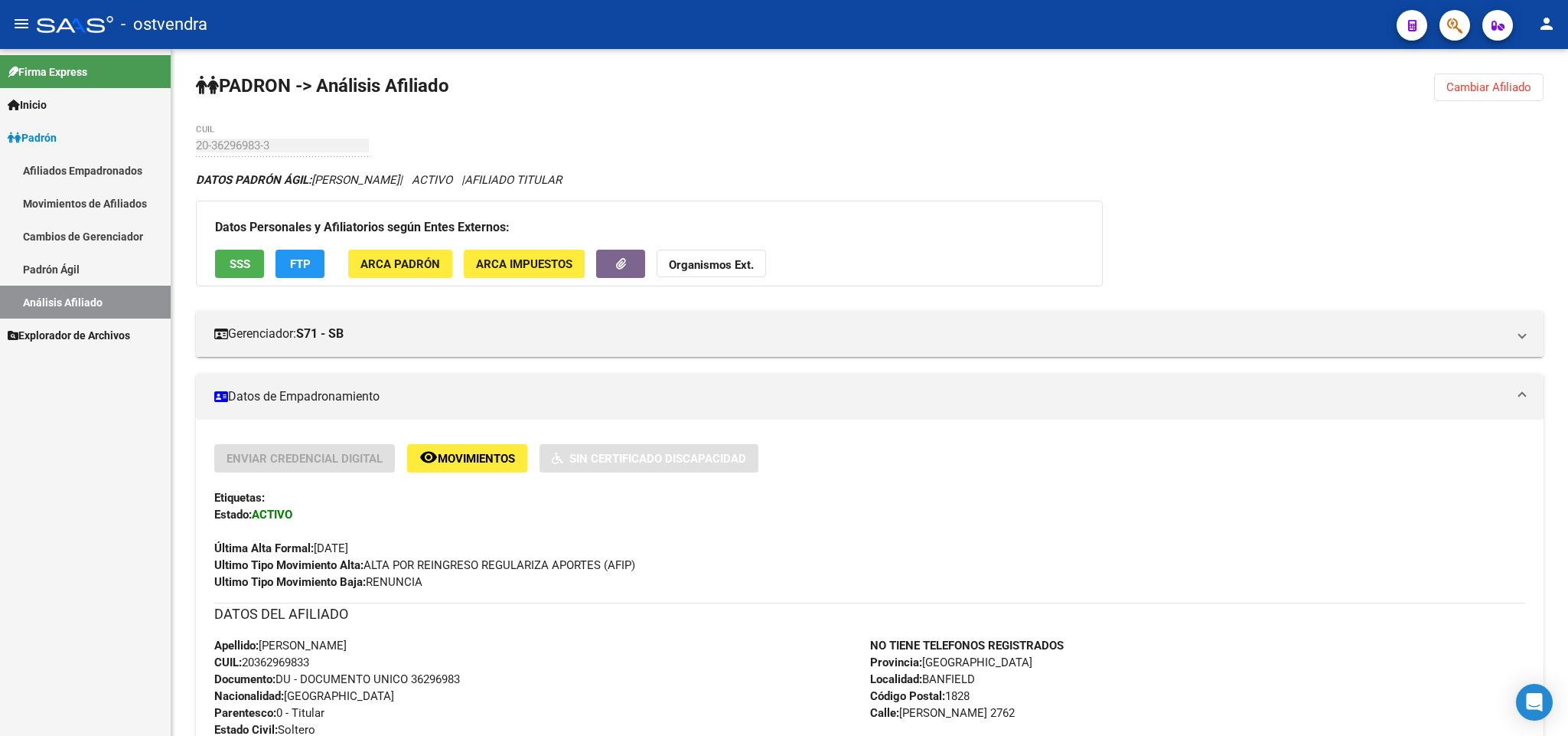
drag, startPoint x: 1474, startPoint y: 78, endPoint x: 1453, endPoint y: 86, distance: 22.5
click at [1464, 81] on button "Cambiar Afiliado" at bounding box center [1488, 87] width 109 height 27
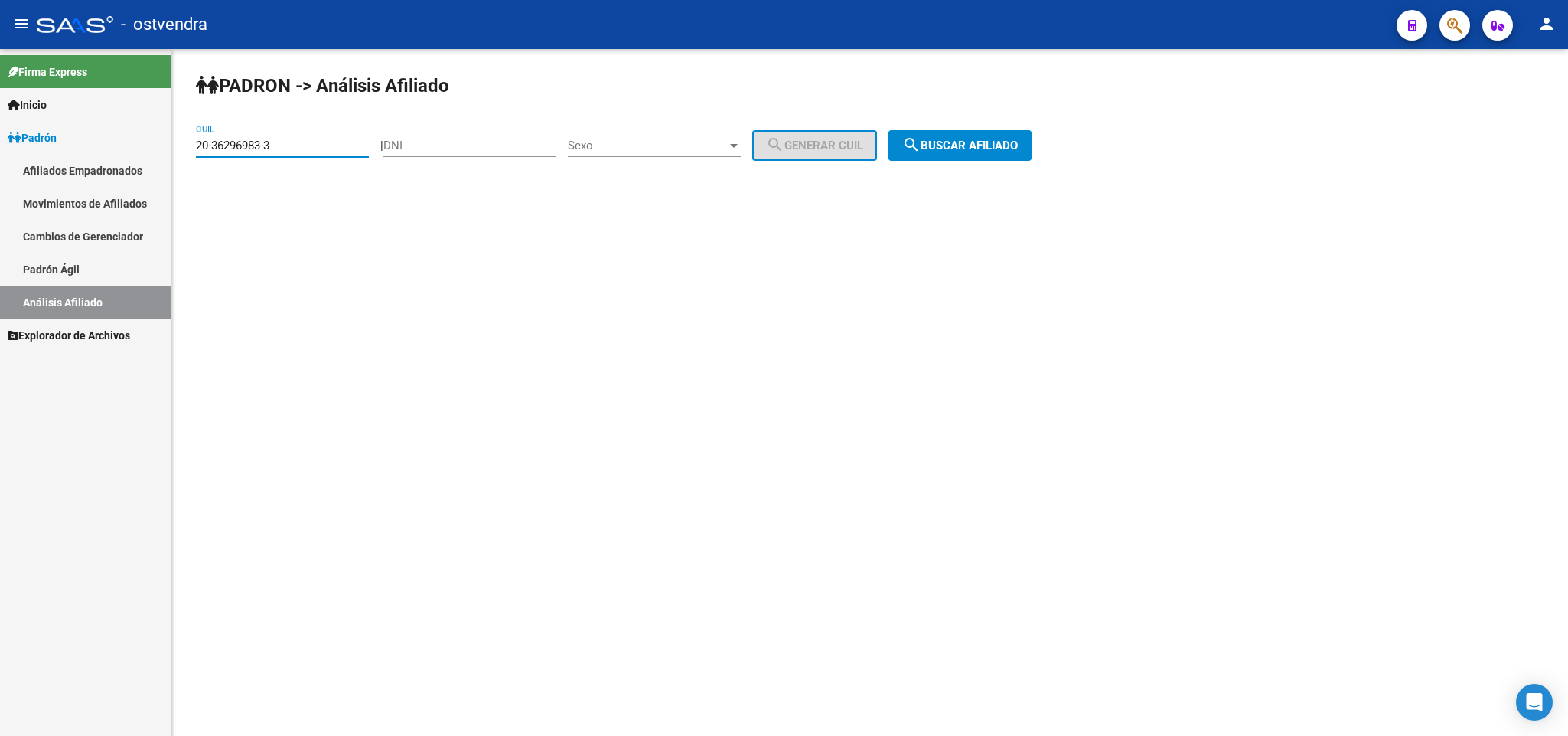
drag, startPoint x: 312, startPoint y: 138, endPoint x: 123, endPoint y: 140, distance: 189.0
click at [123, 140] on mat-sidenav-container "Firma Express Inicio Instructivos Contacto OS Padrón Afiliados Empadronados Mov…" at bounding box center [784, 392] width 1568 height 687
paste input "385365-0"
type input "20-36385365-0"
click at [974, 145] on span "search Buscar afiliado" at bounding box center [960, 145] width 116 height 14
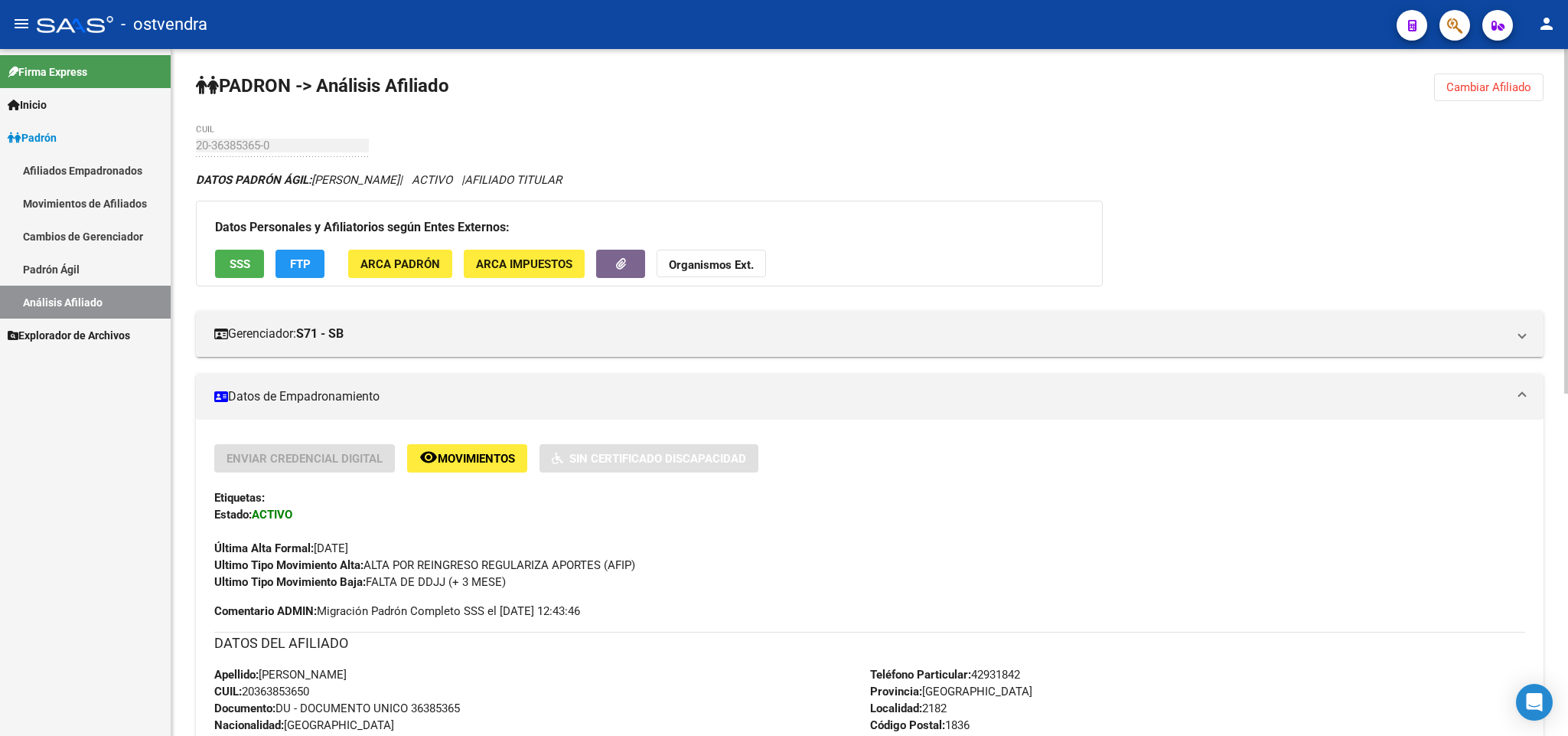
click at [1503, 95] on button "Cambiar Afiliado" at bounding box center [1488, 87] width 109 height 27
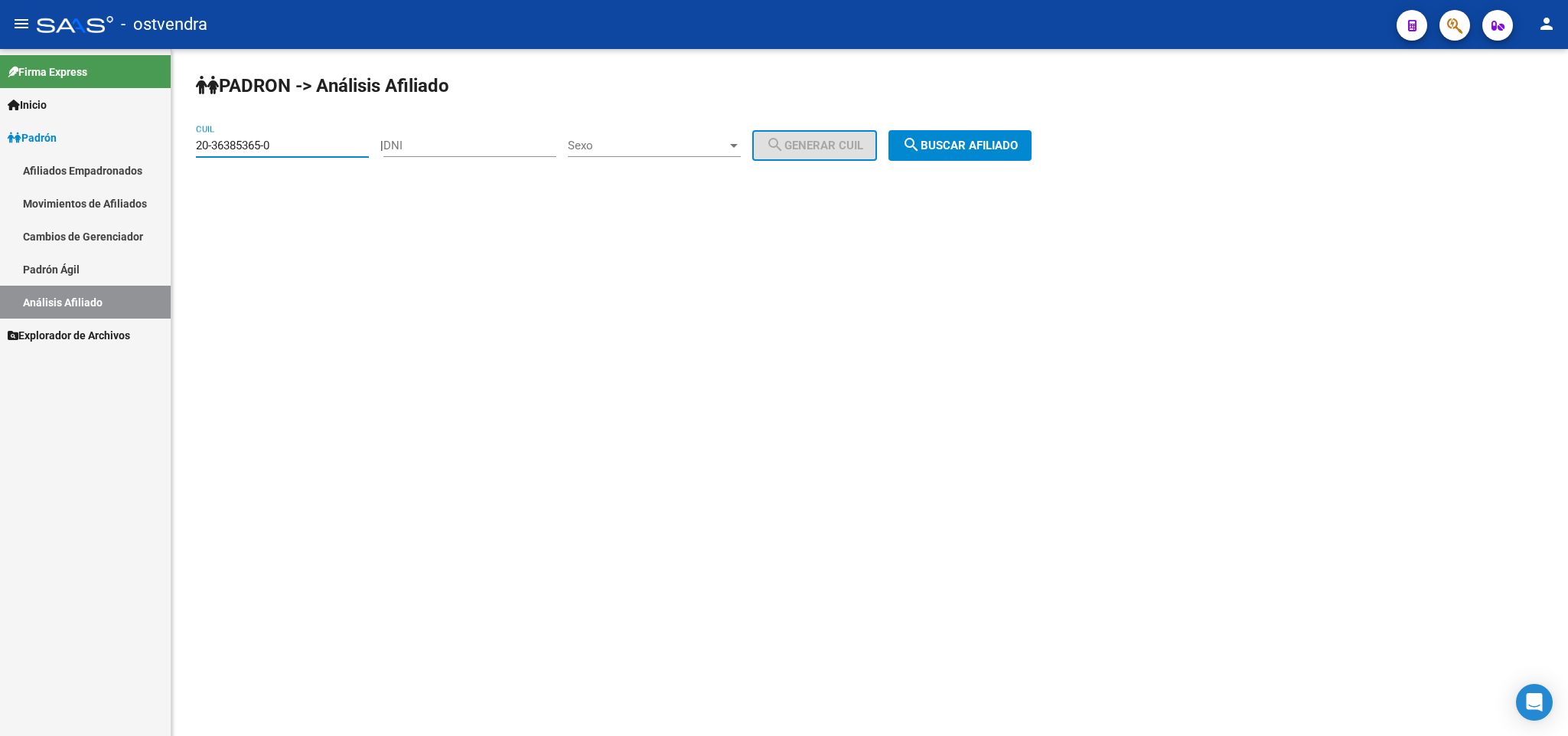
click at [315, 145] on input "20-36385365-0" at bounding box center [282, 145] width 173 height 14
drag, startPoint x: 145, startPoint y: 143, endPoint x: 5, endPoint y: 154, distance: 140.4
click at [5, 154] on mat-sidenav-container "Firma Express Inicio Instructivos Contacto OS Padrón Afiliados Empadronados Mov…" at bounding box center [784, 392] width 1568 height 687
paste input "20-39112764-7"
click at [989, 159] on button "search Buscar afiliado" at bounding box center [960, 145] width 143 height 30
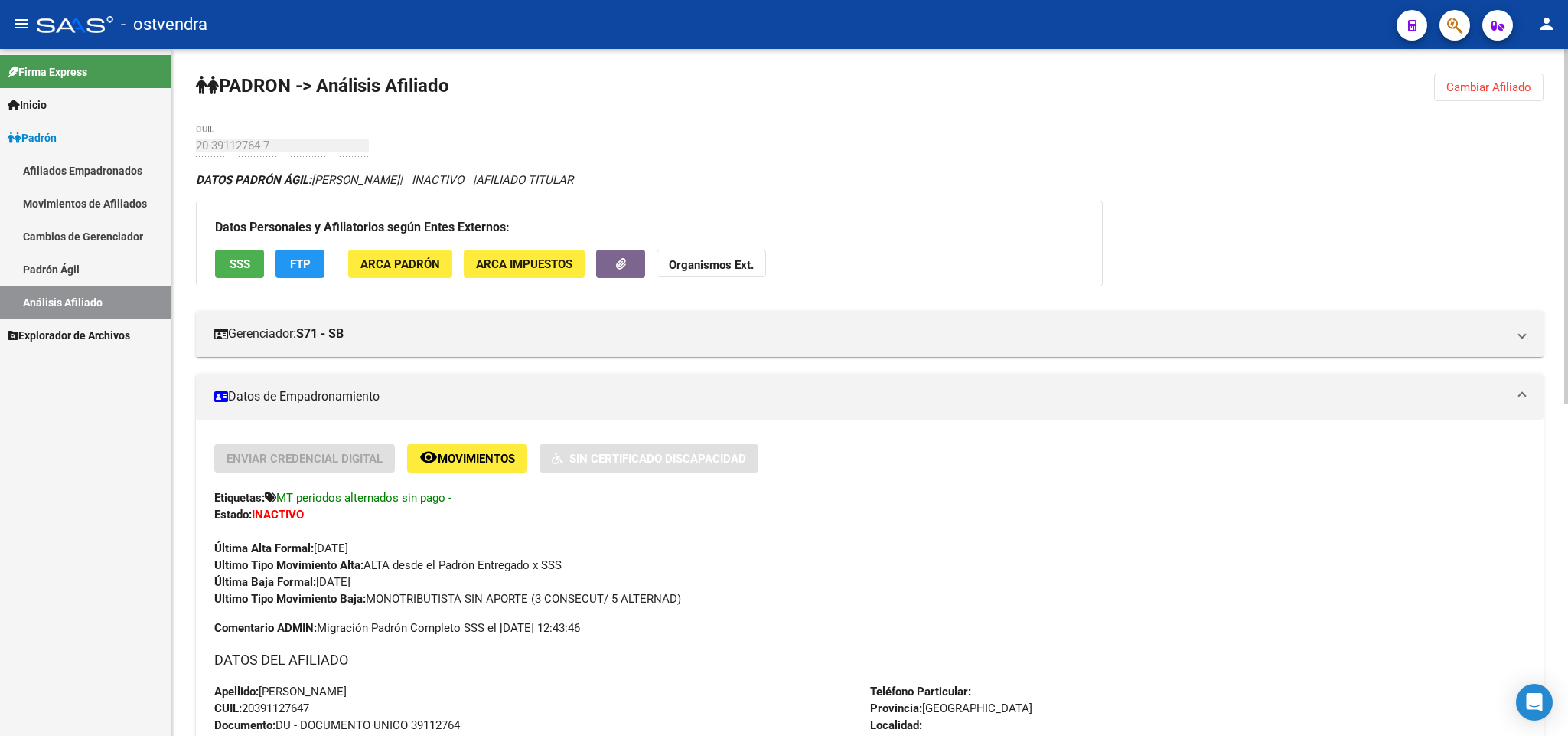
click at [1479, 74] on button "Cambiar Afiliado" at bounding box center [1488, 87] width 109 height 27
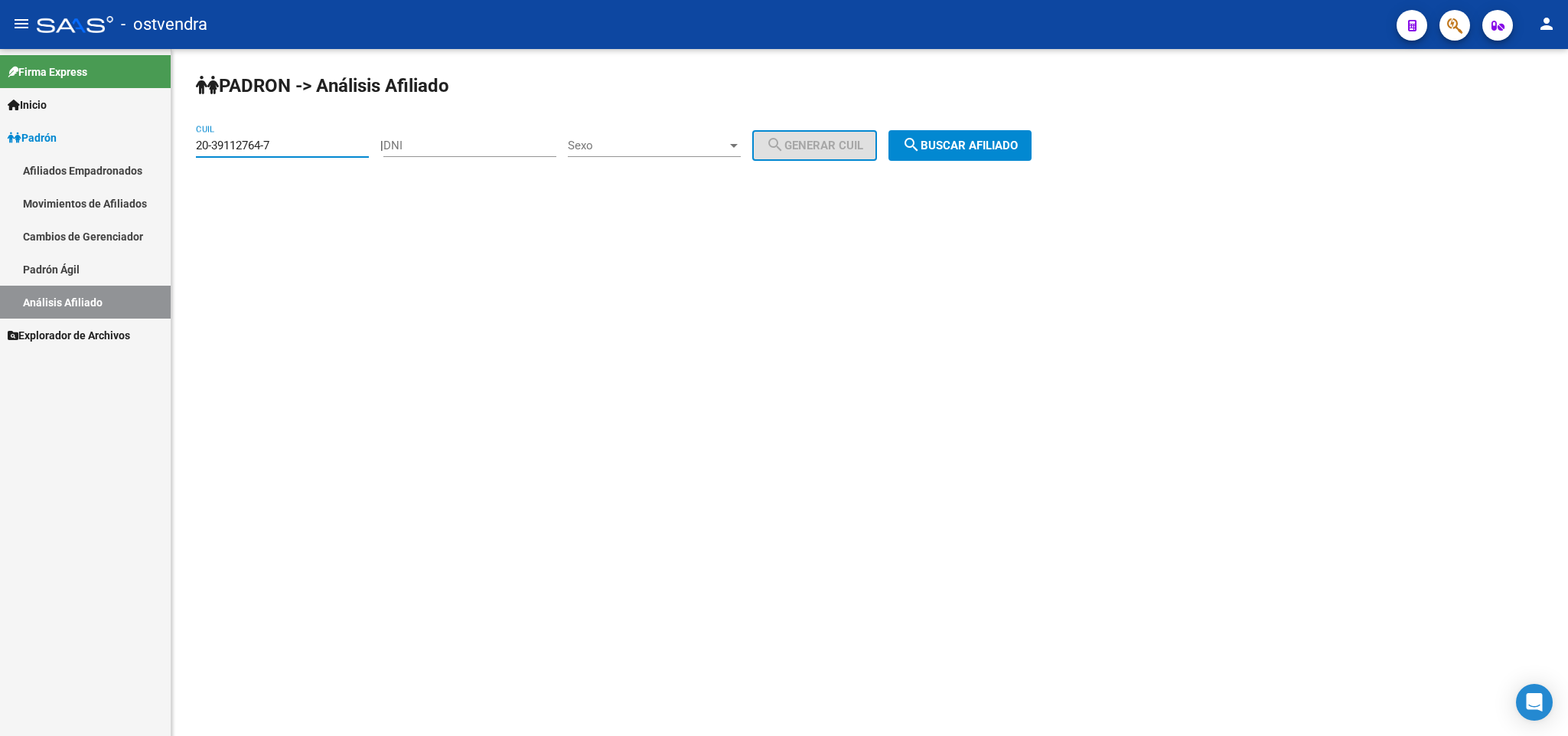
drag, startPoint x: 318, startPoint y: 152, endPoint x: 0, endPoint y: 170, distance: 318.5
click at [0, 170] on mat-sidenav-container "Firma Express Inicio Instructivos Contacto OS Padrón Afiliados Empadronados Mov…" at bounding box center [784, 392] width 1568 height 687
paste input "95612590-2"
click at [1017, 145] on span "search Buscar afiliado" at bounding box center [960, 145] width 116 height 14
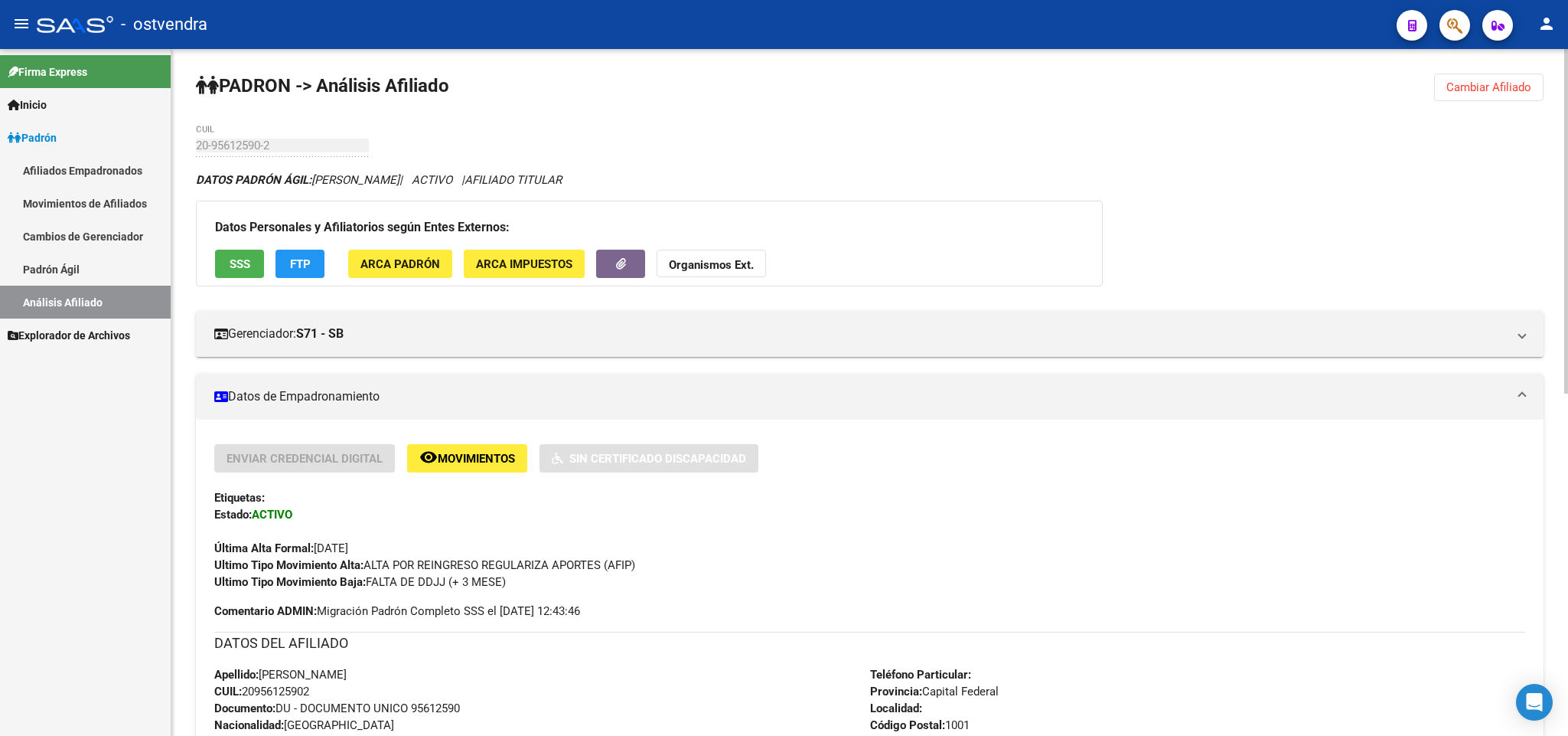
click at [1503, 86] on span "Cambiar Afiliado" at bounding box center [1488, 88] width 85 height 14
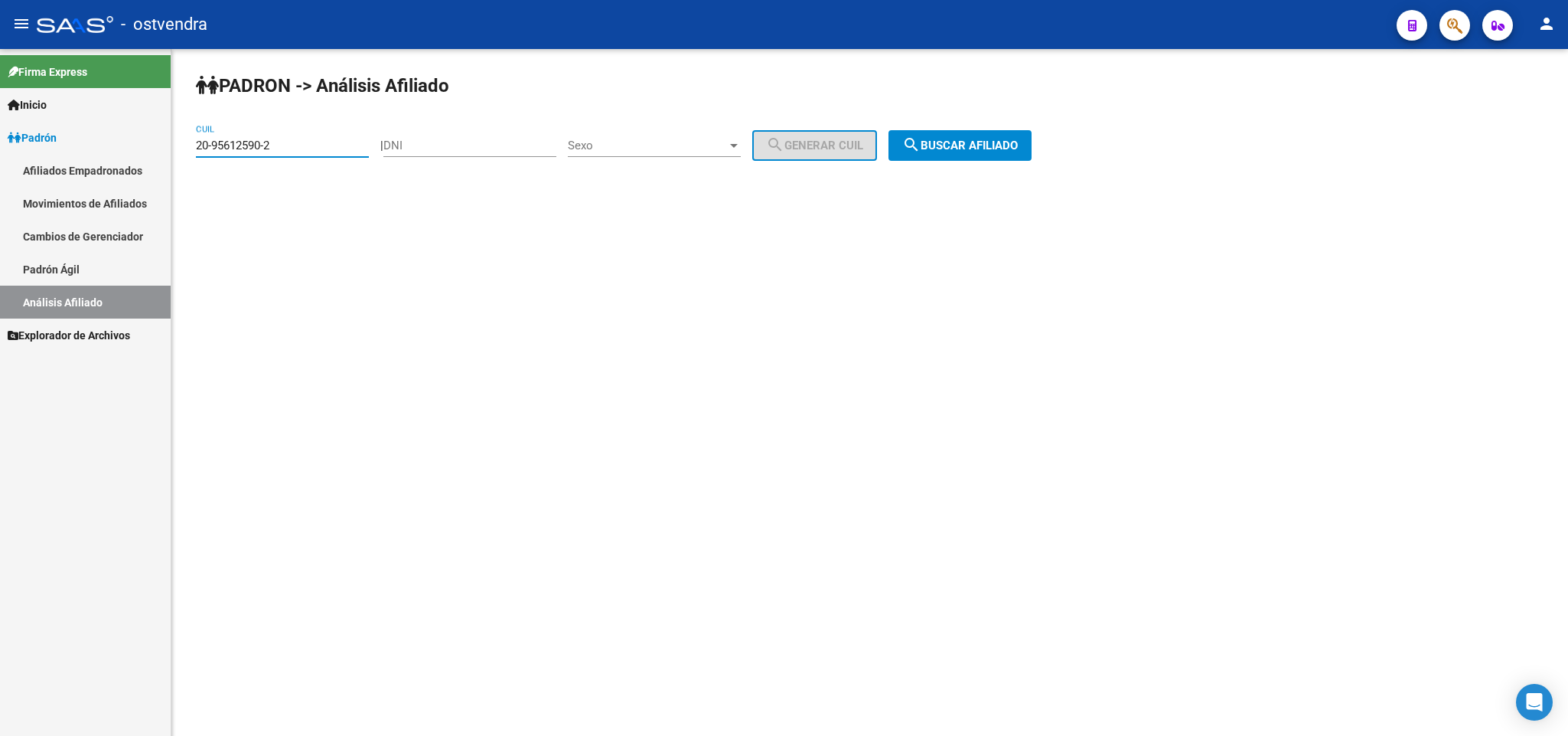
drag, startPoint x: 358, startPoint y: 147, endPoint x: 0, endPoint y: 170, distance: 358.7
click at [0, 170] on mat-sidenav-container "Firma Express Inicio Instructivos Contacto OS Padrón Afiliados Empadronados Mov…" at bounding box center [784, 392] width 1568 height 687
paste input "3-95536301-9"
click at [960, 152] on span "search Buscar afiliado" at bounding box center [960, 145] width 116 height 14
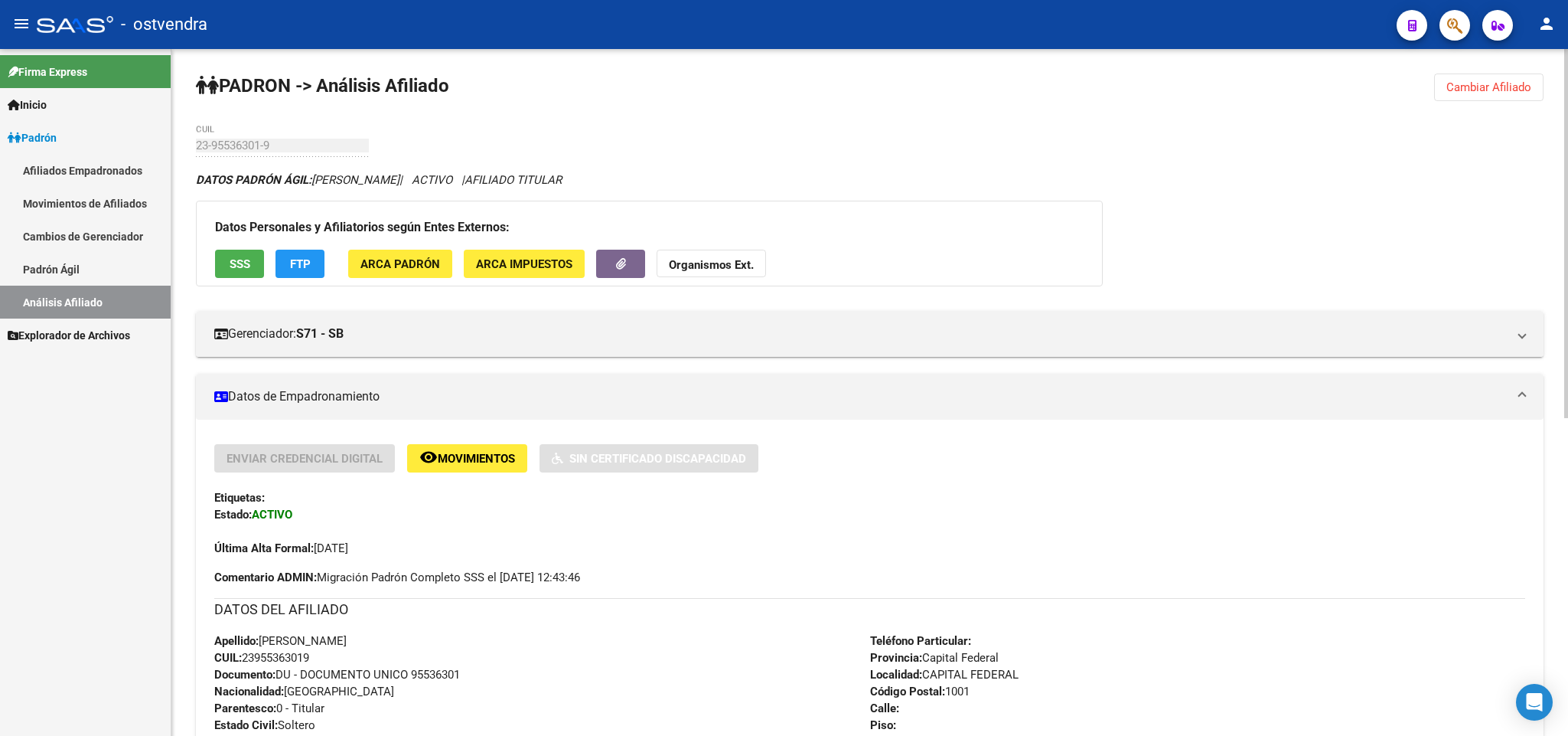
drag, startPoint x: 1469, startPoint y: 79, endPoint x: 1032, endPoint y: 76, distance: 437.0
click at [1463, 80] on span "Cambiar Afiliado" at bounding box center [1488, 88] width 85 height 14
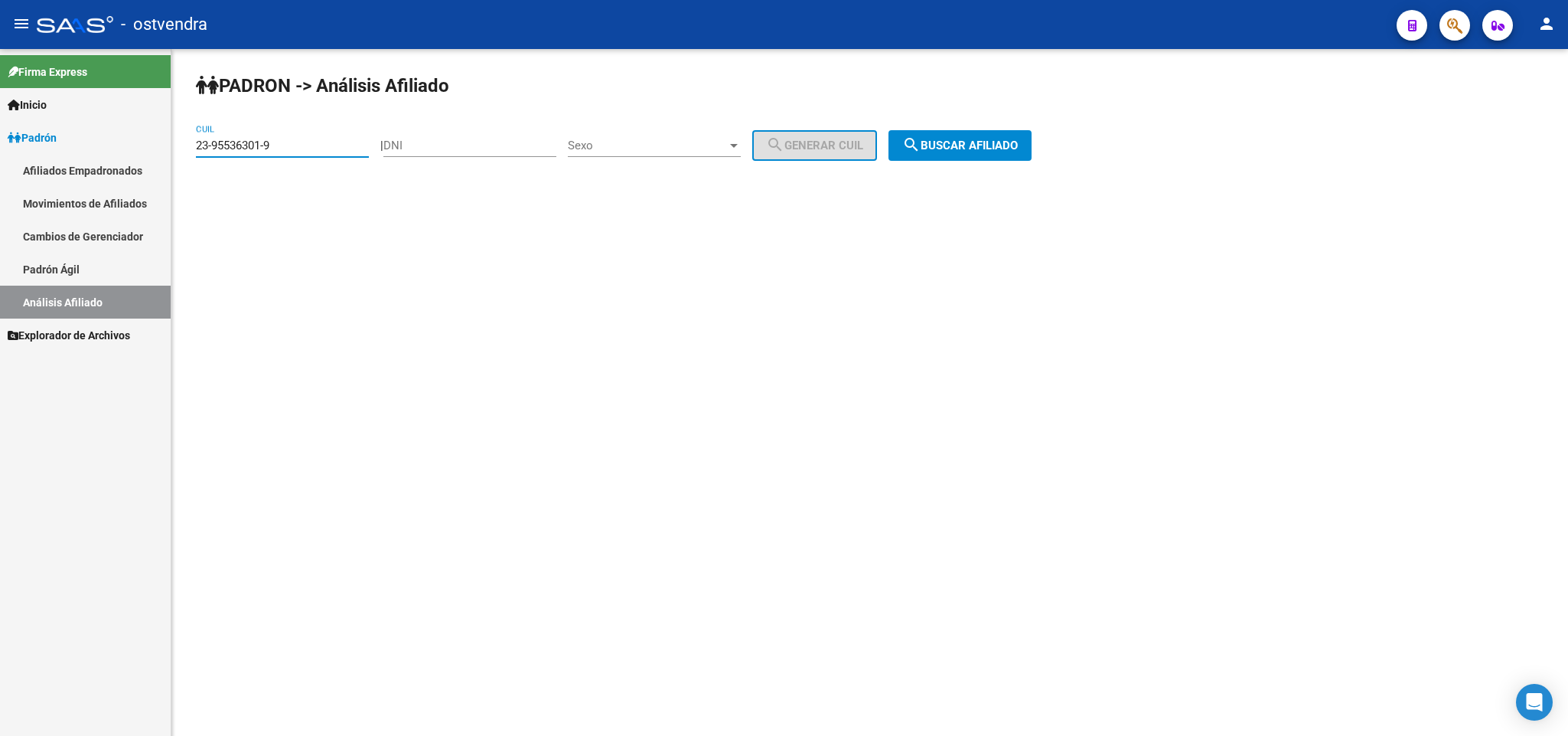
drag, startPoint x: 324, startPoint y: 141, endPoint x: 79, endPoint y: 135, distance: 245.1
click at [80, 136] on mat-sidenav-container "Firma Express Inicio Instructivos Contacto OS Padrón Afiliados Empadronados Mov…" at bounding box center [784, 392] width 1568 height 687
paste input "7-29051477-6"
click at [990, 143] on span "search Buscar afiliado" at bounding box center [960, 145] width 116 height 14
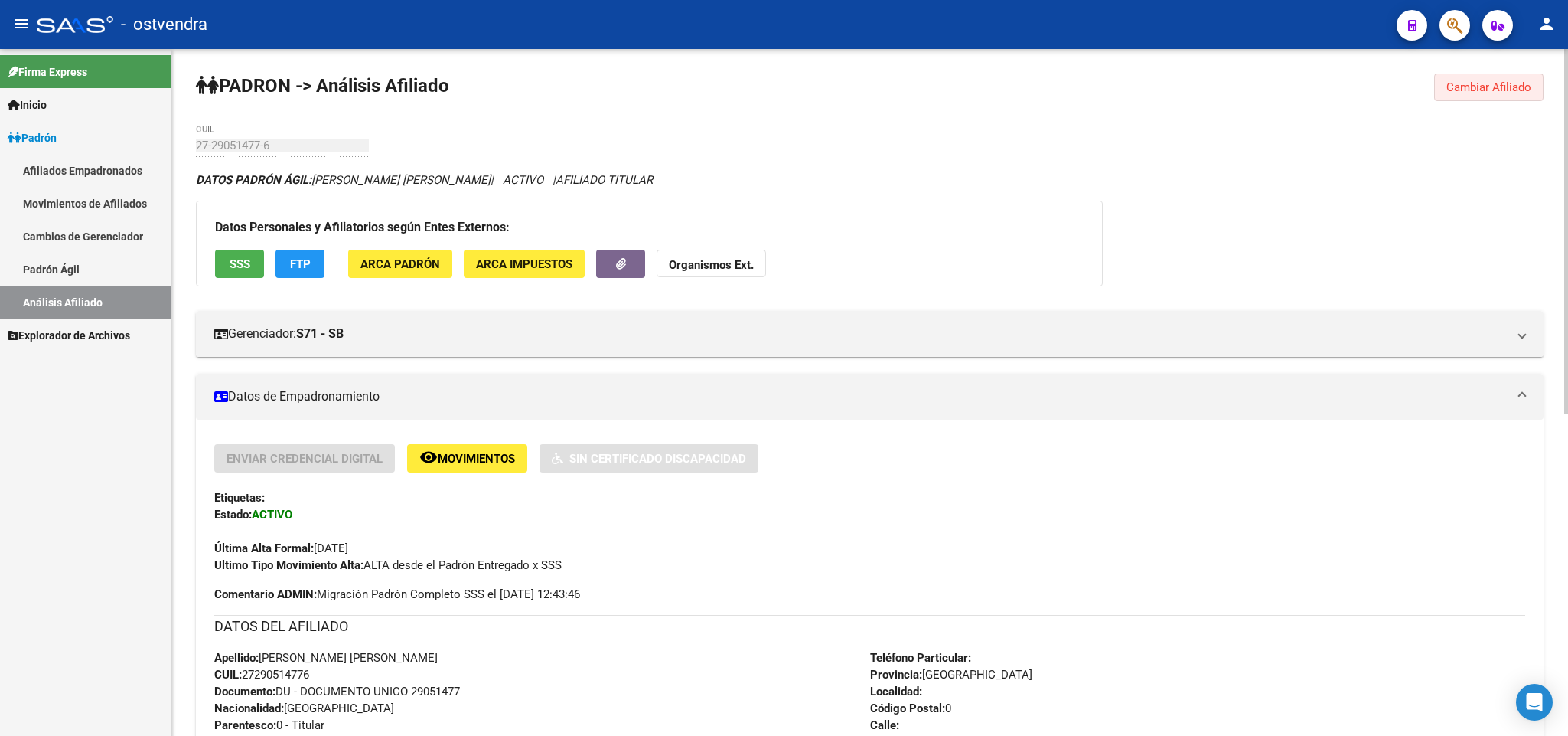
drag, startPoint x: 1469, startPoint y: 84, endPoint x: 1402, endPoint y: 102, distance: 69.4
click at [1458, 91] on span "Cambiar Afiliado" at bounding box center [1488, 88] width 85 height 14
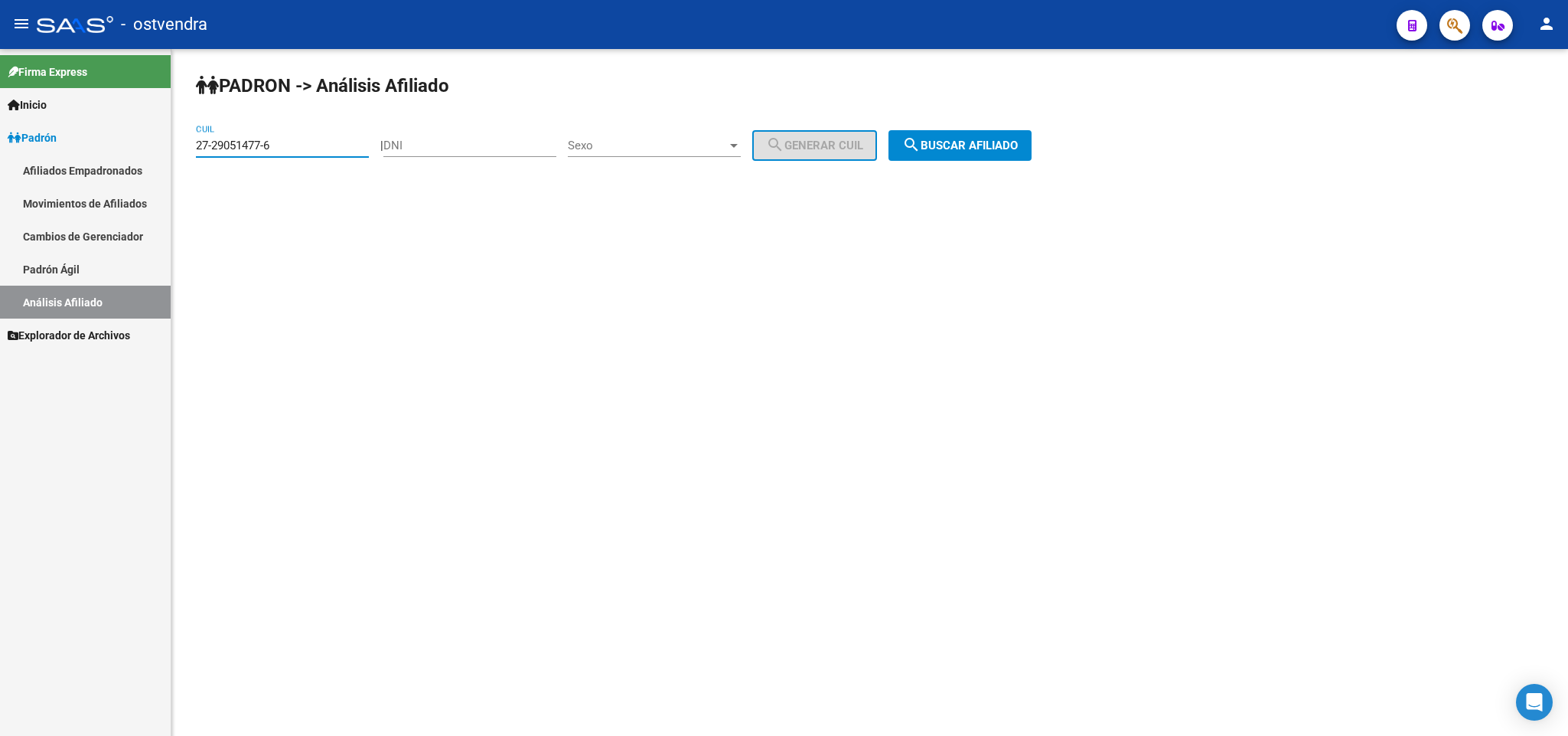
drag, startPoint x: 311, startPoint y: 143, endPoint x: 0, endPoint y: 166, distance: 311.8
click at [0, 166] on mat-sidenav-container "Firma Express Inicio Instructivos Contacto OS Padrón Afiliados Empadronados Mov…" at bounding box center [784, 392] width 1568 height 687
paste input "965678"
drag, startPoint x: 969, startPoint y: 148, endPoint x: 951, endPoint y: 143, distance: 18.7
click at [955, 145] on span "search Buscar afiliado" at bounding box center [960, 145] width 116 height 14
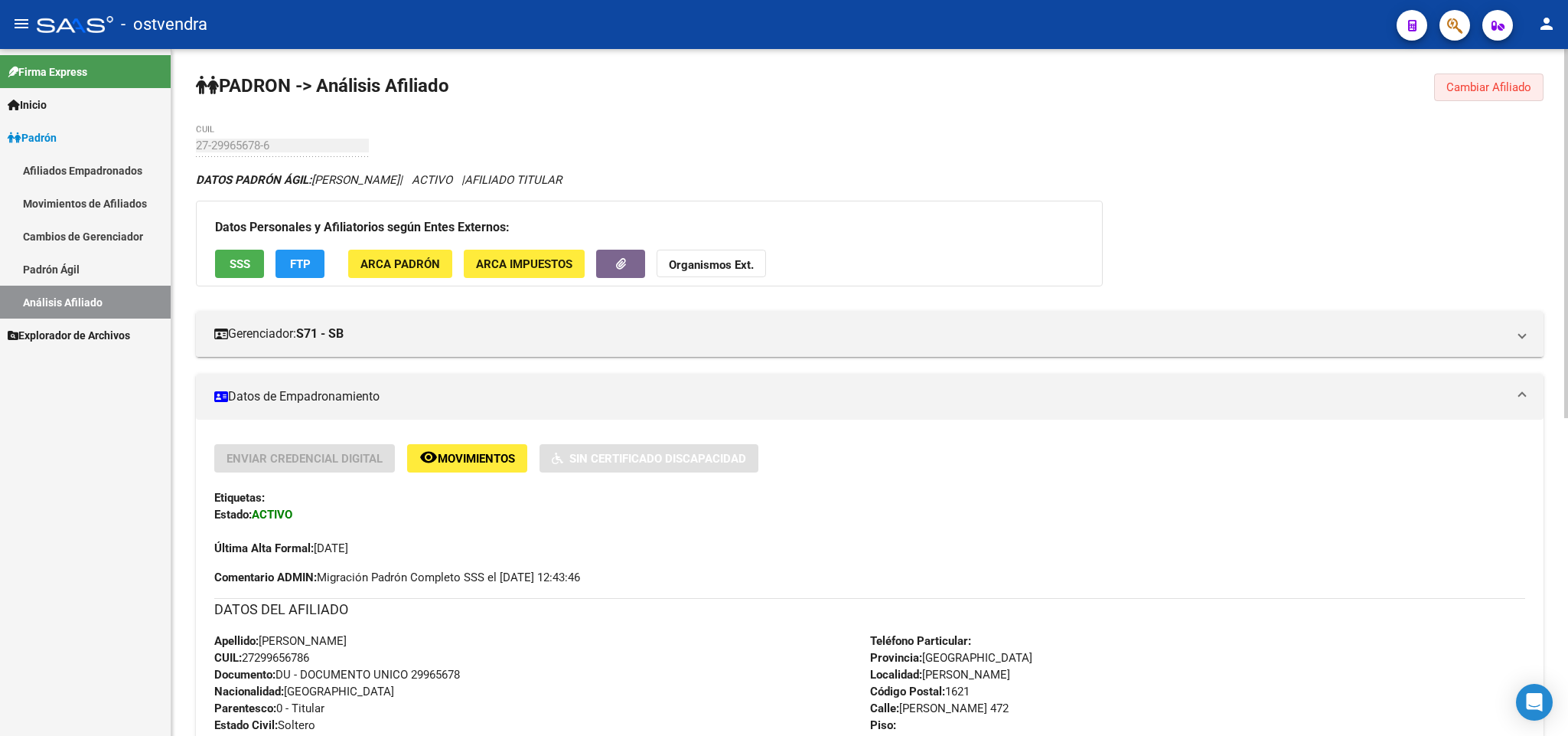
drag, startPoint x: 1522, startPoint y: 88, endPoint x: 1515, endPoint y: 98, distance: 12.2
click at [1515, 98] on button "Cambiar Afiliado" at bounding box center [1488, 87] width 109 height 27
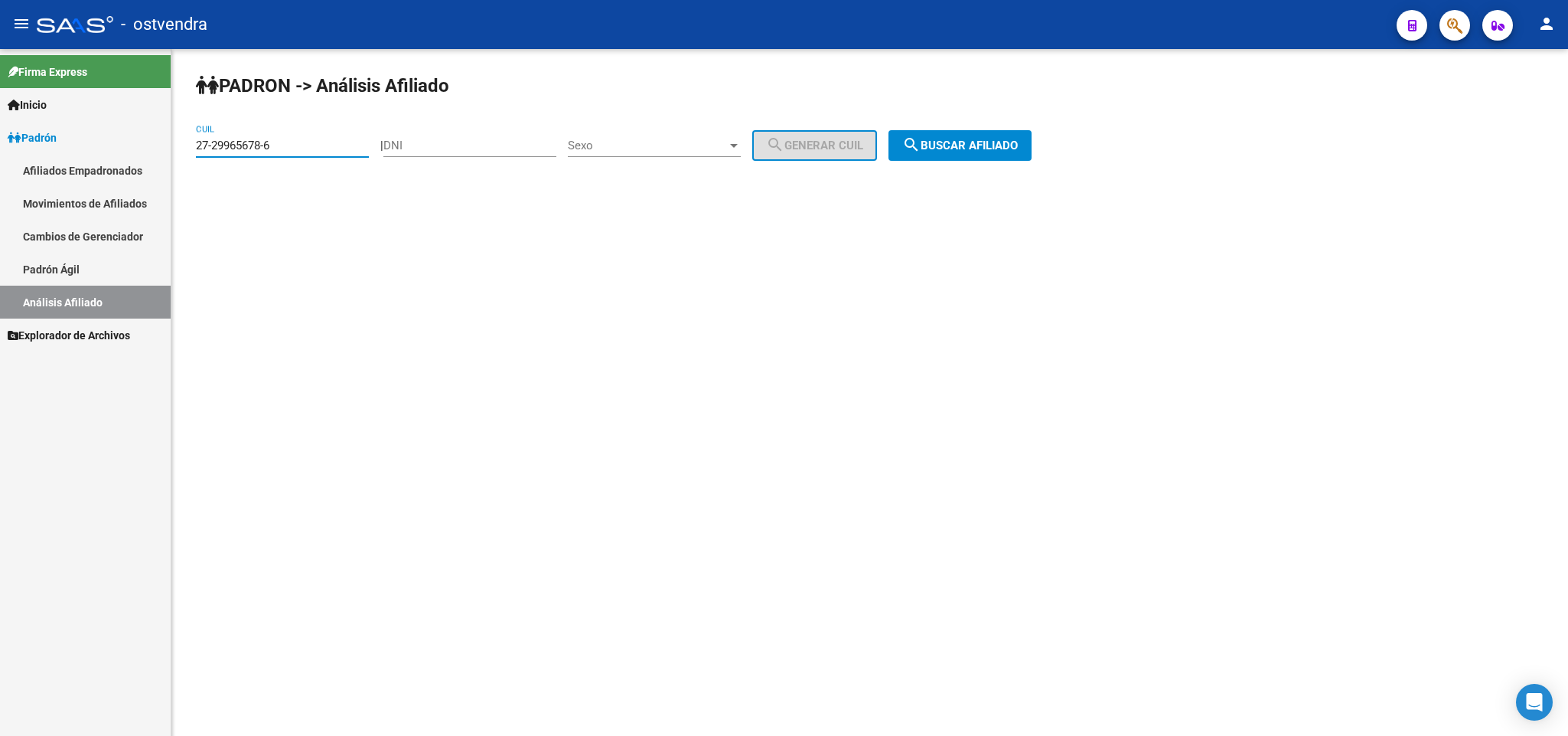
drag, startPoint x: 304, startPoint y: 141, endPoint x: 85, endPoint y: 154, distance: 219.4
click at [85, 154] on mat-sidenav-container "Firma Express Inicio Instructivos Contacto OS Padrón Afiliados Empadronados Mov…" at bounding box center [784, 392] width 1568 height 687
paste input "82754-8"
click at [960, 152] on span "search Buscar afiliado" at bounding box center [960, 145] width 116 height 14
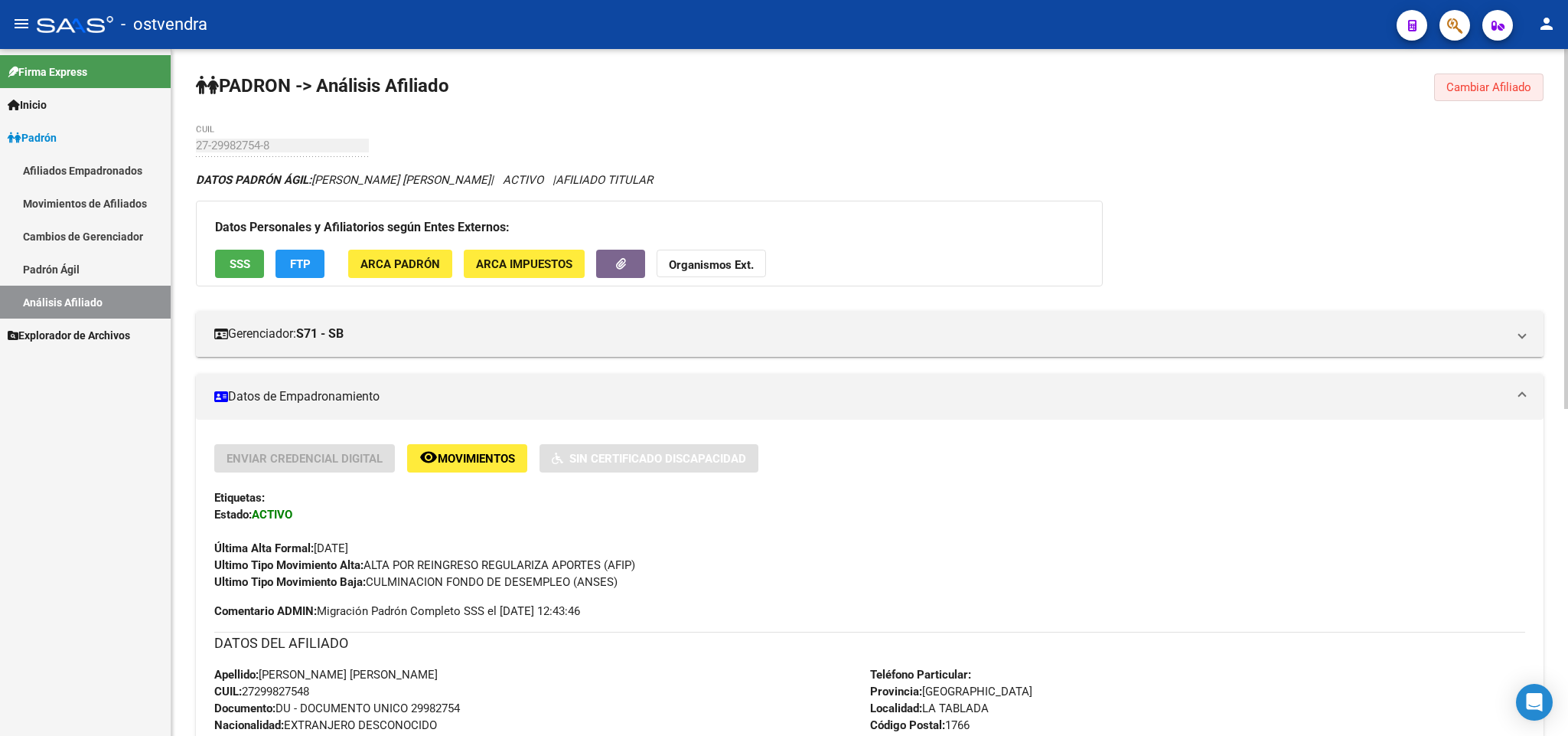
drag, startPoint x: 1501, startPoint y: 84, endPoint x: 1474, endPoint y: 90, distance: 27.7
click at [1499, 86] on span "Cambiar Afiliado" at bounding box center [1488, 88] width 85 height 14
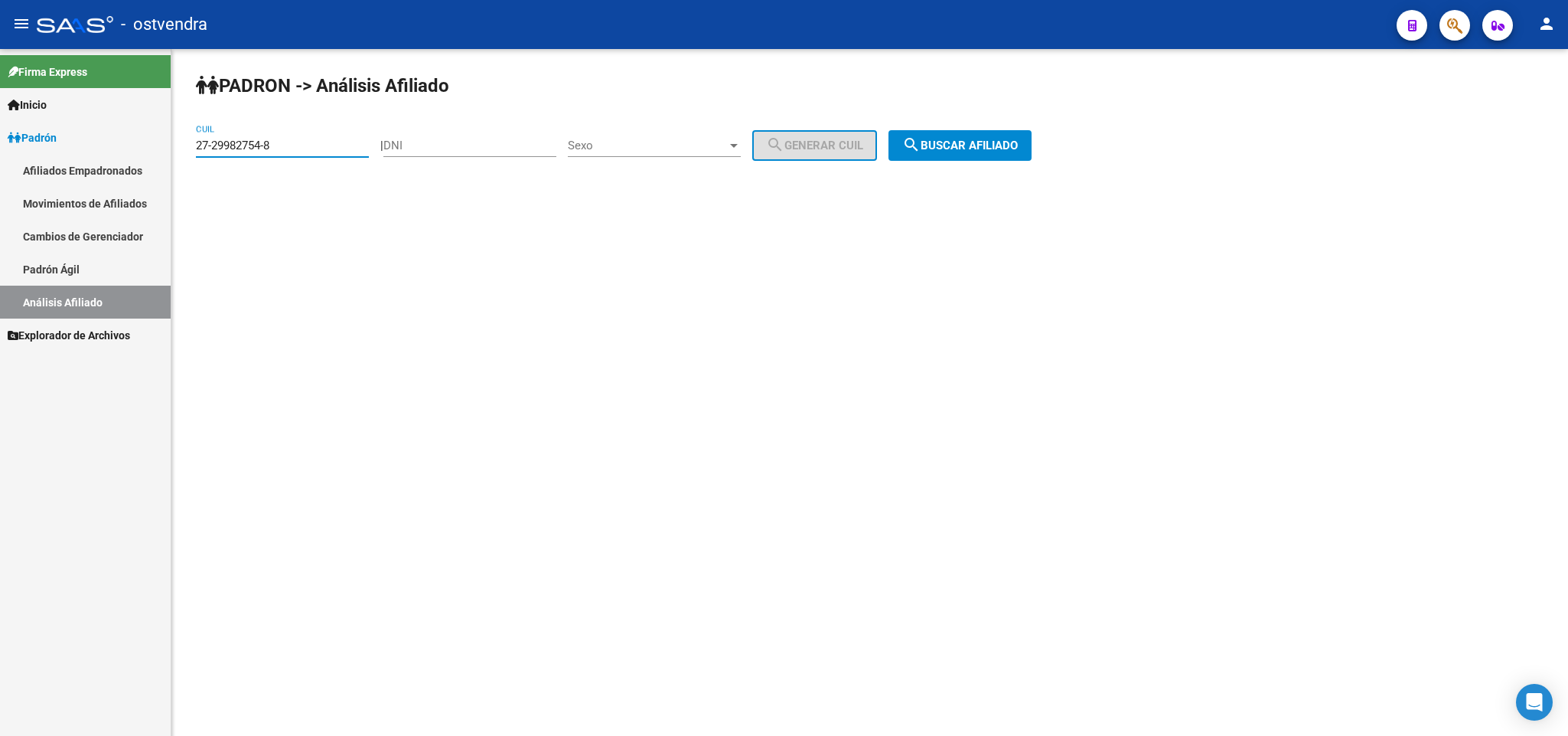
click at [294, 140] on input "27-29982754-8" at bounding box center [282, 145] width 173 height 14
click at [0, 142] on mat-sidenav-container "Firma Express Inicio Instructivos Contacto OS Padrón Afiliados Empadronados Mov…" at bounding box center [784, 392] width 1568 height 687
click at [328, 141] on div "27-29982754-8 CUIL" at bounding box center [282, 141] width 173 height 33
drag, startPoint x: 319, startPoint y: 145, endPoint x: 148, endPoint y: 145, distance: 171.0
click at [148, 145] on mat-sidenav-container "Firma Express Inicio Instructivos Contacto OS Padrón Afiliados Empadronados Mov…" at bounding box center [784, 392] width 1568 height 687
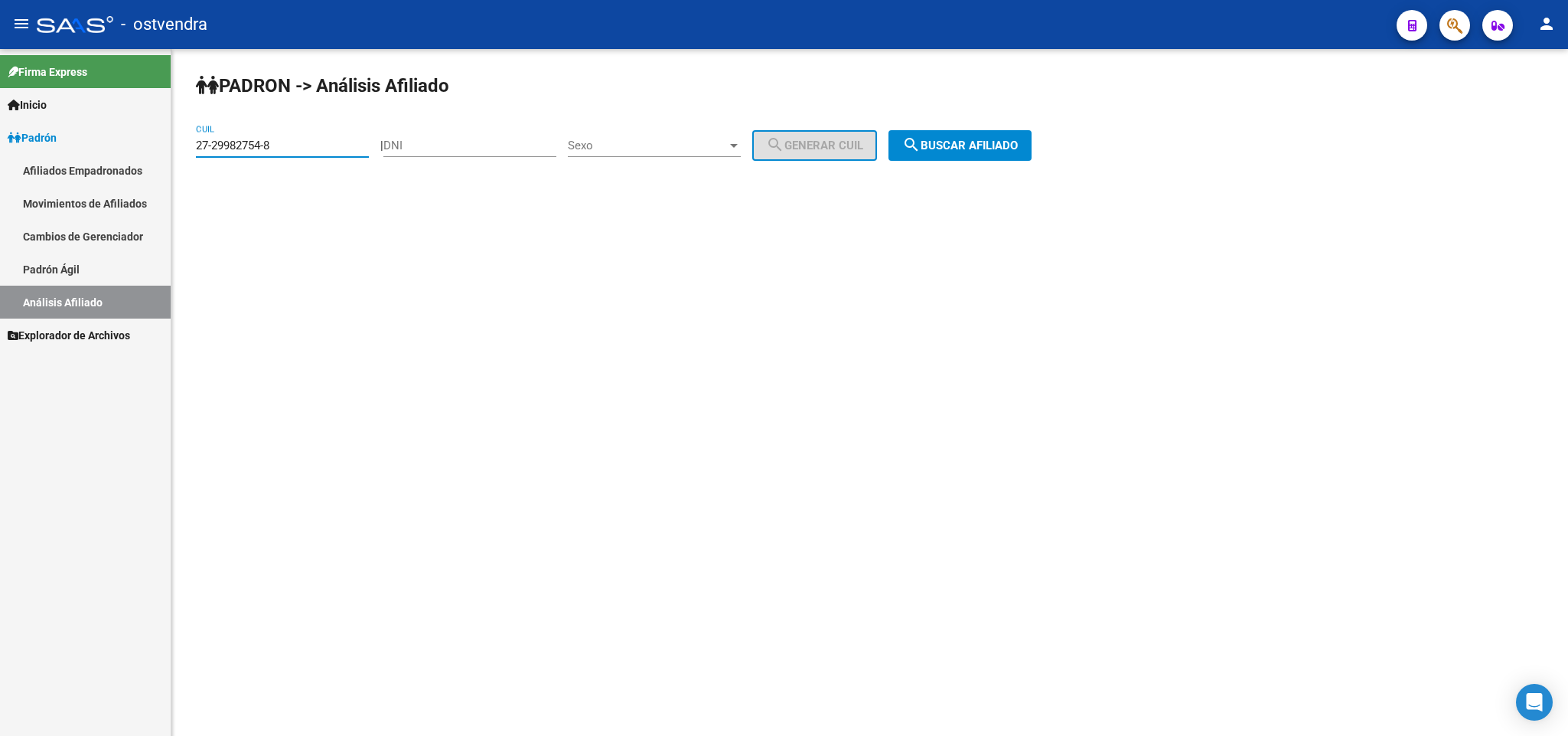
paste input "40292048-9"
click at [992, 149] on span "search Buscar afiliado" at bounding box center [960, 145] width 116 height 14
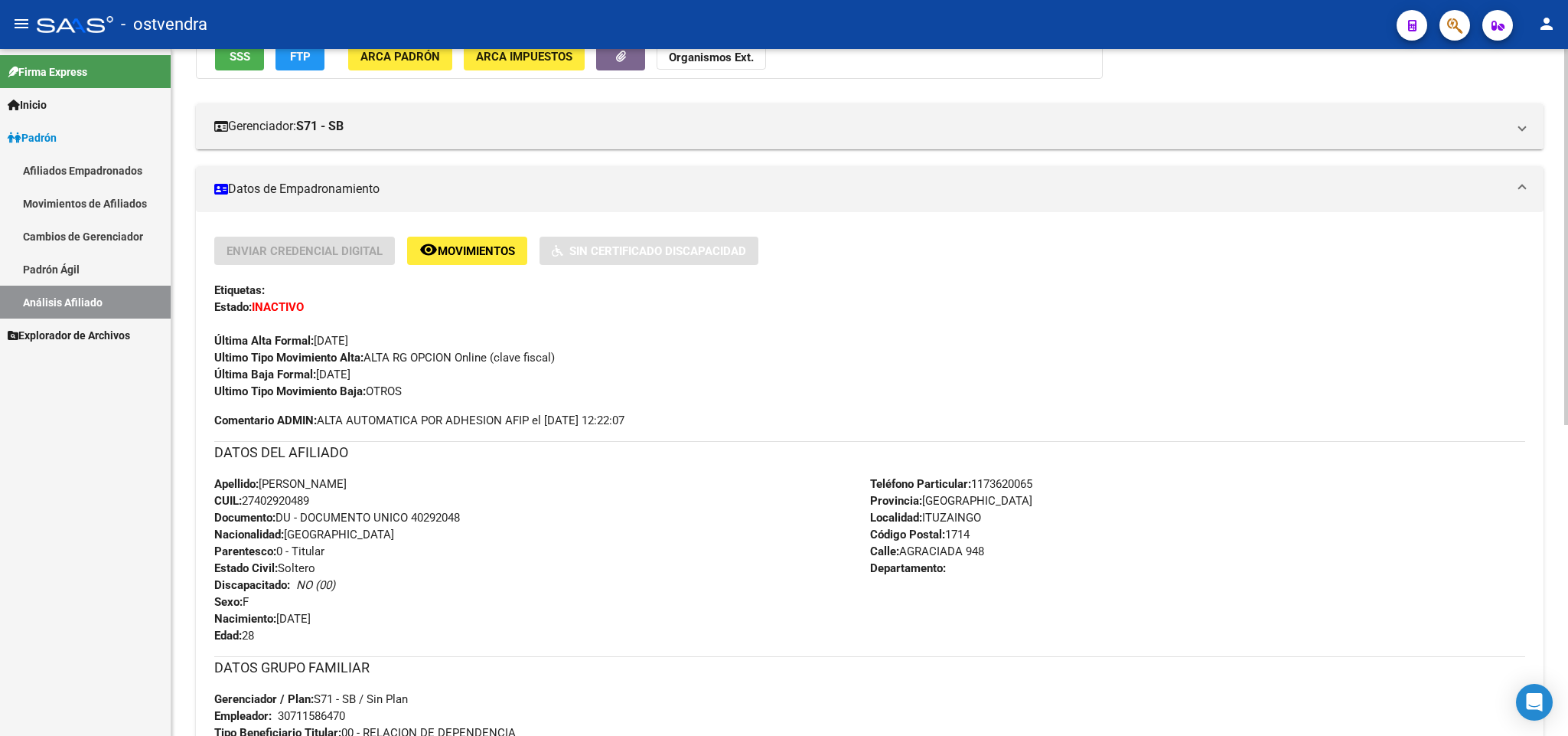
scroll to position [230, 0]
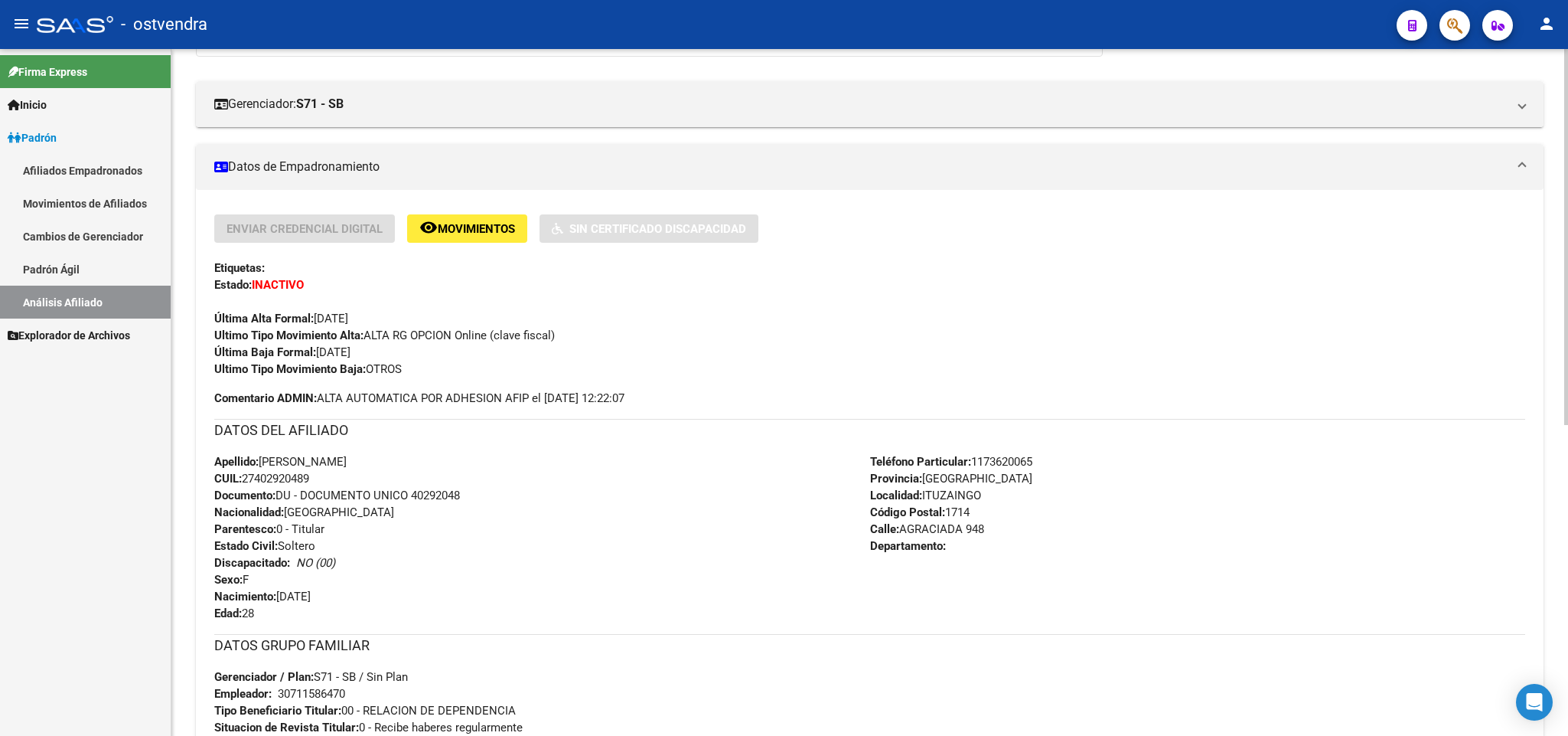
click at [607, 374] on div "Ultimo Tipo Movimiento Baja: OTROS" at bounding box center [869, 369] width 1310 height 17
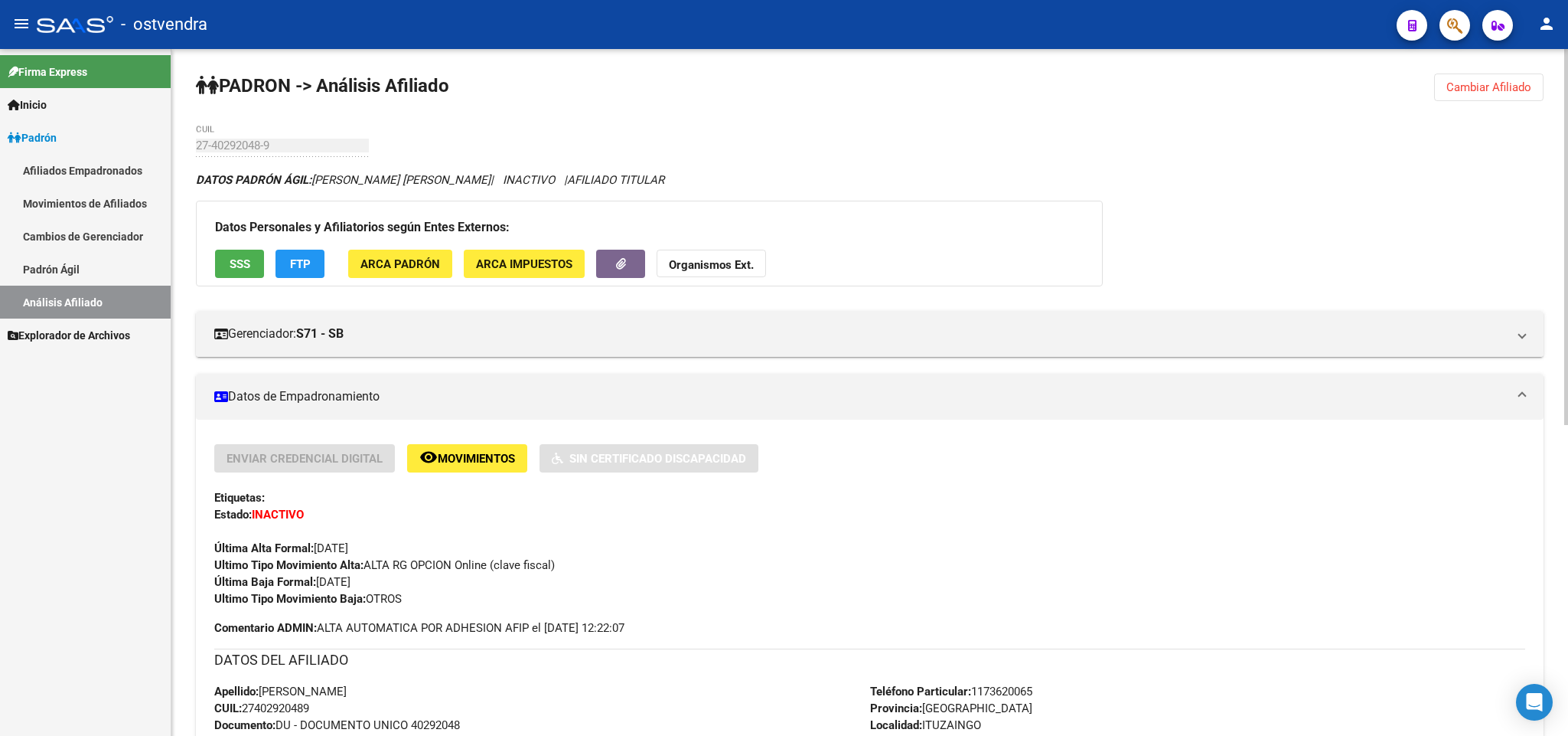
drag, startPoint x: 1472, startPoint y: 86, endPoint x: 1093, endPoint y: 136, distance: 382.3
click at [1469, 86] on span "Cambiar Afiliado" at bounding box center [1488, 88] width 85 height 14
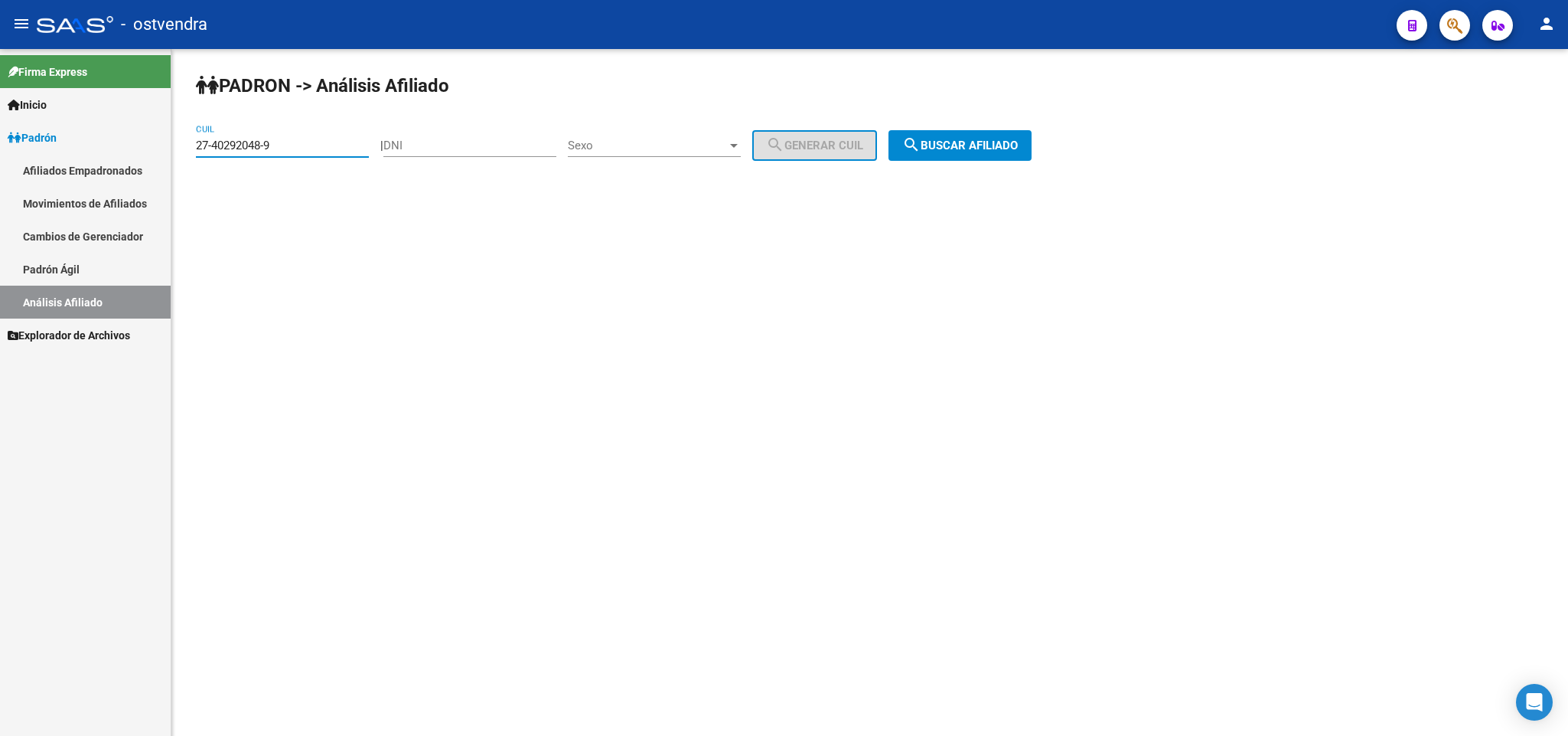
click at [301, 148] on input "27-40292048-9" at bounding box center [282, 145] width 173 height 14
click at [301, 152] on input "27-40292048-9" at bounding box center [282, 145] width 173 height 14
drag, startPoint x: 285, startPoint y: 150, endPoint x: 2, endPoint y: 118, distance: 284.8
click at [2, 118] on mat-sidenav-container "Firma Express Inicio Instructivos Contacto OS Padrón Afiliados Empadronados Mov…" at bounding box center [784, 392] width 1568 height 687
paste input "2726930-8"
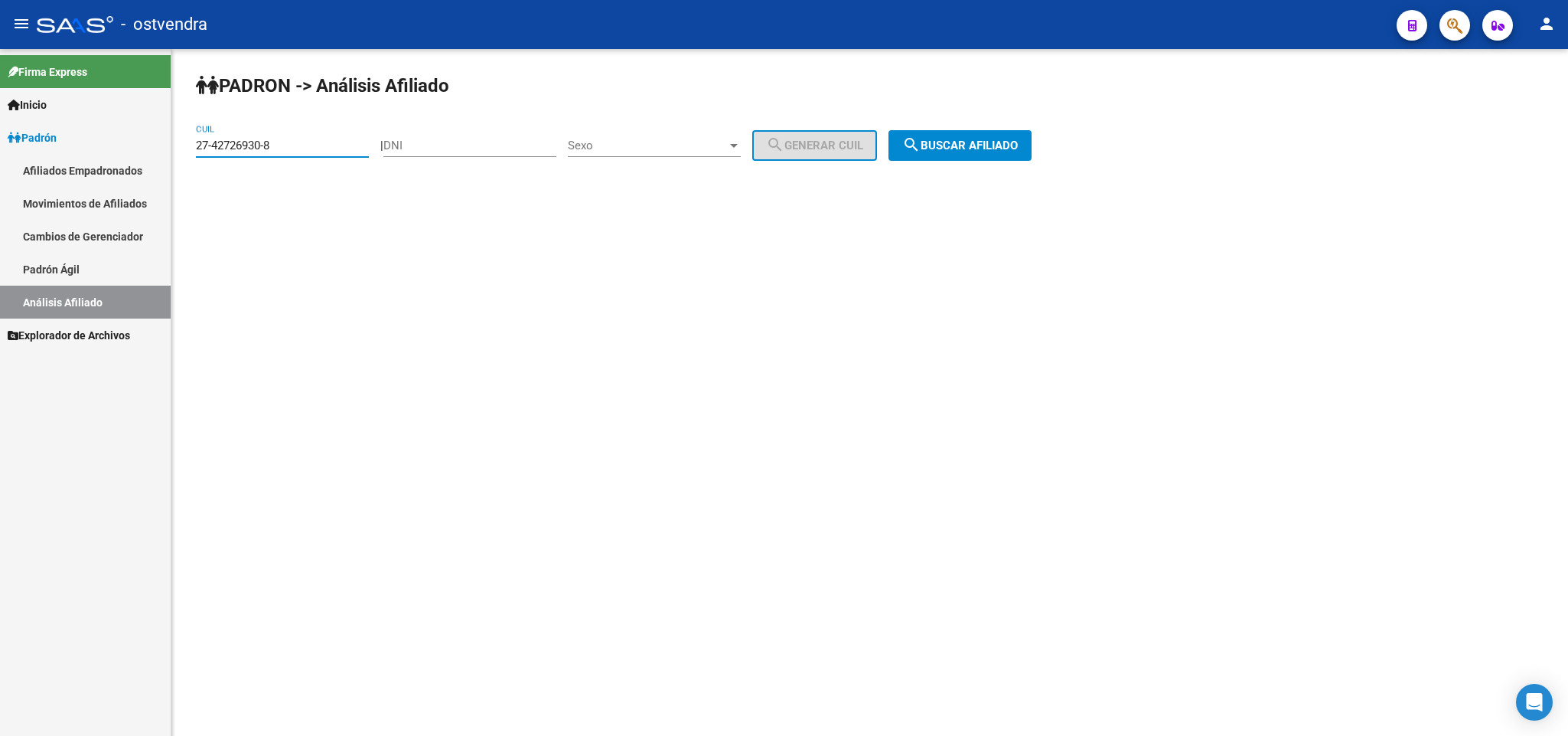
click at [992, 145] on span "search Buscar afiliado" at bounding box center [960, 145] width 116 height 14
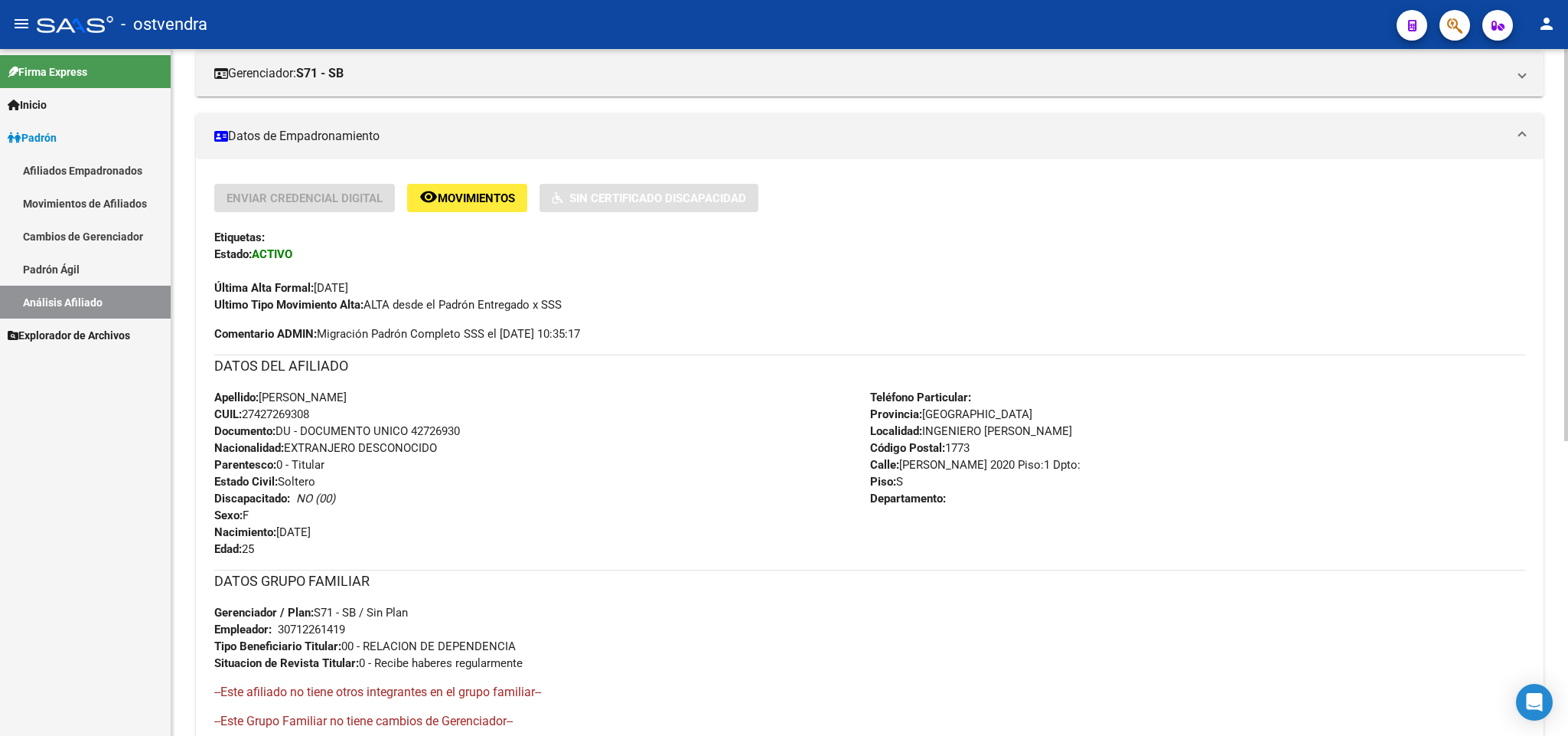
scroll to position [230, 0]
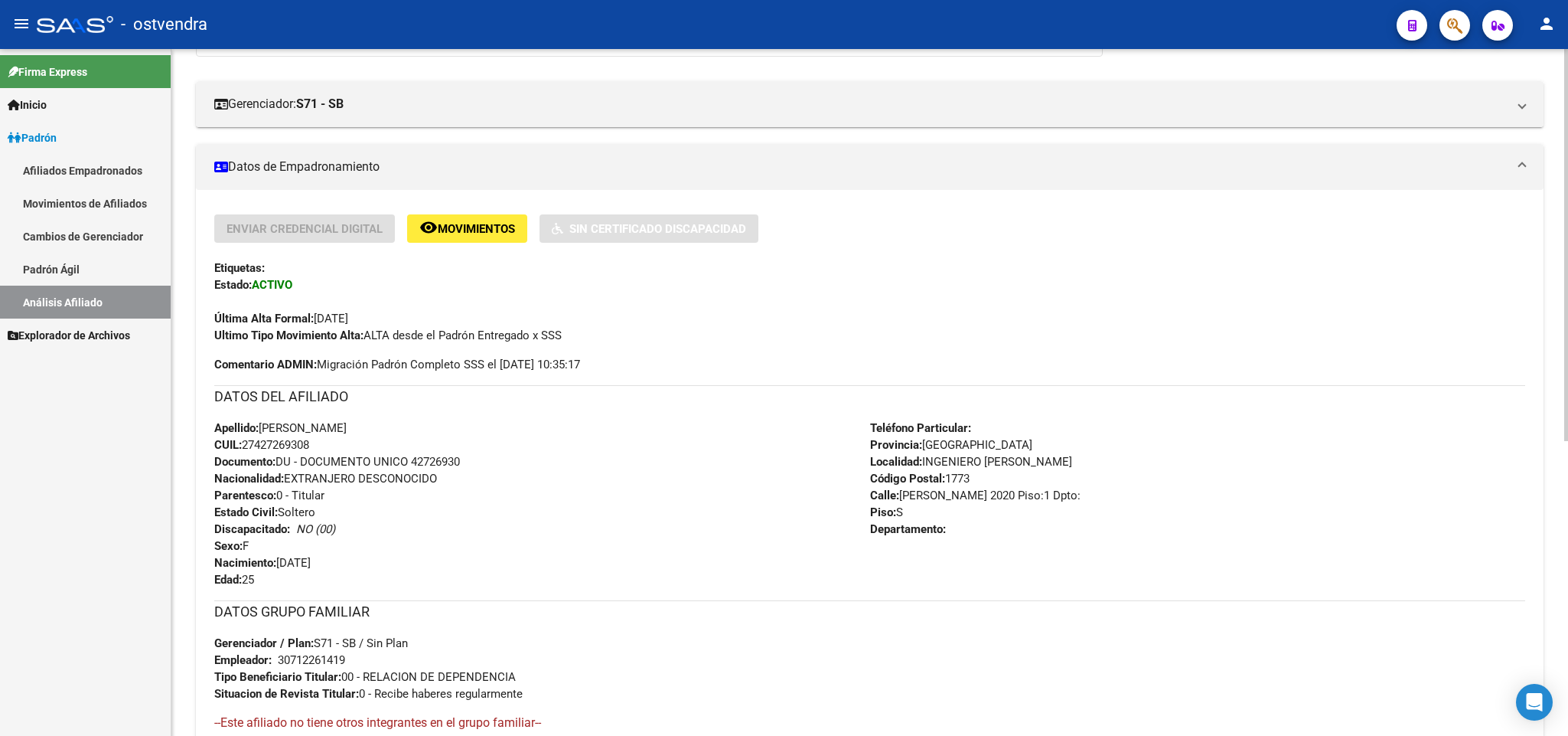
click at [519, 359] on span "Comentario ADMIN: Migración Padrón Completo SSS el [DATE] 10:35:17" at bounding box center [397, 365] width 365 height 17
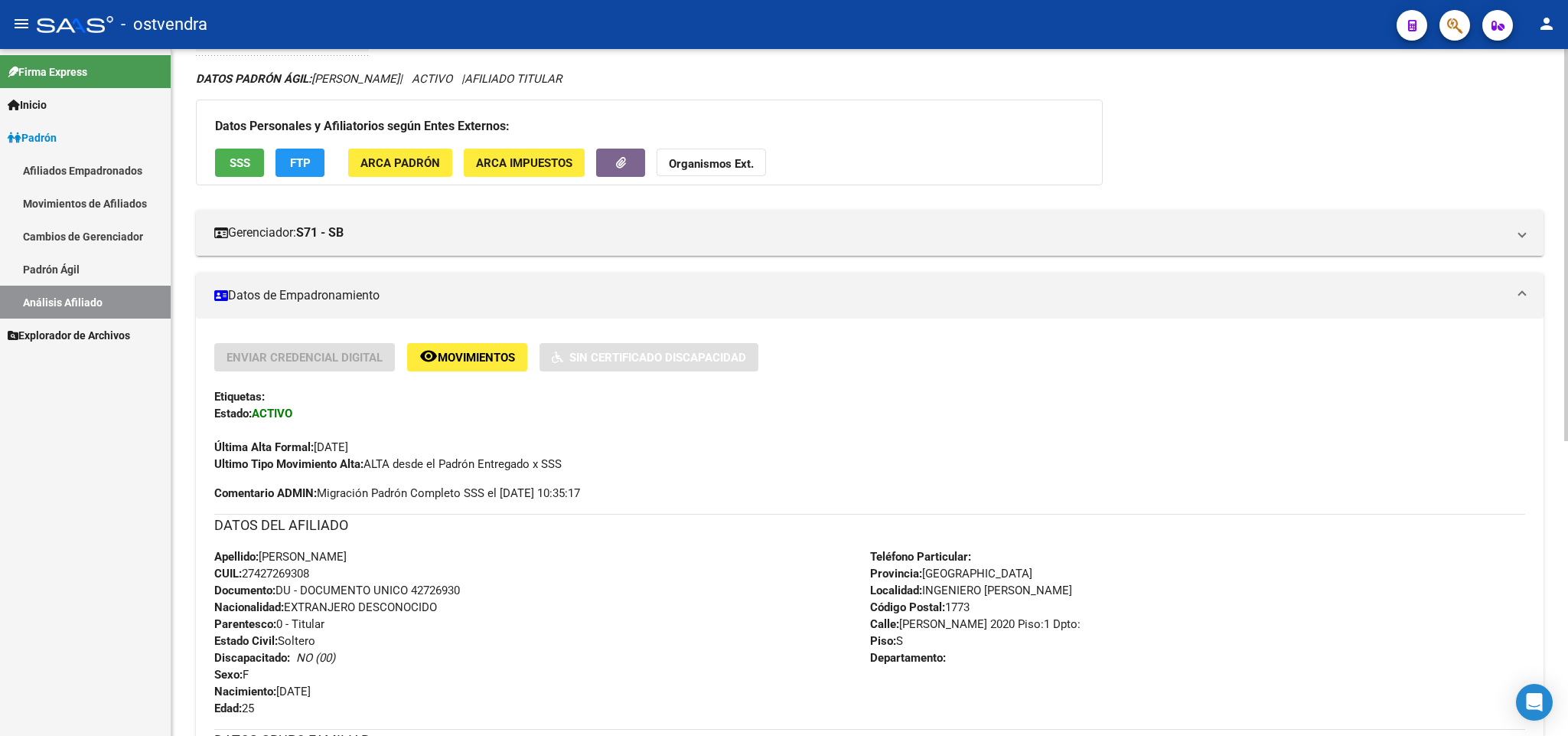
scroll to position [0, 0]
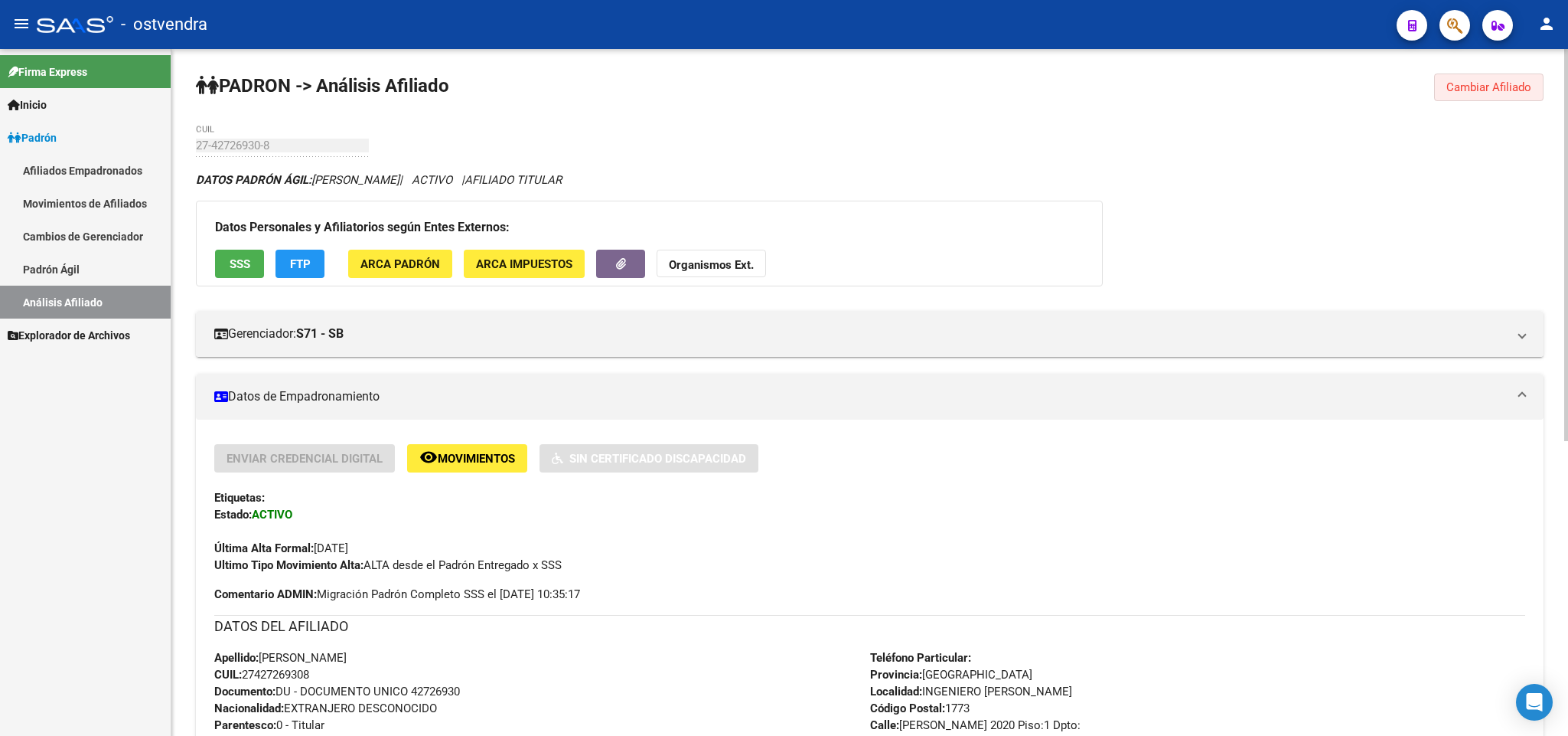
drag, startPoint x: 1458, startPoint y: 85, endPoint x: 1194, endPoint y: 57, distance: 265.5
click at [1444, 88] on button "Cambiar Afiliado" at bounding box center [1488, 87] width 109 height 27
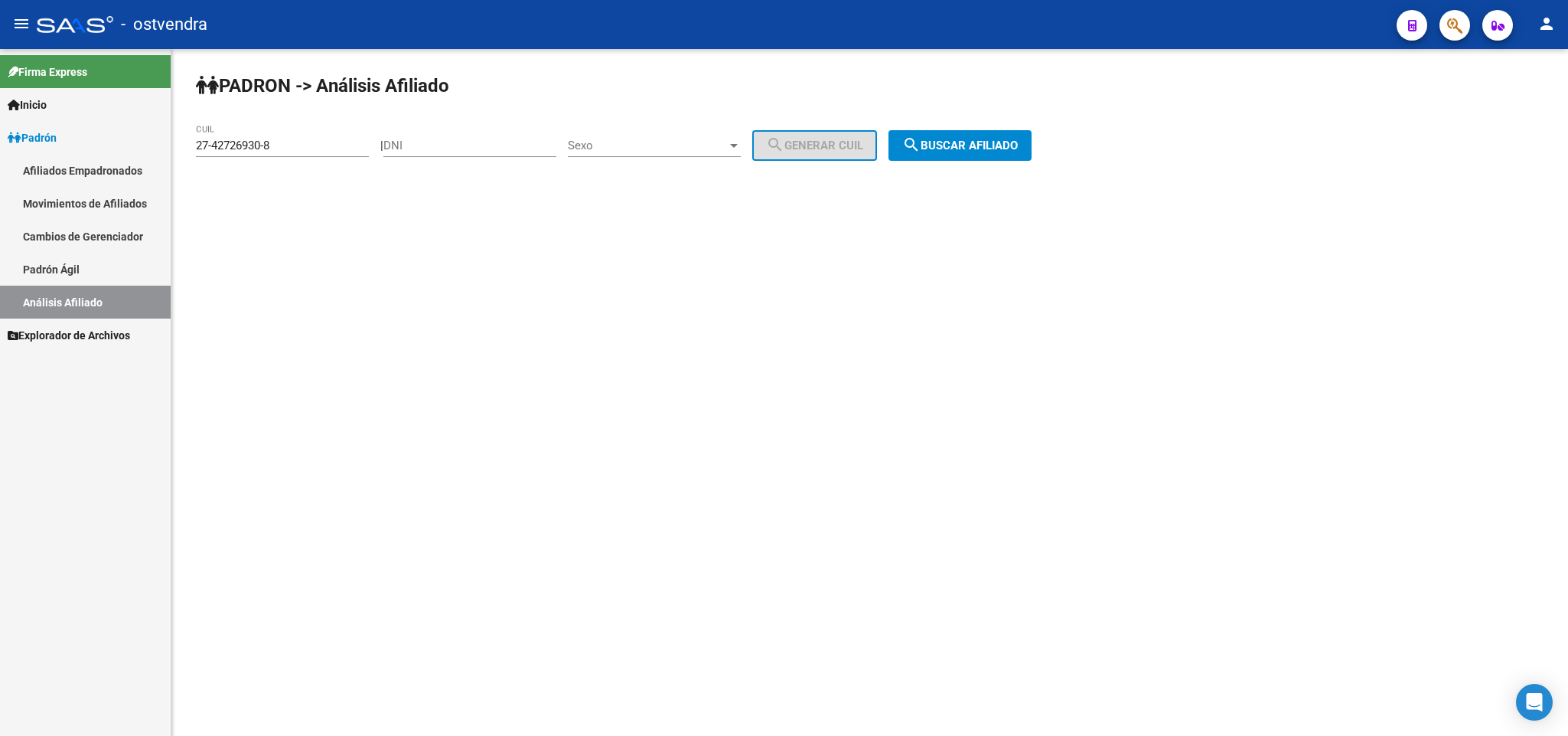
click at [337, 136] on div "27-42726930-8 CUIL" at bounding box center [282, 141] width 173 height 33
drag, startPoint x: 336, startPoint y: 143, endPoint x: 0, endPoint y: 149, distance: 336.1
click at [0, 149] on mat-sidenav-container "Firma Express Inicio Instructivos Contacto OS Padrón Afiliados Empadronados Mov…" at bounding box center [784, 392] width 1568 height 687
paste input "95975408-5"
click at [956, 142] on span "search Buscar afiliado" at bounding box center [960, 145] width 116 height 14
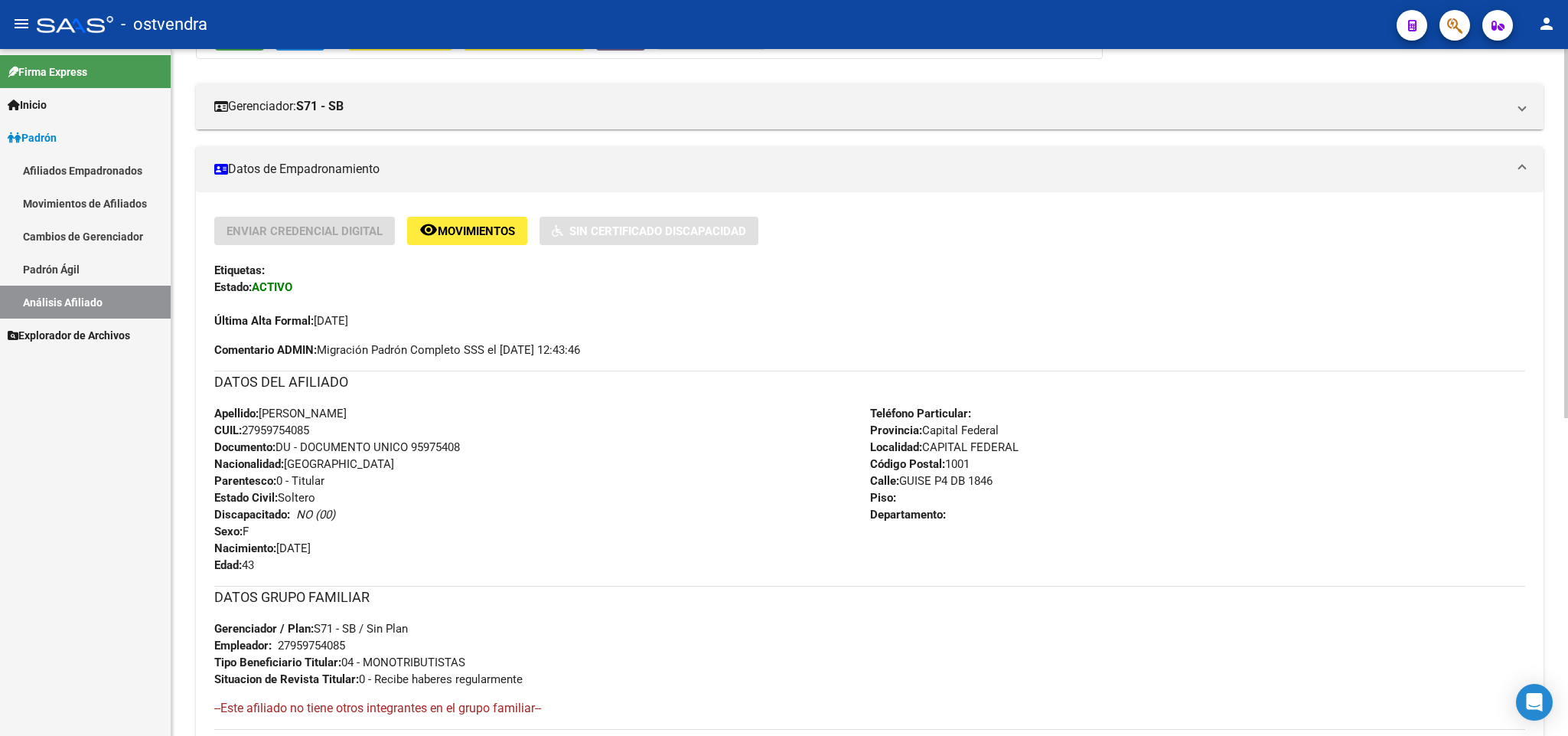
scroll to position [230, 0]
click at [375, 542] on div "Apellido: [PERSON_NAME]: 27959754085 Documento: DU - DOCUMENTO UNICO 95975408 N…" at bounding box center [542, 487] width 656 height 169
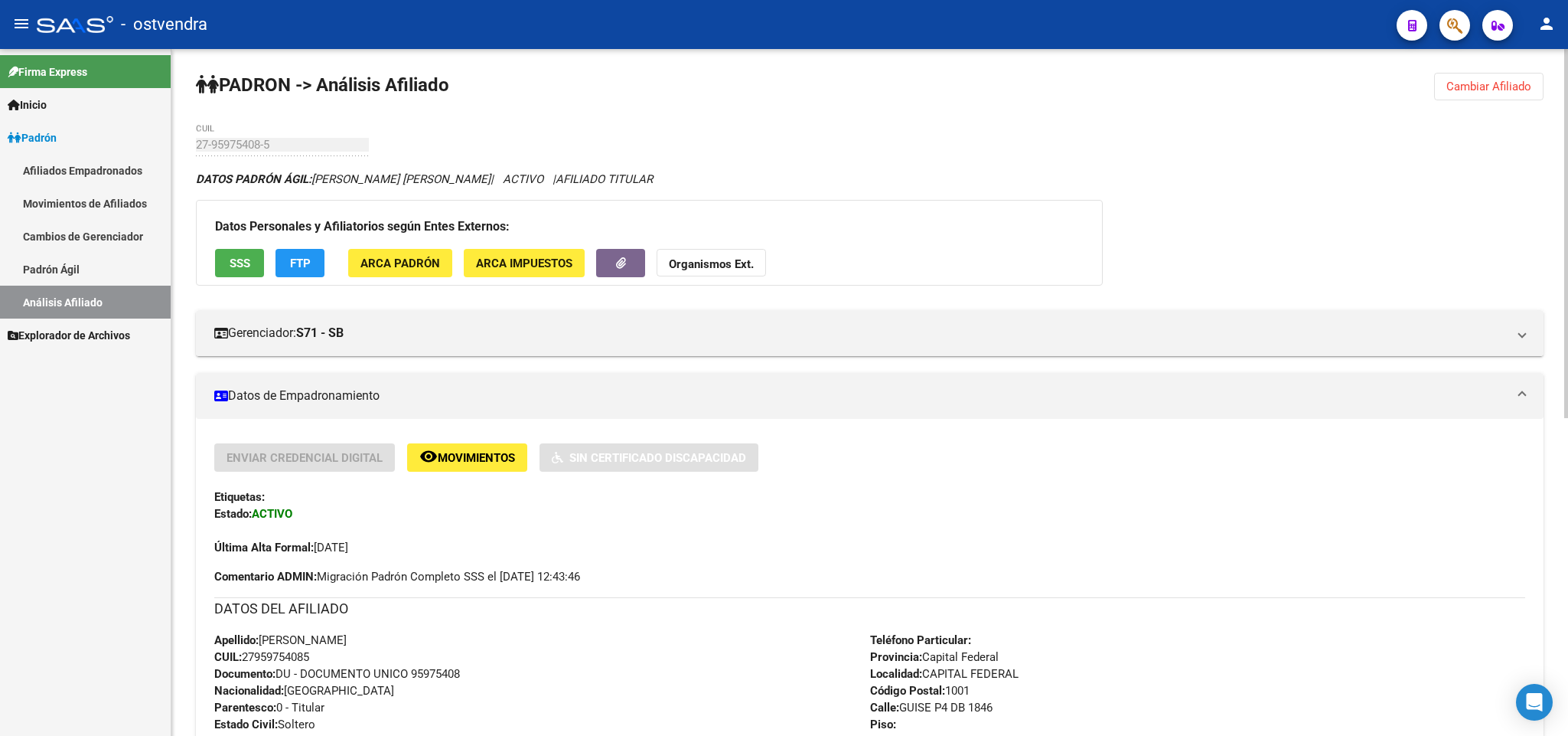
scroll to position [0, 0]
drag, startPoint x: 1488, startPoint y: 92, endPoint x: 1423, endPoint y: 88, distance: 65.1
click at [1446, 90] on span "Cambiar Afiliado" at bounding box center [1488, 88] width 85 height 14
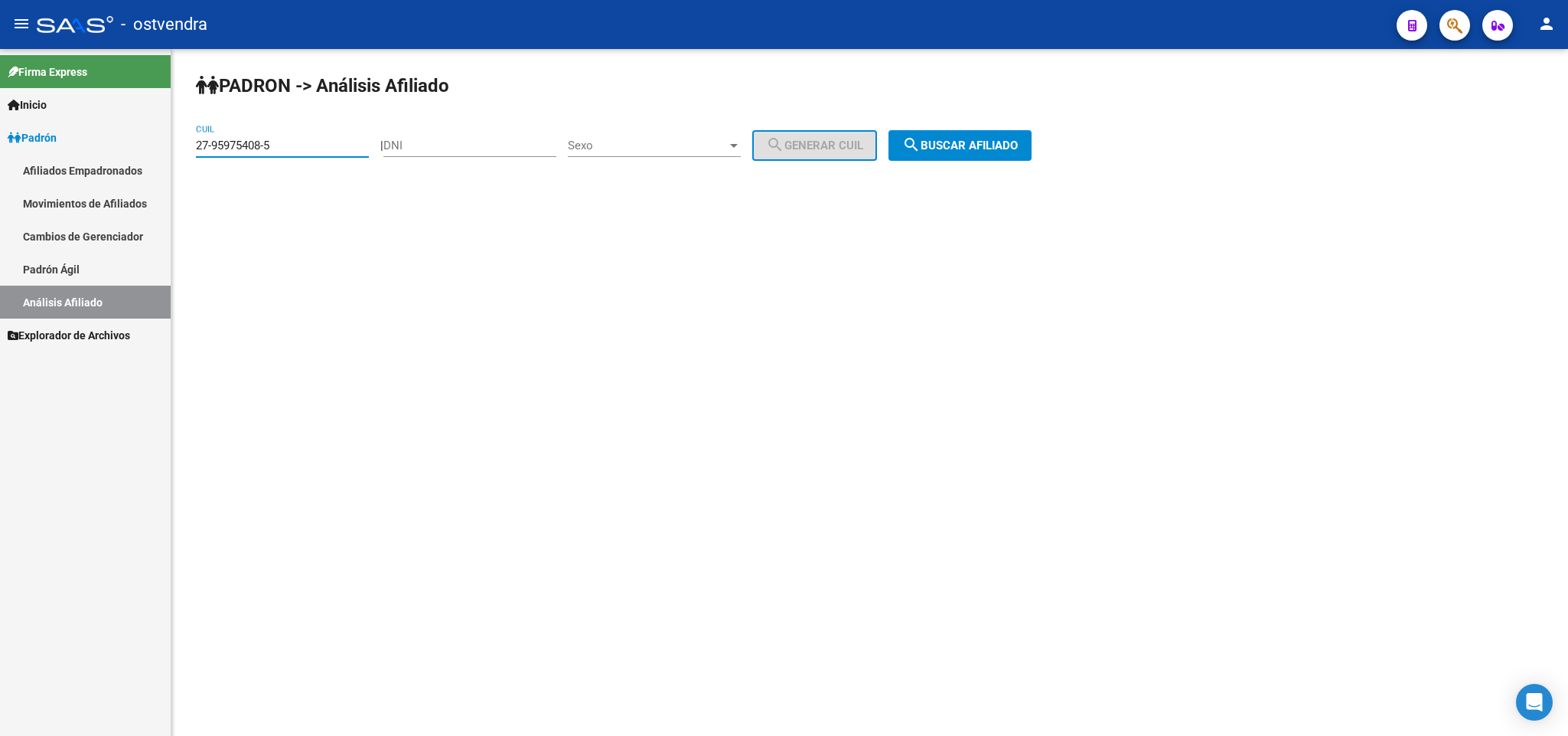
drag, startPoint x: 221, startPoint y: 138, endPoint x: 144, endPoint y: 152, distance: 78.3
click at [127, 150] on mat-sidenav-container "Firma Express Inicio Instructivos Contacto OS Padrón Afiliados Empadronados Mov…" at bounding box center [784, 392] width 1568 height 687
paste input "3-34331706-9"
click at [976, 152] on span "search Buscar afiliado" at bounding box center [960, 145] width 116 height 14
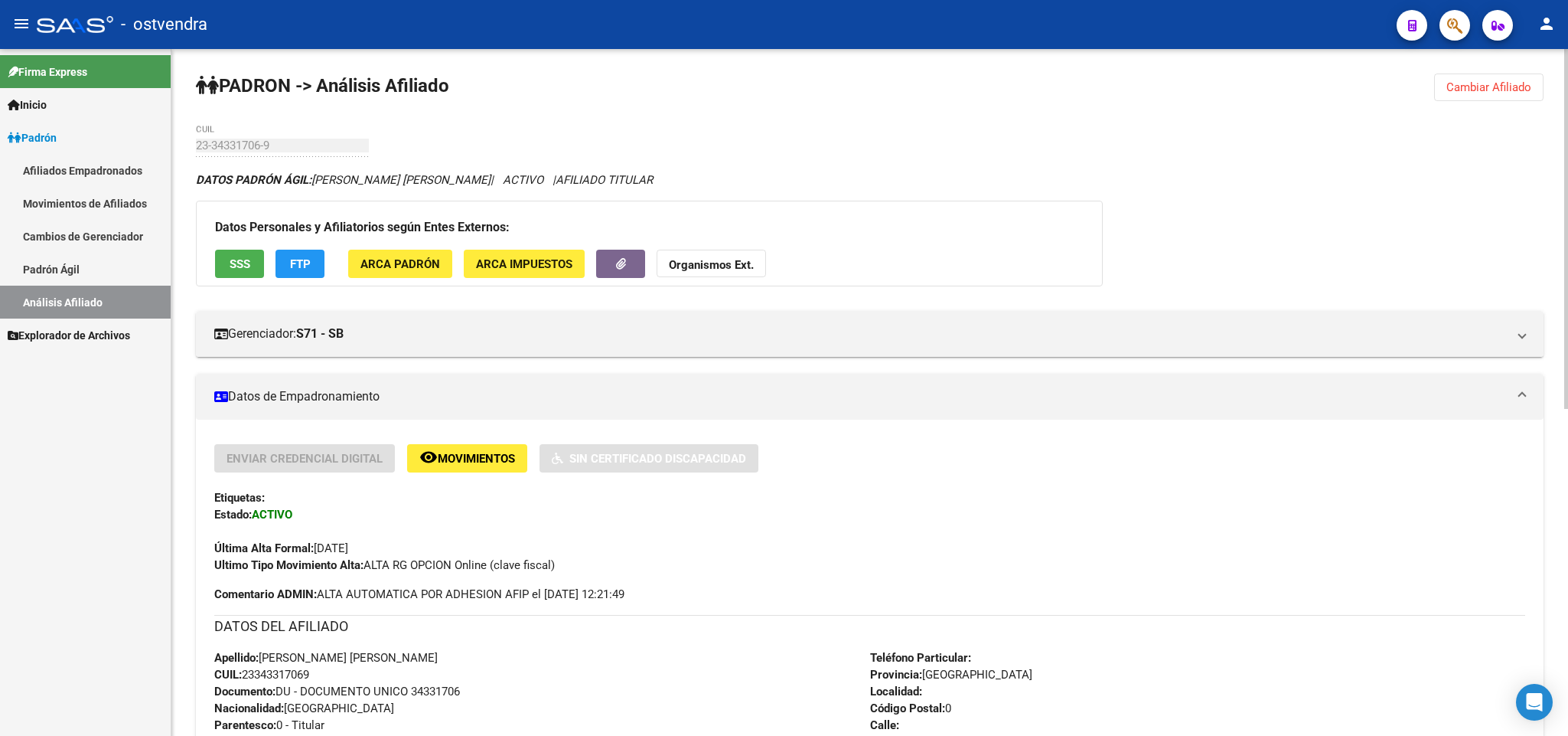
click at [1476, 106] on div "PADRON -> Análisis Afiliado Cambiar Afiliado 23-34331706-9 CUIL DATOS PADRÓN ÁG…" at bounding box center [869, 720] width 1396 height 1342
drag, startPoint x: 1481, startPoint y: 96, endPoint x: 1478, endPoint y: 83, distance: 13.3
click at [1483, 93] on button "Cambiar Afiliado" at bounding box center [1488, 87] width 109 height 27
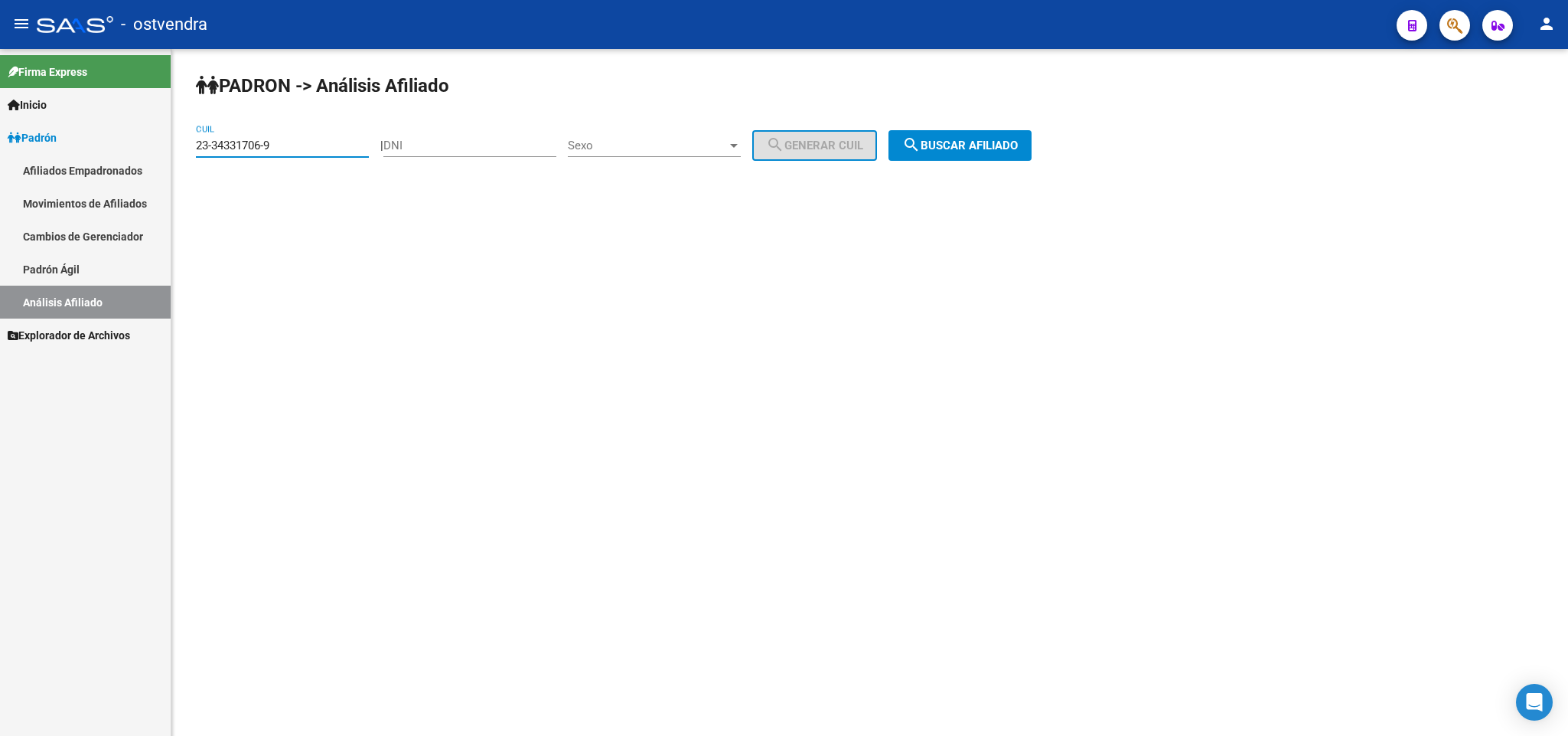
drag, startPoint x: 280, startPoint y: 138, endPoint x: 283, endPoint y: 149, distance: 11.4
click at [278, 145] on input "23-34331706-9" at bounding box center [282, 145] width 173 height 14
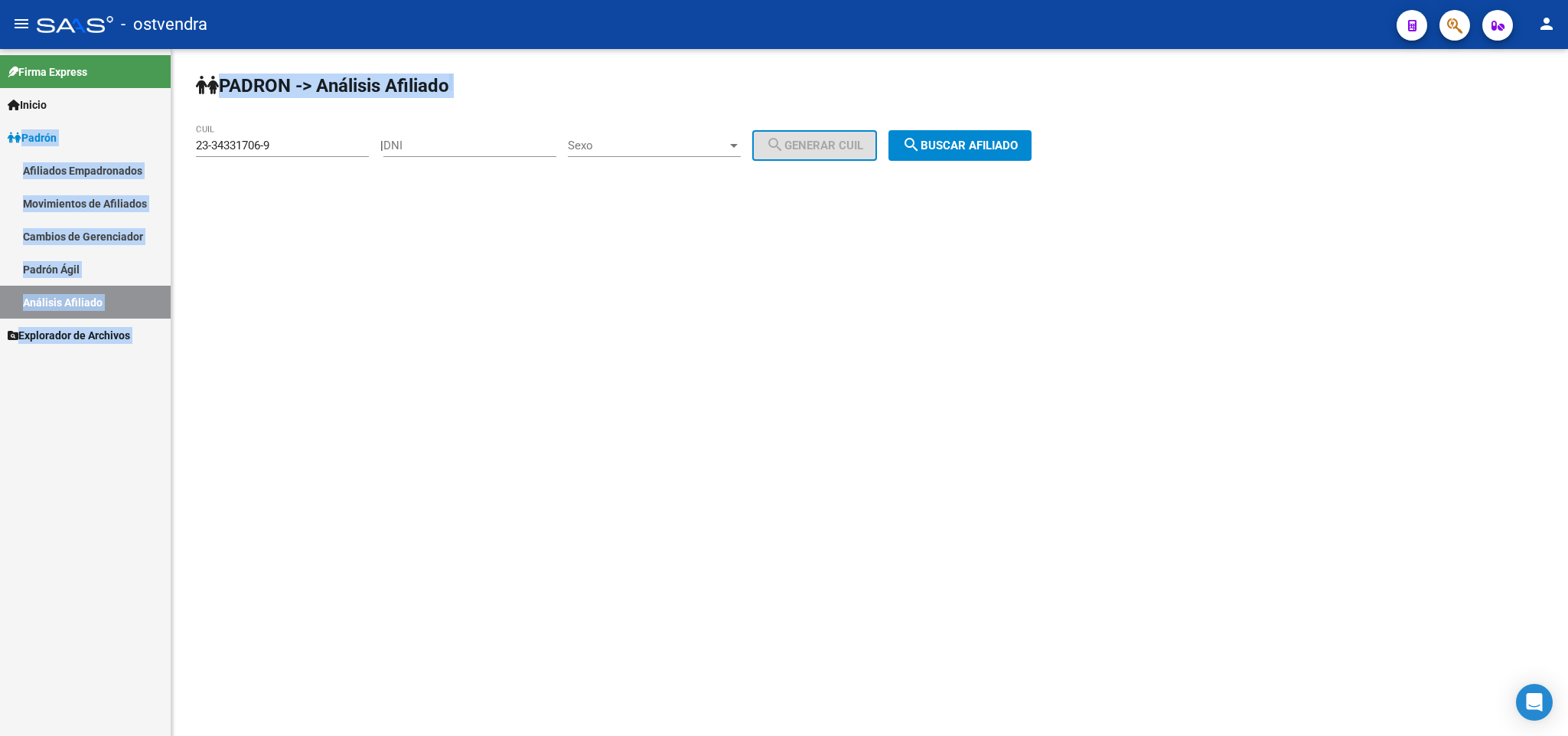
click at [0, 136] on mat-sidenav-container "Firma Express Inicio Instructivos Contacto OS Padrón Afiliados Empadronados Mov…" at bounding box center [784, 392] width 1568 height 687
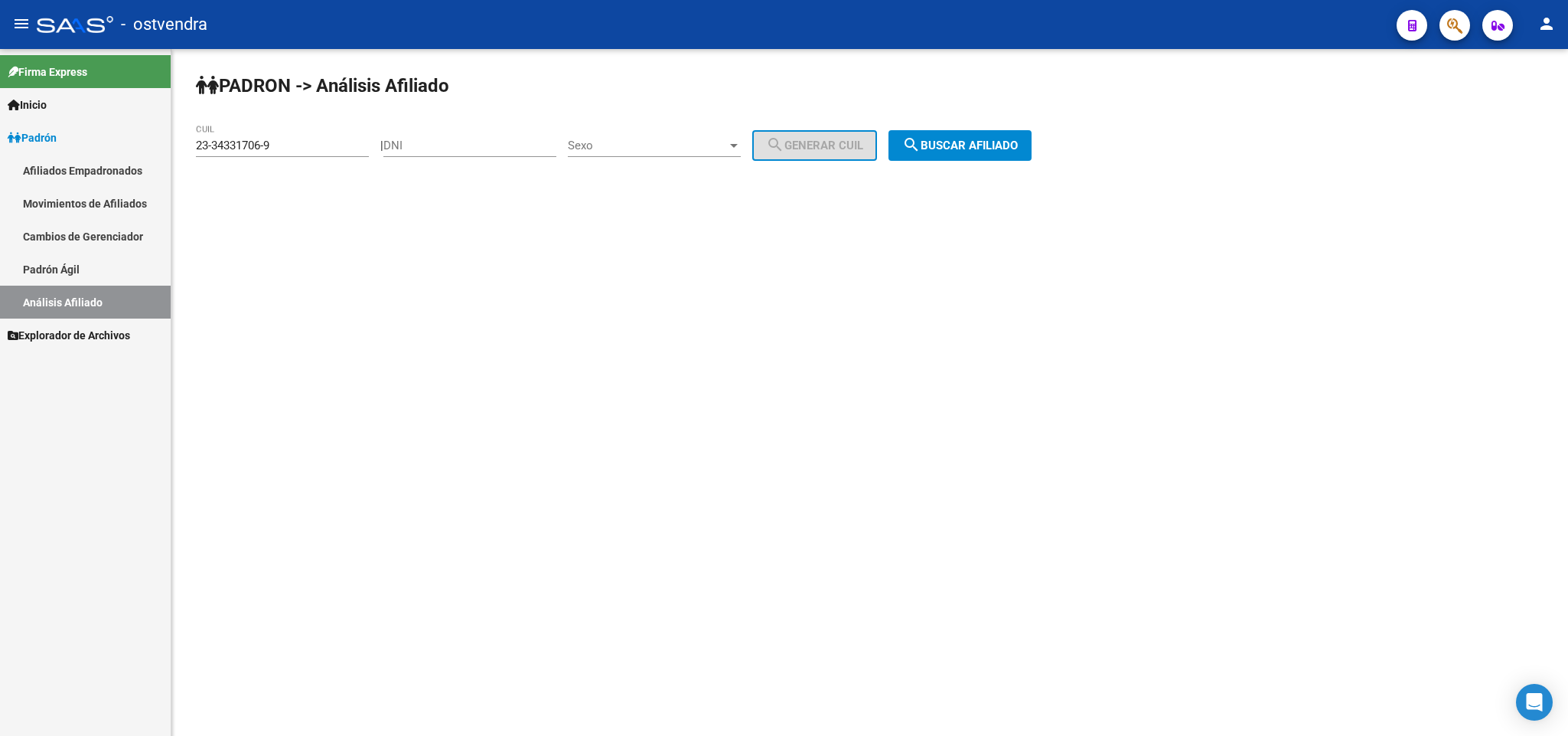
click at [299, 148] on input "23-34331706-9" at bounding box center [282, 145] width 173 height 14
drag, startPoint x: 299, startPoint y: 148, endPoint x: 118, endPoint y: 154, distance: 181.1
click at [118, 154] on mat-sidenav-container "Firma Express Inicio Instructivos Contacto OS Padrón Afiliados Empadronados Mov…" at bounding box center [784, 392] width 1568 height 687
paste input "7-29949447-6"
type input "27-29949447-6"
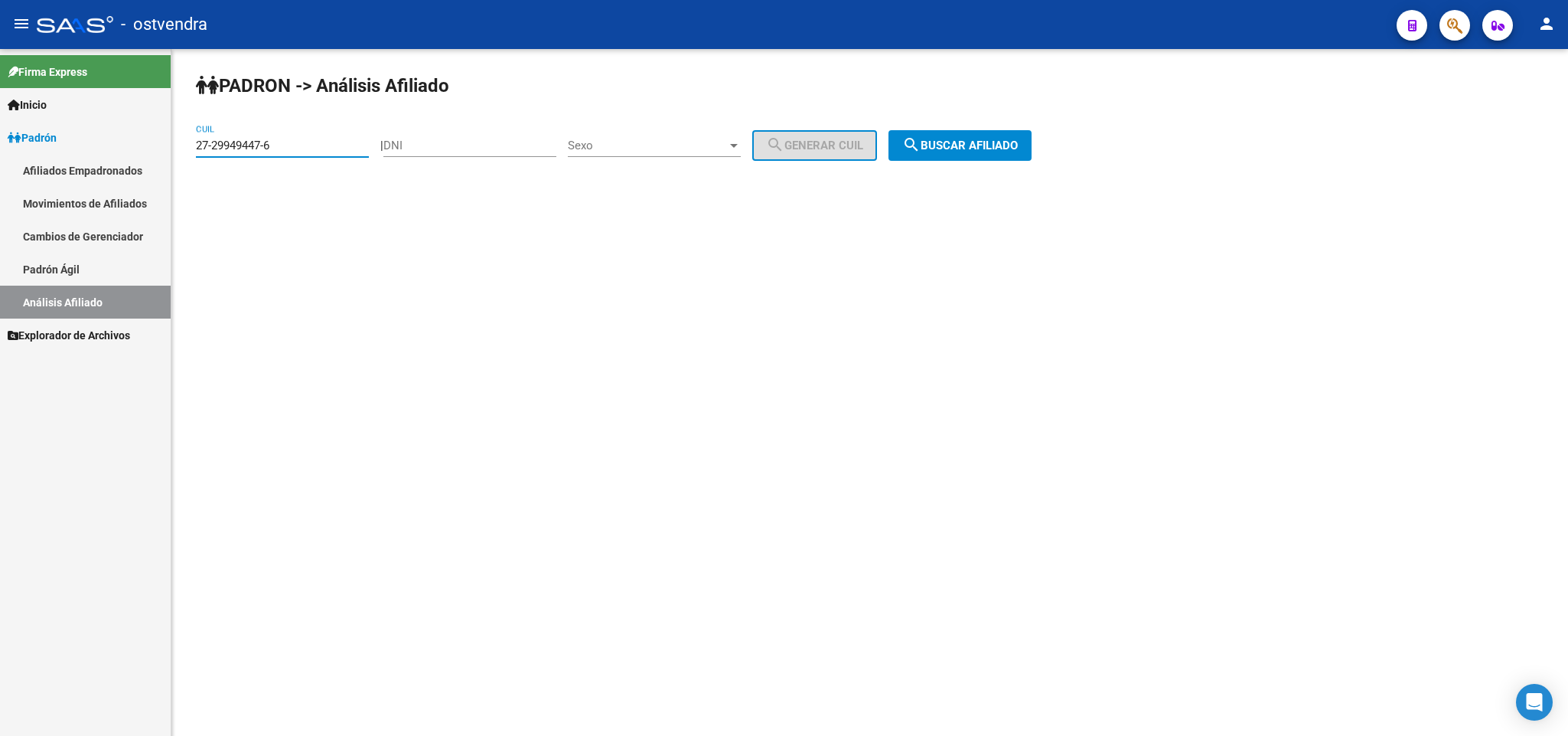
click at [990, 159] on button "search Buscar afiliado" at bounding box center [960, 145] width 143 height 30
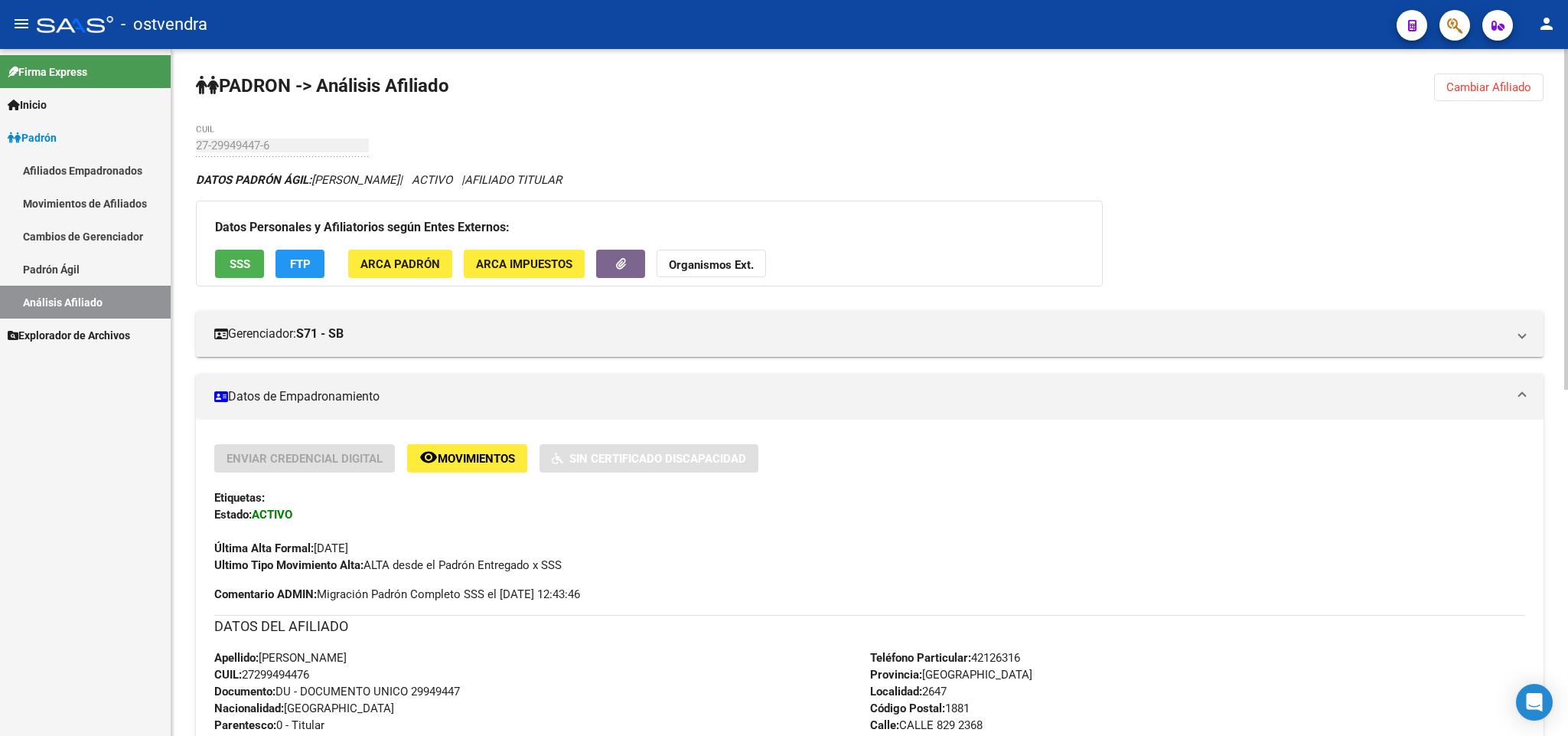
drag, startPoint x: 1518, startPoint y: 81, endPoint x: 1083, endPoint y: 142, distance: 439.3
click at [1516, 81] on span "Cambiar Afiliado" at bounding box center [1488, 88] width 85 height 14
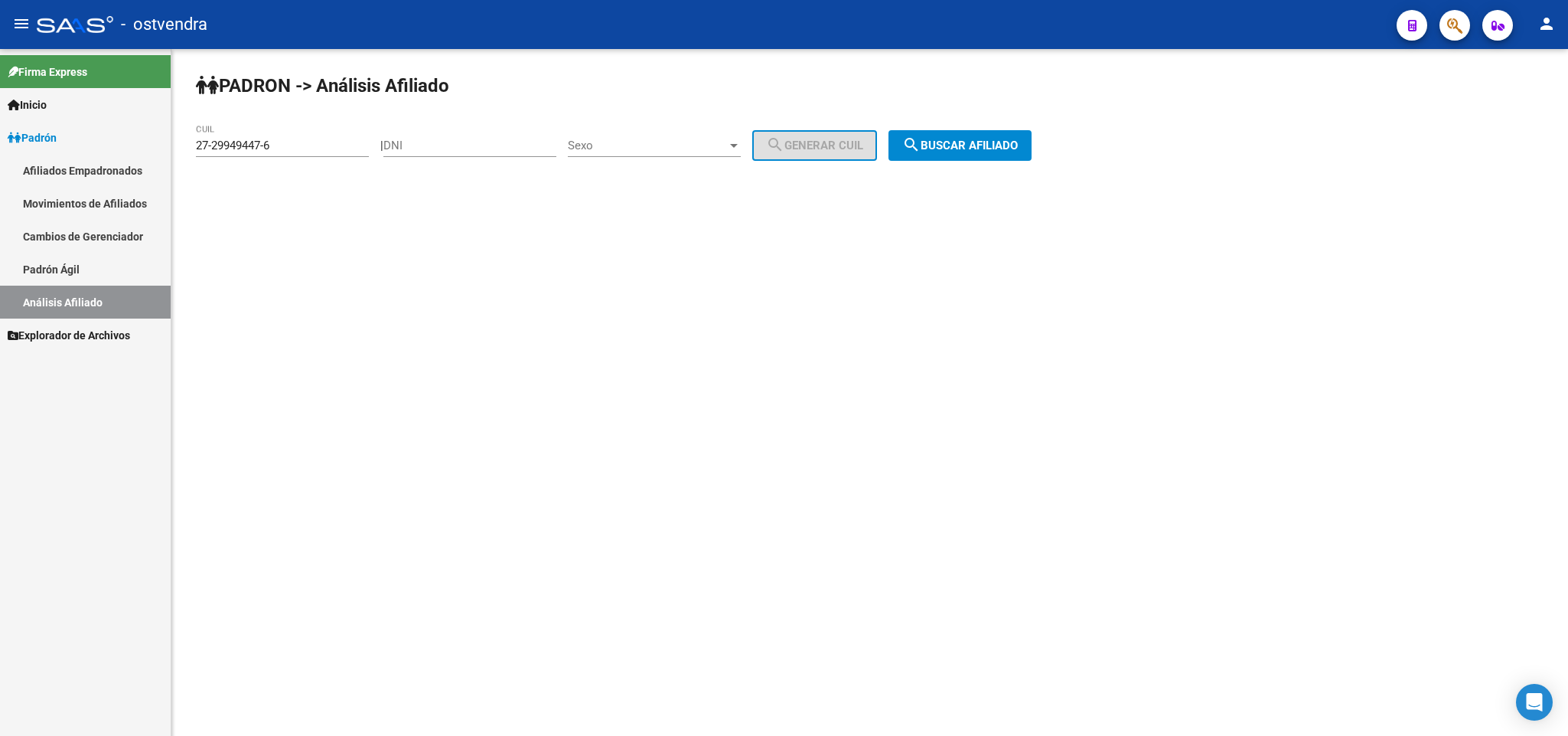
click at [303, 148] on input "27-29949447-6" at bounding box center [282, 145] width 173 height 14
drag, startPoint x: 92, startPoint y: 148, endPoint x: 53, endPoint y: 175, distance: 47.4
click at [30, 179] on mat-sidenav-container "Firma Express Inicio Instructivos Contacto OS Padrón Afiliados Empadronados Mov…" at bounding box center [784, 392] width 1568 height 687
paste input "27-29949447-6"
type input "27-29949447-6"
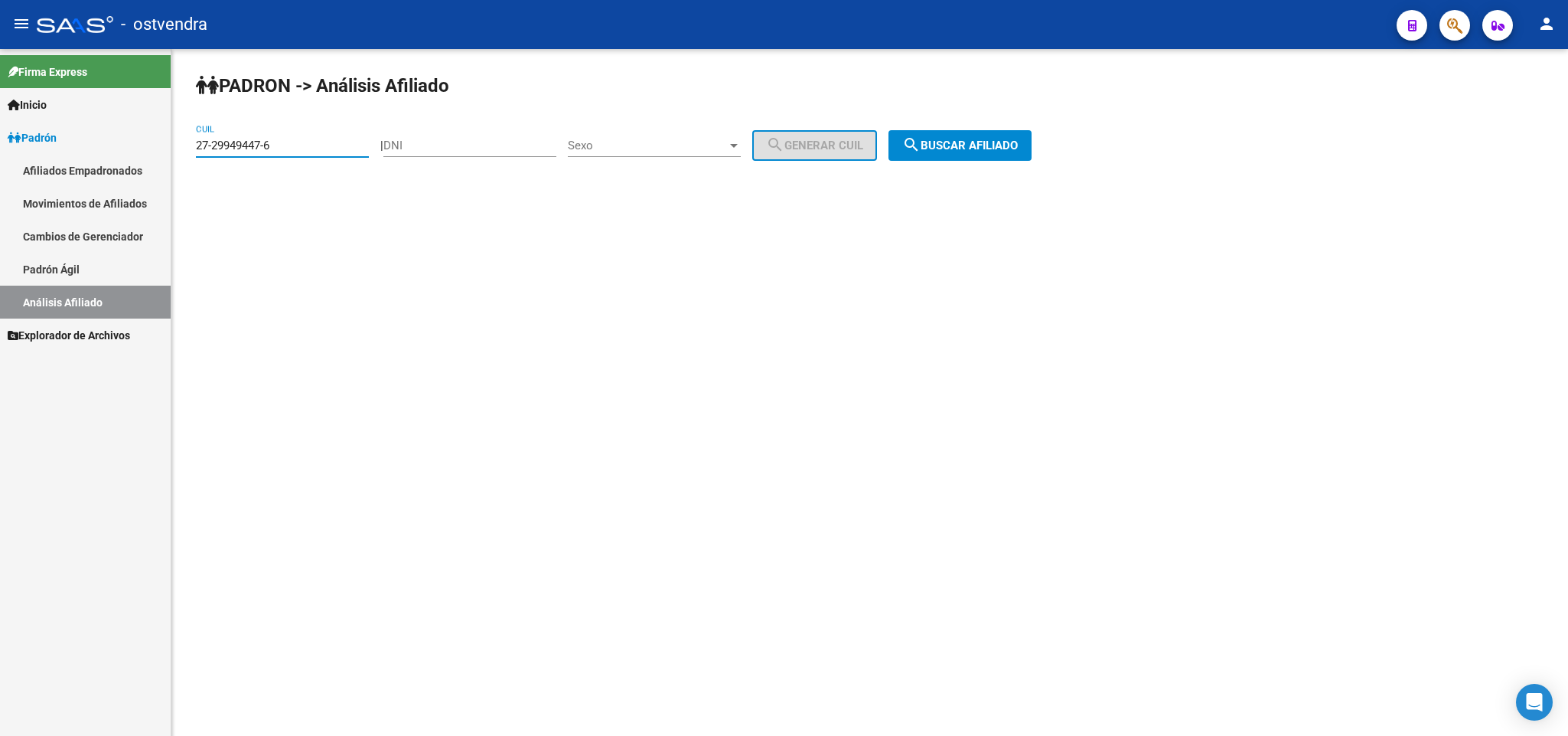
click at [969, 136] on button "search Buscar afiliado" at bounding box center [960, 145] width 143 height 30
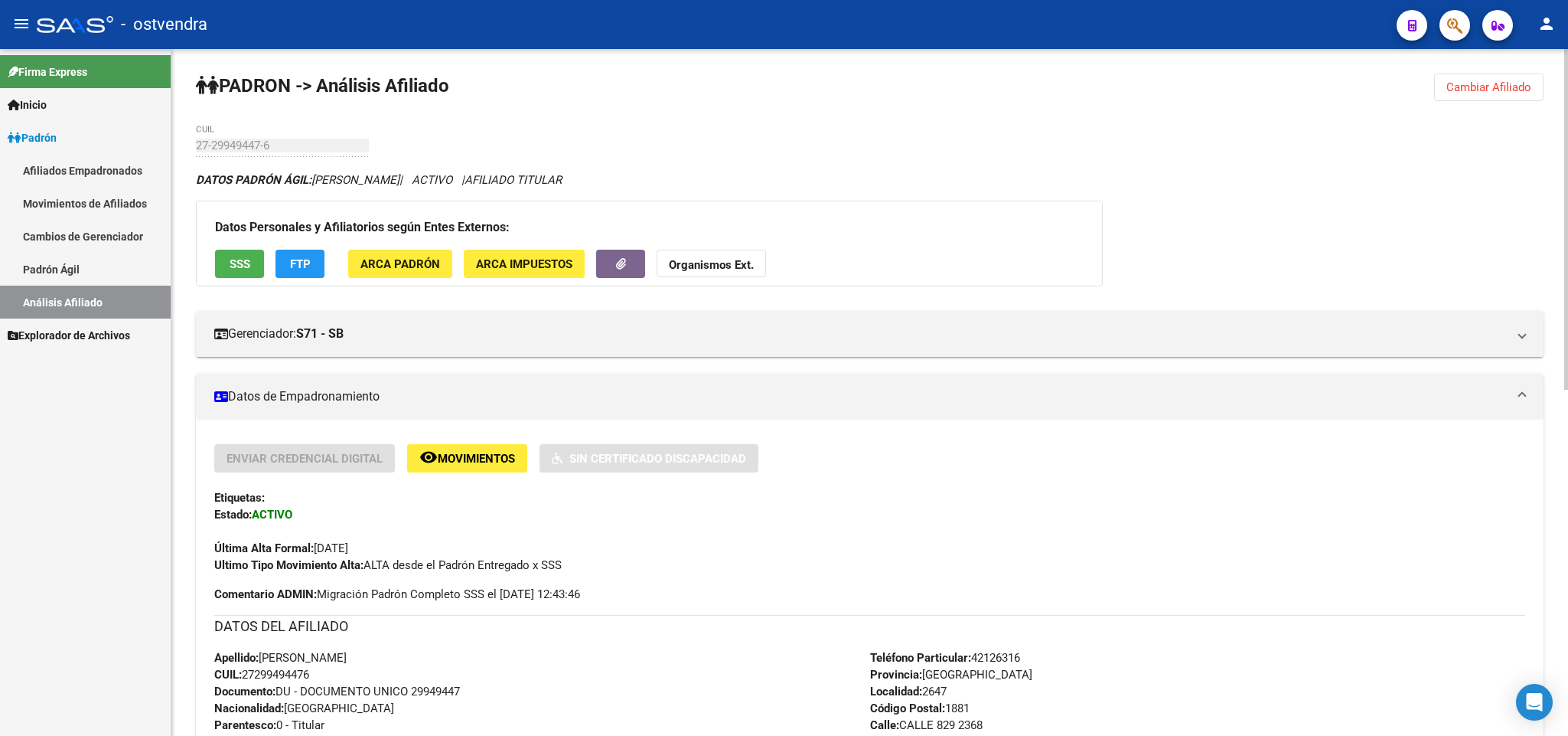
drag, startPoint x: 1504, startPoint y: 83, endPoint x: 1492, endPoint y: 84, distance: 12.0
click at [1499, 84] on span "Cambiar Afiliado" at bounding box center [1488, 88] width 85 height 14
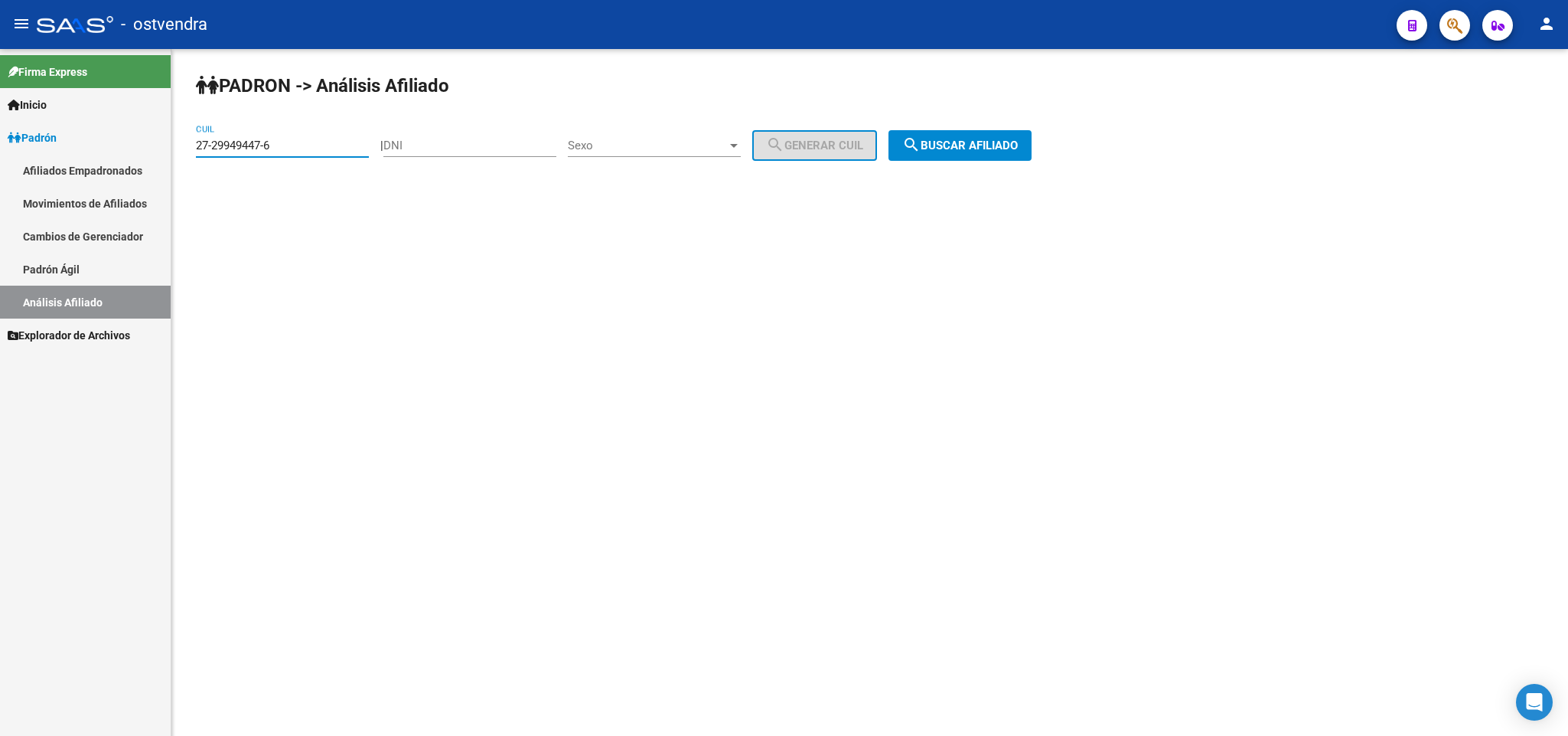
drag, startPoint x: 326, startPoint y: 145, endPoint x: 10, endPoint y: 125, distance: 316.6
click at [10, 125] on mat-sidenav-container "Firma Express Inicio Instructivos Contacto OS Padrón Afiliados Empadronados Mov…" at bounding box center [784, 392] width 1568 height 687
paste input "27-35800554-9"
click at [968, 138] on span "search Buscar afiliado" at bounding box center [960, 145] width 116 height 14
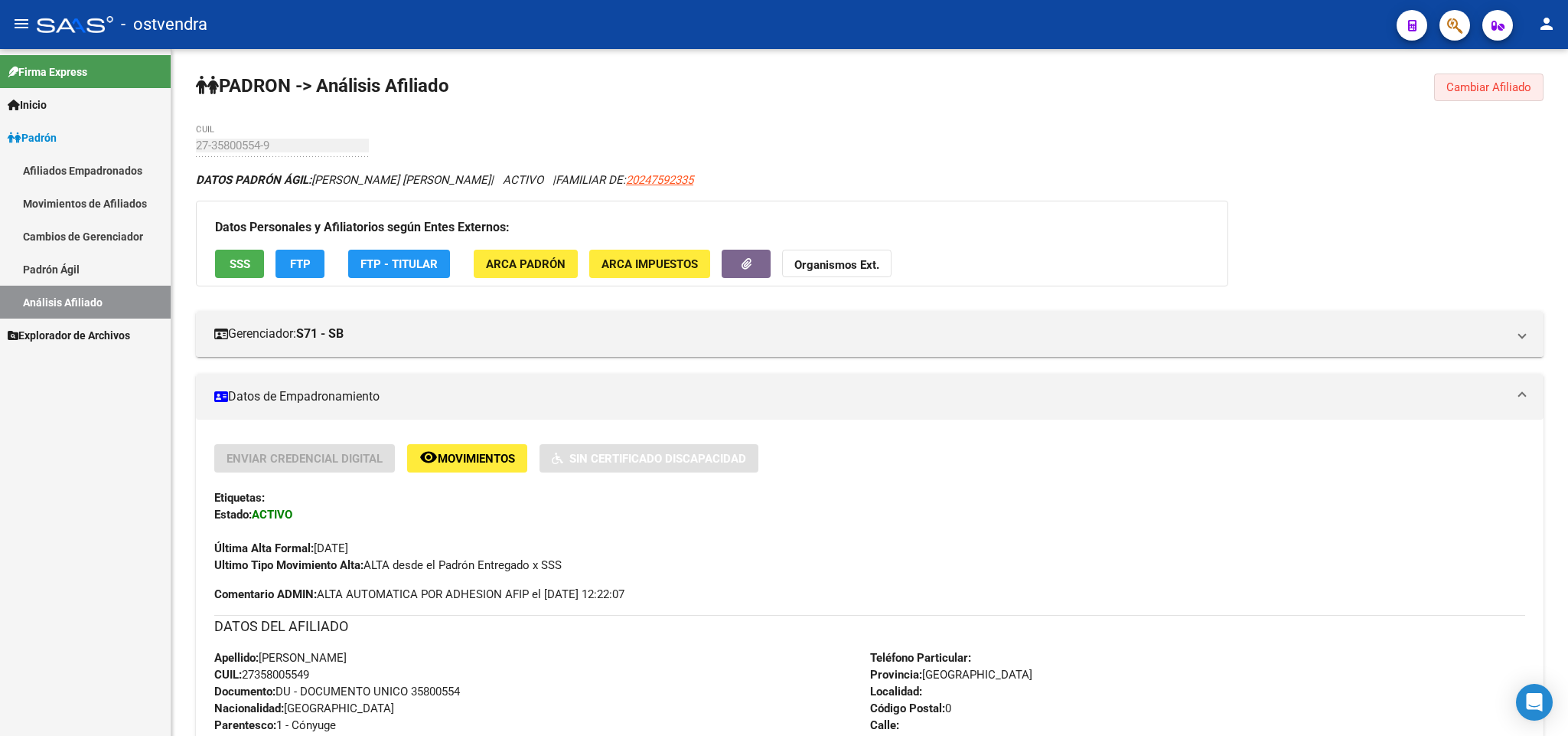
drag, startPoint x: 1479, startPoint y: 88, endPoint x: 1467, endPoint y: 88, distance: 12.0
click at [1474, 88] on span "Cambiar Afiliado" at bounding box center [1488, 88] width 85 height 14
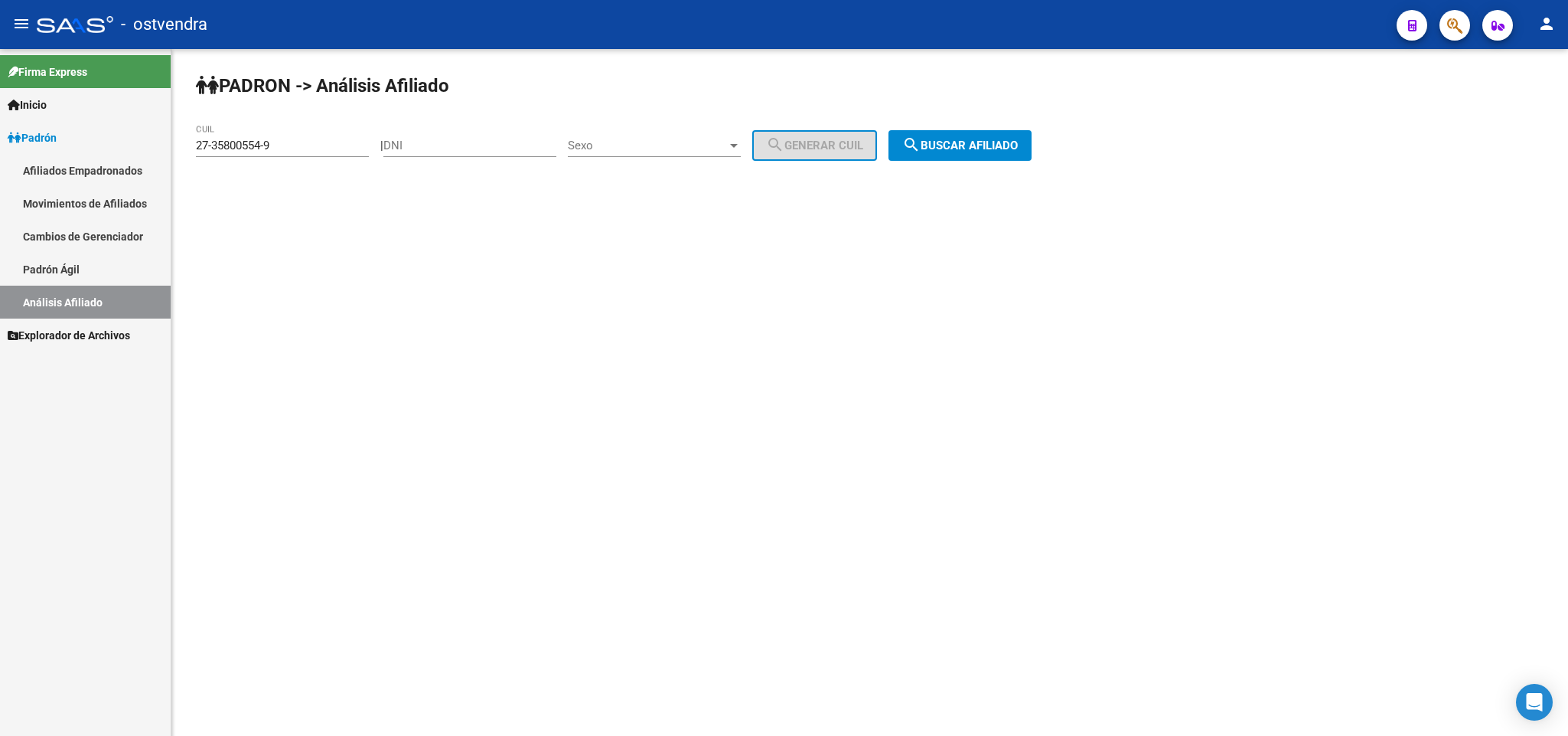
drag, startPoint x: 323, startPoint y: 154, endPoint x: 320, endPoint y: 145, distance: 9.5
click at [322, 150] on div "27-35800554-9 CUIL" at bounding box center [282, 141] width 173 height 33
drag, startPoint x: 320, startPoint y: 145, endPoint x: 0, endPoint y: 159, distance: 320.3
click at [0, 159] on mat-sidenav-container "Firma Express Inicio Instructivos Contacto OS Padrón Afiliados Empadronados Mov…" at bounding box center [784, 392] width 1568 height 687
paste input "93876381-5"
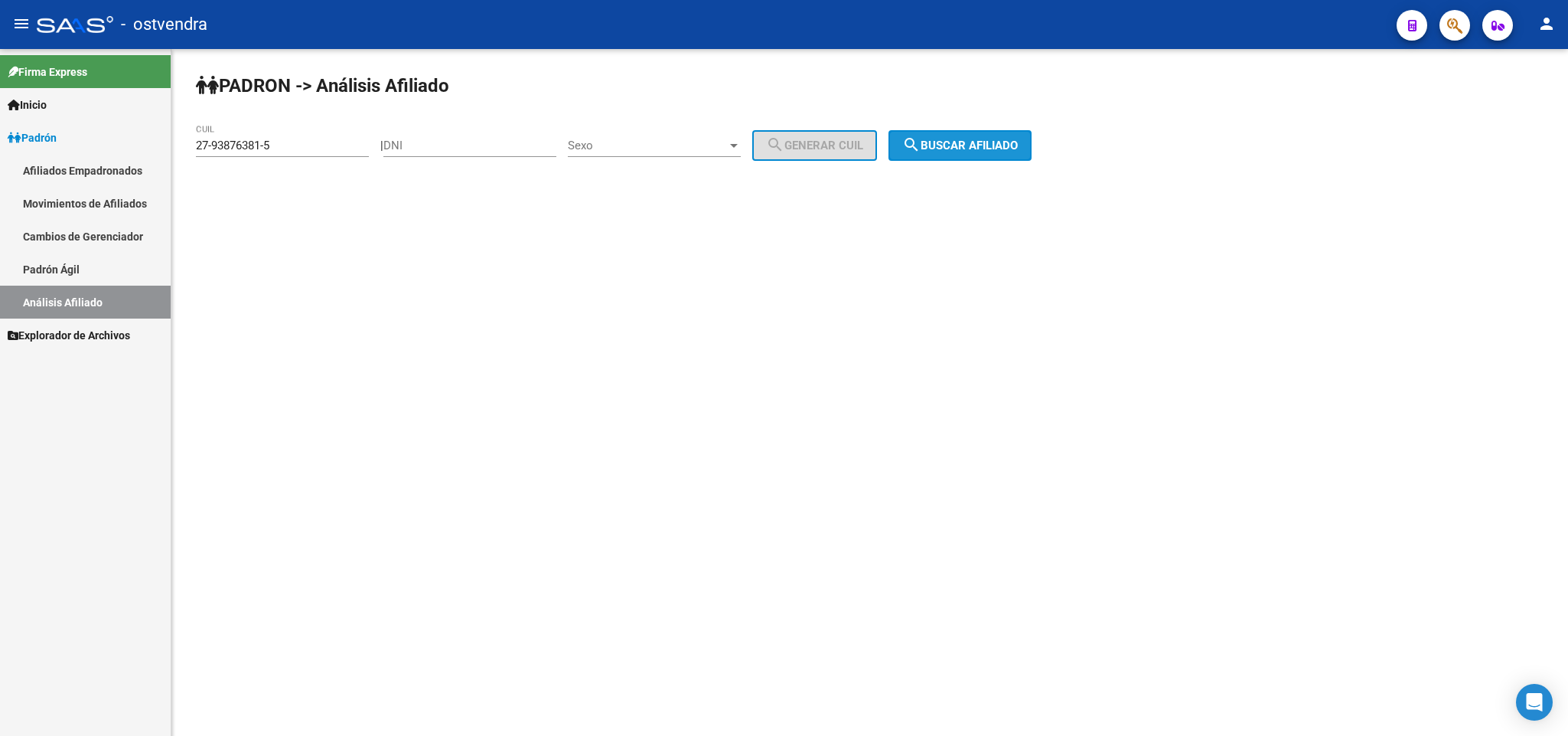
click at [921, 145] on mat-icon "search" at bounding box center [911, 145] width 19 height 19
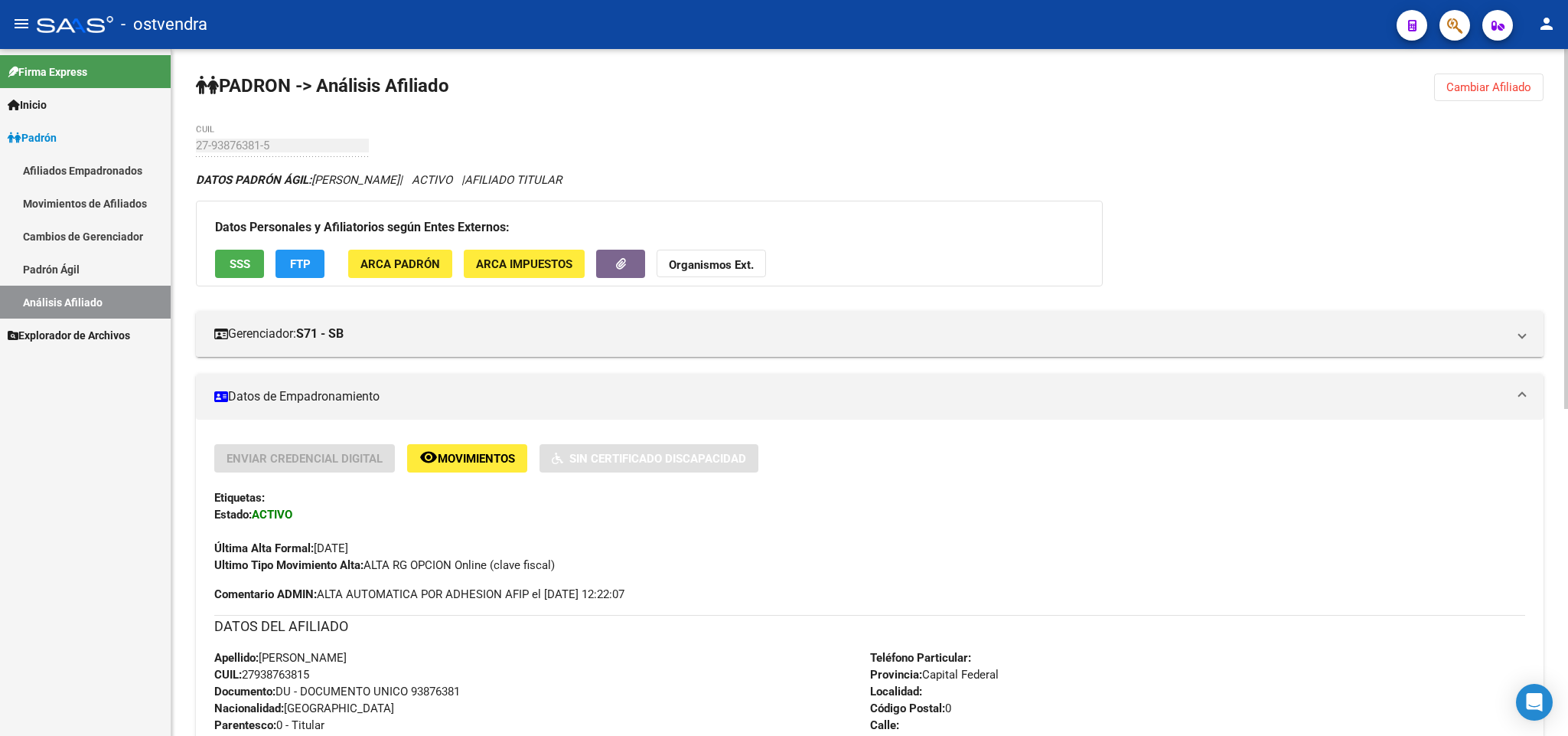
drag, startPoint x: 1509, startPoint y: 97, endPoint x: 1171, endPoint y: 56, distance: 340.5
click at [1504, 95] on button "Cambiar Afiliado" at bounding box center [1488, 87] width 109 height 27
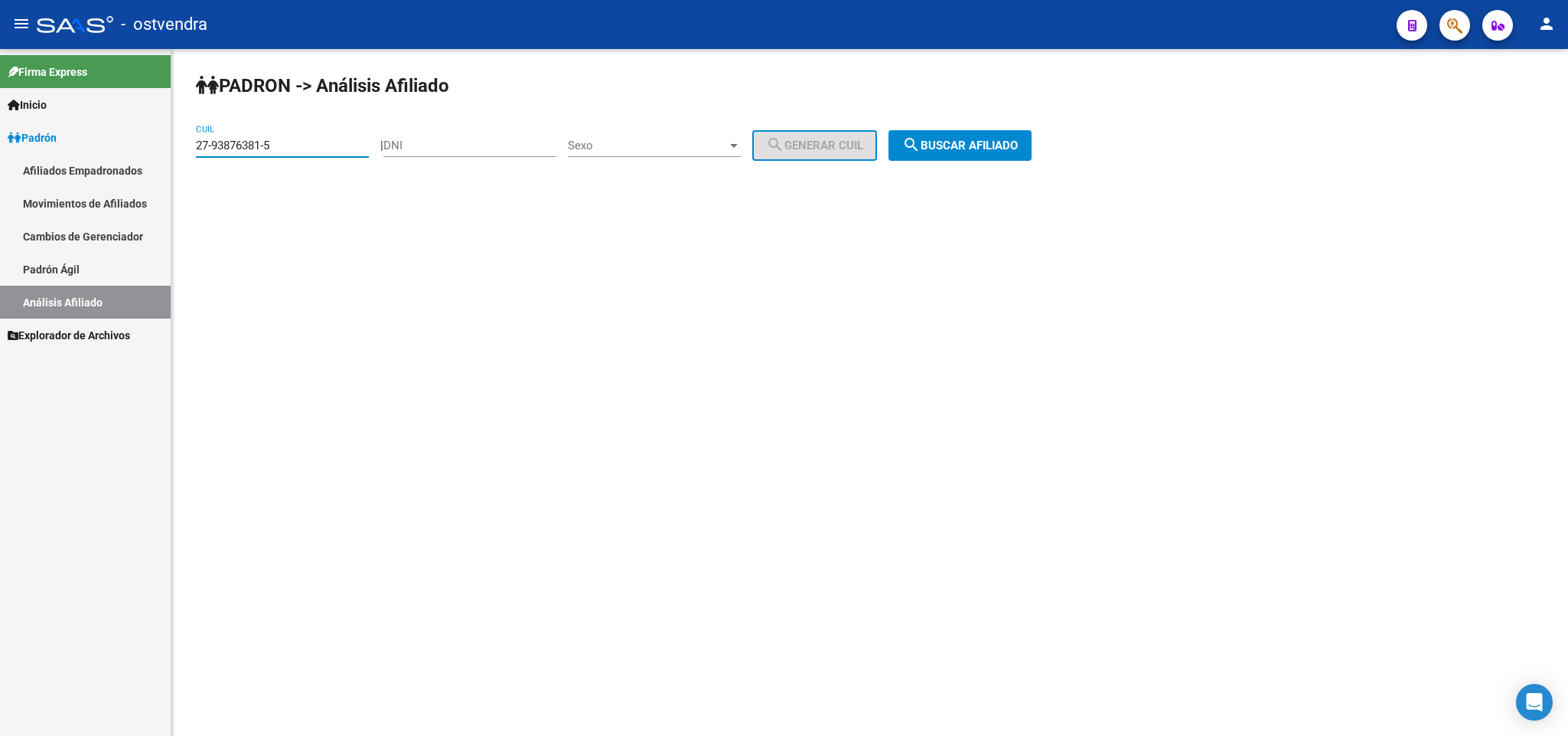
drag, startPoint x: 319, startPoint y: 143, endPoint x: 0, endPoint y: 143, distance: 319.0
click at [0, 143] on mat-sidenav-container "Firma Express Inicio Instructivos Contacto OS Padrón Afiliados Empadronados Mov…" at bounding box center [784, 392] width 1568 height 687
paste input "0-26605231-7"
click at [983, 143] on span "search Buscar afiliado" at bounding box center [960, 145] width 116 height 14
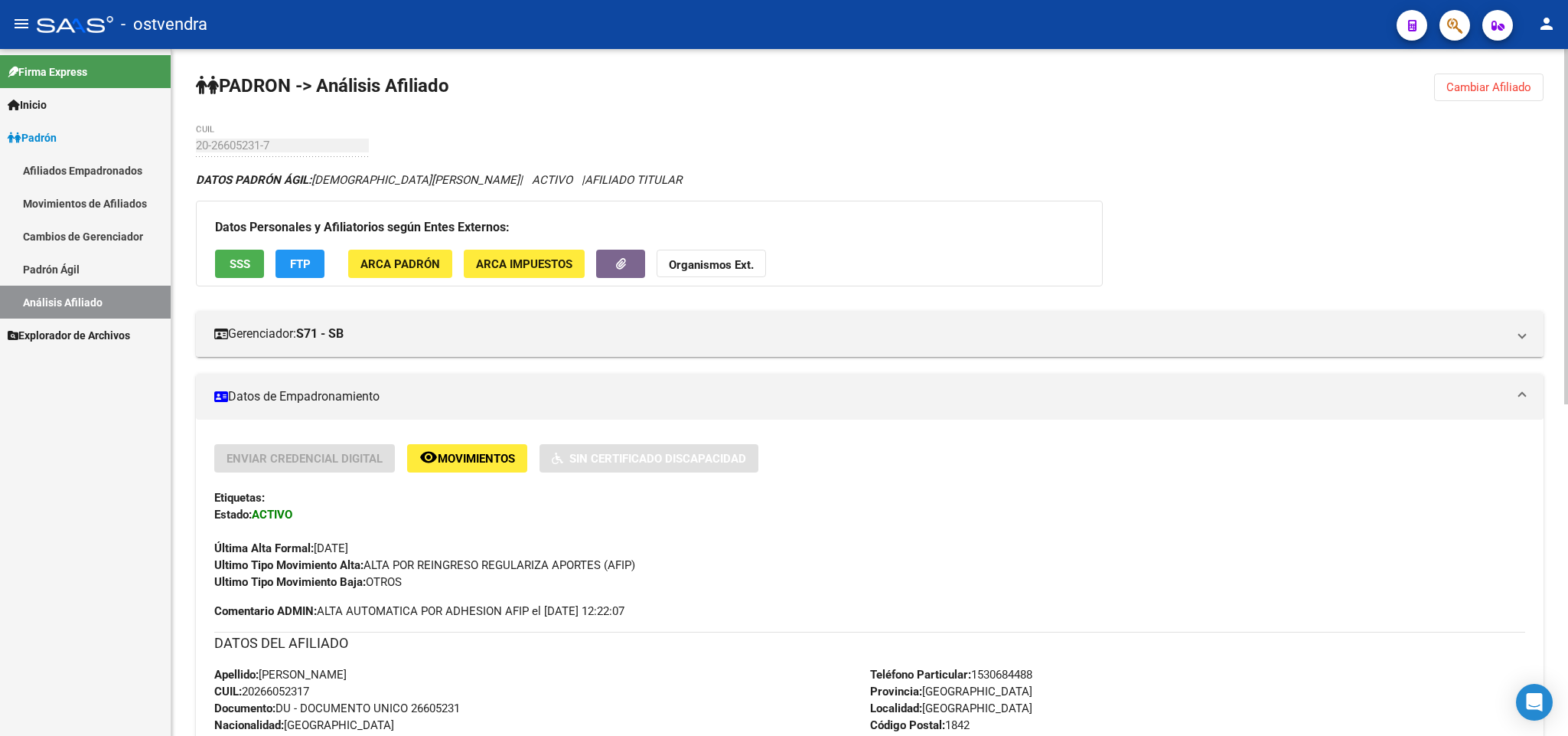
drag, startPoint x: 1499, startPoint y: 83, endPoint x: 1168, endPoint y: 88, distance: 331.0
click at [1456, 84] on span "Cambiar Afiliado" at bounding box center [1488, 88] width 85 height 14
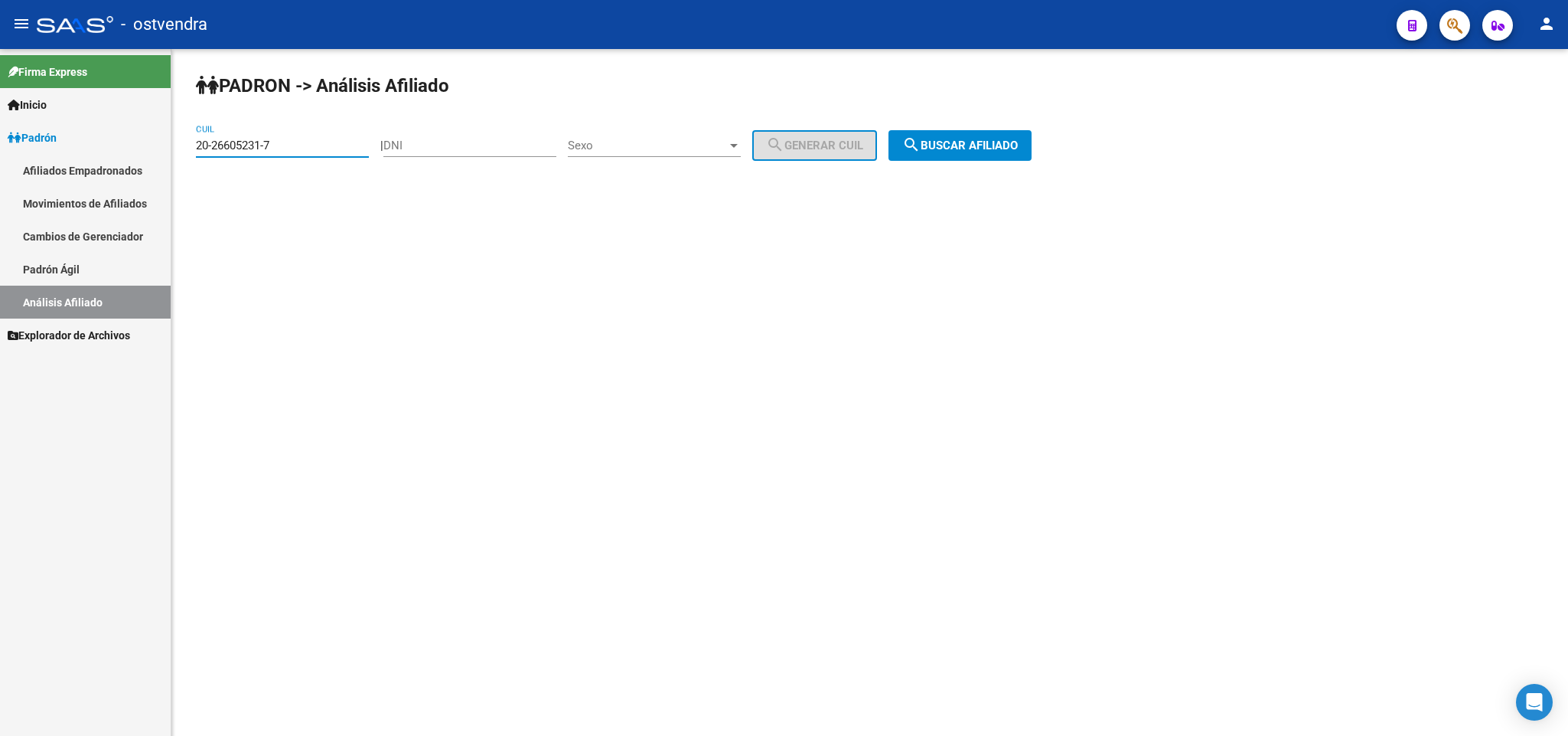
click at [298, 140] on input "20-26605231-7" at bounding box center [282, 145] width 173 height 14
drag, startPoint x: 298, startPoint y: 140, endPoint x: 1, endPoint y: 136, distance: 297.0
click at [0, 136] on mat-sidenav-container "Firma Express Inicio Instructivos Contacto OS Padrón Afiliados Empadronados Mov…" at bounding box center [784, 392] width 1568 height 687
paste input "9747701-4"
click at [969, 147] on span "search Buscar afiliado" at bounding box center [960, 145] width 116 height 14
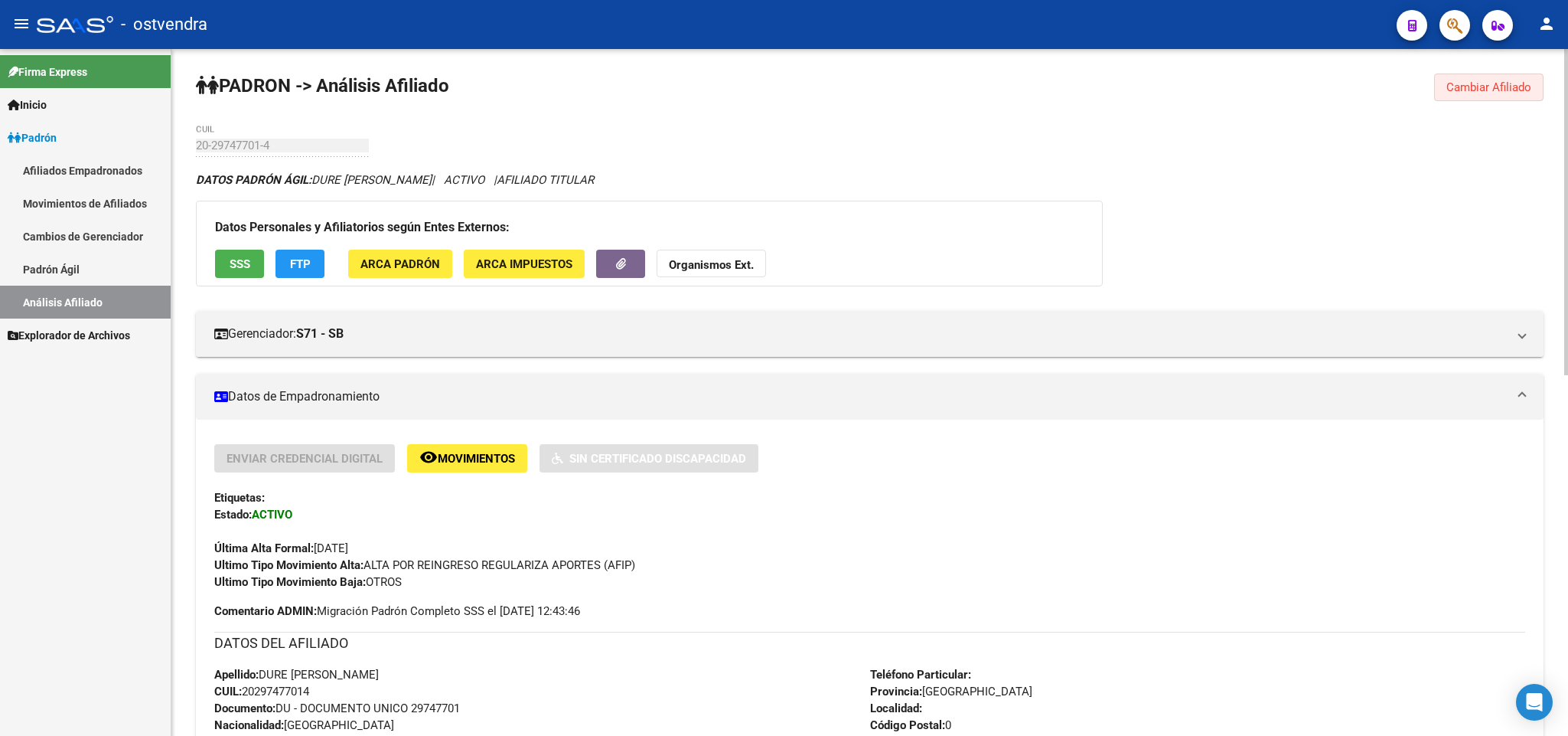
click at [1474, 91] on span "Cambiar Afiliado" at bounding box center [1488, 88] width 85 height 14
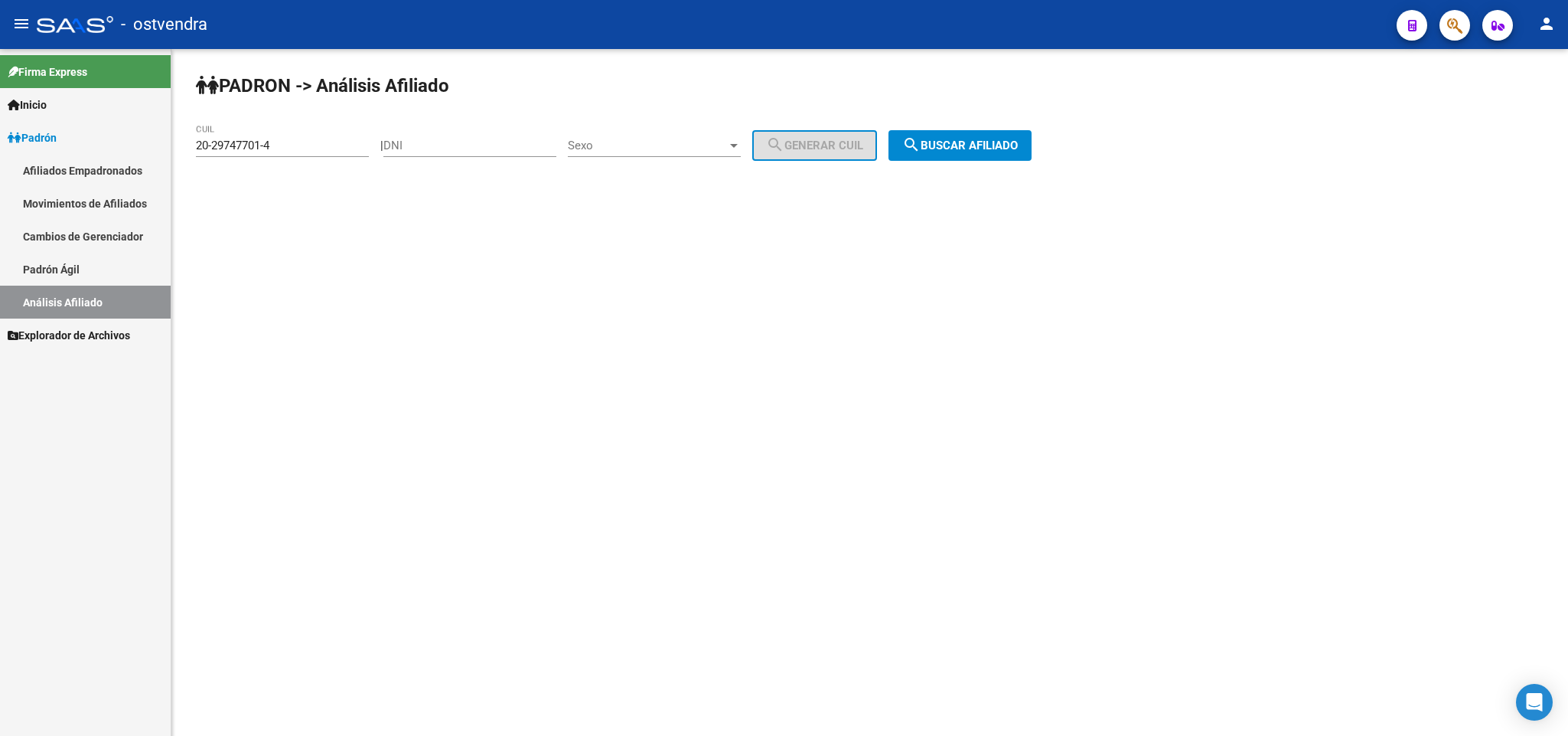
click at [287, 152] on div "20-29747701-4 CUIL" at bounding box center [282, 141] width 173 height 33
drag, startPoint x: 284, startPoint y: 148, endPoint x: 2, endPoint y: 166, distance: 282.6
click at [0, 166] on mat-sidenav-container "Firma Express Inicio Instructivos Contacto OS Padrón Afiliados Empadronados Mov…" at bounding box center [784, 392] width 1568 height 687
paste input "30276540-6"
click at [992, 147] on span "search Buscar afiliado" at bounding box center [960, 145] width 116 height 14
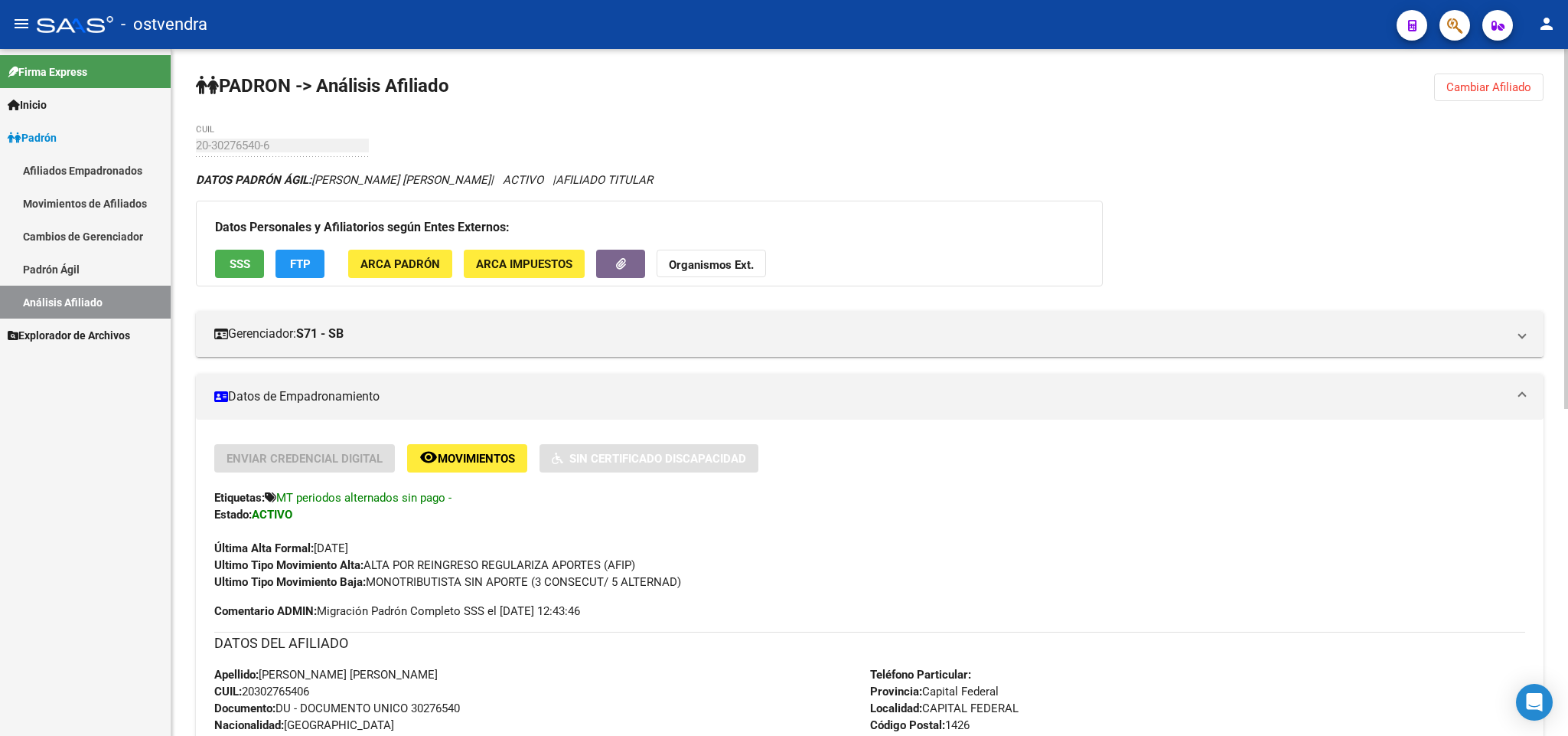
click at [1483, 95] on button "Cambiar Afiliado" at bounding box center [1488, 87] width 109 height 27
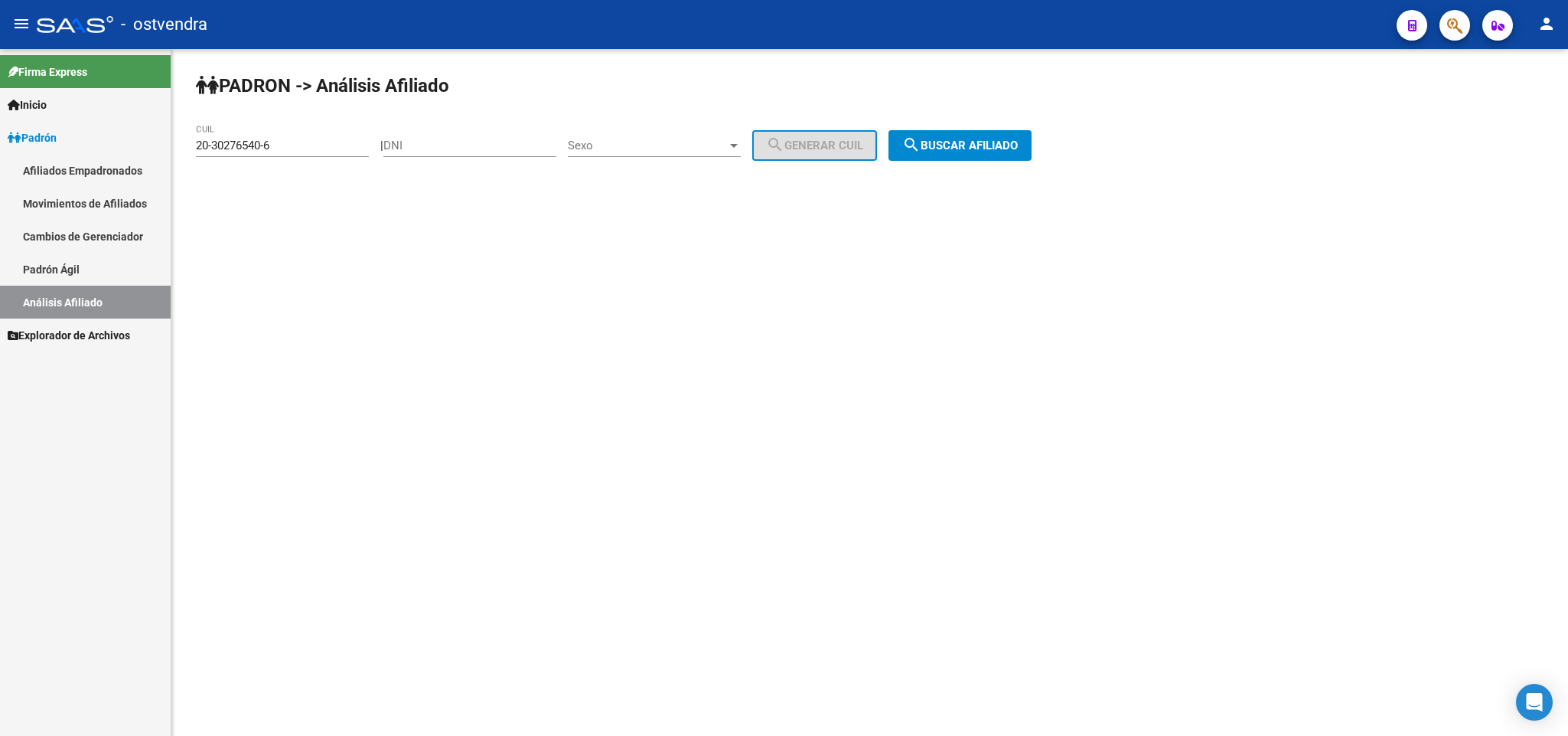
click at [336, 159] on div "20-30276540-6 CUIL" at bounding box center [282, 148] width 173 height 48
drag, startPoint x: 294, startPoint y: 145, endPoint x: 287, endPoint y: 152, distance: 9.9
click at [290, 149] on input "20-30276540-6" at bounding box center [282, 145] width 173 height 14
drag, startPoint x: 301, startPoint y: 149, endPoint x: 0, endPoint y: 159, distance: 301.2
click at [0, 159] on mat-sidenav-container "Firma Express Inicio Instructivos Contacto OS Padrón Afiliados Empadronados Mov…" at bounding box center [784, 392] width 1568 height 687
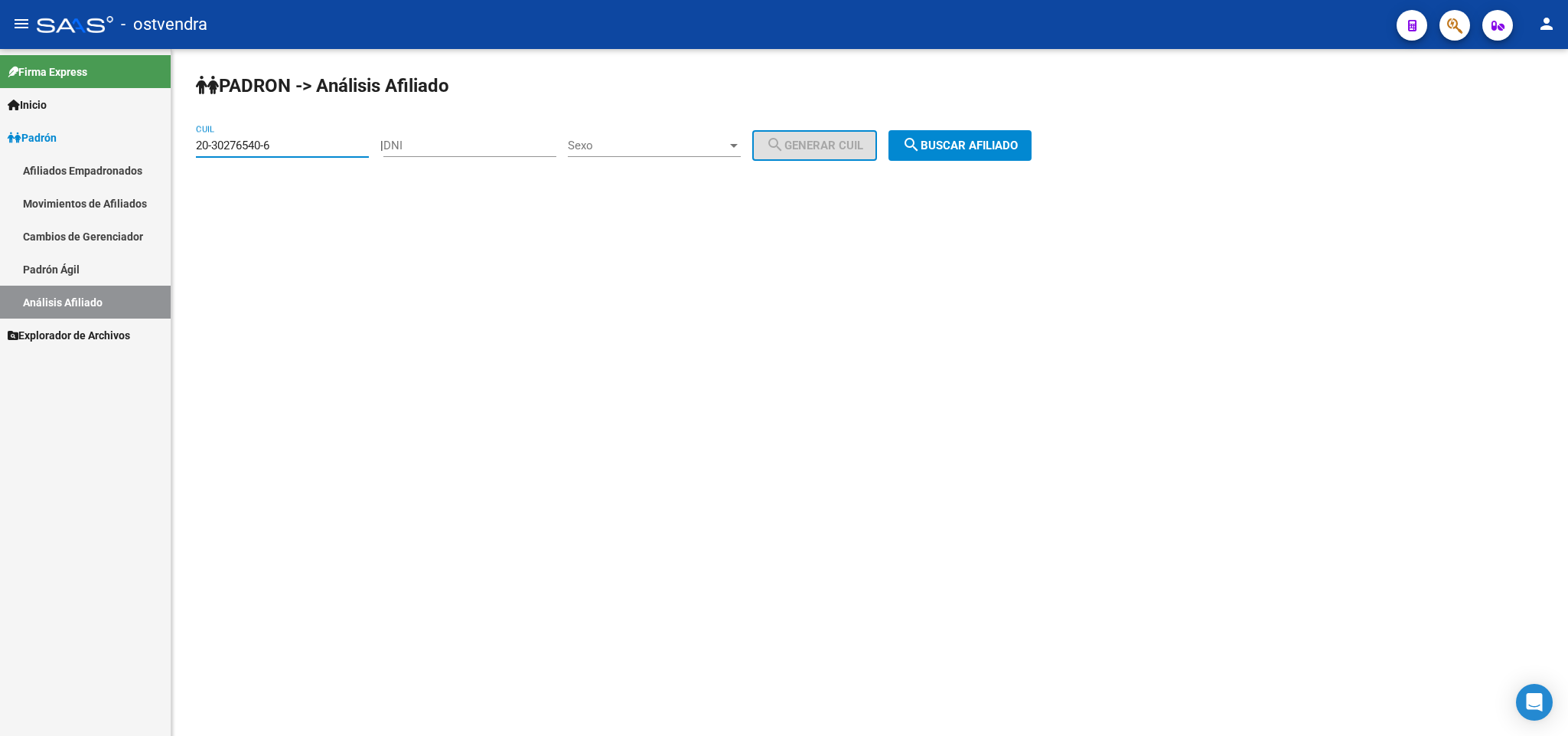
paste input "4491383-9"
click at [985, 150] on span "search Buscar afiliado" at bounding box center [960, 145] width 116 height 14
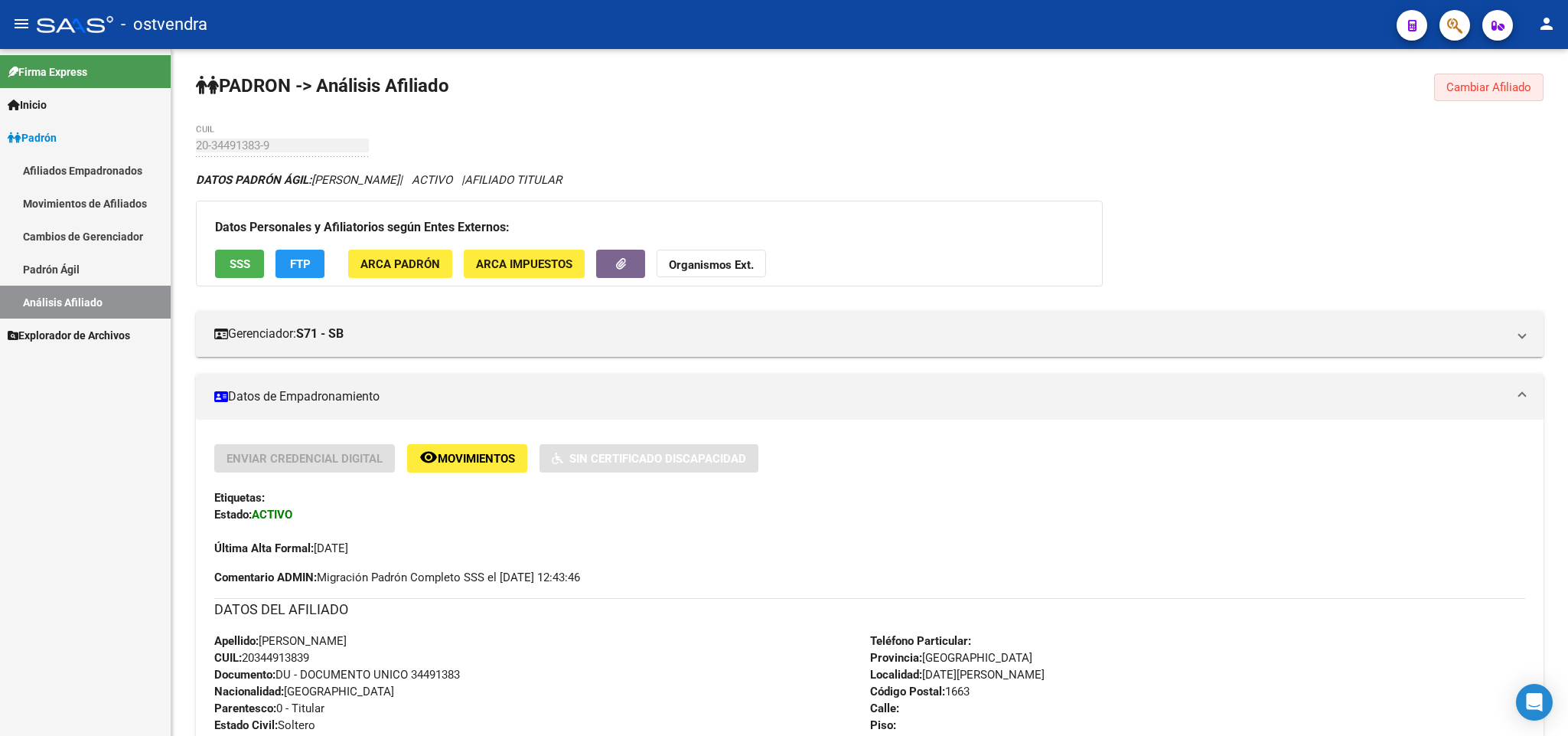
drag, startPoint x: 1485, startPoint y: 98, endPoint x: 699, endPoint y: 248, distance: 800.2
click at [1417, 115] on div "PADRON -> Análisis Afiliado Cambiar Afiliado 20-34491383-9 CUIL DATOS PADRÓN ÁG…" at bounding box center [869, 750] width 1396 height 1402
drag, startPoint x: 1484, startPoint y: 88, endPoint x: 1394, endPoint y: 88, distance: 90.0
click at [1467, 88] on span "Cambiar Afiliado" at bounding box center [1488, 88] width 85 height 14
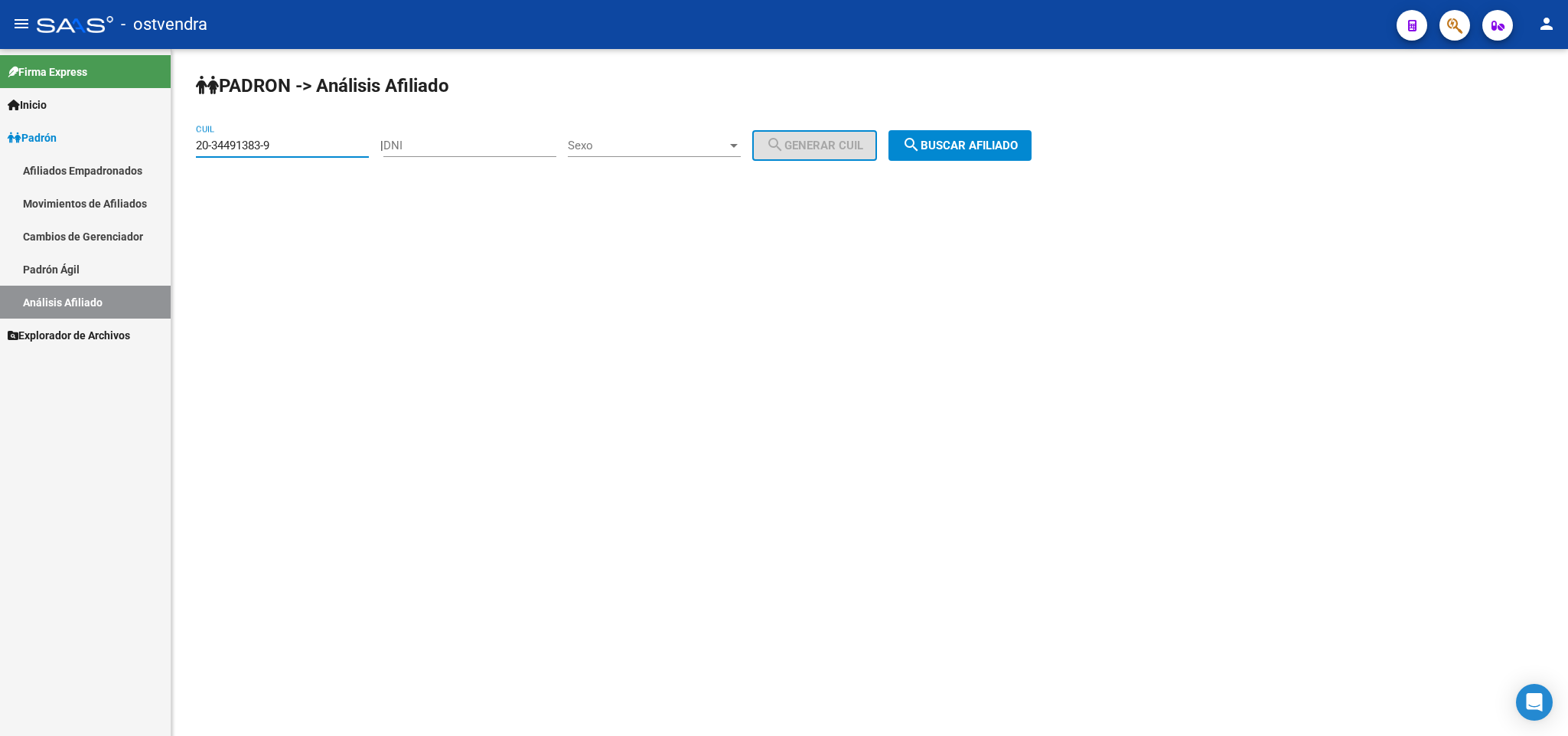
click at [294, 149] on input "20-34491383-9" at bounding box center [282, 145] width 173 height 14
drag, startPoint x: 283, startPoint y: 143, endPoint x: 0, endPoint y: 143, distance: 283.0
click at [0, 143] on mat-sidenav-container "Firma Express Inicio Instructivos Contacto OS Padrón Afiliados Empadronados Mov…" at bounding box center [784, 392] width 1568 height 687
paste input "6820406-5"
click at [997, 133] on button "search Buscar afiliado" at bounding box center [960, 145] width 143 height 30
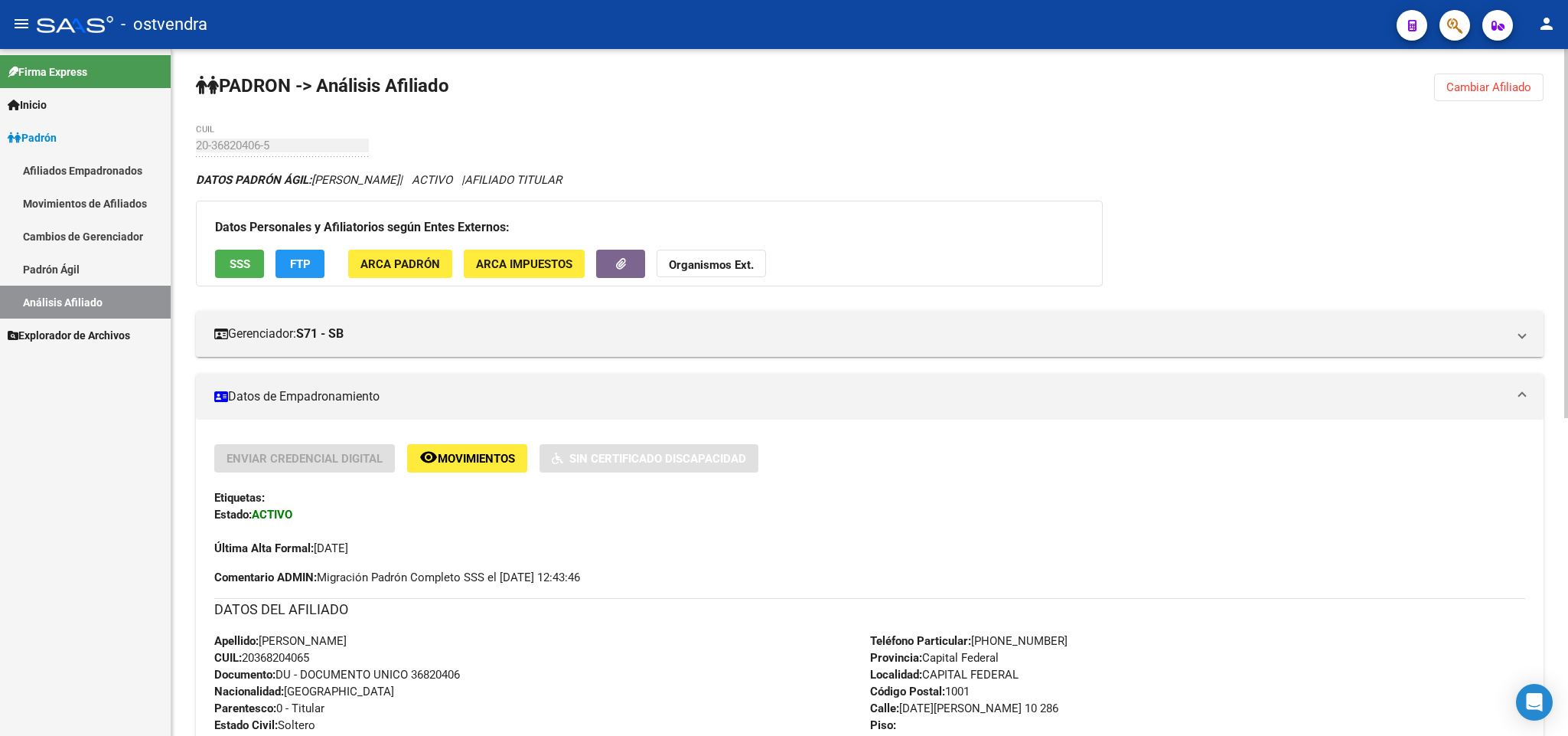
click at [879, 502] on div "Etiquetas:" at bounding box center [869, 498] width 1310 height 17
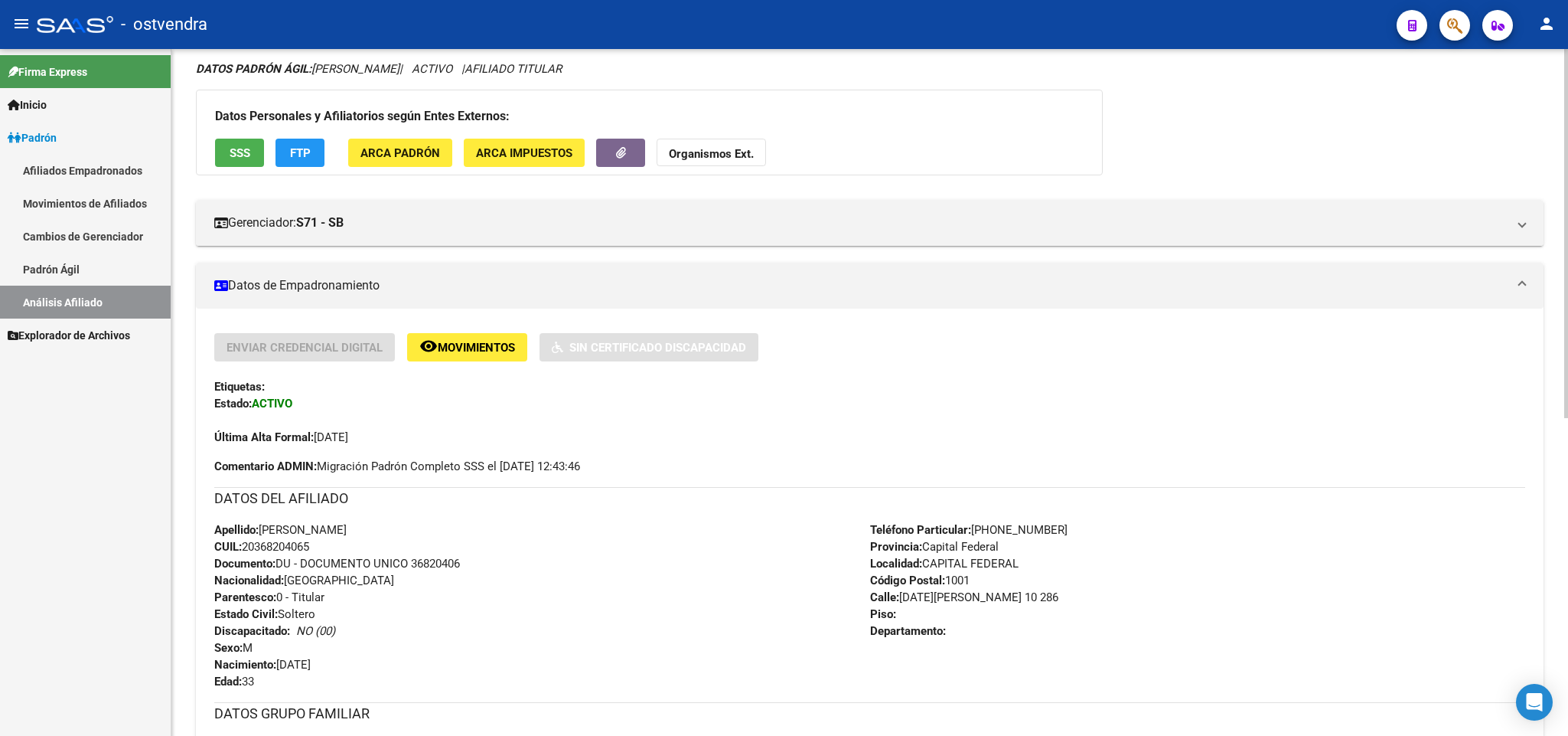
scroll to position [345, 0]
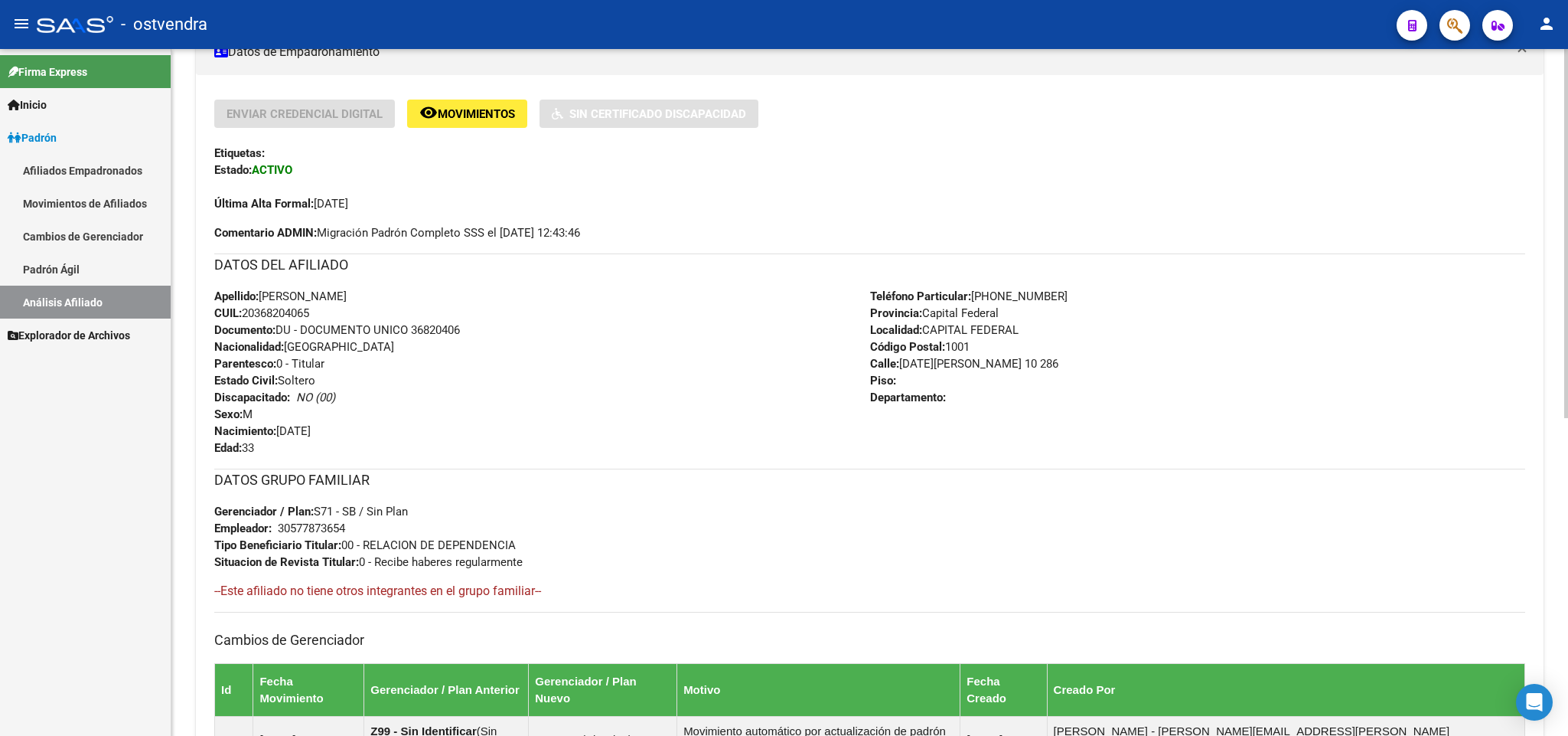
drag, startPoint x: 482, startPoint y: 471, endPoint x: 511, endPoint y: 466, distance: 29.4
click at [485, 471] on h3 "DATOS GRUPO FAMILIAR" at bounding box center [869, 480] width 1310 height 21
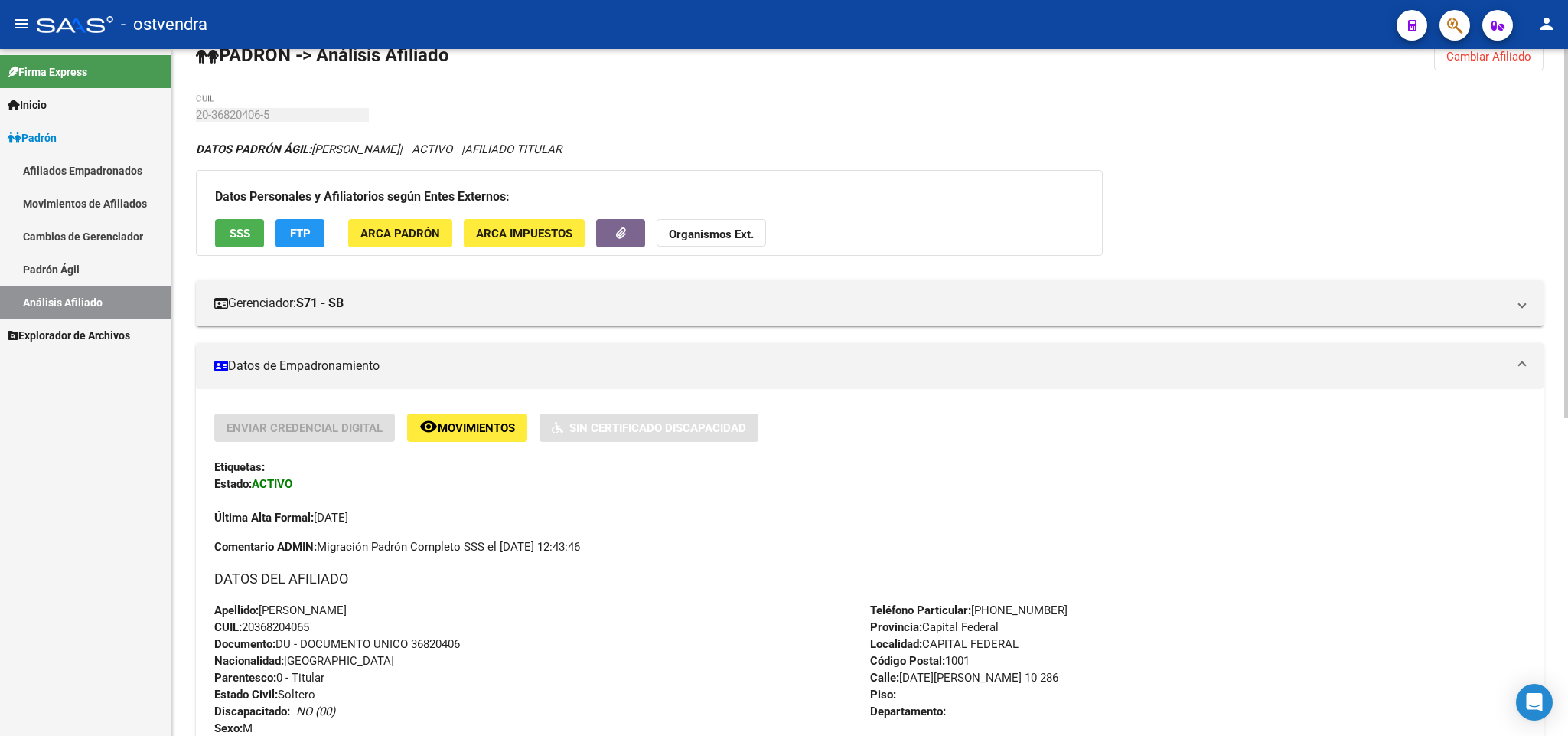
scroll to position [0, 0]
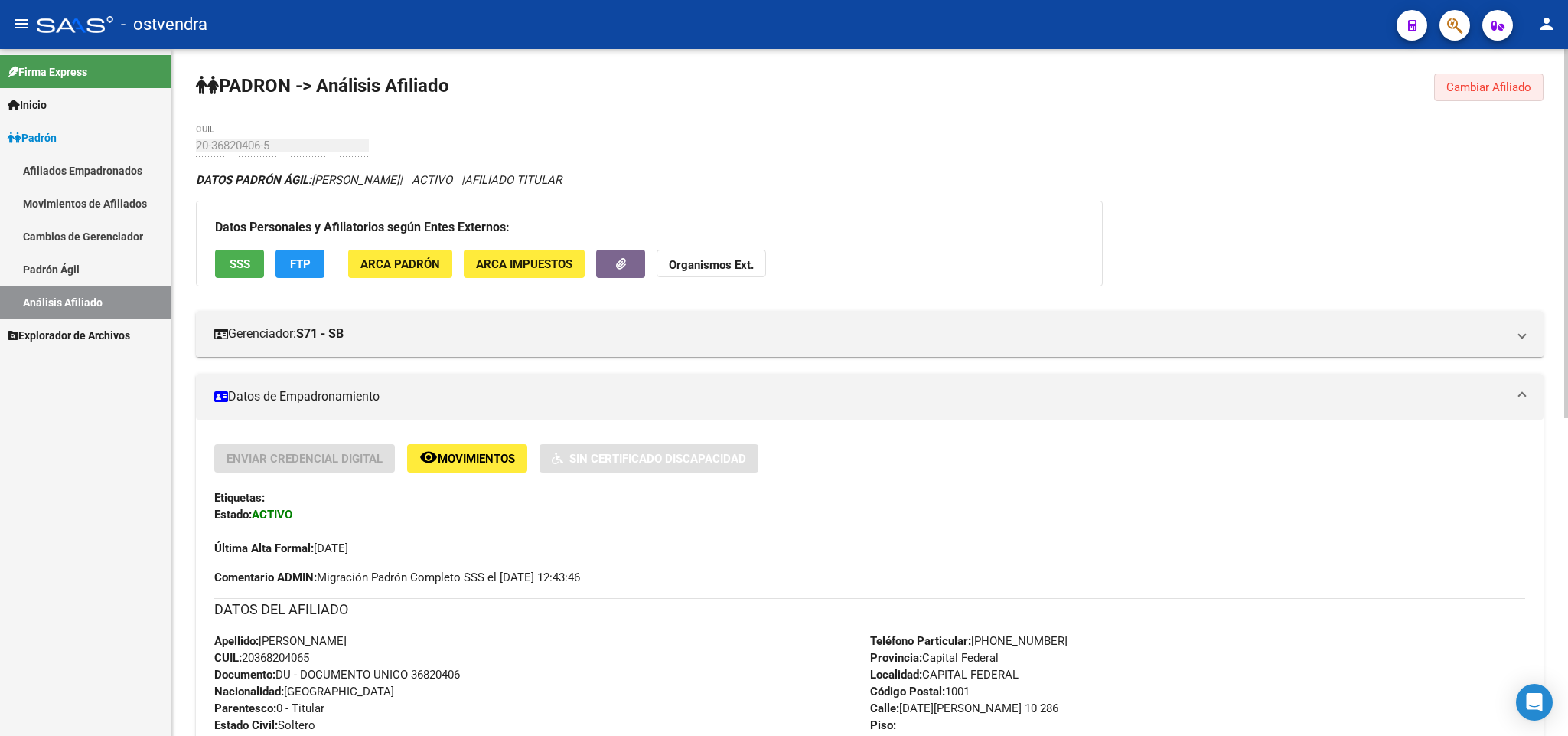
drag, startPoint x: 1486, startPoint y: 90, endPoint x: 1331, endPoint y: 152, distance: 166.9
click at [1451, 120] on div "PADRON -> Análisis Afiliado Cambiar Afiliado 20-36820406-5 CUIL DATOS PADRÓN ÁG…" at bounding box center [869, 702] width 1396 height 1307
drag, startPoint x: 1508, startPoint y: 91, endPoint x: 1382, endPoint y: 91, distance: 126.0
click at [1499, 91] on span "Cambiar Afiliado" at bounding box center [1488, 88] width 85 height 14
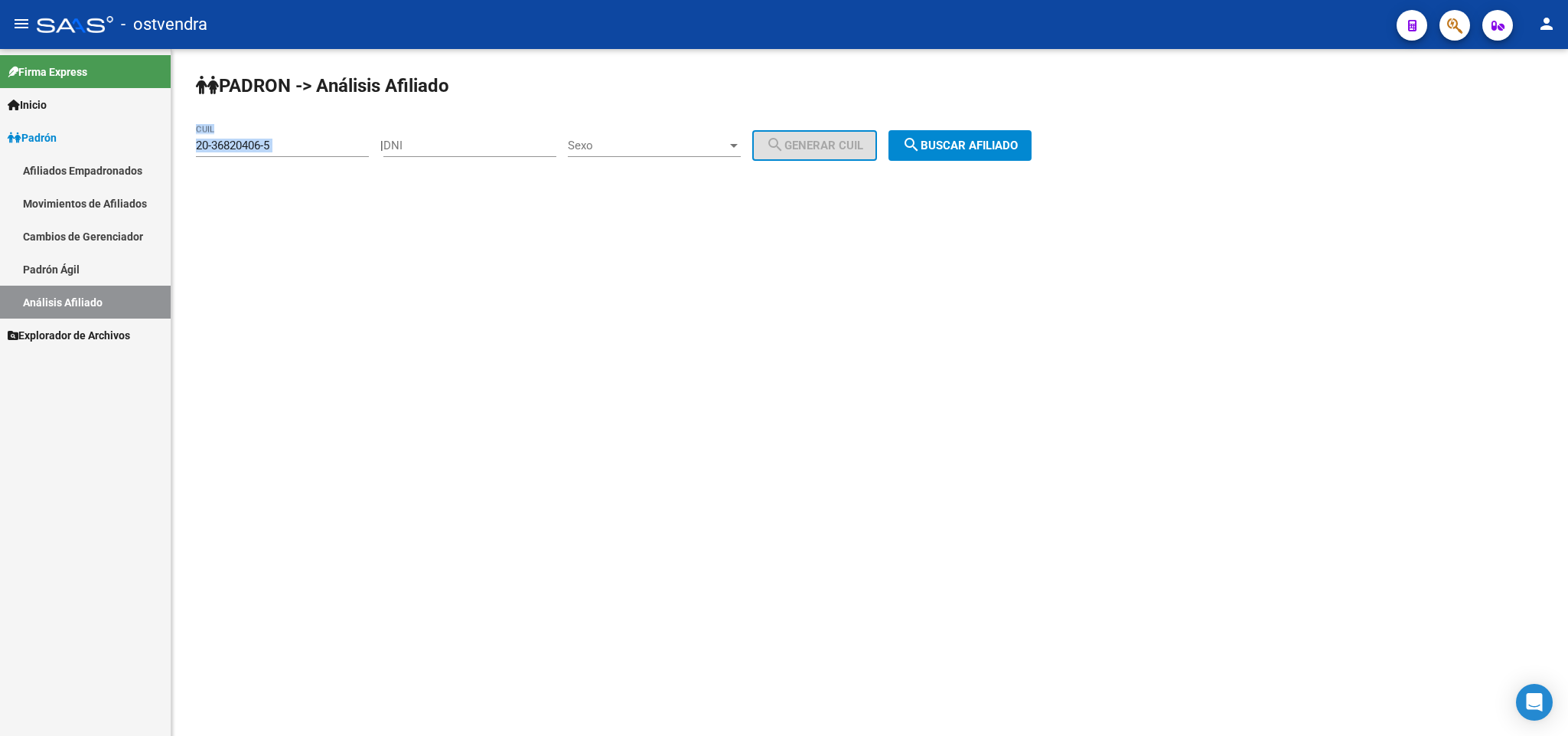
click at [326, 159] on div "20-36820406-5 CUIL" at bounding box center [282, 148] width 173 height 48
drag, startPoint x: 326, startPoint y: 150, endPoint x: 0, endPoint y: 156, distance: 326.1
click at [0, 156] on mat-sidenav-container "Firma Express Inicio Instructivos Contacto OS Padrón Afiliados Empadronados Mov…" at bounding box center [784, 392] width 1568 height 687
paste input "7980073"
click at [956, 140] on span "search Buscar afiliado" at bounding box center [960, 145] width 116 height 14
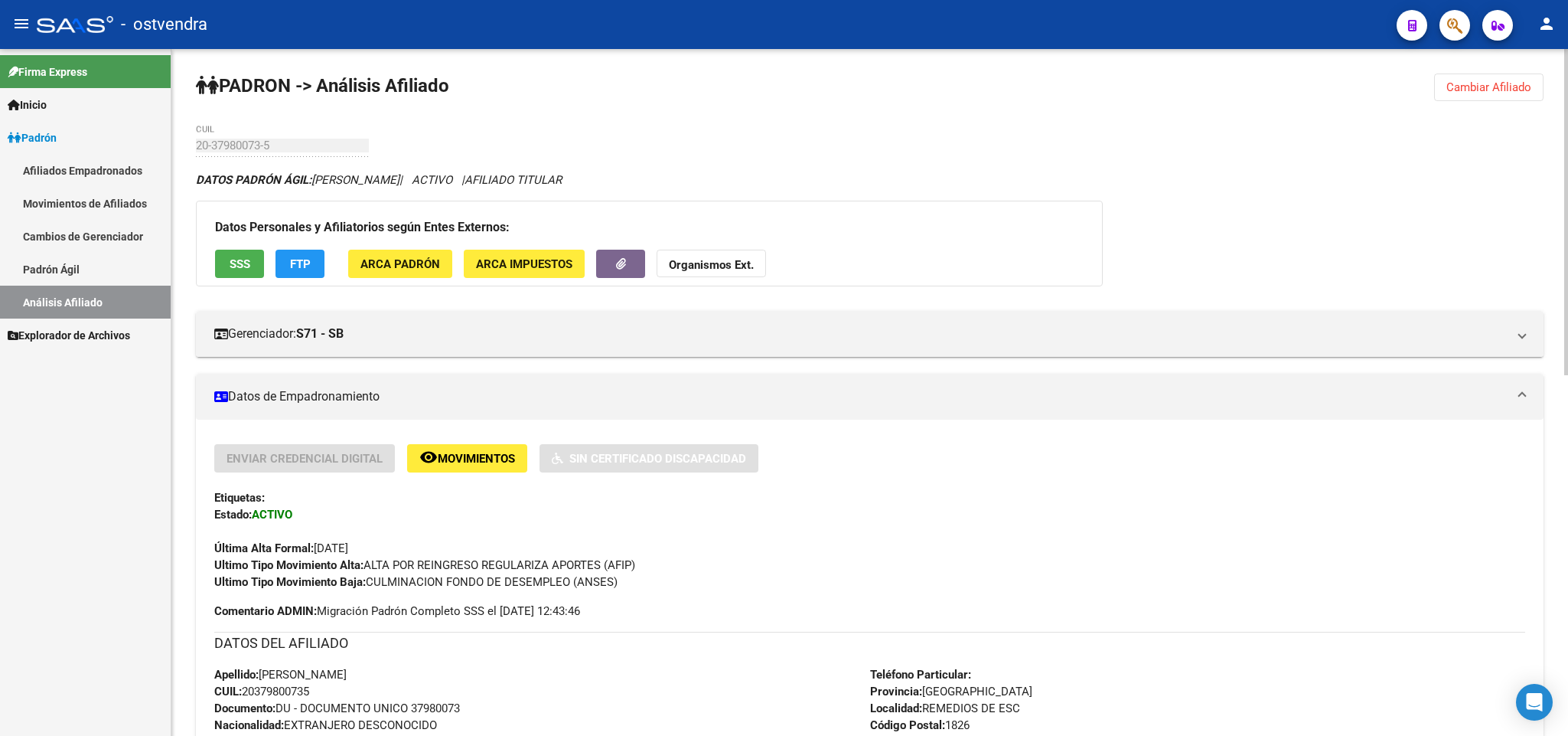
scroll to position [115, 0]
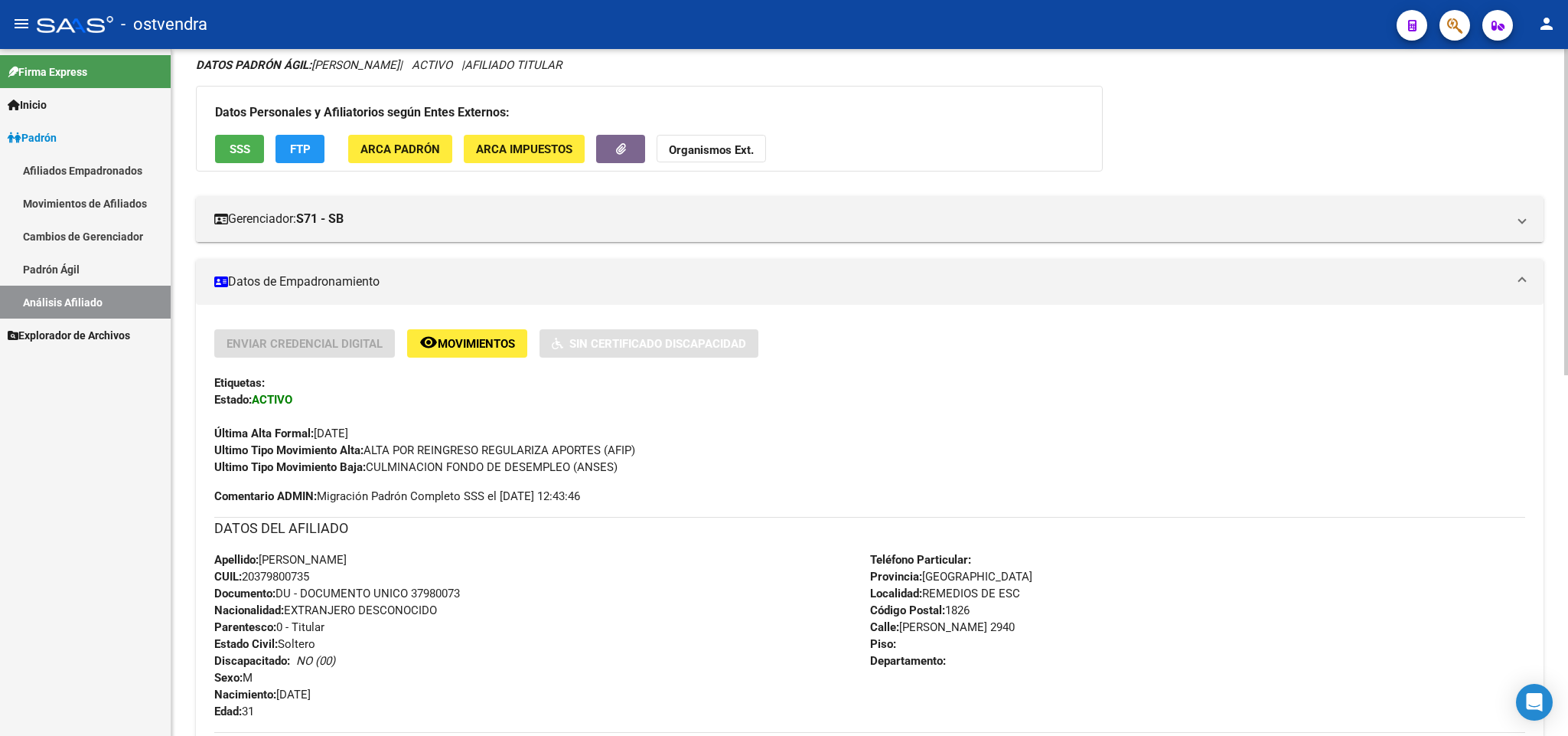
click at [322, 580] on div "Apellido: [PERSON_NAME] CUIL: 20379800735 Documento: DU - DOCUMENTO UNICO 37980…" at bounding box center [542, 635] width 656 height 169
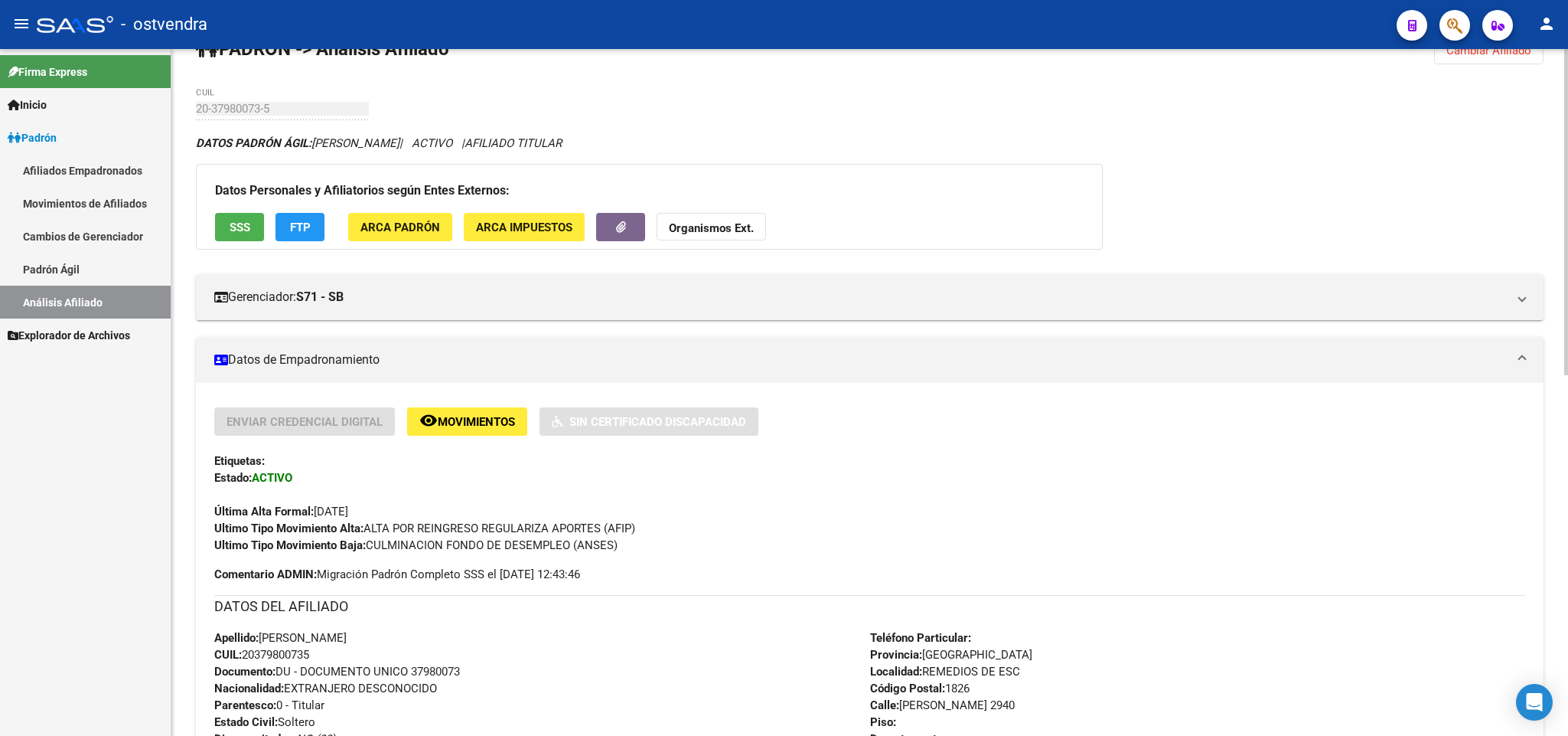
scroll to position [0, 0]
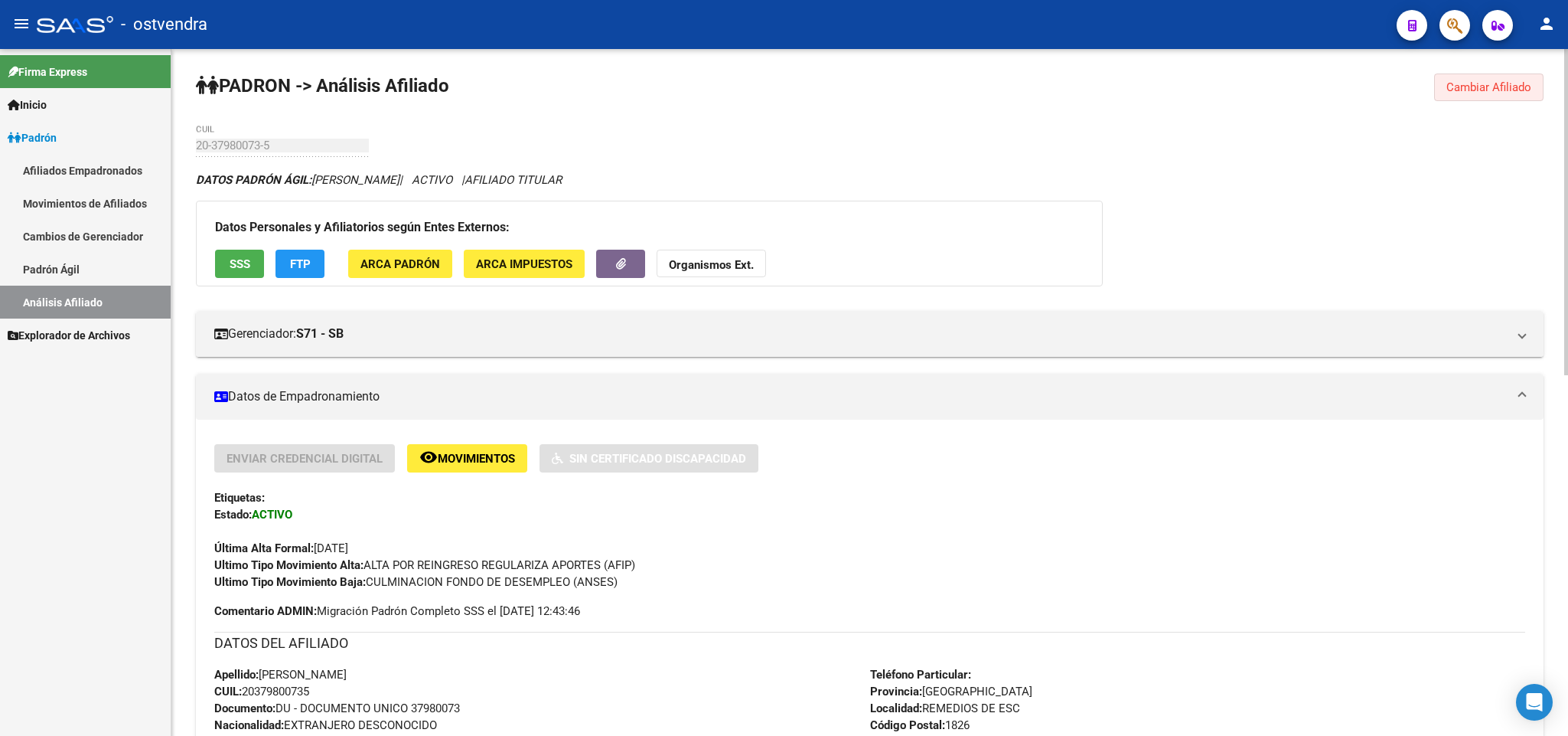
drag, startPoint x: 1506, startPoint y: 86, endPoint x: 1407, endPoint y: 93, distance: 99.2
click at [1486, 88] on span "Cambiar Afiliado" at bounding box center [1488, 88] width 85 height 14
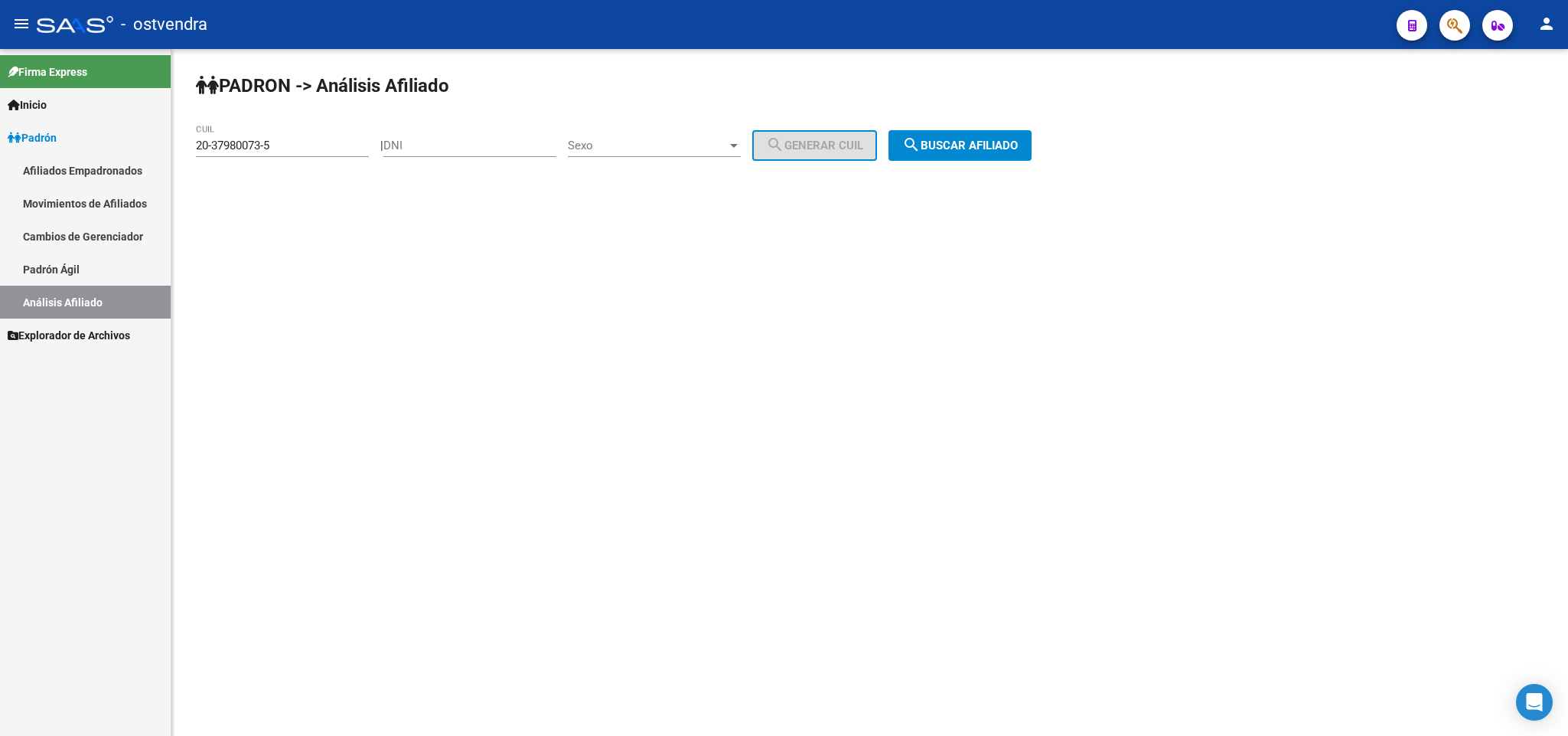
click at [313, 150] on input "20-37980073-5" at bounding box center [282, 145] width 173 height 14
drag, startPoint x: 290, startPoint y: 156, endPoint x: 0, endPoint y: 162, distance: 290.1
click at [0, 162] on mat-sidenav-container "Firma Express Inicio Instructivos Contacto OS Padrón Afiliados Empadronados Mov…" at bounding box center [784, 392] width 1568 height 687
paste input "9432166"
click at [1026, 125] on div "PADRON -> Análisis Afiliado 20-39432166-5 CUIL | DNI Sexo Sexo search Generar C…" at bounding box center [869, 130] width 1396 height 161
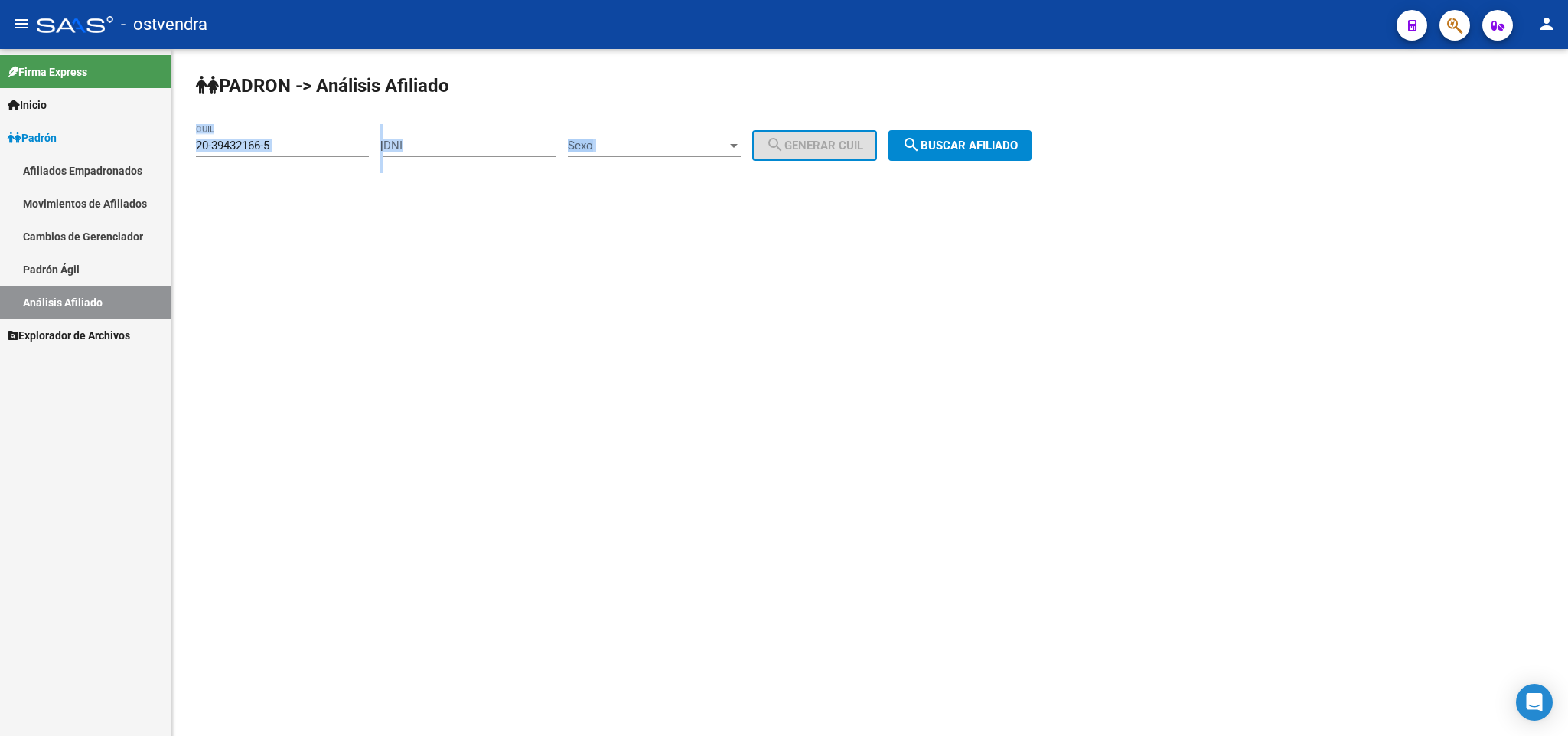
click at [1013, 161] on button "search Buscar afiliado" at bounding box center [960, 145] width 143 height 30
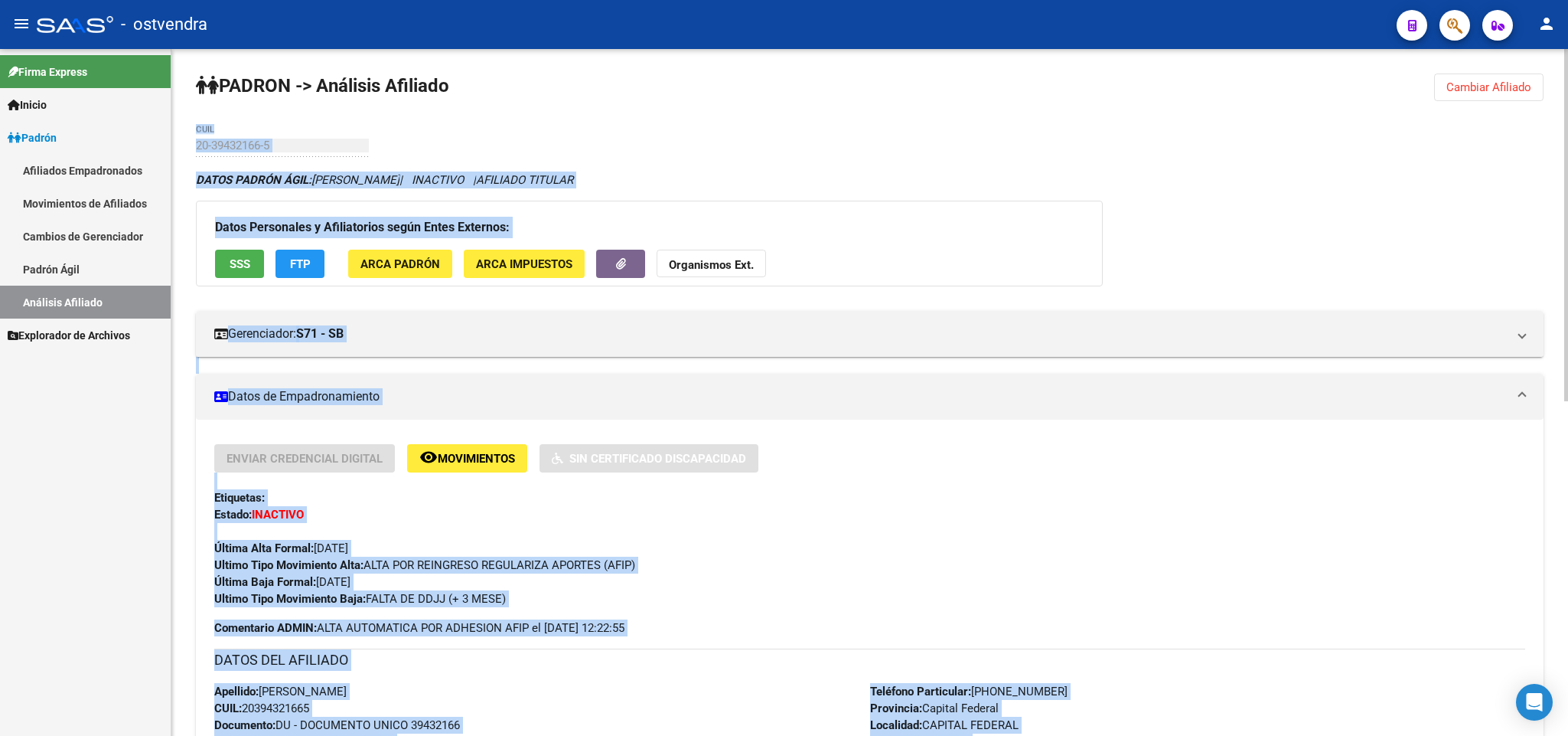
click at [533, 536] on div "Última Alta Formal: [DATE]" at bounding box center [869, 539] width 1310 height 34
click at [429, 567] on span "Ultimo Tipo Movimiento Alta: ALTA POR REINGRESO REGULARIZA APORTES (AFIP)" at bounding box center [424, 565] width 421 height 14
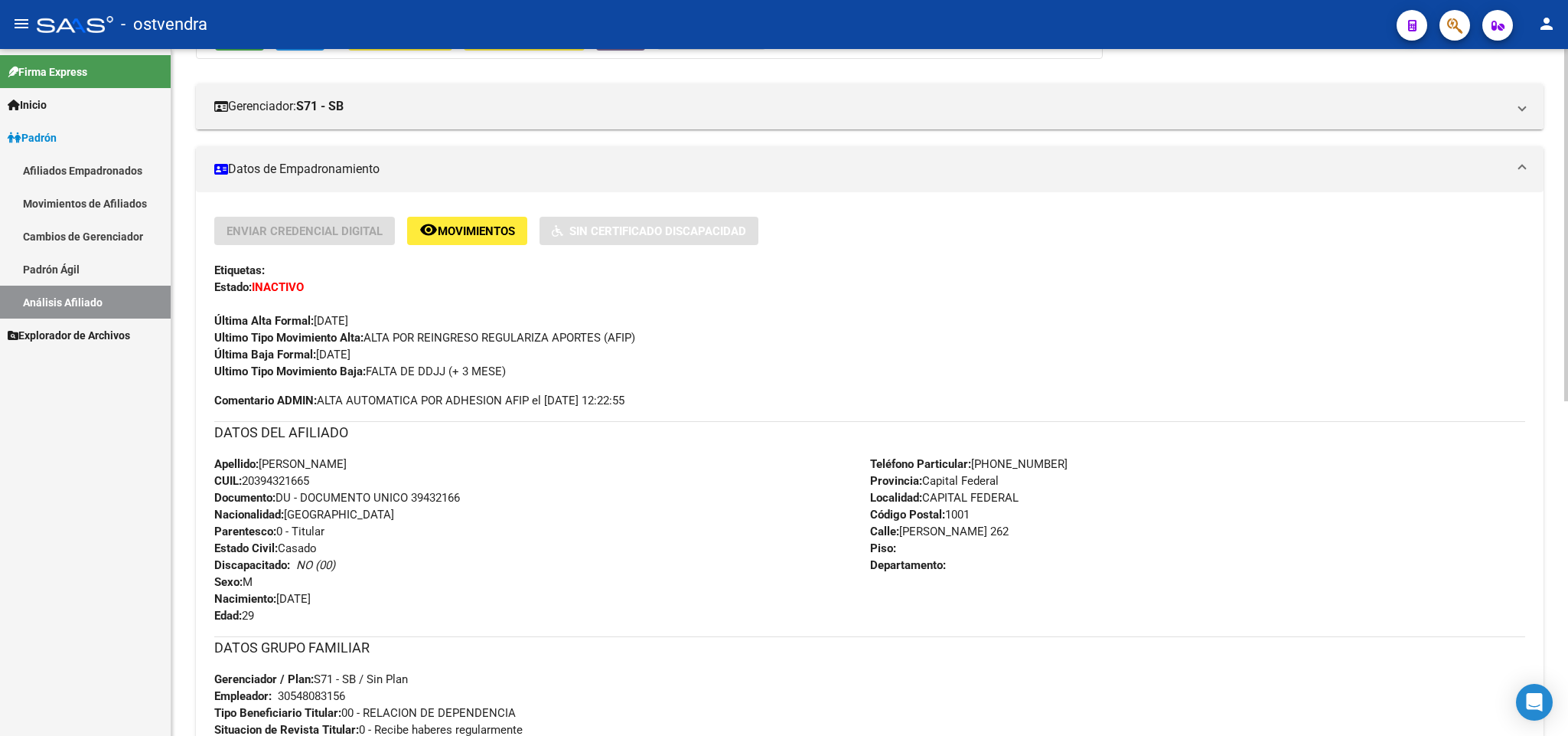
scroll to position [230, 0]
click at [528, 529] on div "Apellido: [PERSON_NAME] CUIL: 20394321665 Documento: DU - DOCUMENTO UNICO 39432…" at bounding box center [542, 538] width 656 height 169
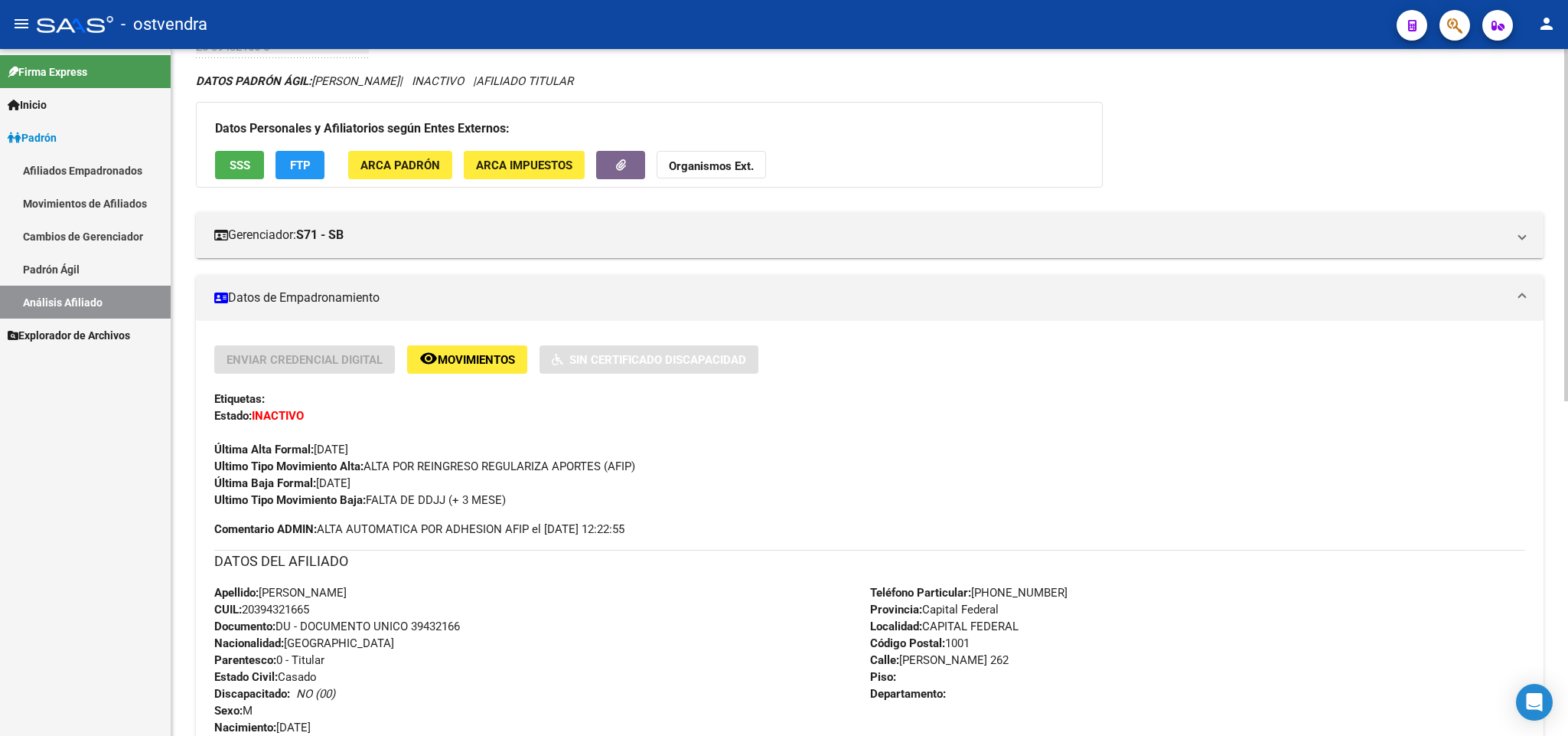
scroll to position [0, 0]
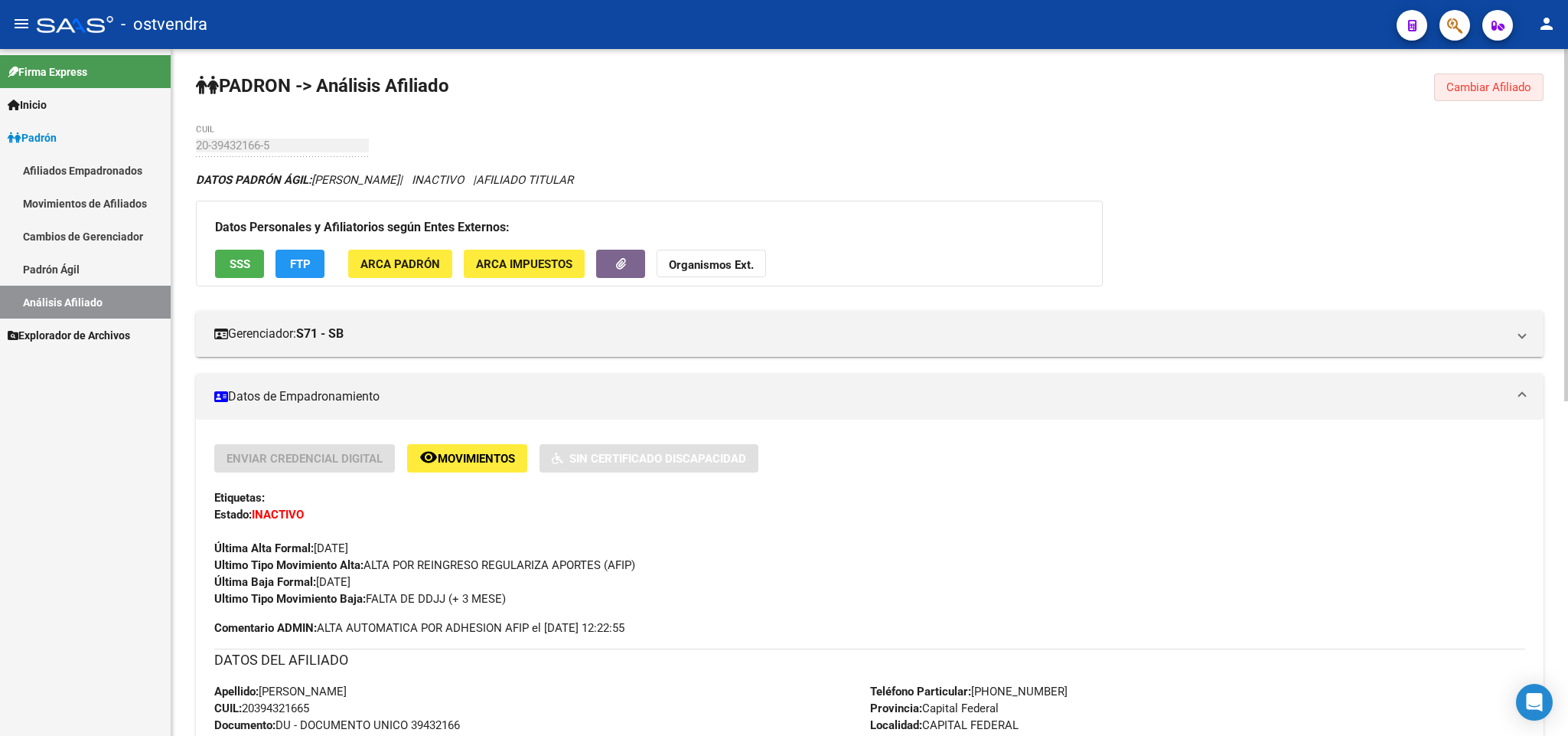
drag, startPoint x: 1452, startPoint y: 98, endPoint x: 1057, endPoint y: 110, distance: 395.2
click at [1440, 95] on button "Cambiar Afiliado" at bounding box center [1488, 87] width 109 height 27
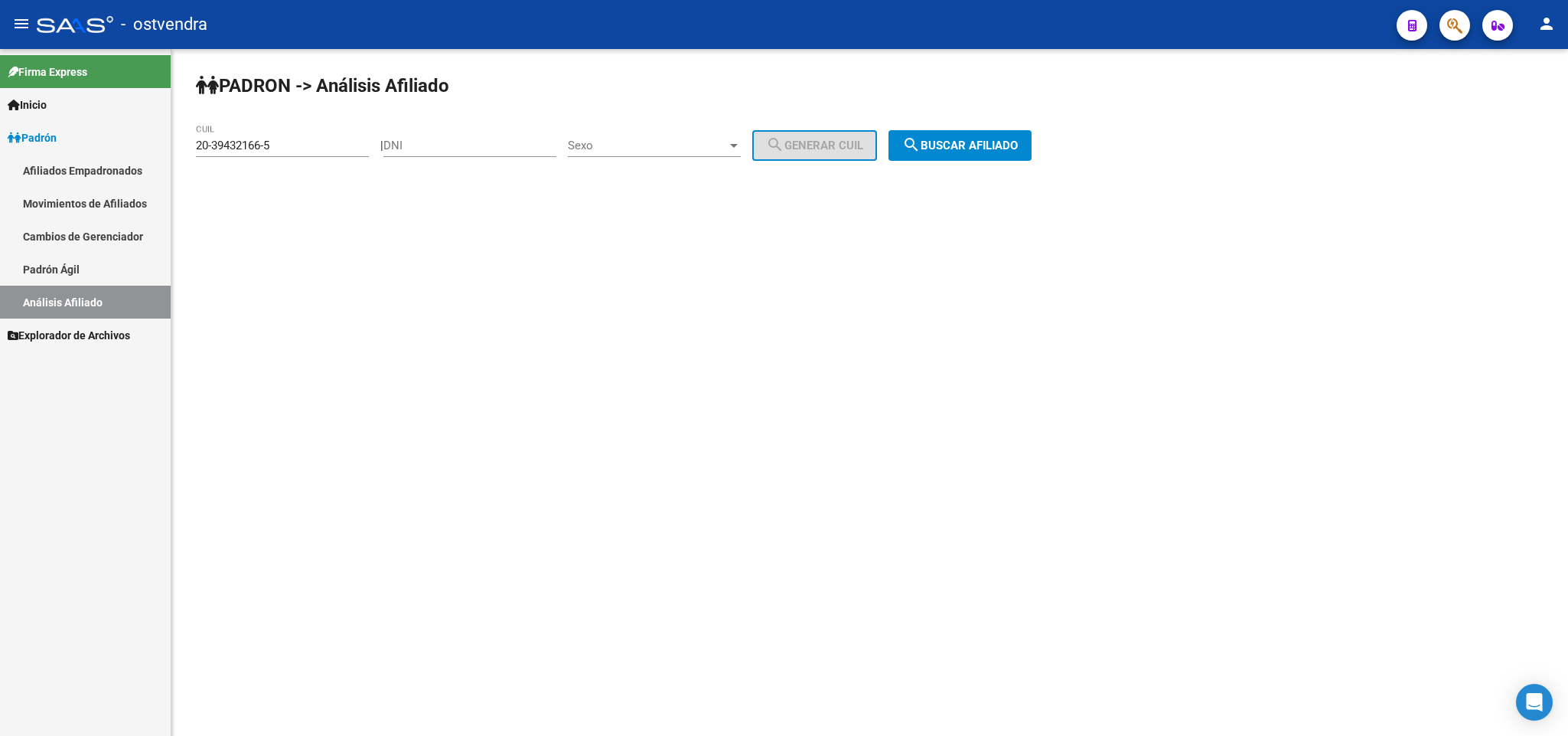
click at [310, 154] on div "20-39432166-5 CUIL" at bounding box center [282, 141] width 173 height 33
drag, startPoint x: 306, startPoint y: 145, endPoint x: 0, endPoint y: 135, distance: 306.2
click at [0, 135] on mat-sidenav-container "Firma Express Inicio Instructivos Contacto OS Padrón Afiliados Empadronados Mov…" at bounding box center [784, 392] width 1568 height 687
paste input "41710713"
click at [1013, 145] on span "search Buscar afiliado" at bounding box center [960, 145] width 116 height 14
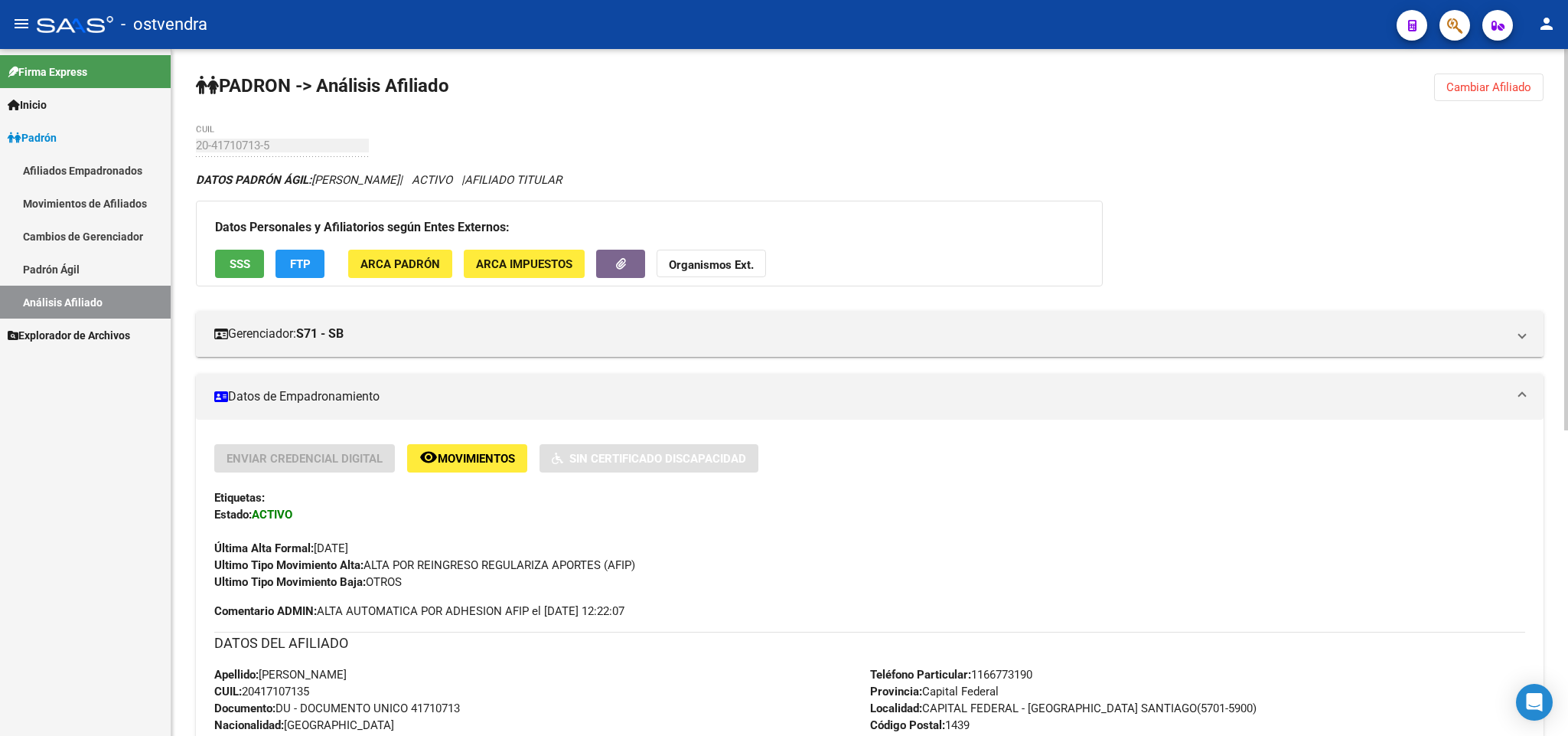
click at [1515, 95] on span "Cambiar Afiliado" at bounding box center [1488, 88] width 85 height 14
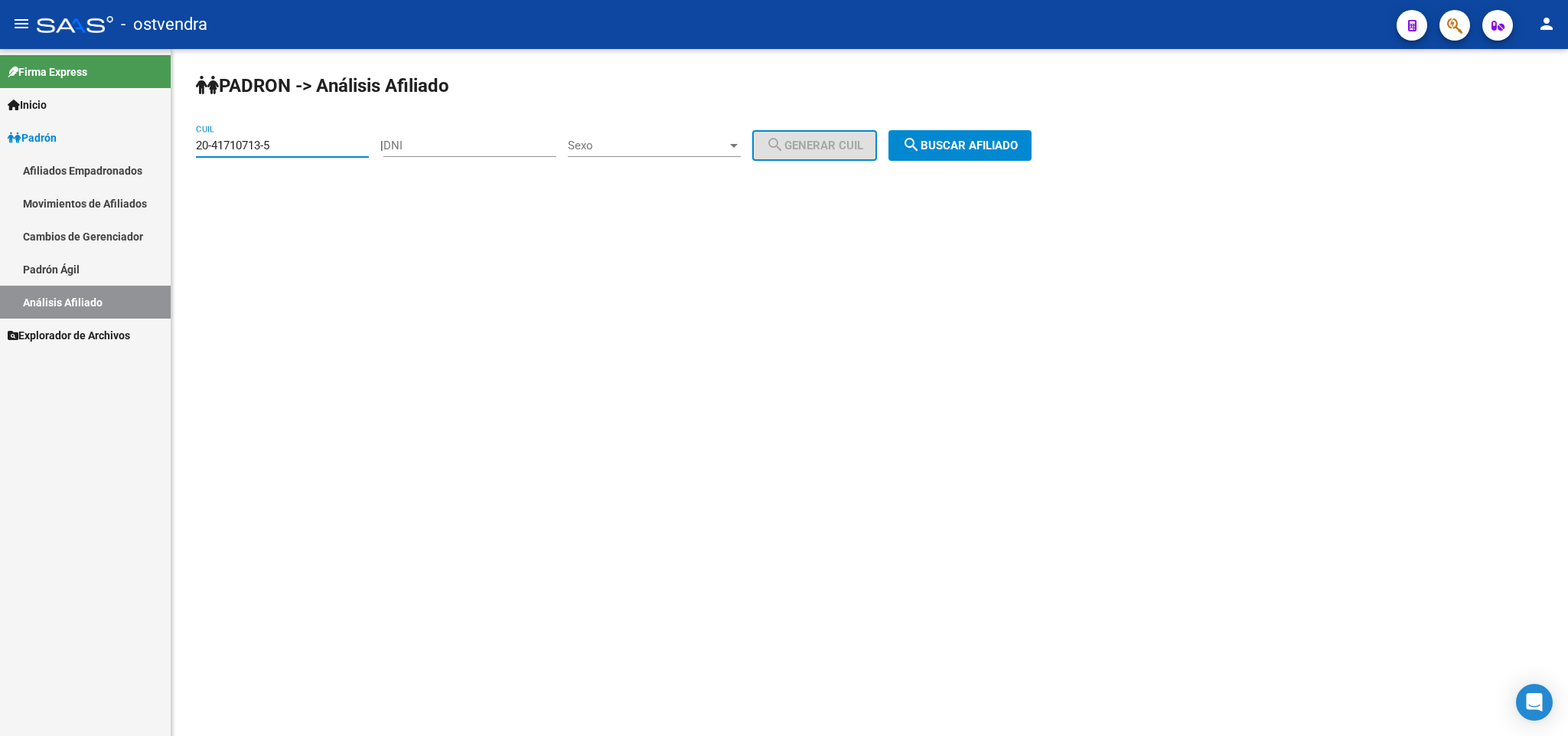
click at [291, 148] on input "20-41710713-5" at bounding box center [282, 145] width 173 height 14
drag, startPoint x: 152, startPoint y: 130, endPoint x: 0, endPoint y: 109, distance: 153.4
click at [0, 109] on mat-sidenav-container "Firma Express Inicio Instructivos Contacto OS Padrón Afiliados Empadronados Mov…" at bounding box center [784, 392] width 1568 height 687
paste input "94895984"
click at [994, 136] on button "search Buscar afiliado" at bounding box center [960, 145] width 143 height 30
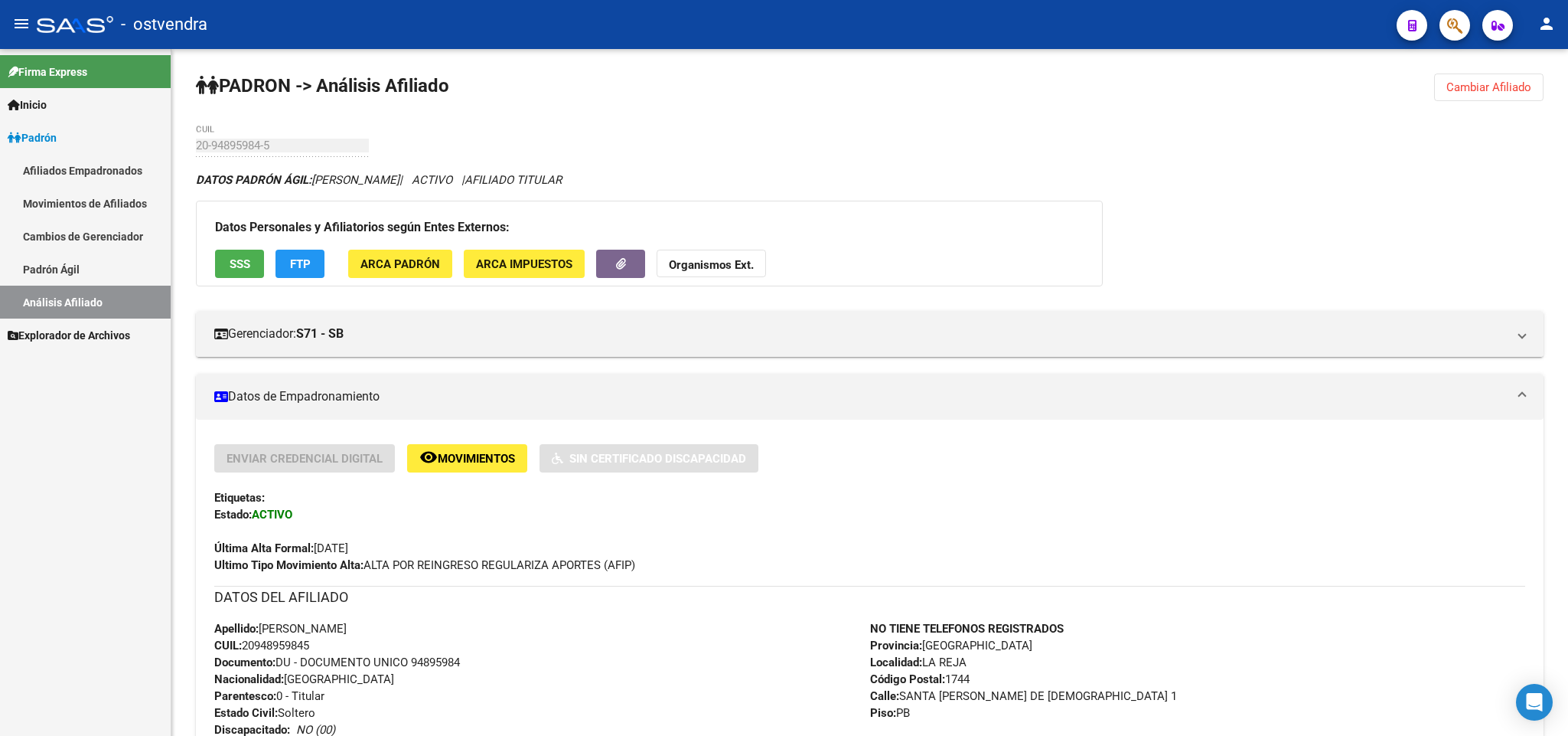
drag, startPoint x: 1479, startPoint y: 91, endPoint x: 1460, endPoint y: 95, distance: 19.4
click at [1472, 92] on span "Cambiar Afiliado" at bounding box center [1488, 88] width 85 height 14
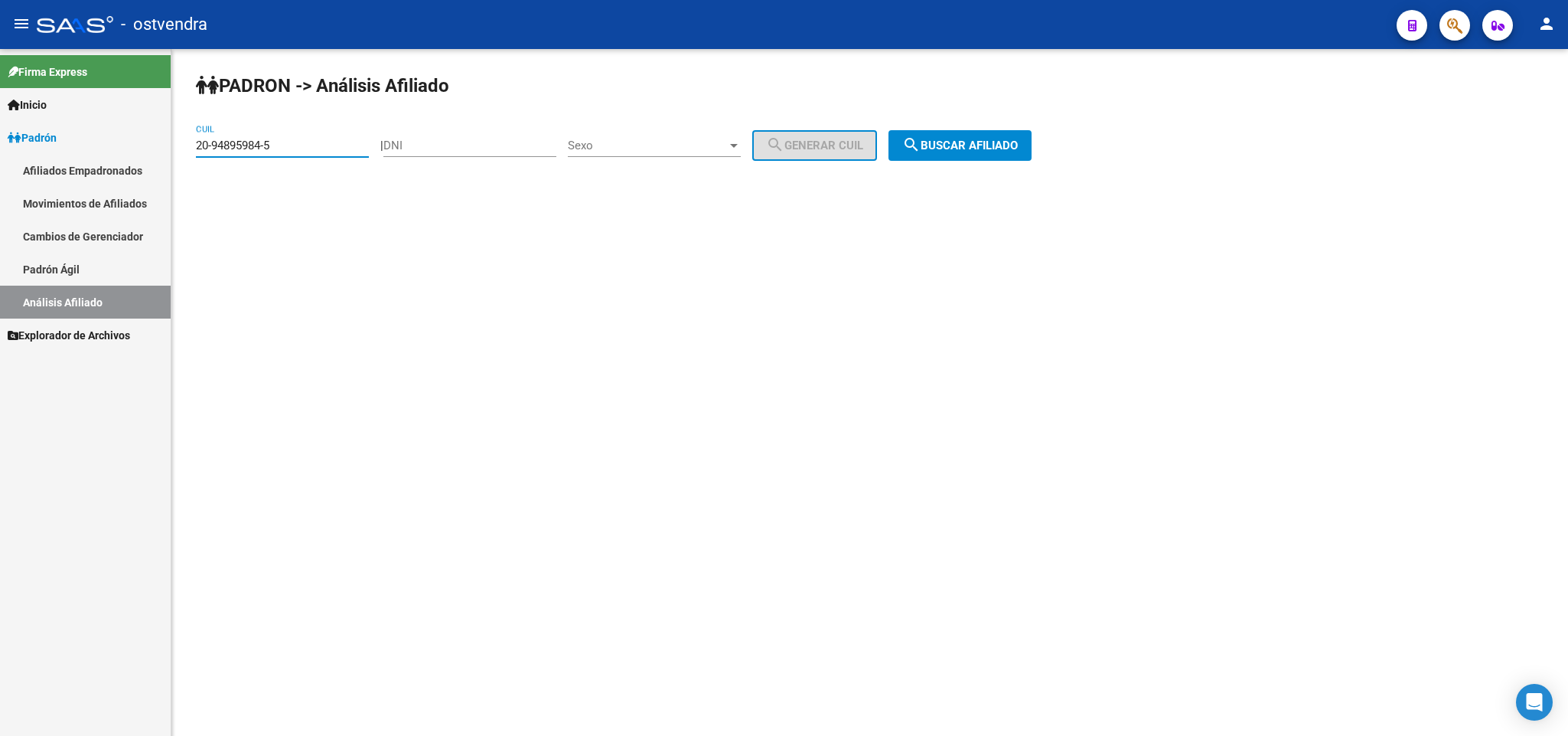
click at [328, 143] on input "20-94895984-5" at bounding box center [282, 145] width 173 height 14
drag, startPoint x: 159, startPoint y: 147, endPoint x: 0, endPoint y: 145, distance: 159.0
click at [0, 145] on mat-sidenav-container "Firma Express Inicio Instructivos Contacto OS Padrón Afiliados Empadronados Mov…" at bounding box center [784, 392] width 1568 height 687
paste input "42497431-6"
click at [983, 145] on span "search Buscar afiliado" at bounding box center [960, 145] width 116 height 14
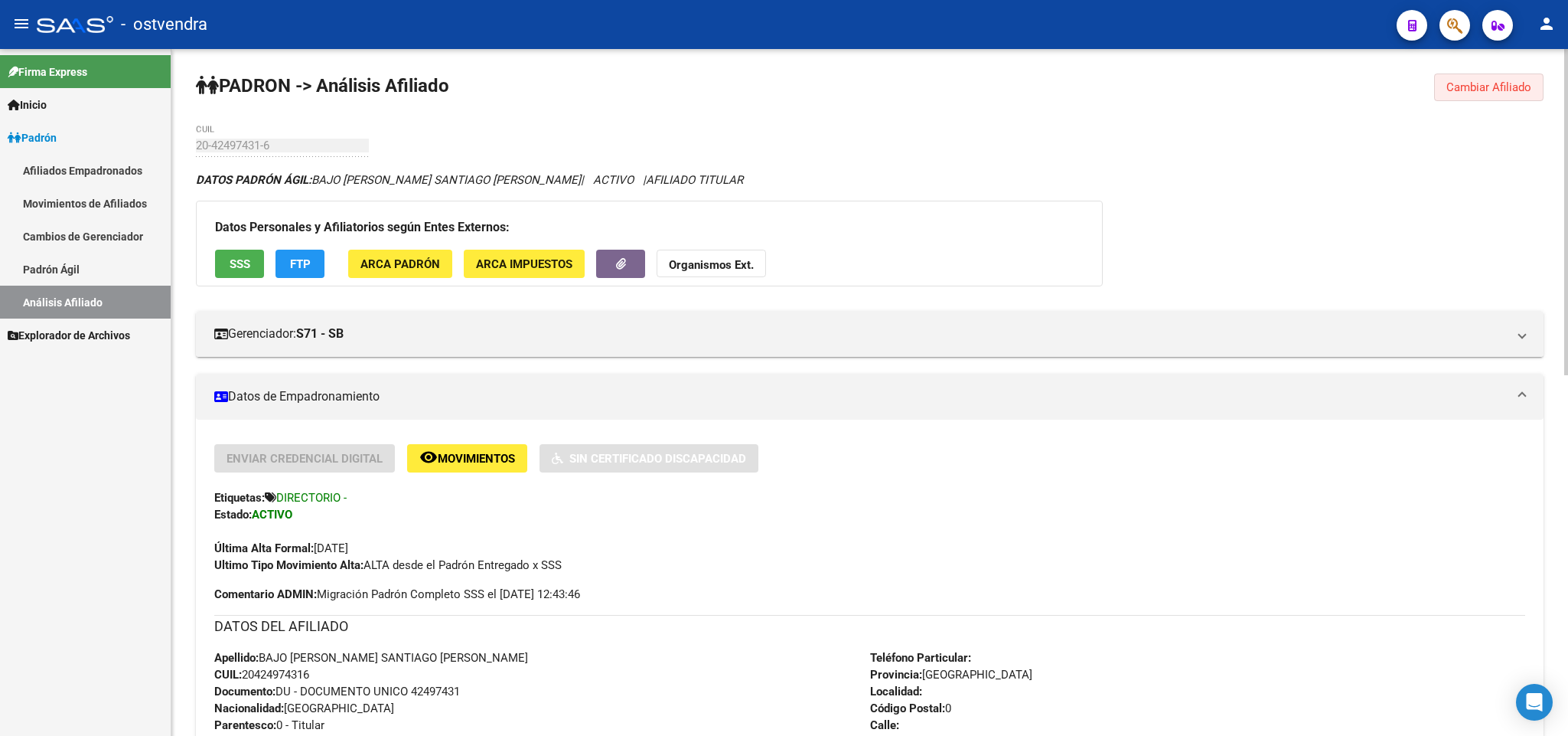
click at [1495, 88] on span "Cambiar Afiliado" at bounding box center [1488, 88] width 85 height 14
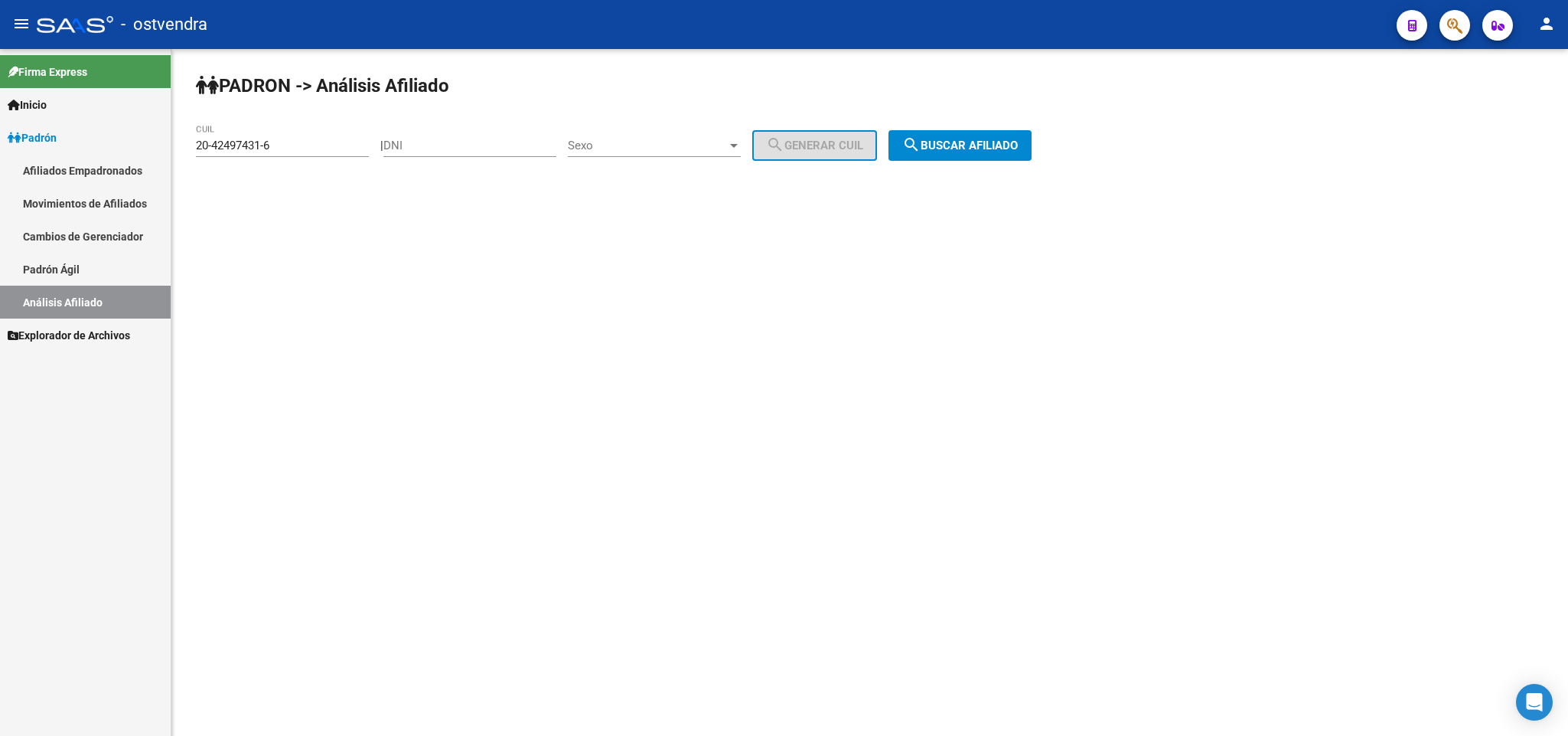
click at [285, 145] on input "20-42497431-6" at bounding box center [282, 145] width 173 height 14
drag, startPoint x: 285, startPoint y: 145, endPoint x: 0, endPoint y: 163, distance: 285.6
click at [0, 159] on mat-sidenav-container "Firma Express Inicio Instructivos Contacto OS Padrón Afiliados Empadronados Mov…" at bounding box center [784, 392] width 1568 height 687
paste input "94895984-5"
click at [912, 140] on button "search Buscar afiliado" at bounding box center [960, 145] width 143 height 30
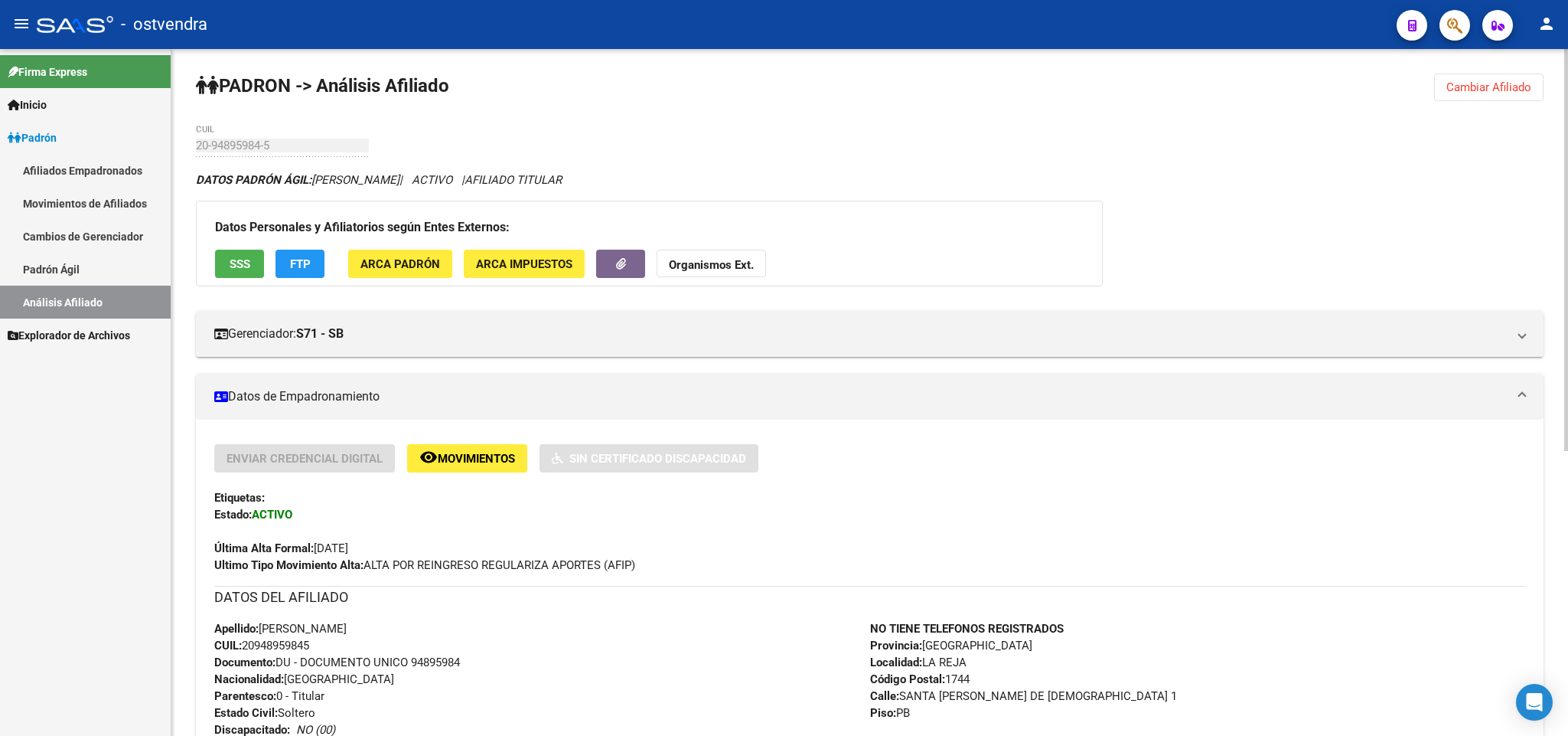
click at [1491, 70] on div "PADRON -> Análisis Afiliado Cambiar Afiliado 20-94895984-5 CUIL DATOS PADRÓN ÁG…" at bounding box center [869, 635] width 1396 height 1173
click at [1491, 80] on span "Cambiar Afiliado" at bounding box center [1488, 88] width 85 height 14
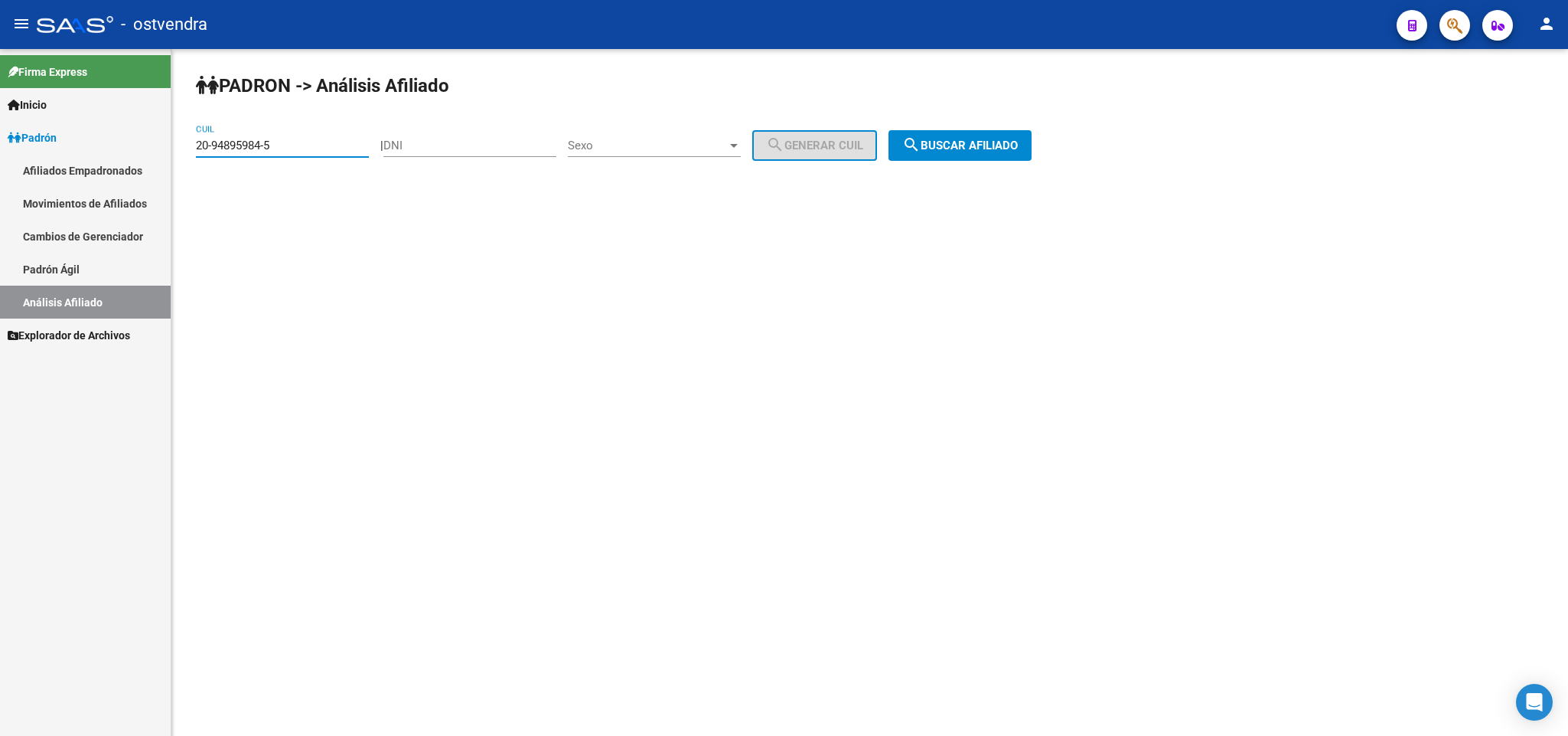
drag, startPoint x: 317, startPoint y: 143, endPoint x: 326, endPoint y: 138, distance: 10.3
click at [322, 142] on input "20-94895984-5" at bounding box center [282, 145] width 173 height 14
drag, startPoint x: 267, startPoint y: 140, endPoint x: 0, endPoint y: 143, distance: 267.0
click at [0, 143] on mat-sidenav-container "Firma Express Inicio Instructivos Contacto OS Padrón Afiliados Empadronados Mov…" at bounding box center [784, 392] width 1568 height 687
paste input "3-95833083-9"
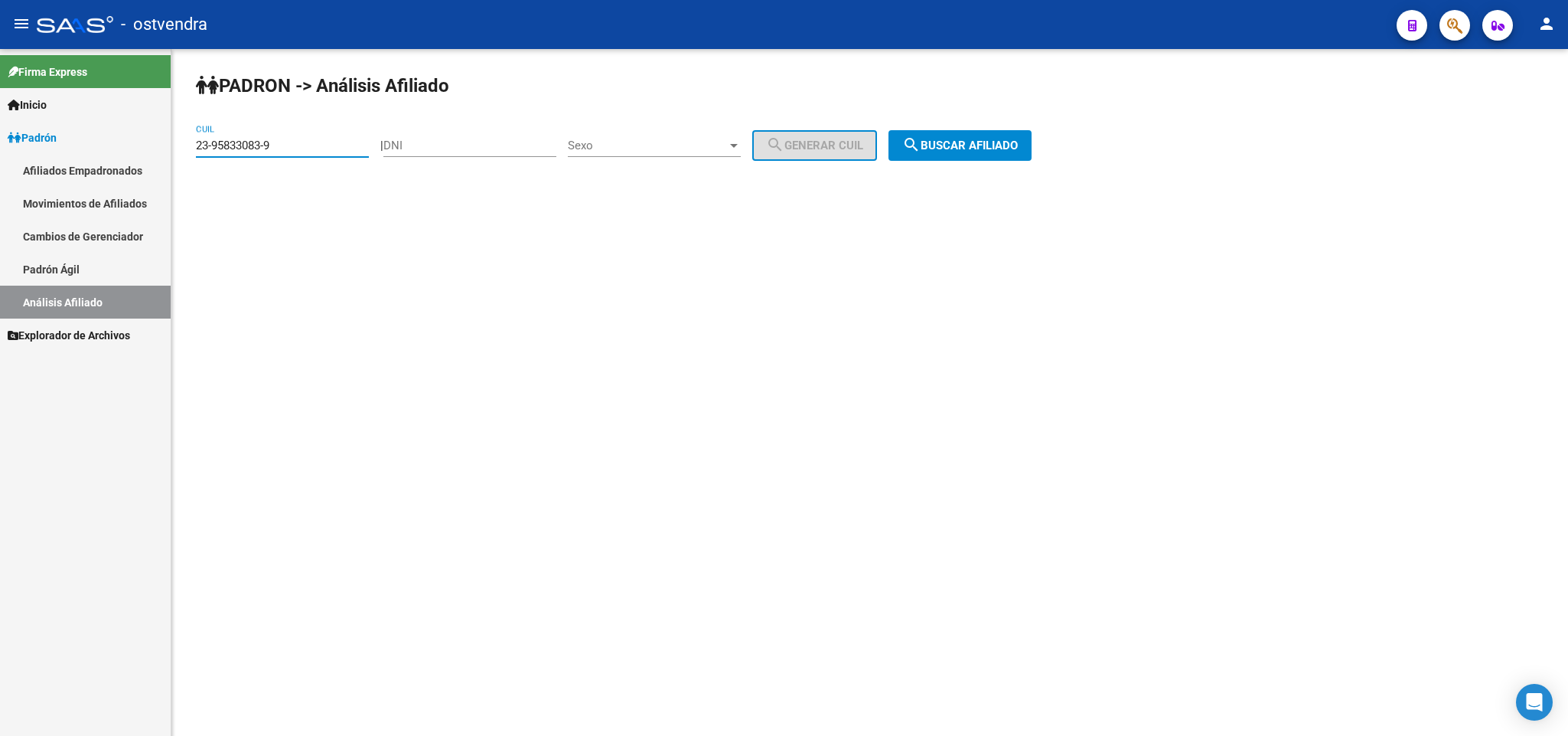
click at [921, 150] on mat-icon "search" at bounding box center [911, 145] width 19 height 19
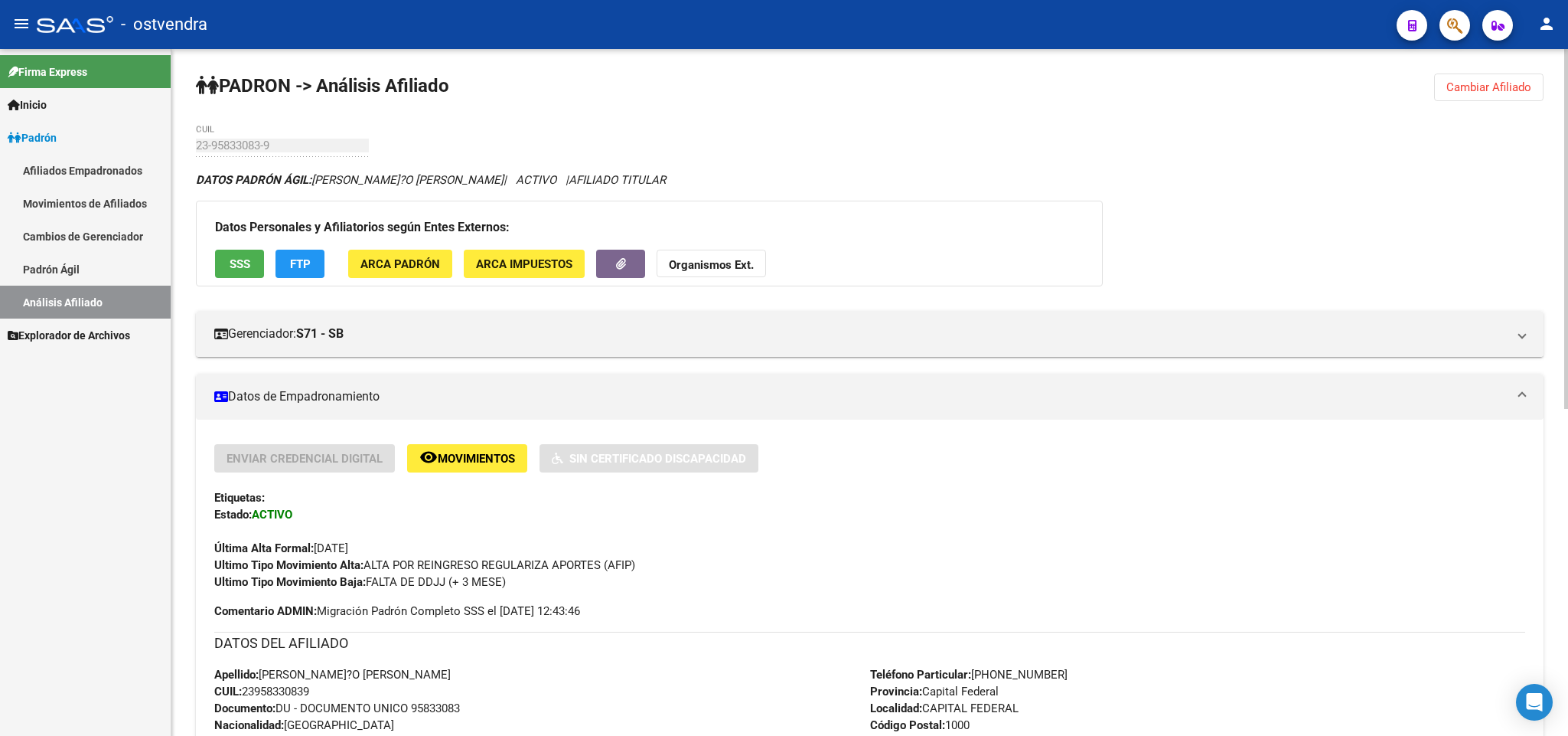
drag, startPoint x: 1459, startPoint y: 91, endPoint x: 1352, endPoint y: 72, distance: 108.7
click at [1427, 88] on div "PADRON -> Análisis Afiliado Cambiar Afiliado 23-95833083-9 CUIL DATOS PADRÓN ÁG…" at bounding box center [869, 720] width 1396 height 1342
drag, startPoint x: 1497, startPoint y: 83, endPoint x: 1203, endPoint y: 157, distance: 303.2
click at [1495, 84] on span "Cambiar Afiliado" at bounding box center [1488, 88] width 85 height 14
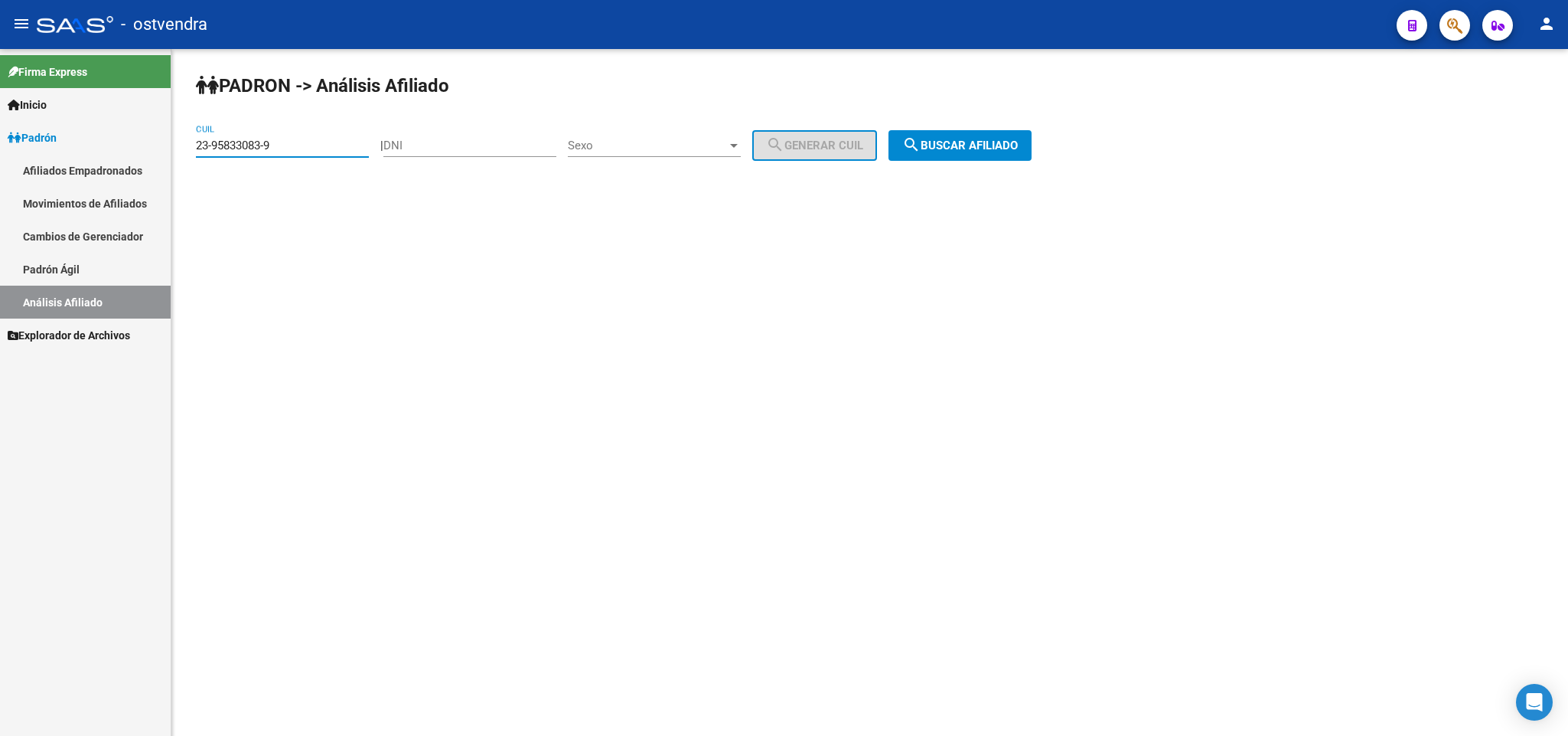
drag, startPoint x: 279, startPoint y: 143, endPoint x: 0, endPoint y: 138, distance: 279.0
click at [0, 138] on mat-sidenav-container "Firma Express Inicio Instructivos Contacto OS Padrón Afiliados Empadronados Mov…" at bounding box center [784, 392] width 1568 height 687
paste input "7-33725725-4"
click at [1007, 143] on span "search Buscar afiliado" at bounding box center [960, 145] width 116 height 14
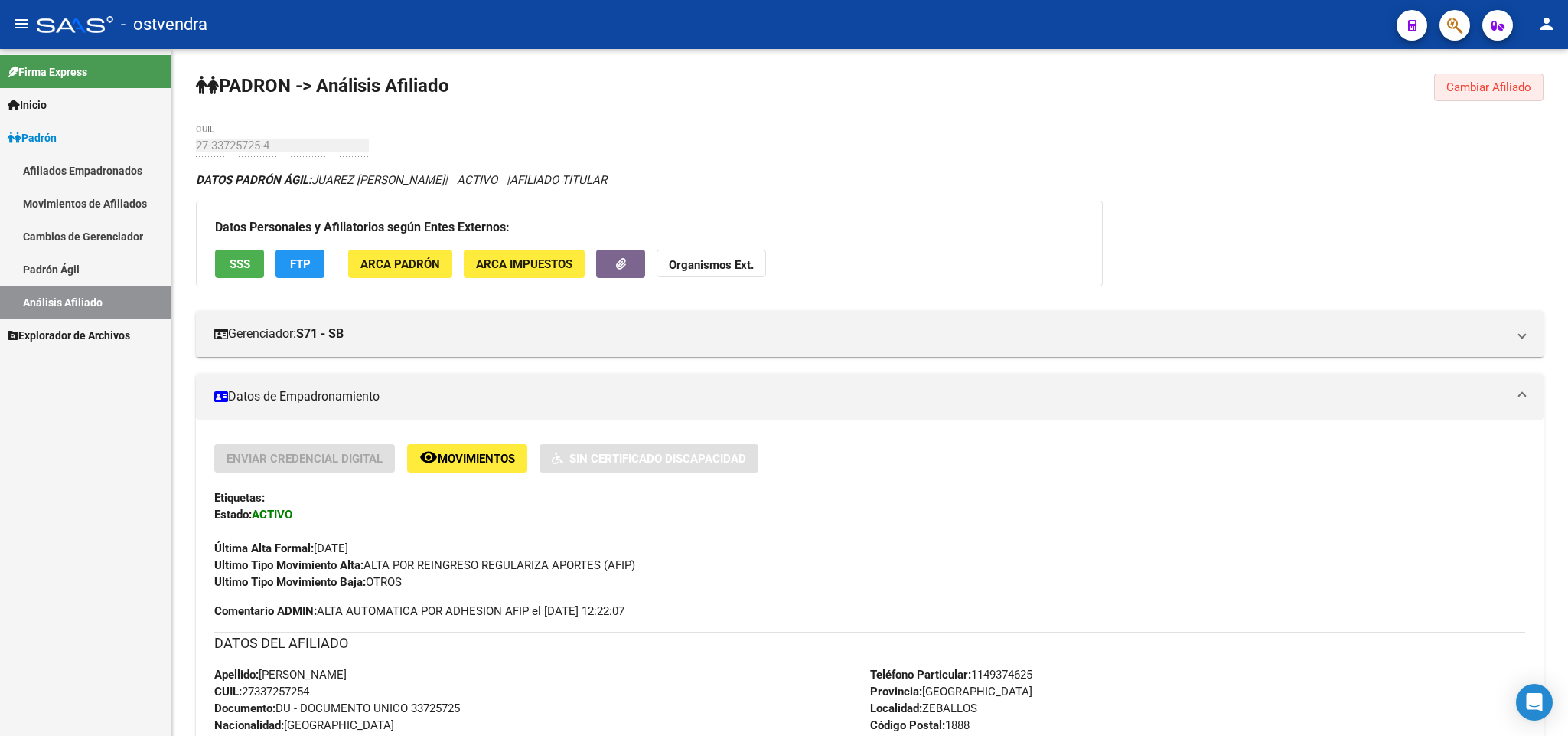
drag, startPoint x: 1483, startPoint y: 95, endPoint x: 1454, endPoint y: 108, distance: 31.8
click at [1463, 104] on div "PADRON -> Análisis Afiliado Cambiar Afiliado 27-33725725-4 CUIL DATOS PADRÓN ÁG…" at bounding box center [869, 666] width 1396 height 1235
drag, startPoint x: 1517, startPoint y: 88, endPoint x: 1495, endPoint y: 90, distance: 22.1
click at [1513, 90] on span "Cambiar Afiliado" at bounding box center [1488, 88] width 85 height 14
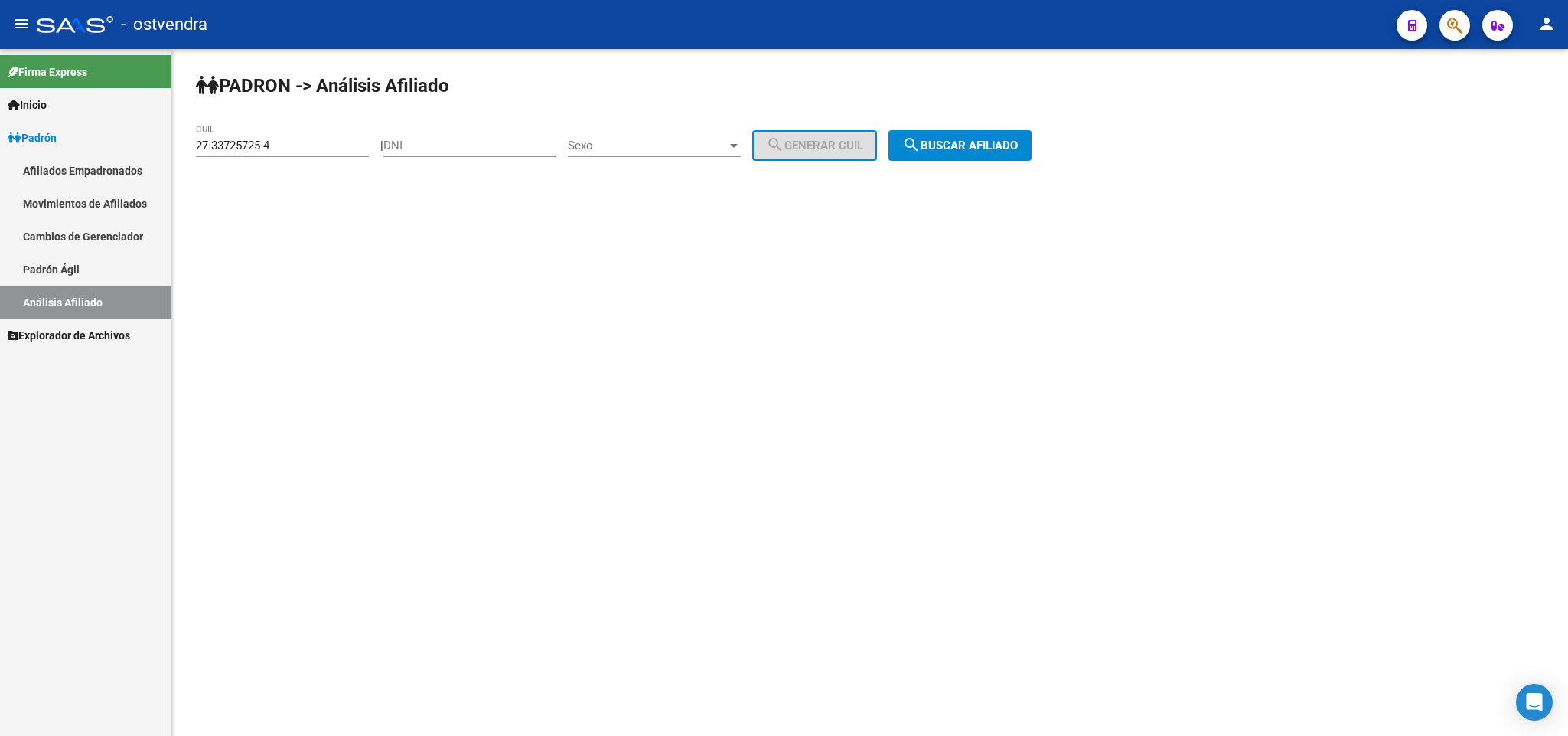
click at [287, 143] on input "27-33725725-4" at bounding box center [282, 145] width 173 height 14
drag, startPoint x: 291, startPoint y: 143, endPoint x: 0, endPoint y: 97, distance: 294.6
click at [0, 97] on mat-sidenav-container "Firma Express Inicio Instructivos Contacto OS Padrón Afiliados Empadronados Mov…" at bounding box center [784, 392] width 1568 height 687
paste input "4417807-6"
click at [987, 132] on button "search Buscar afiliado" at bounding box center [960, 145] width 143 height 30
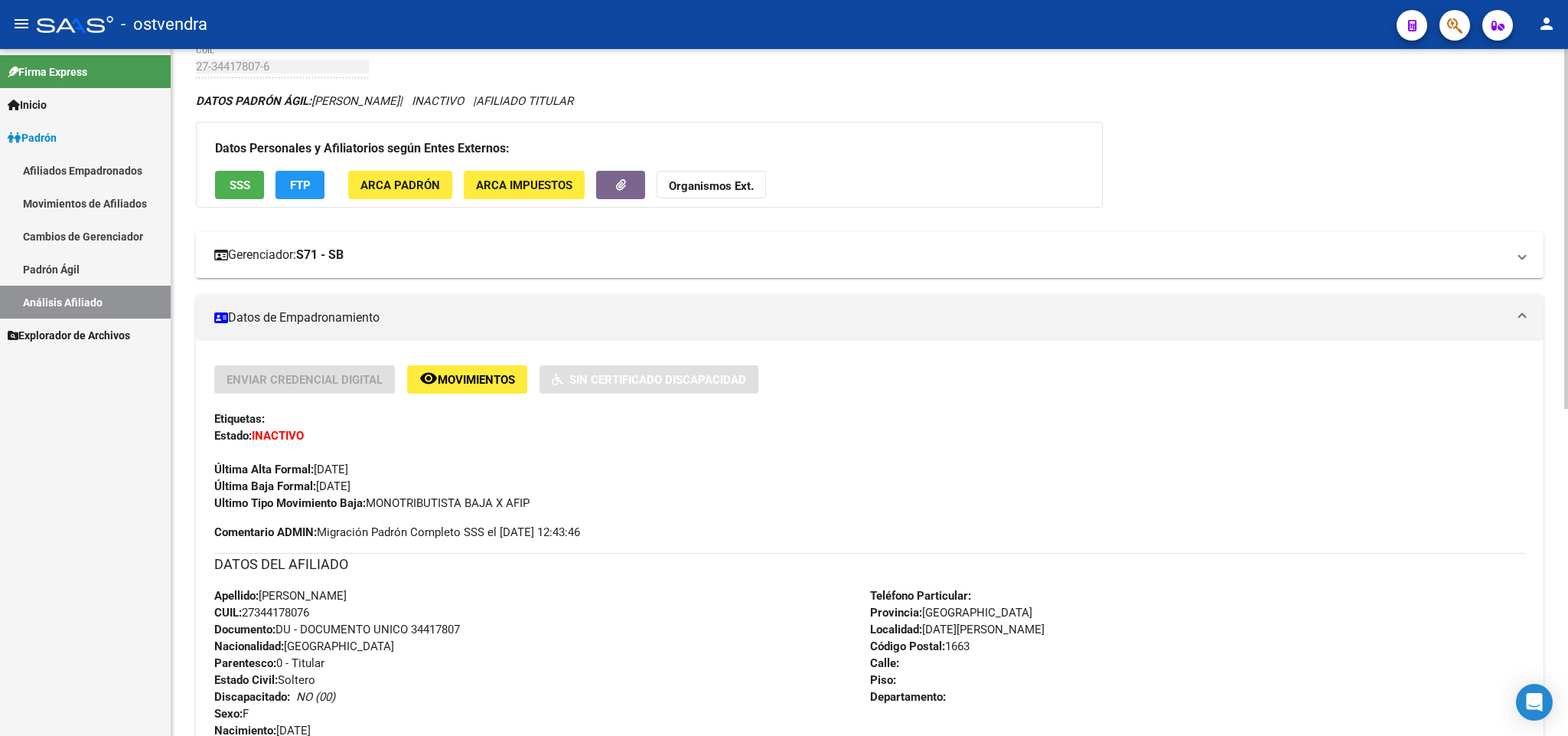
scroll to position [230, 0]
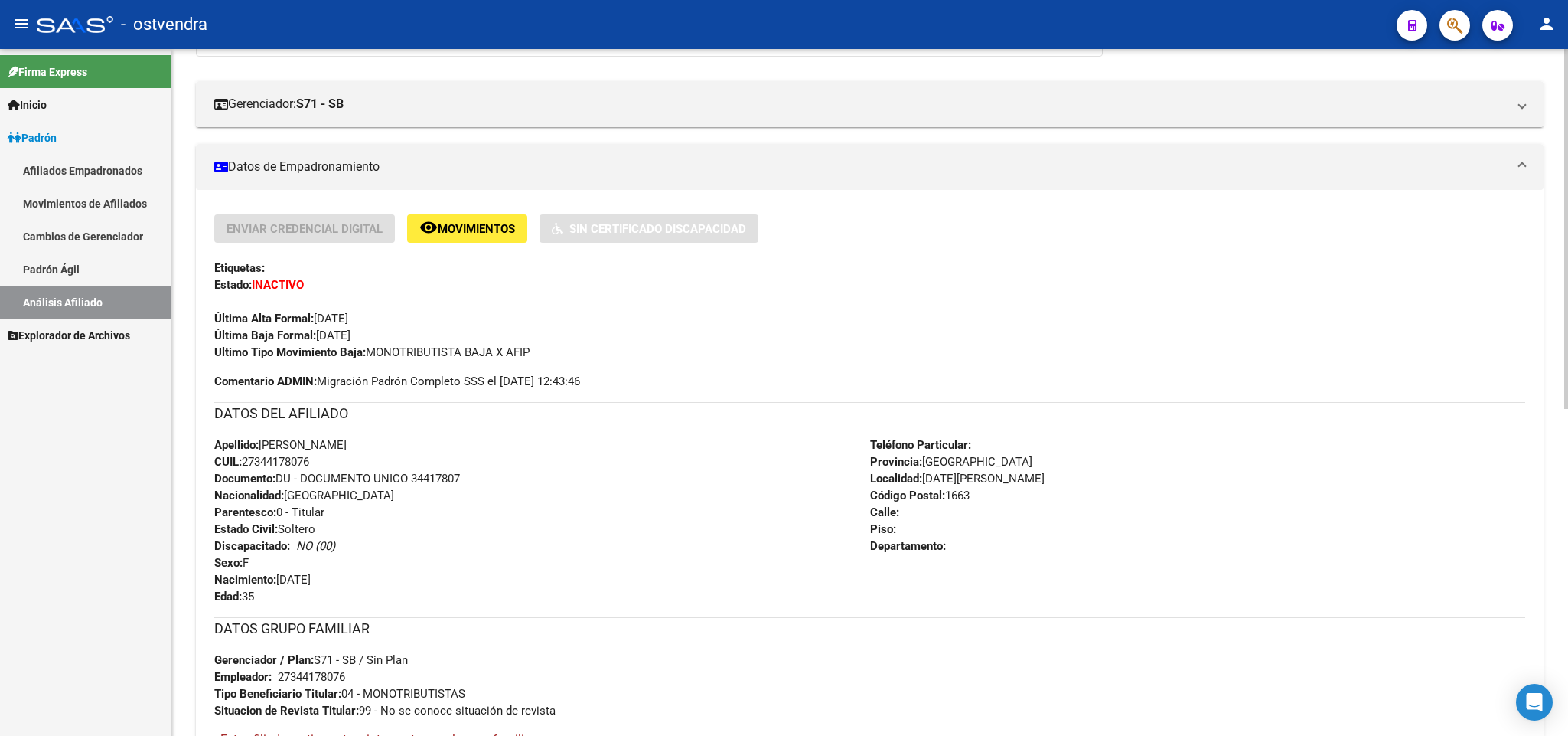
drag, startPoint x: 478, startPoint y: 409, endPoint x: 508, endPoint y: 377, distance: 43.9
click at [486, 399] on div "Enviar Credencial Digital remove_red_eye Movimientos Sin Certificado Discapacid…" at bounding box center [869, 569] width 1310 height 710
click at [543, 352] on div "Ultimo Tipo Movimiento Baja: MONOTRIBUTISTA BAJA X AFIP" at bounding box center [869, 352] width 1310 height 17
click at [543, 356] on div "Ultimo Tipo Movimiento Baja: MONOTRIBUTISTA BAJA X AFIP" at bounding box center [869, 352] width 1310 height 17
click at [547, 352] on div "Ultimo Tipo Movimiento Baja: MONOTRIBUTISTA BAJA X AFIP" at bounding box center [869, 352] width 1310 height 17
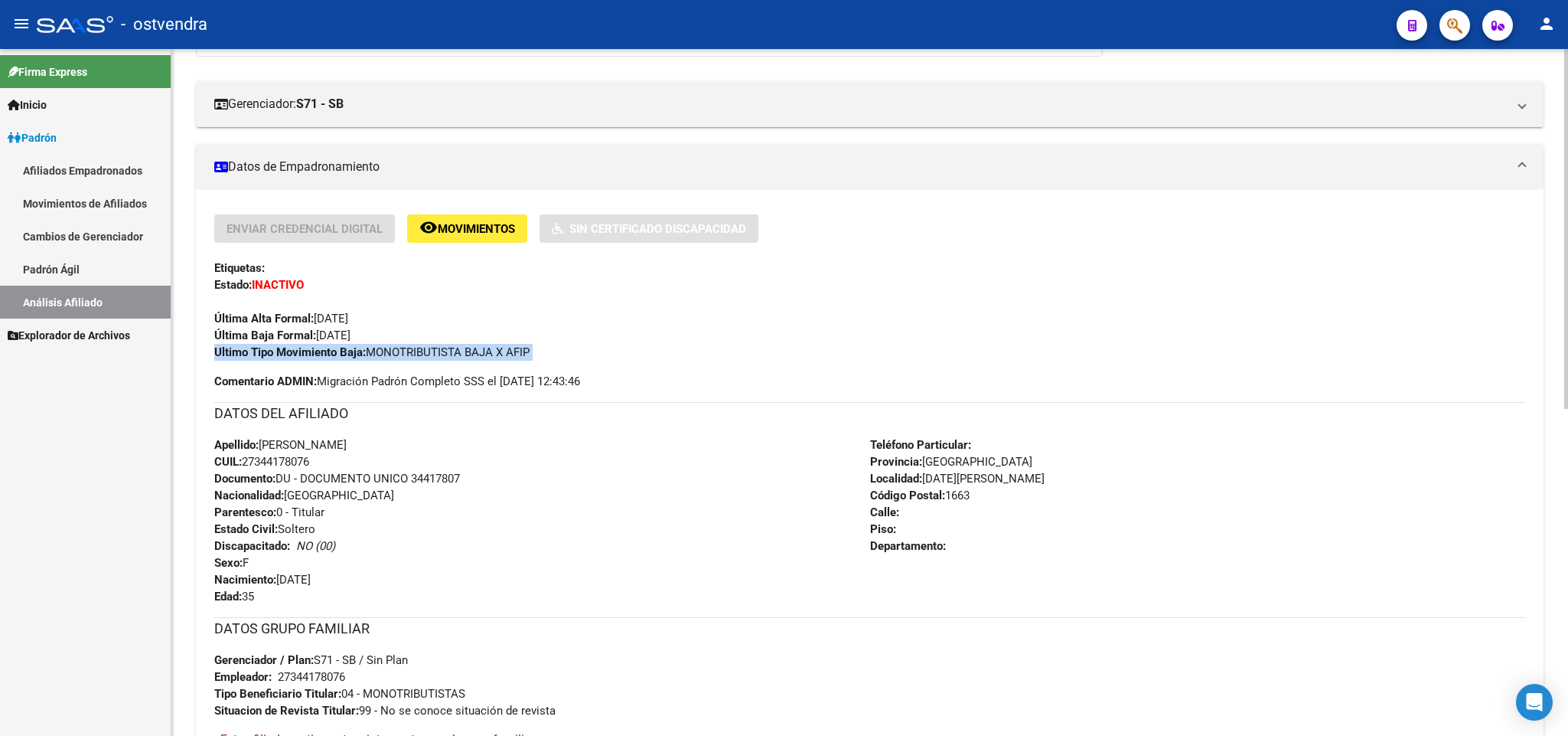
scroll to position [0, 0]
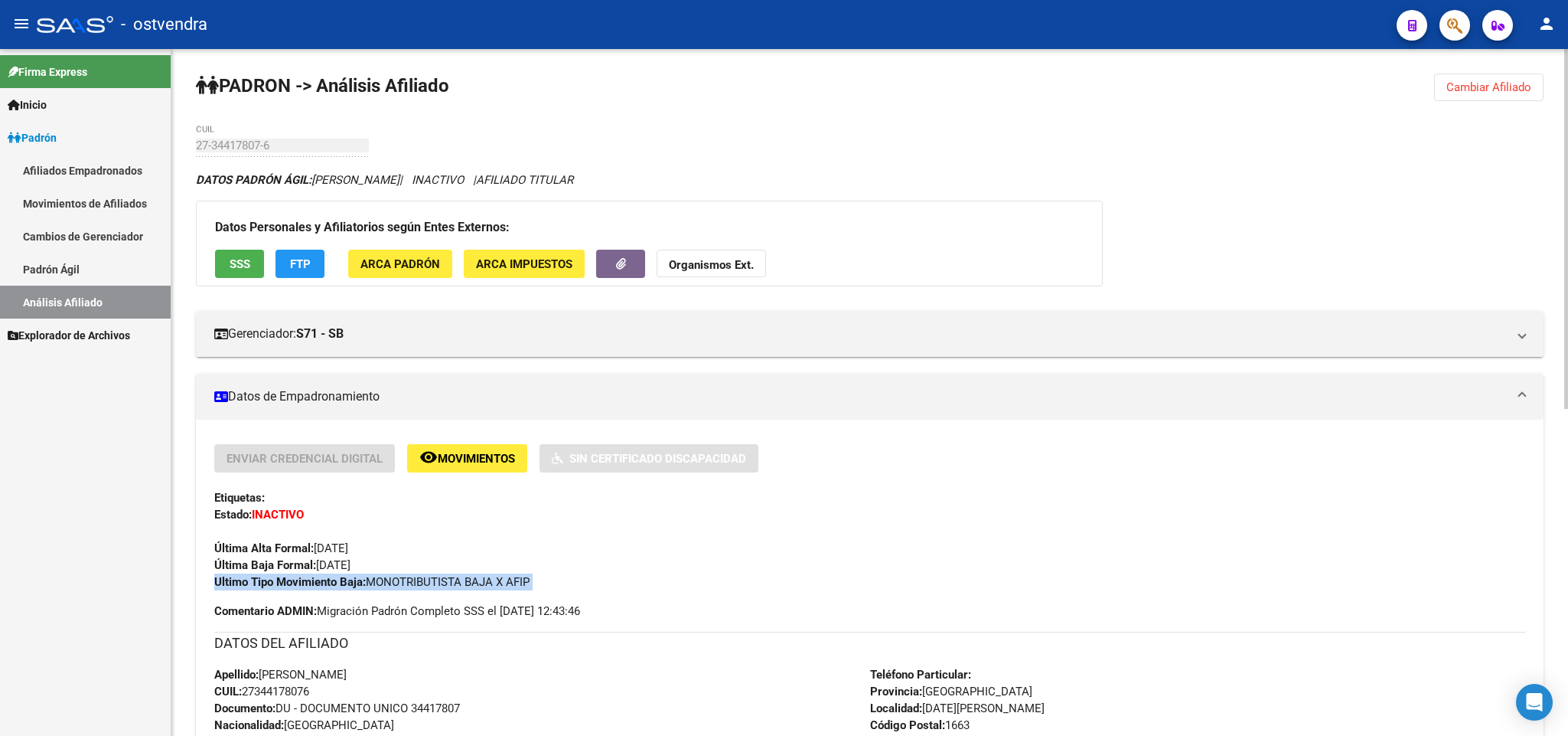
click at [1476, 77] on button "Cambiar Afiliado" at bounding box center [1488, 87] width 109 height 27
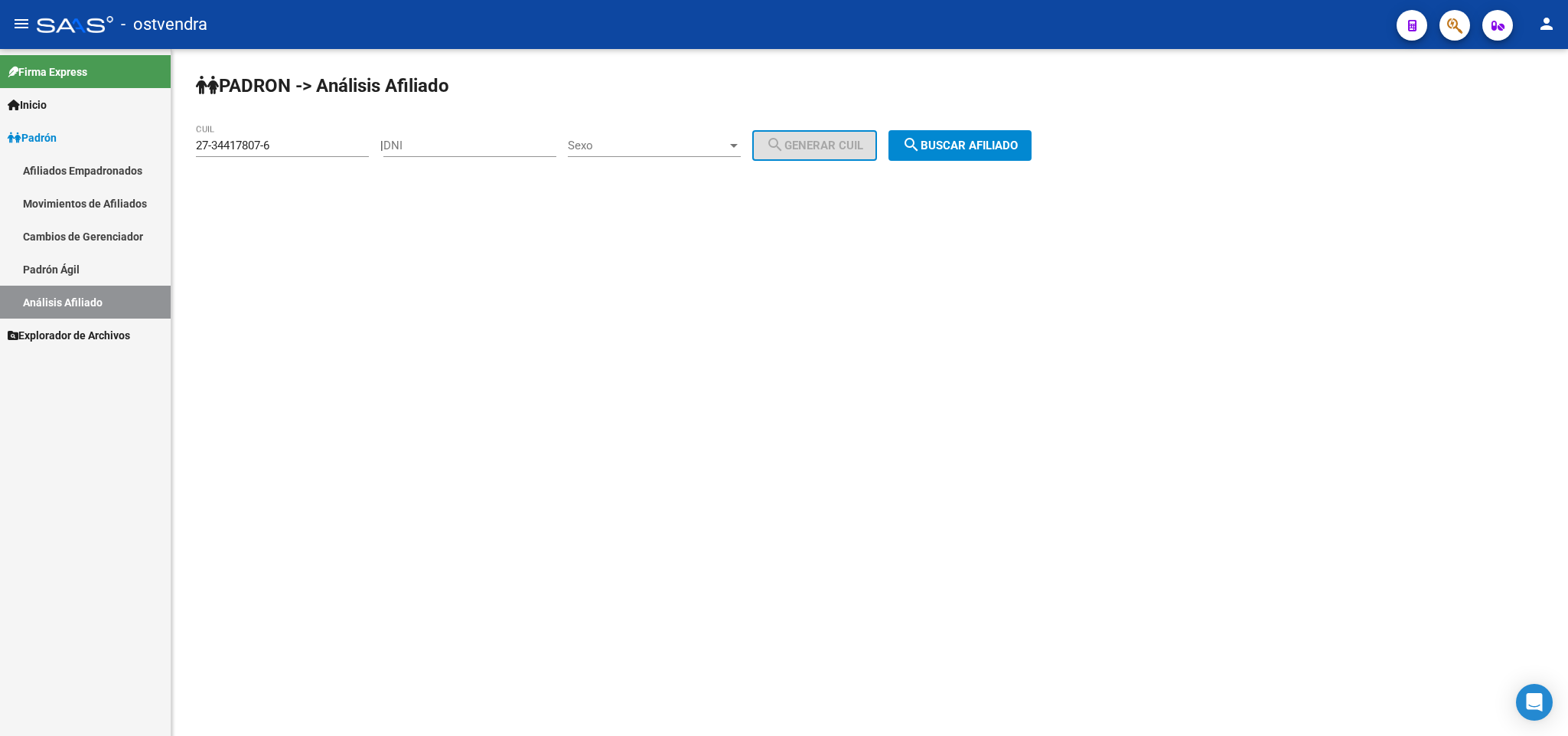
click at [287, 152] on input "27-34417807-6" at bounding box center [282, 145] width 173 height 14
drag, startPoint x: 279, startPoint y: 148, endPoint x: 46, endPoint y: 108, distance: 236.4
click at [5, 125] on mat-sidenav-container "Firma Express Inicio Instructivos Contacto OS Padrón Afiliados Empadronados Mov…" at bounding box center [784, 392] width 1568 height 687
paste input "7620232-7"
drag, startPoint x: 978, startPoint y: 169, endPoint x: 978, endPoint y: 155, distance: 14.0
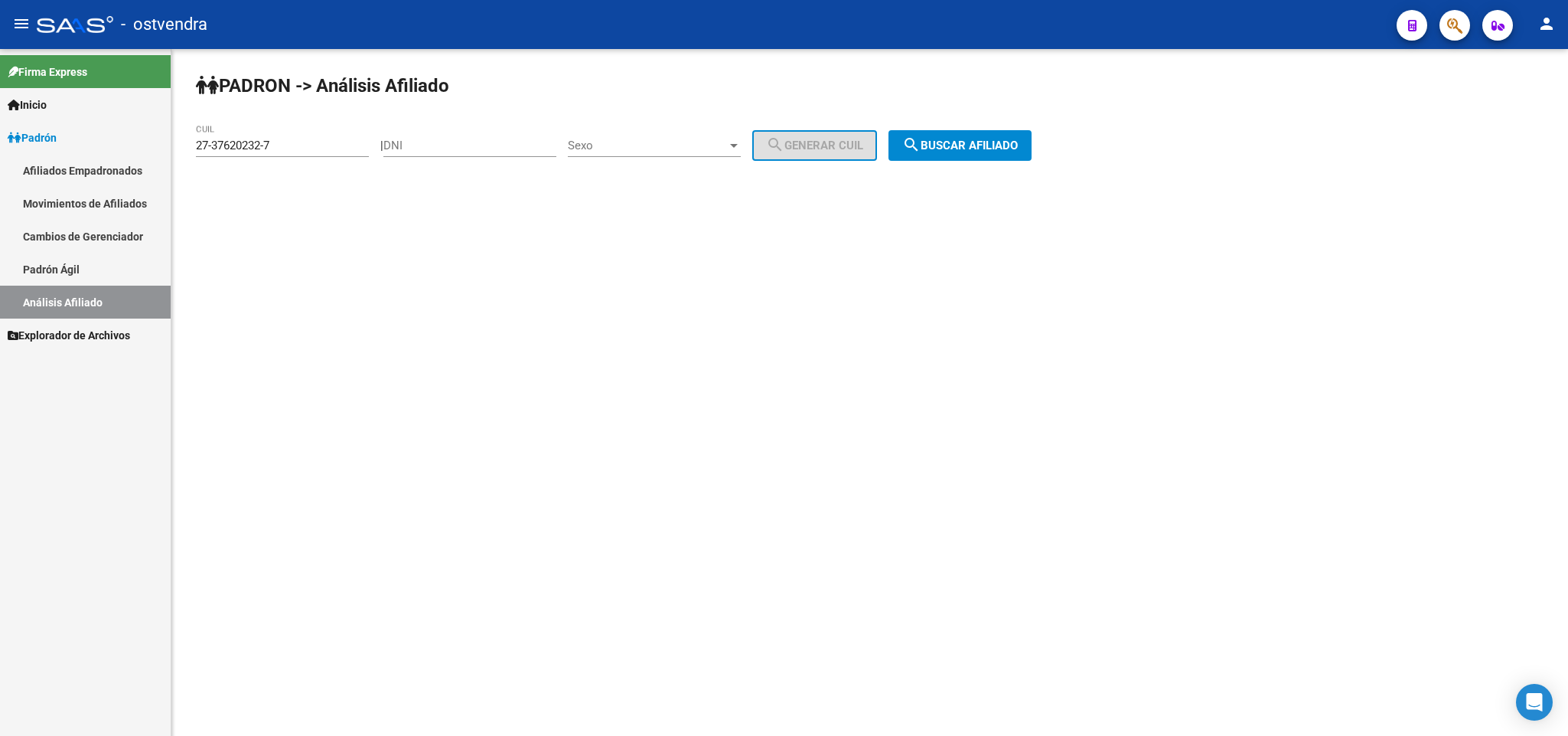
click at [978, 164] on div "PADRON -> Análisis Afiliado 27-37620232-7 CUIL | DNI Sexo Sexo search Generar C…" at bounding box center [869, 130] width 1396 height 161
click at [978, 154] on button "search Buscar afiliado" at bounding box center [960, 145] width 143 height 30
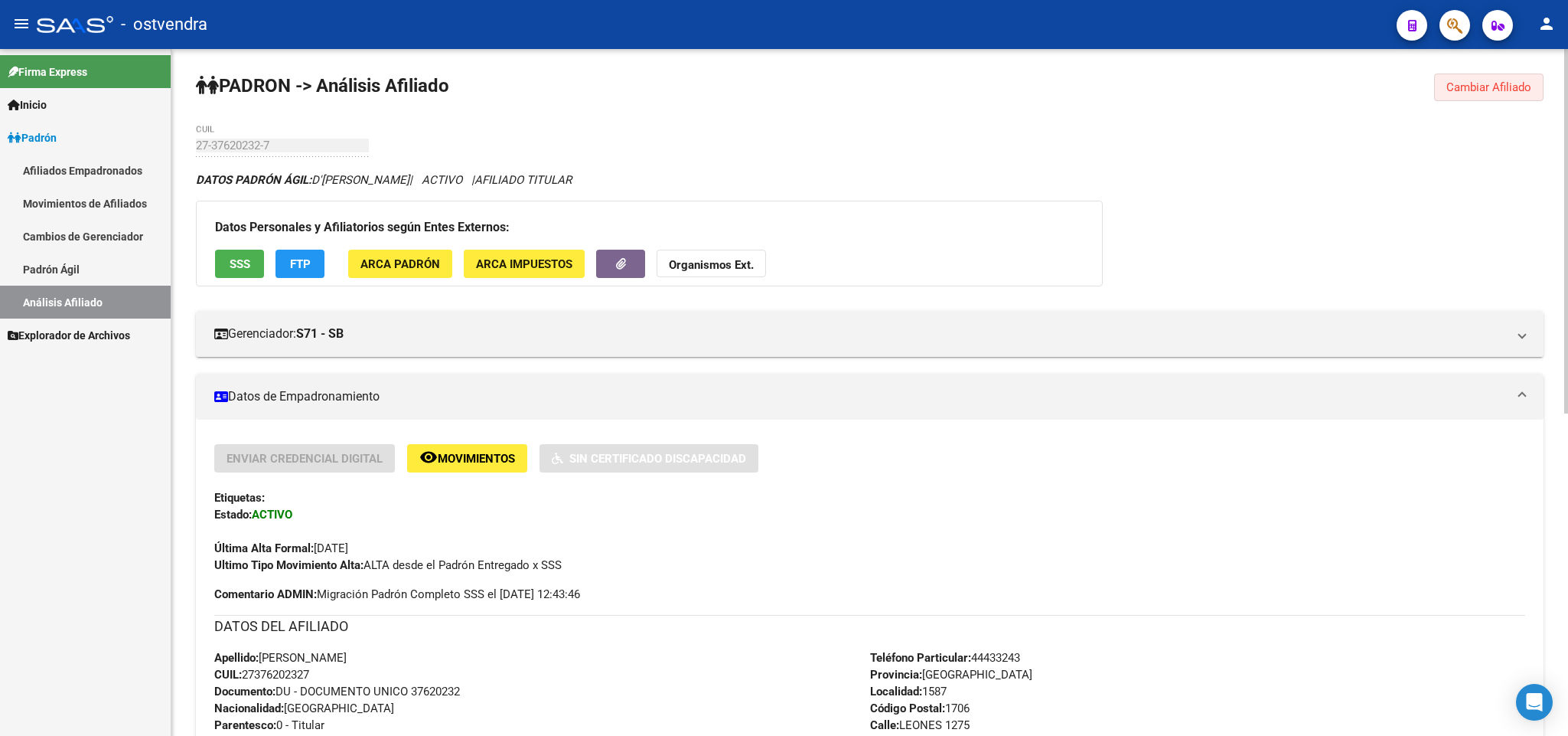
click at [1477, 101] on button "Cambiar Afiliado" at bounding box center [1488, 87] width 109 height 27
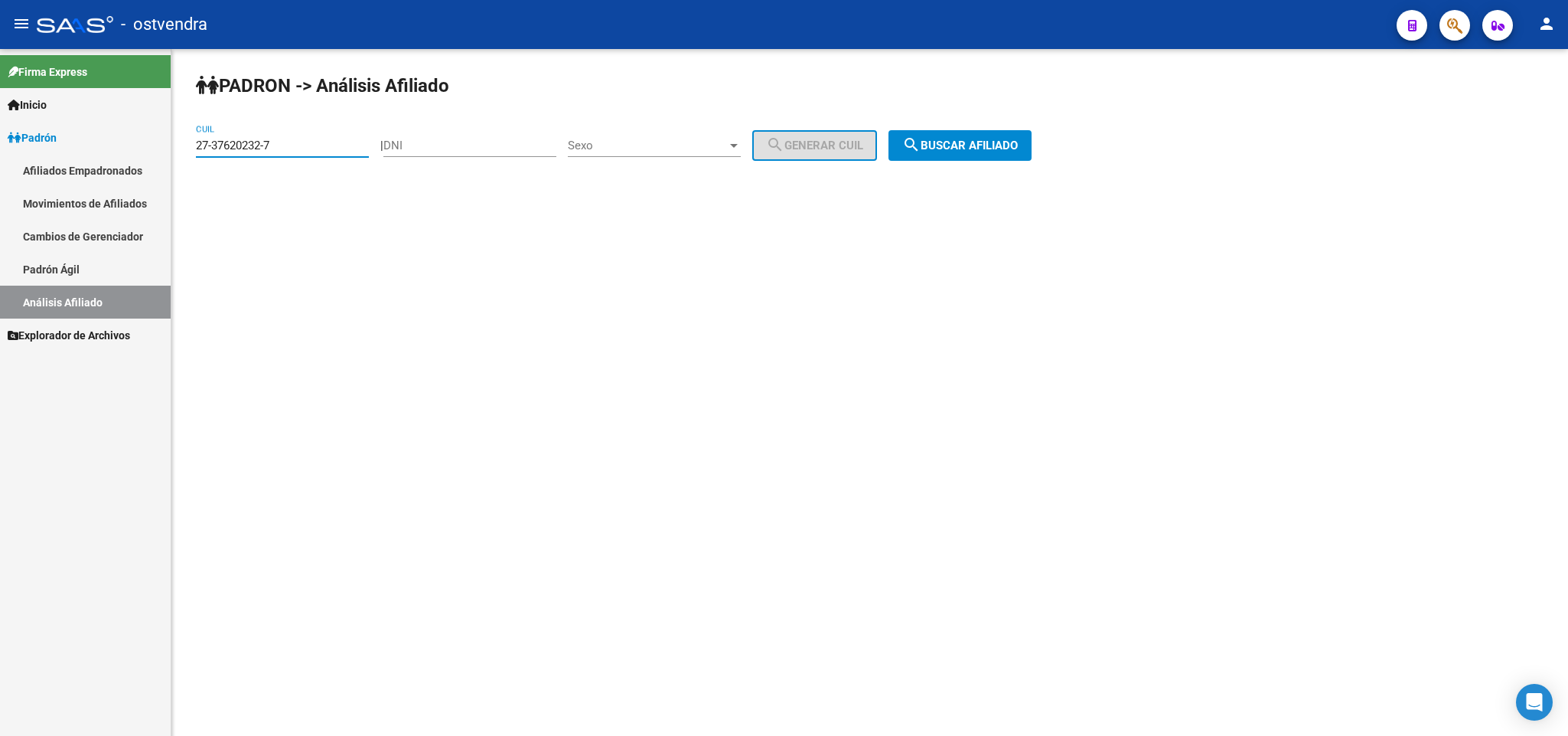
click at [318, 152] on input "27-37620232-7" at bounding box center [282, 145] width 173 height 14
drag, startPoint x: 315, startPoint y: 147, endPoint x: 0, endPoint y: 159, distance: 315.2
click at [0, 159] on mat-sidenav-container "Firma Express Inicio Instructivos Contacto OS Padrón Afiliados Empadronados Mov…" at bounding box center [784, 392] width 1568 height 687
paste input "40654980"
click at [965, 154] on button "search Buscar afiliado" at bounding box center [960, 145] width 143 height 30
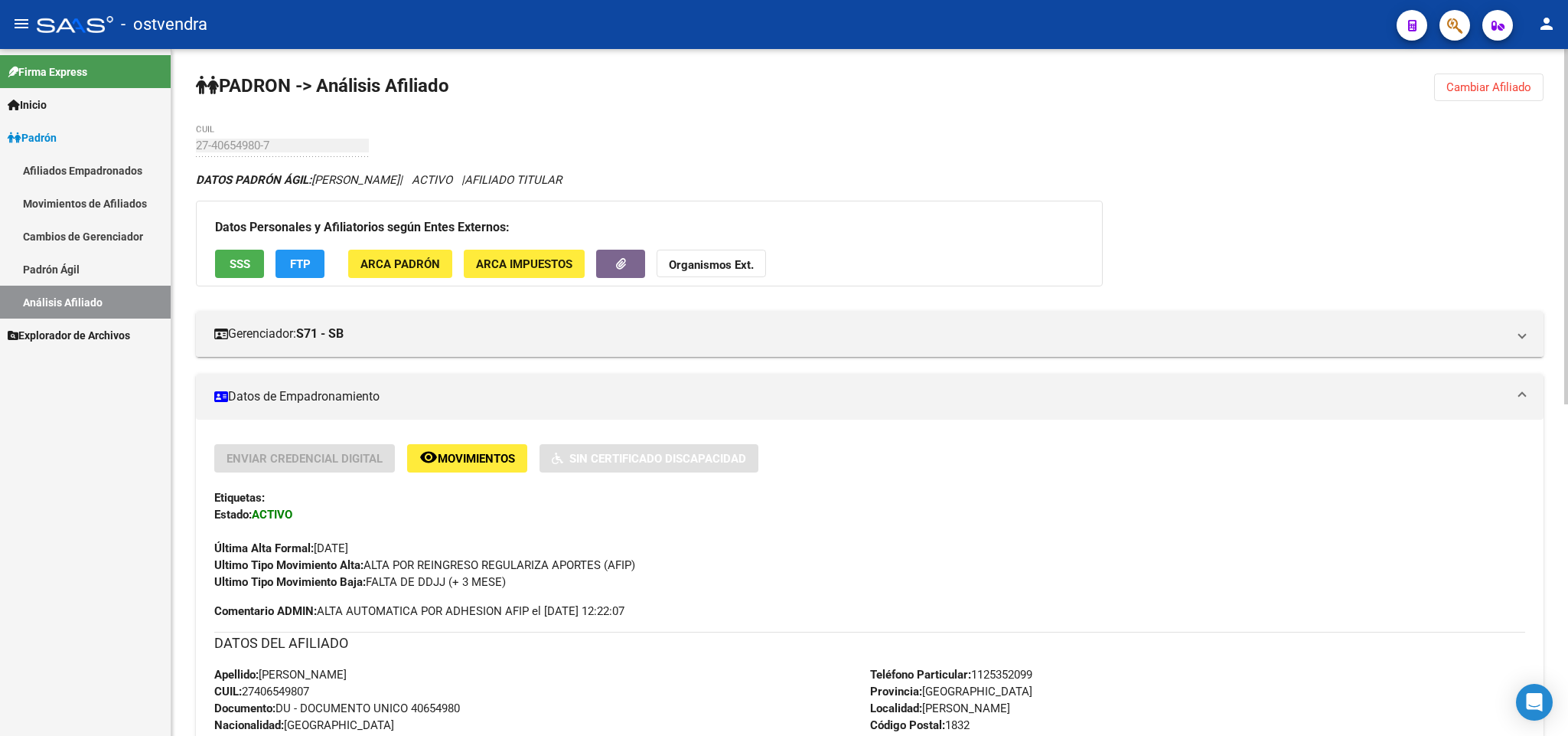
drag, startPoint x: 1525, startPoint y: 91, endPoint x: 1389, endPoint y: 101, distance: 136.4
click at [1523, 92] on span "Cambiar Afiliado" at bounding box center [1488, 88] width 85 height 14
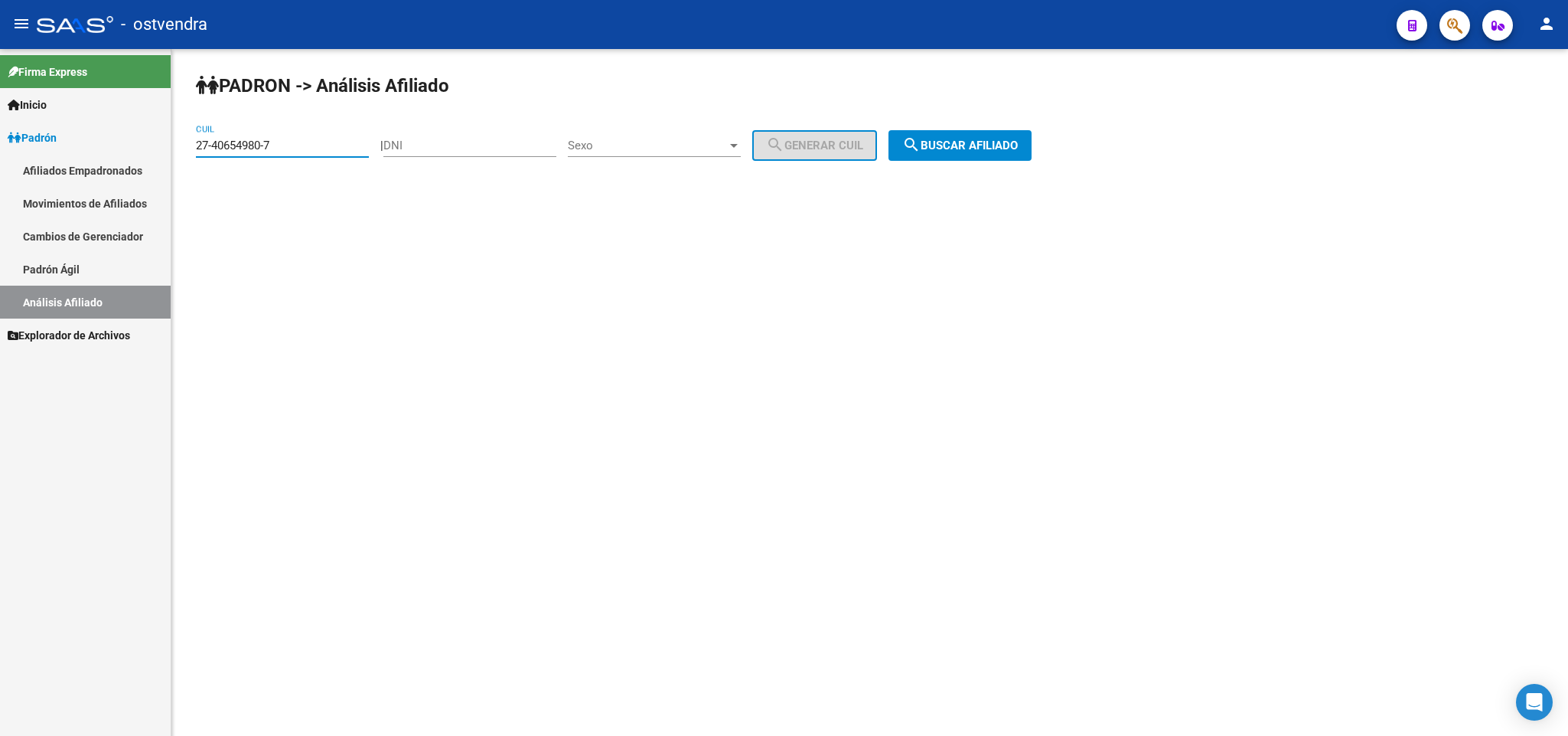
click at [345, 143] on input "27-40654980-7" at bounding box center [282, 145] width 173 height 14
drag, startPoint x: 340, startPoint y: 143, endPoint x: 0, endPoint y: 113, distance: 341.3
click at [0, 113] on mat-sidenav-container "Firma Express Inicio Instructivos Contacto OS Padrón Afiliados Empadronados Mov…" at bounding box center [784, 392] width 1568 height 687
paste input "1095507-0"
type input "27-41095507-0"
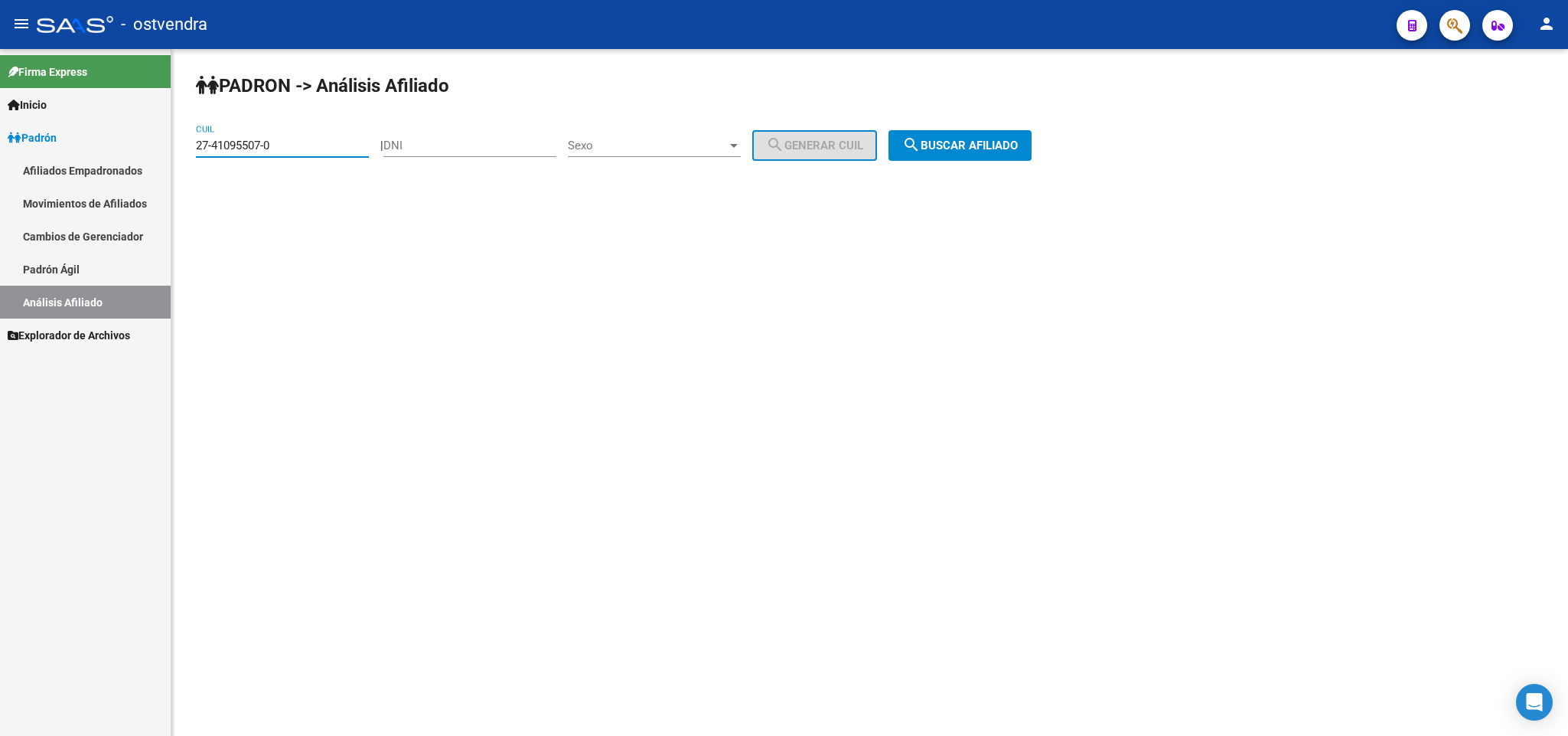
click at [997, 159] on button "search Buscar afiliado" at bounding box center [960, 145] width 143 height 30
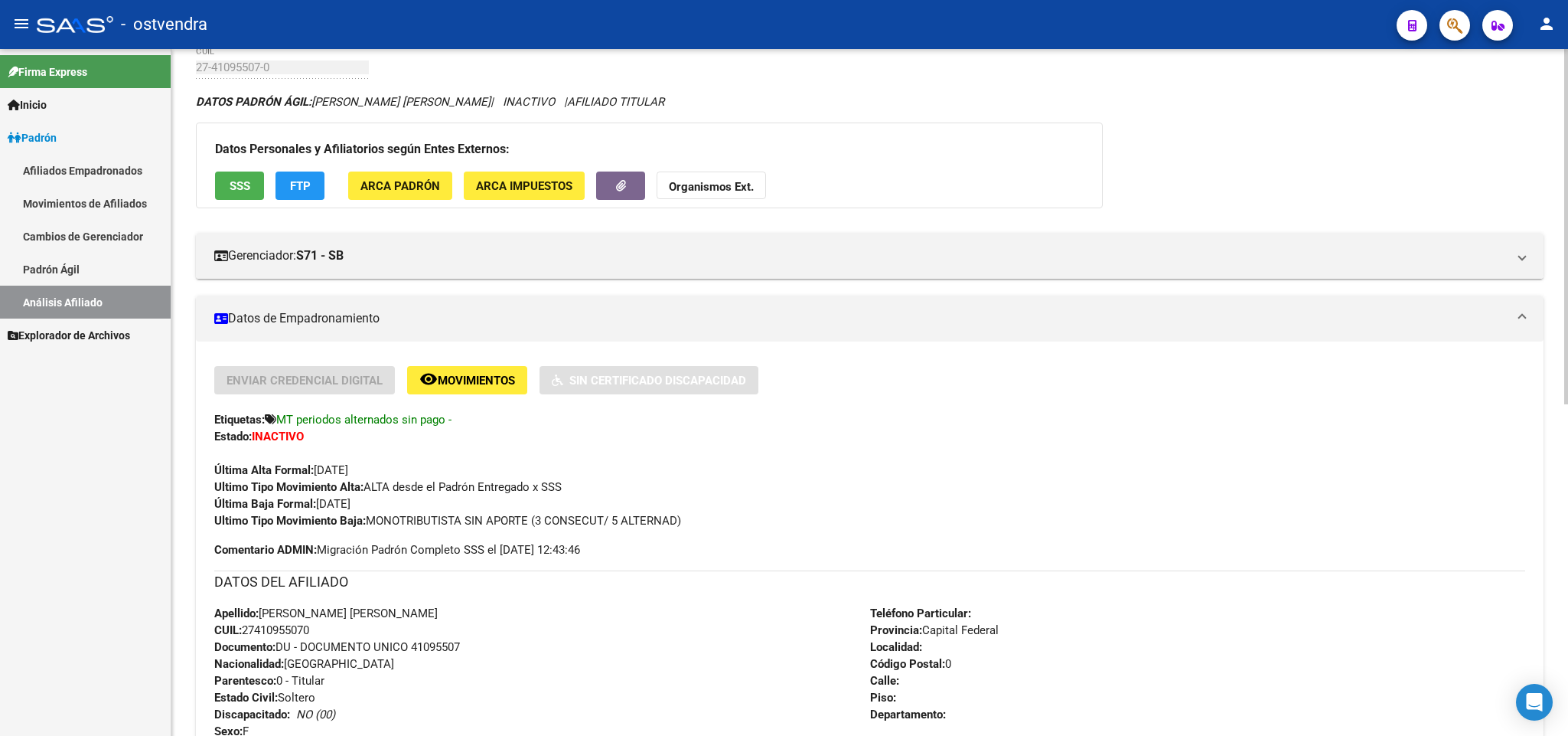
scroll to position [115, 0]
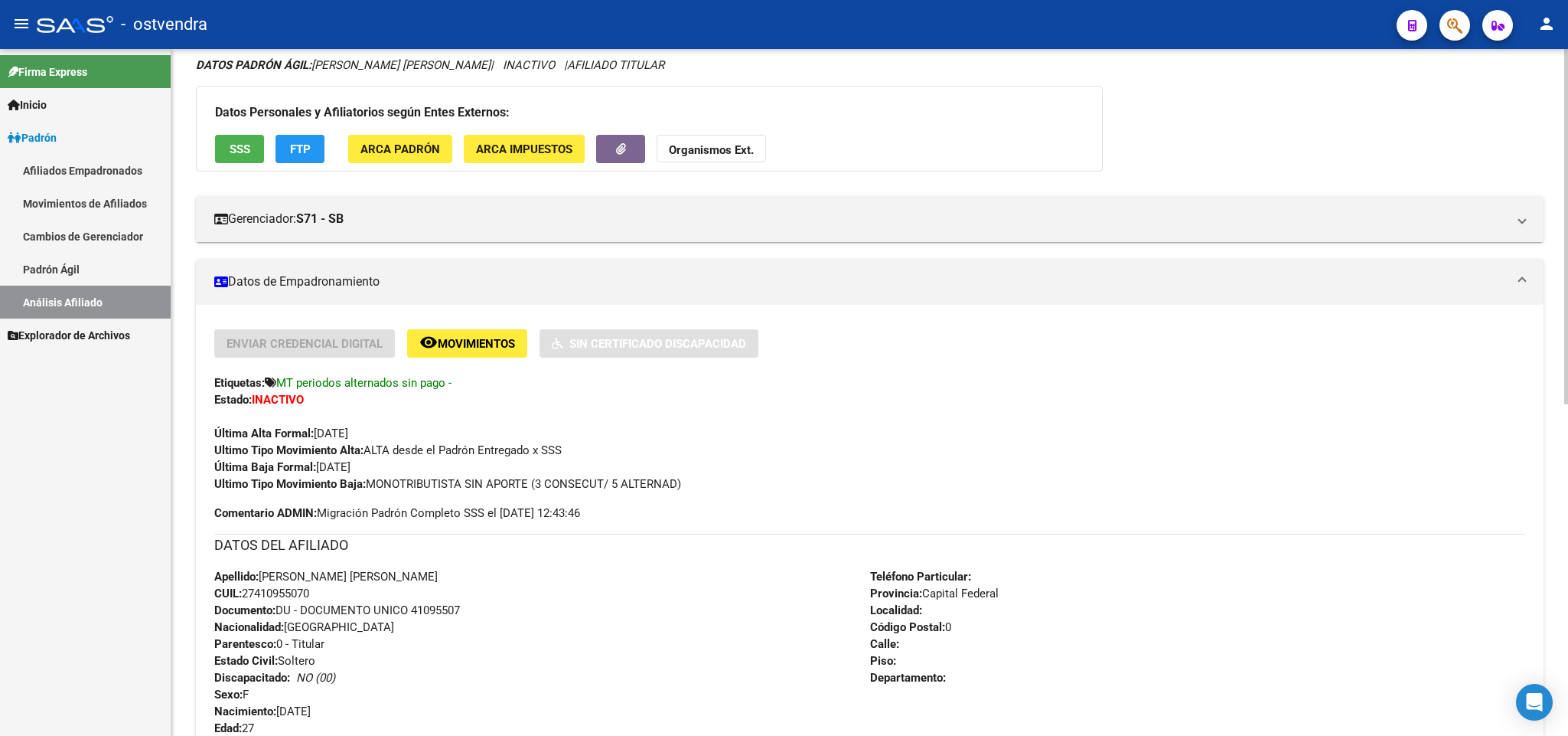
drag, startPoint x: 707, startPoint y: 484, endPoint x: 365, endPoint y: 498, distance: 342.3
click at [365, 498] on div "Enviar Credencial Digital remove_red_eye Movimientos Sin Certificado Discapacid…" at bounding box center [869, 425] width 1310 height 192
copy span "MONOTRIBUTISTA SIN APORTE (3 CONSECUT/ 5 ALTERNAD)"
